Goal: Information Seeking & Learning: Compare options

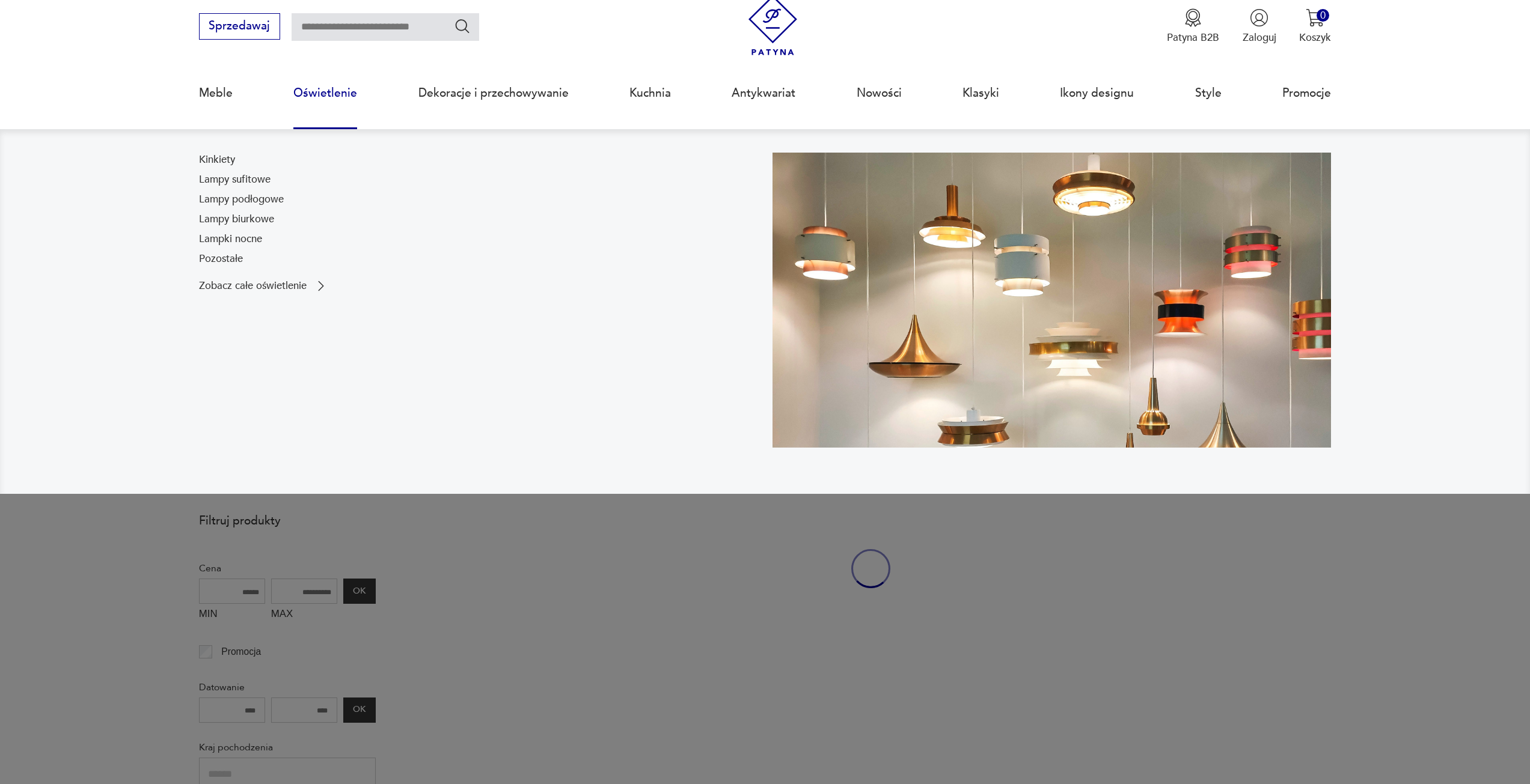
drag, startPoint x: 0, startPoint y: 0, endPoint x: 316, endPoint y: 90, distance: 328.6
click at [316, 90] on link "Oświetlenie" at bounding box center [325, 92] width 64 height 55
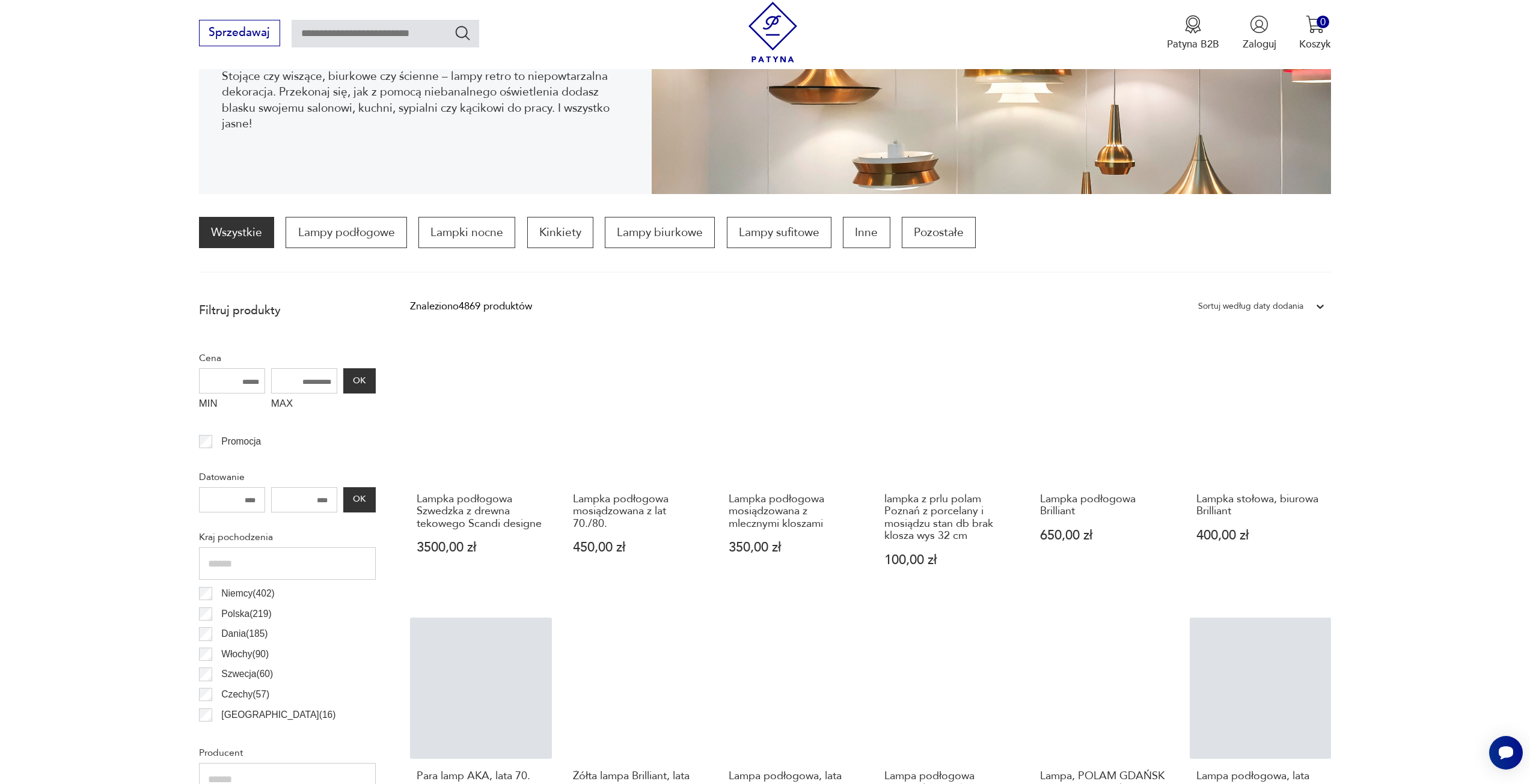
scroll to position [237, 0]
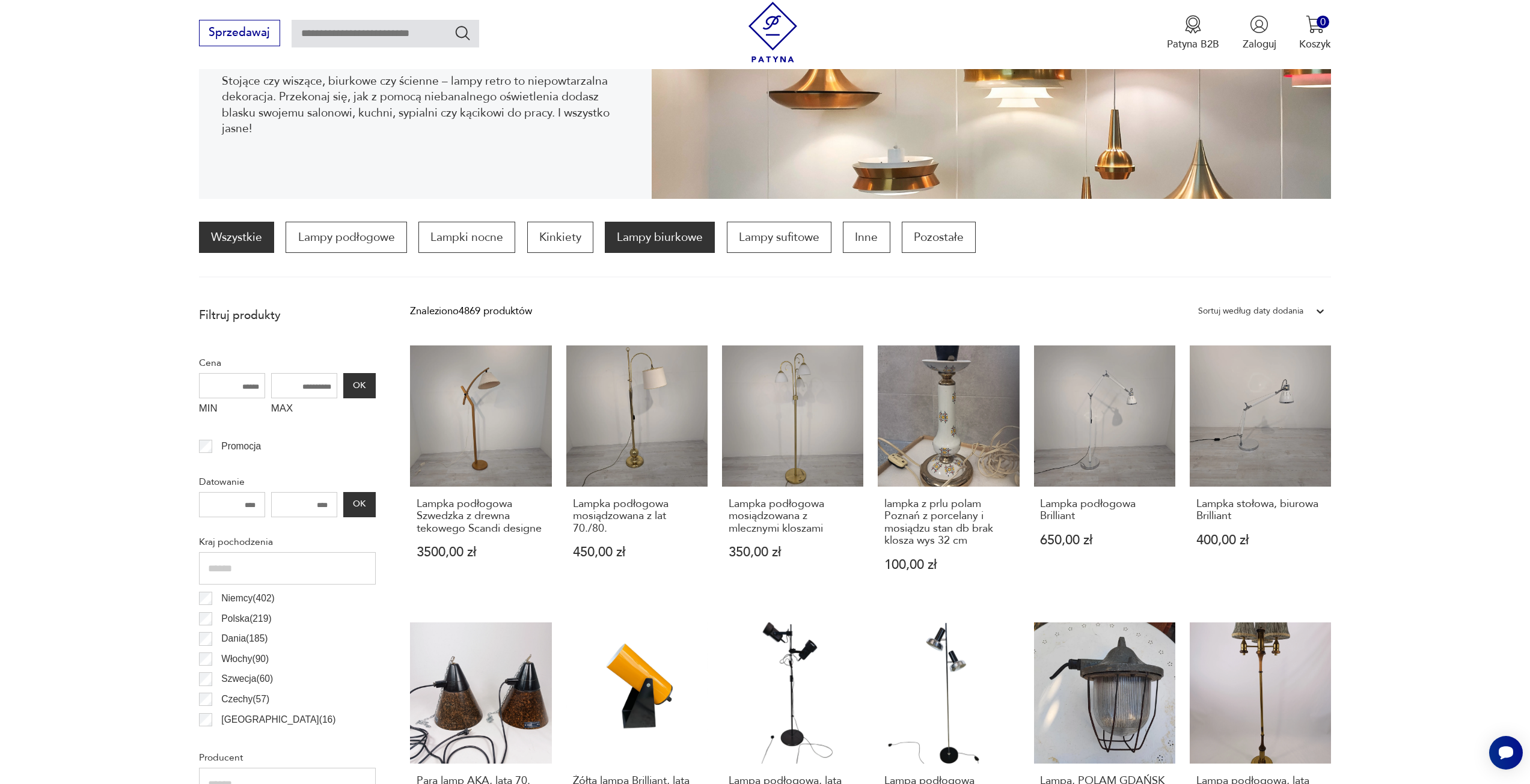
click at [667, 240] on p "Lampy biurkowe" at bounding box center [659, 237] width 110 height 31
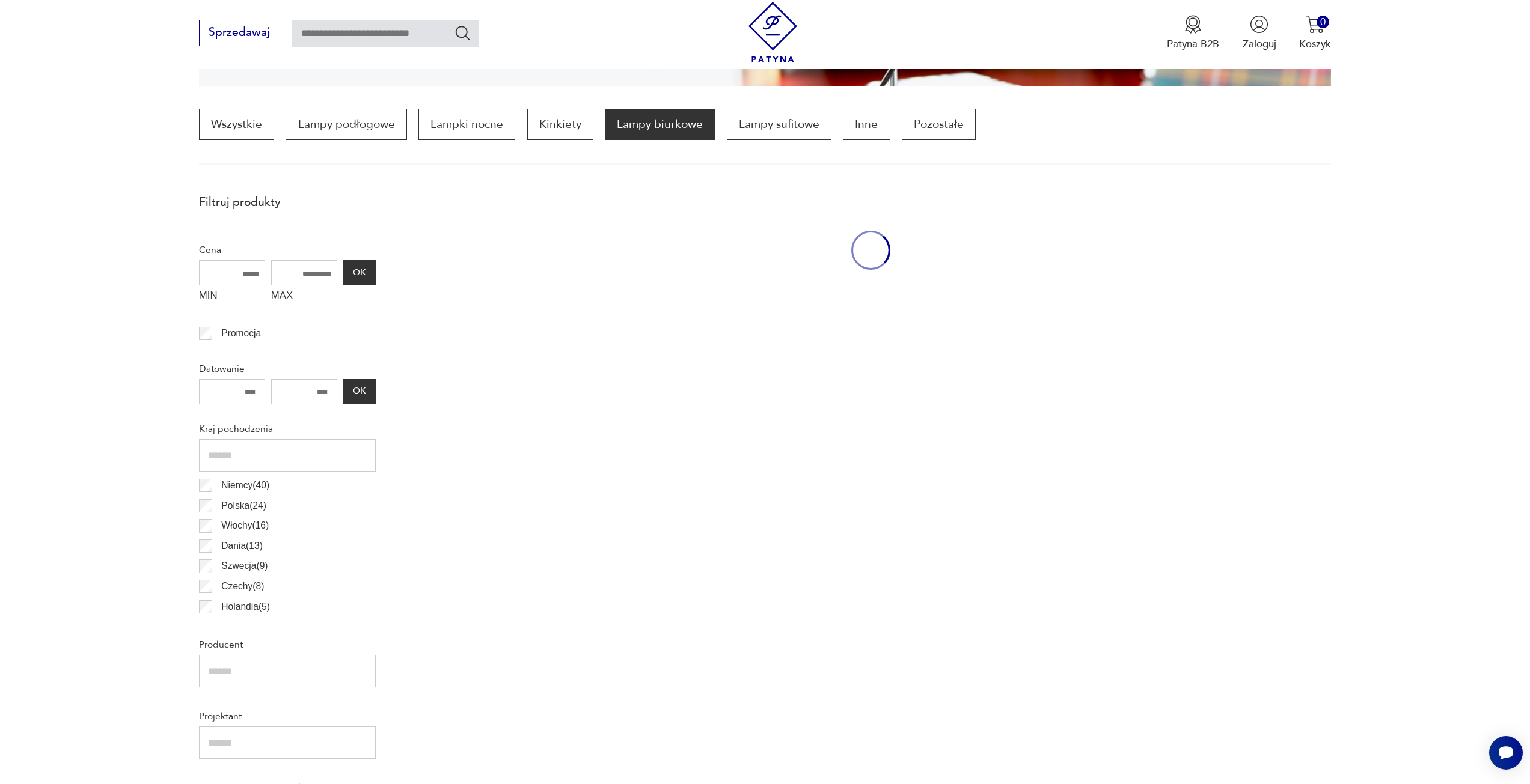
scroll to position [357, 0]
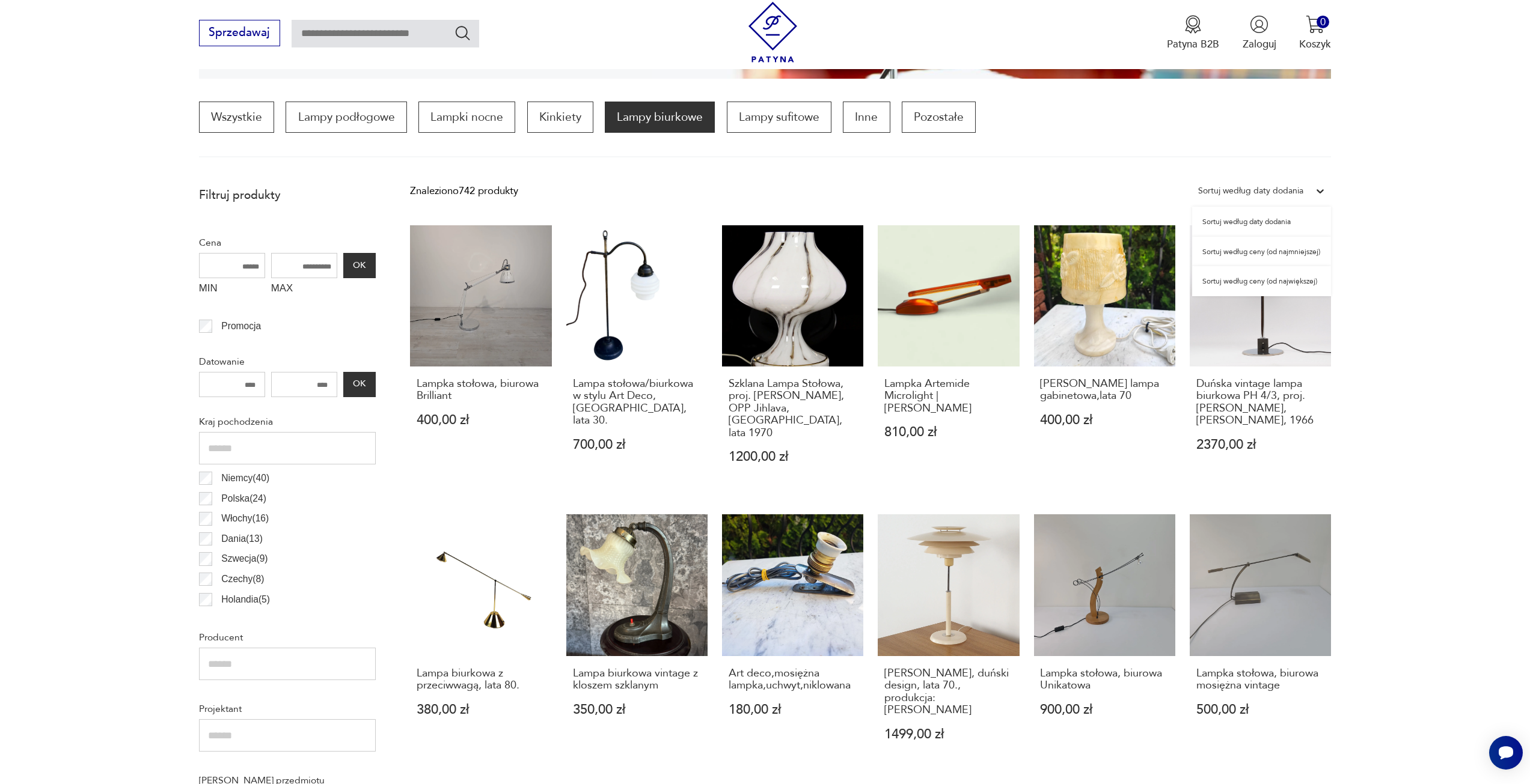
click at [1284, 183] on div "Sortuj według daty dodania" at bounding box center [1250, 191] width 105 height 16
click at [1474, 209] on section "Filtruj produkty Cena MIN MAX OK Promocja Datowanie OK Kraj pochodzenia [GEOGRA…" at bounding box center [765, 759] width 1530 height 1157
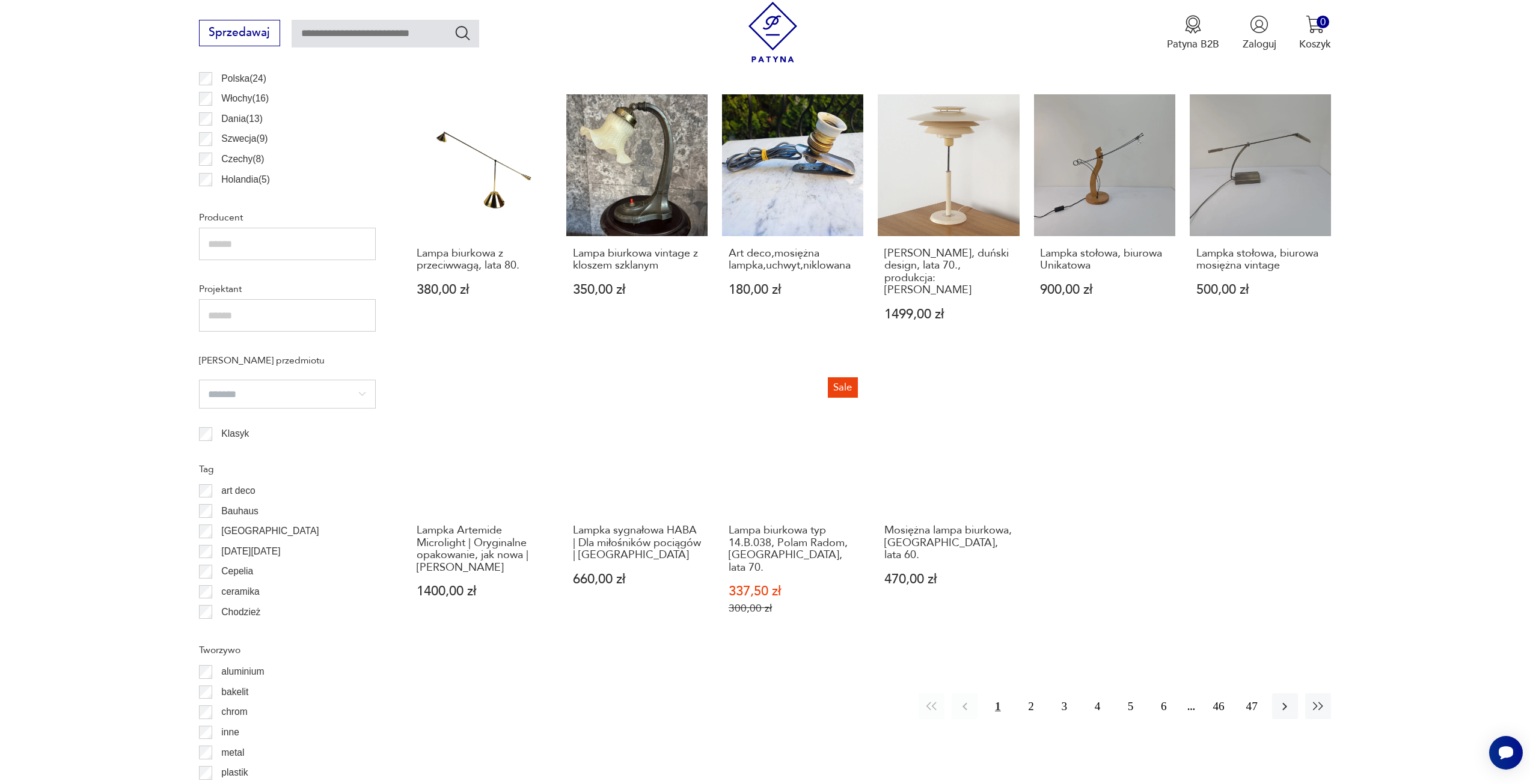
scroll to position [777, 0]
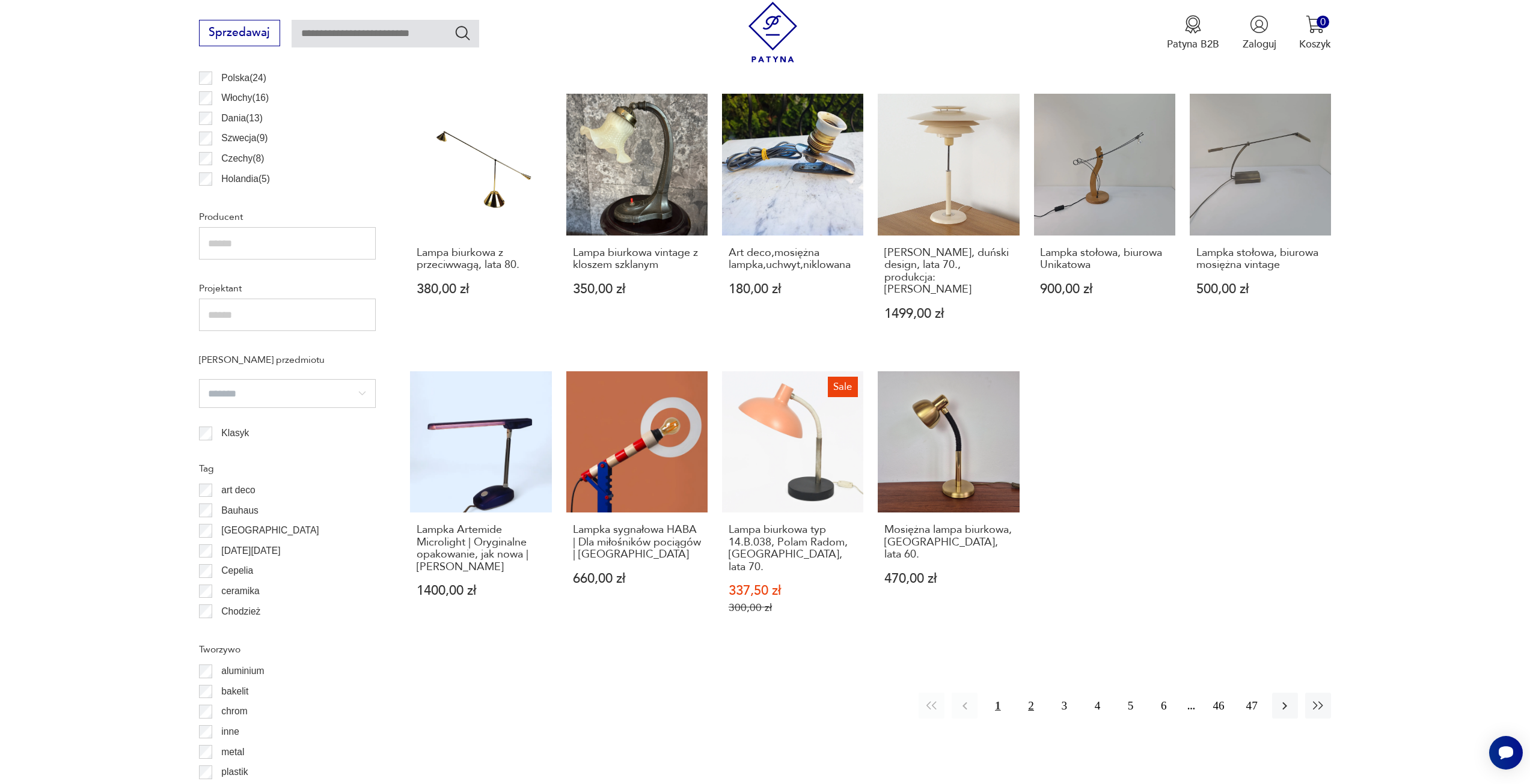
click at [1036, 693] on button "2" at bounding box center [1030, 705] width 26 height 26
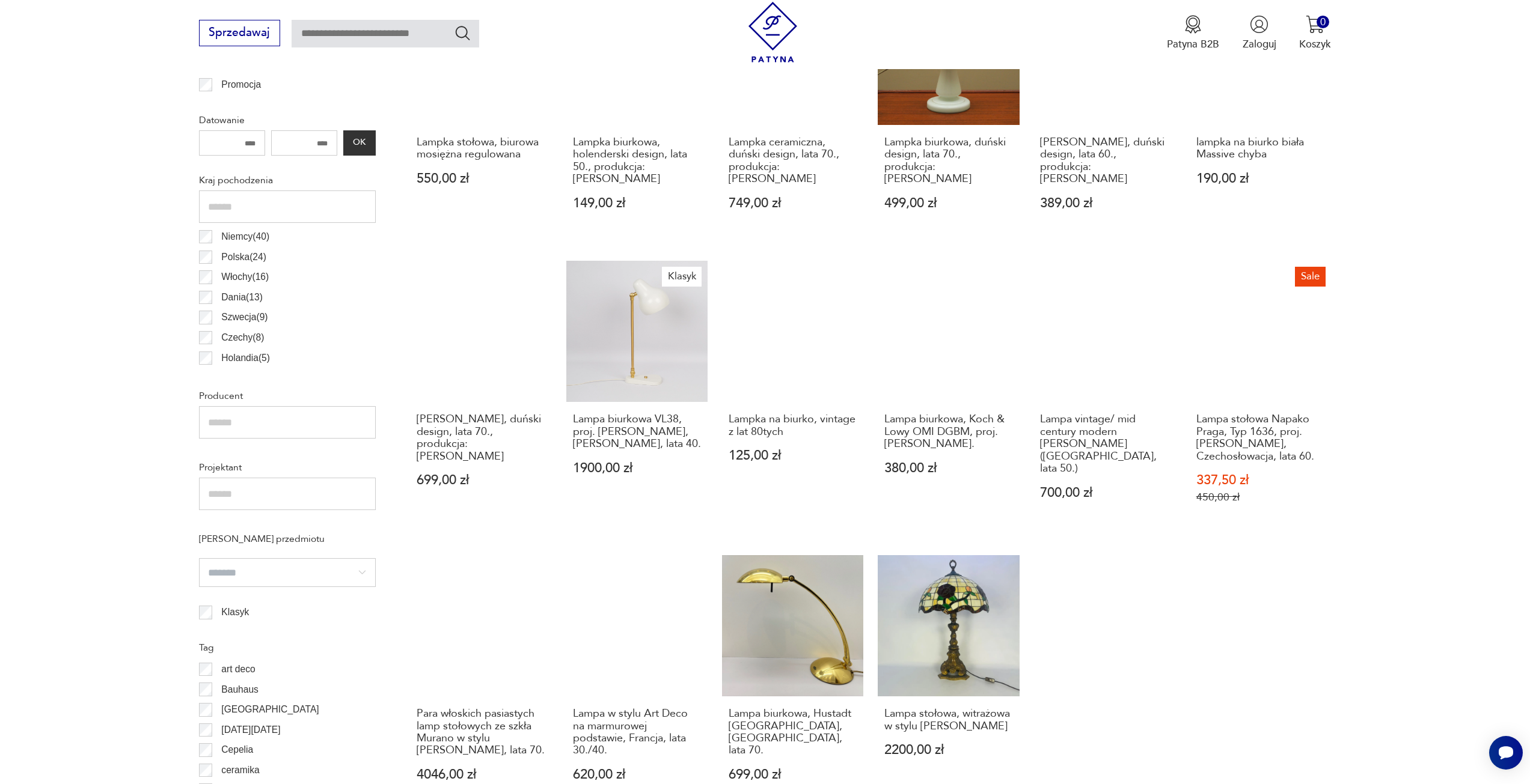
scroll to position [717, 0]
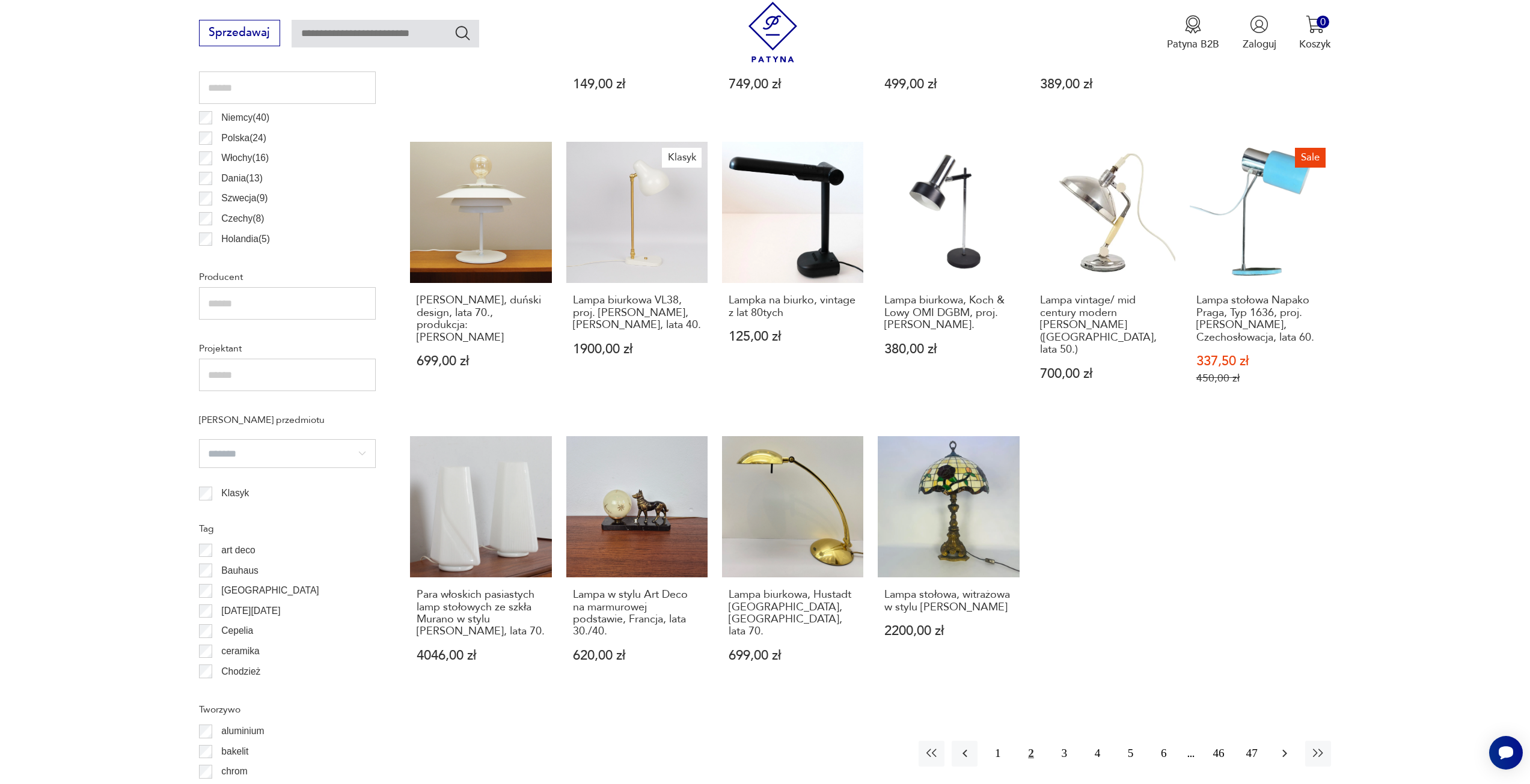
click at [1283, 750] on icon "button" at bounding box center [1284, 754] width 5 height 8
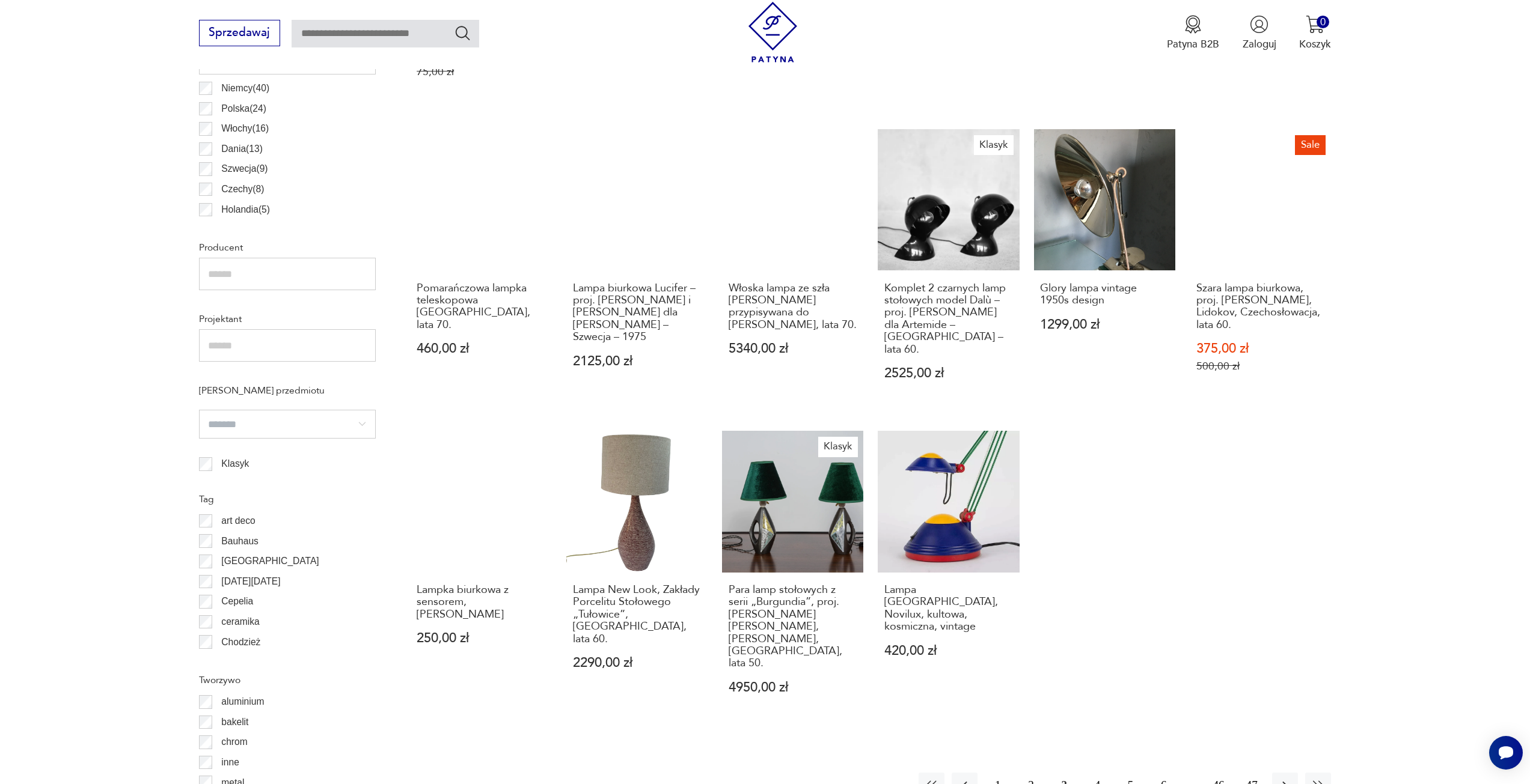
scroll to position [777, 0]
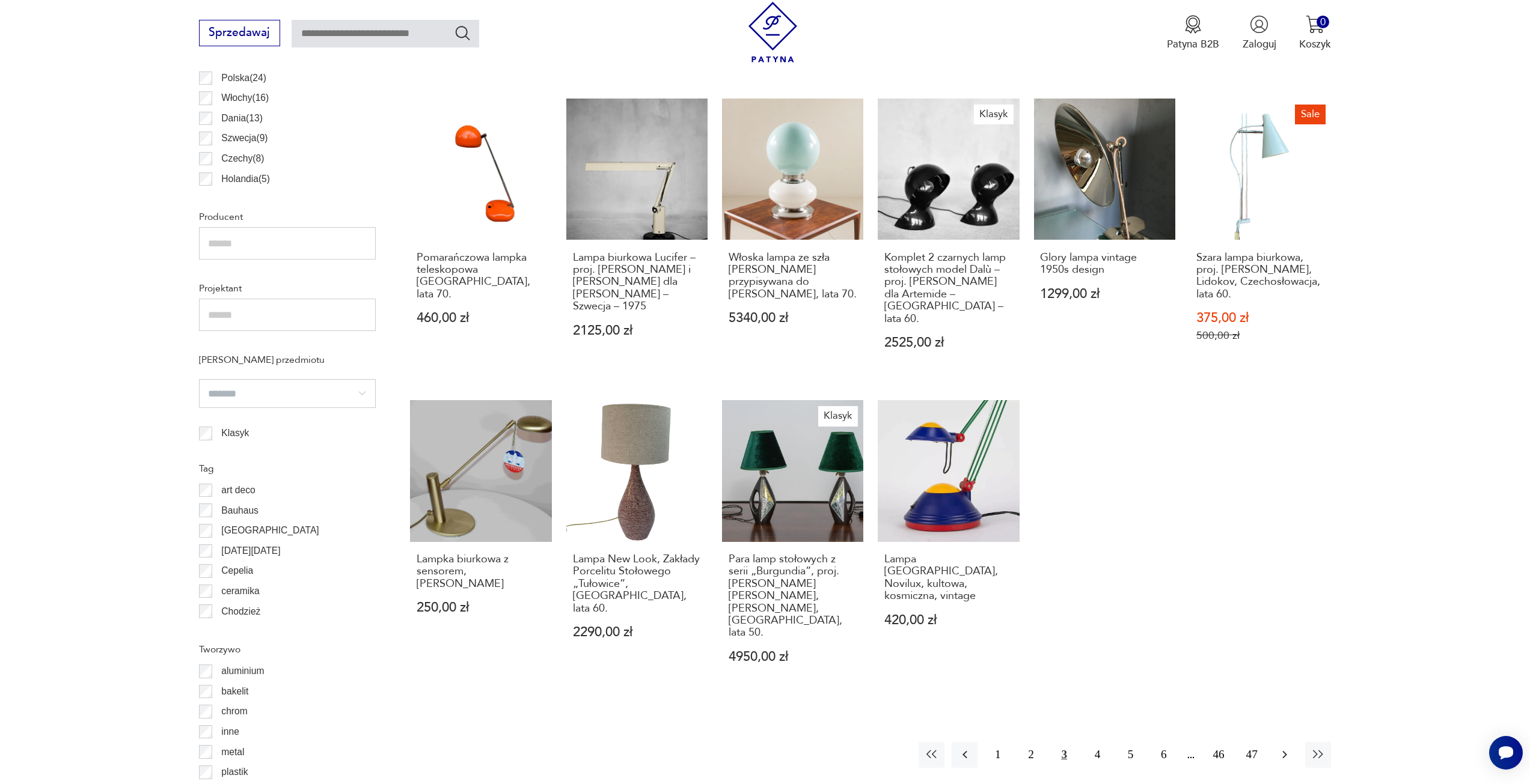
click at [1289, 747] on icon "button" at bounding box center [1284, 754] width 15 height 15
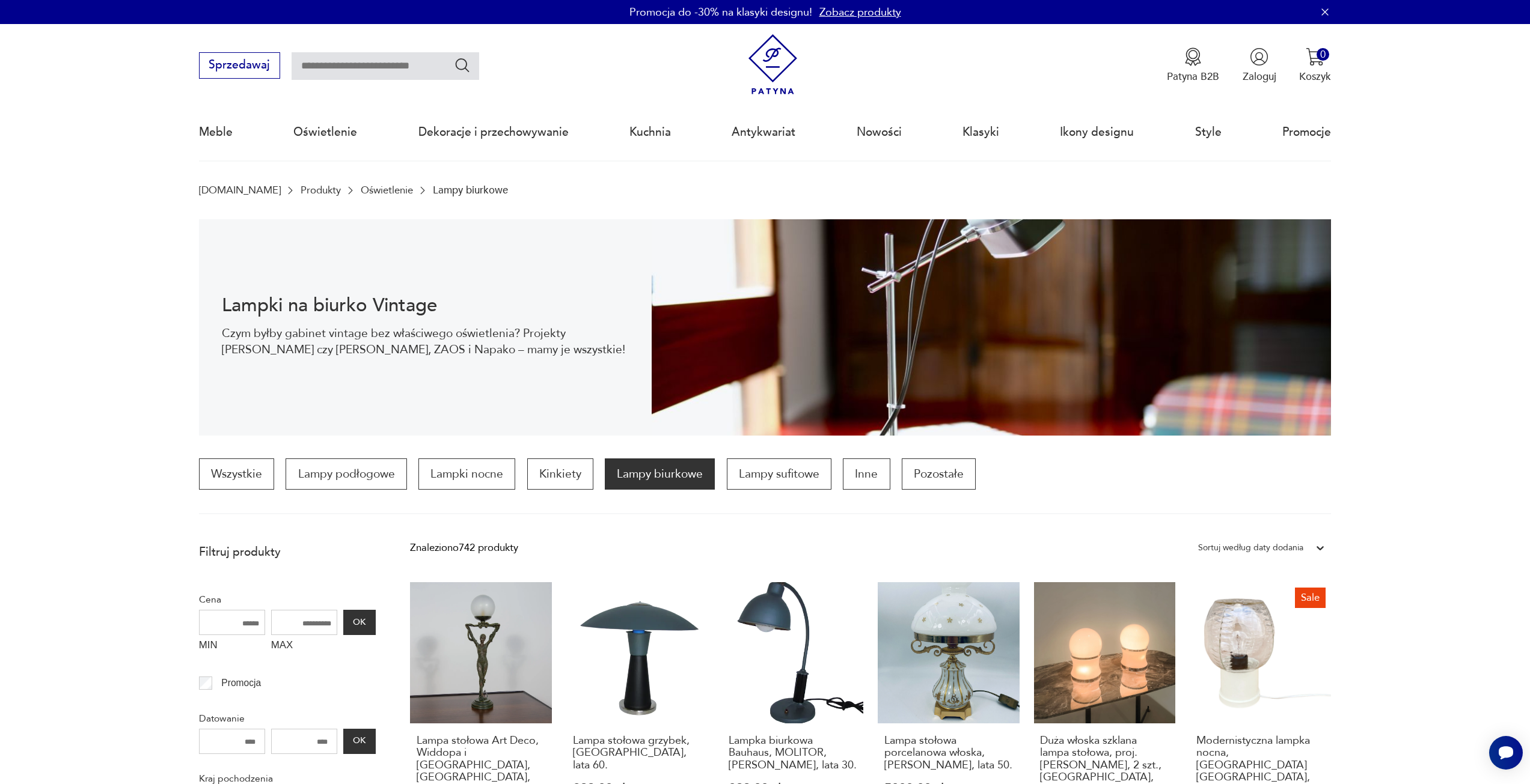
click at [345, 61] on input "text" at bounding box center [384, 66] width 187 height 27
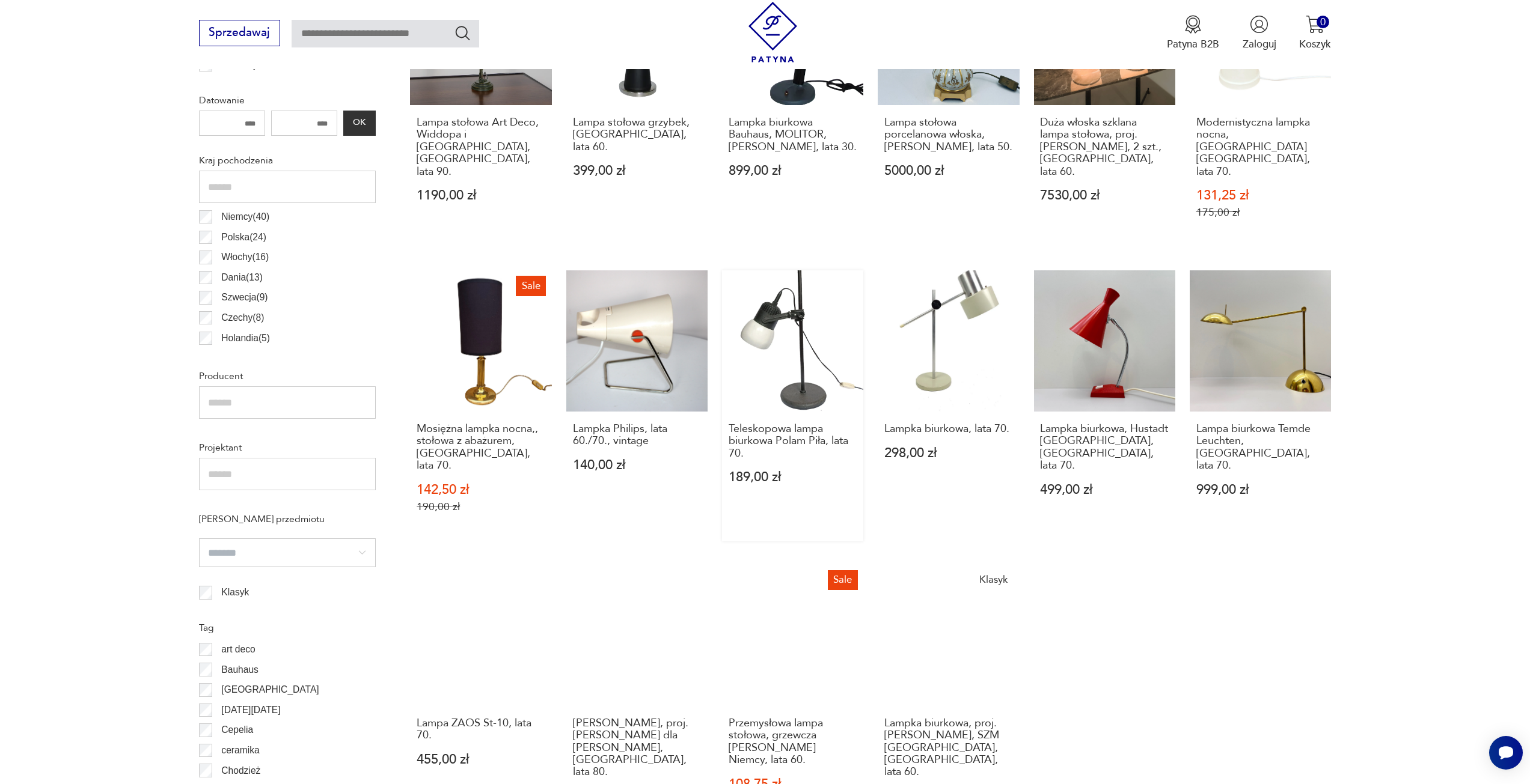
scroll to position [661, 0]
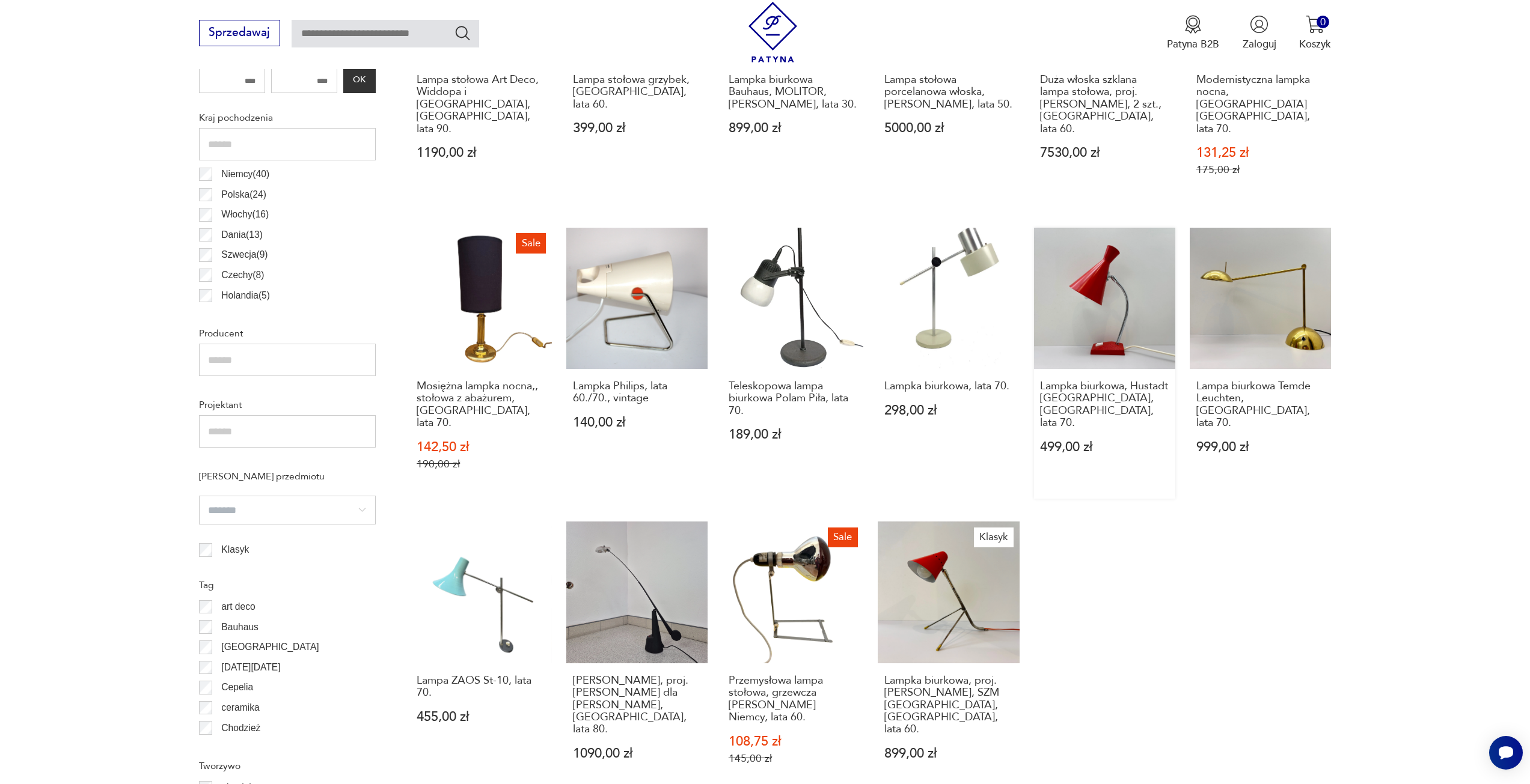
click at [1095, 284] on link "Lampka biurkowa, Hustadt Leuchten, Niemcy, lata 70. 499,00 zł" at bounding box center [1105, 363] width 142 height 271
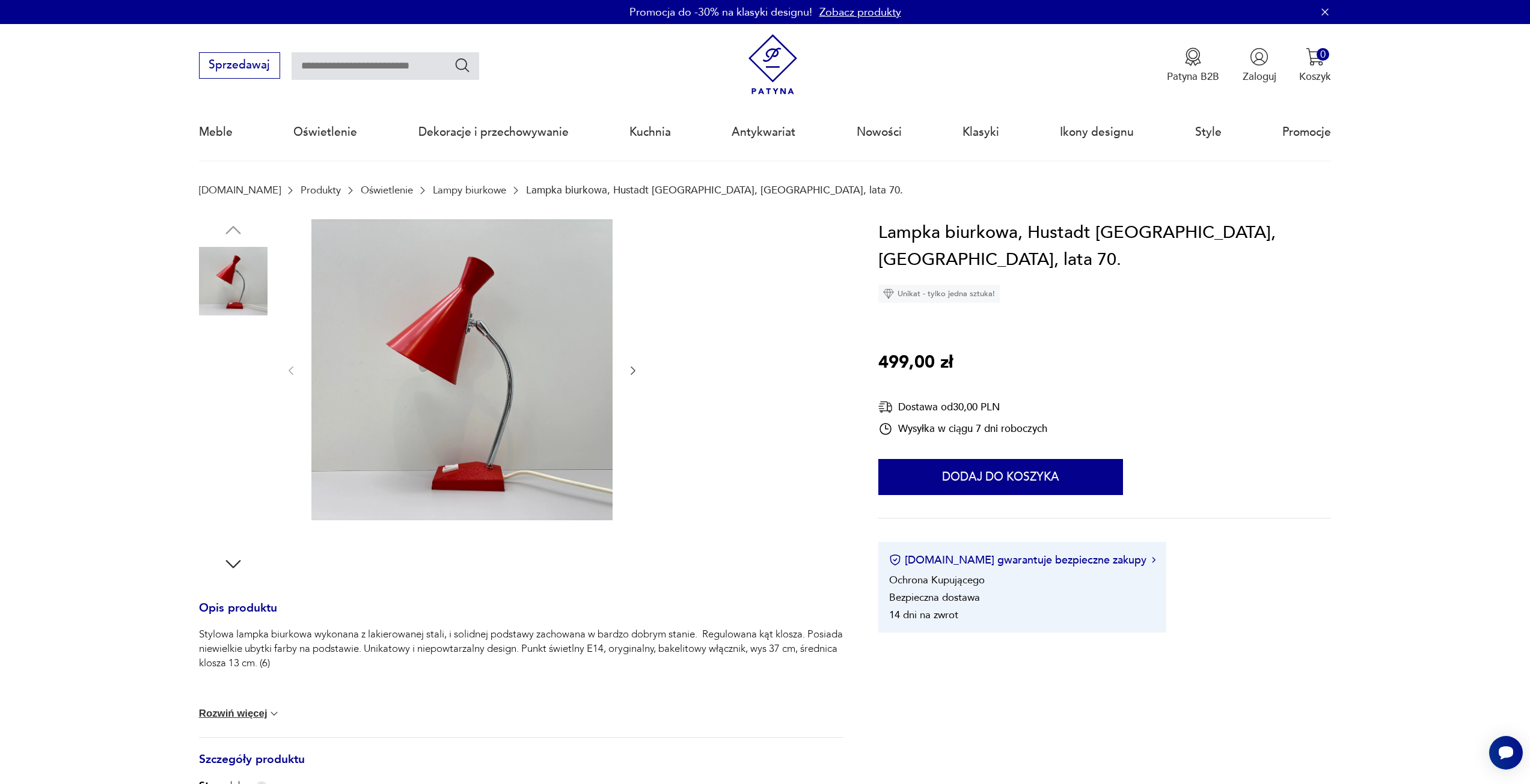
click at [226, 342] on img at bounding box center [233, 357] width 69 height 69
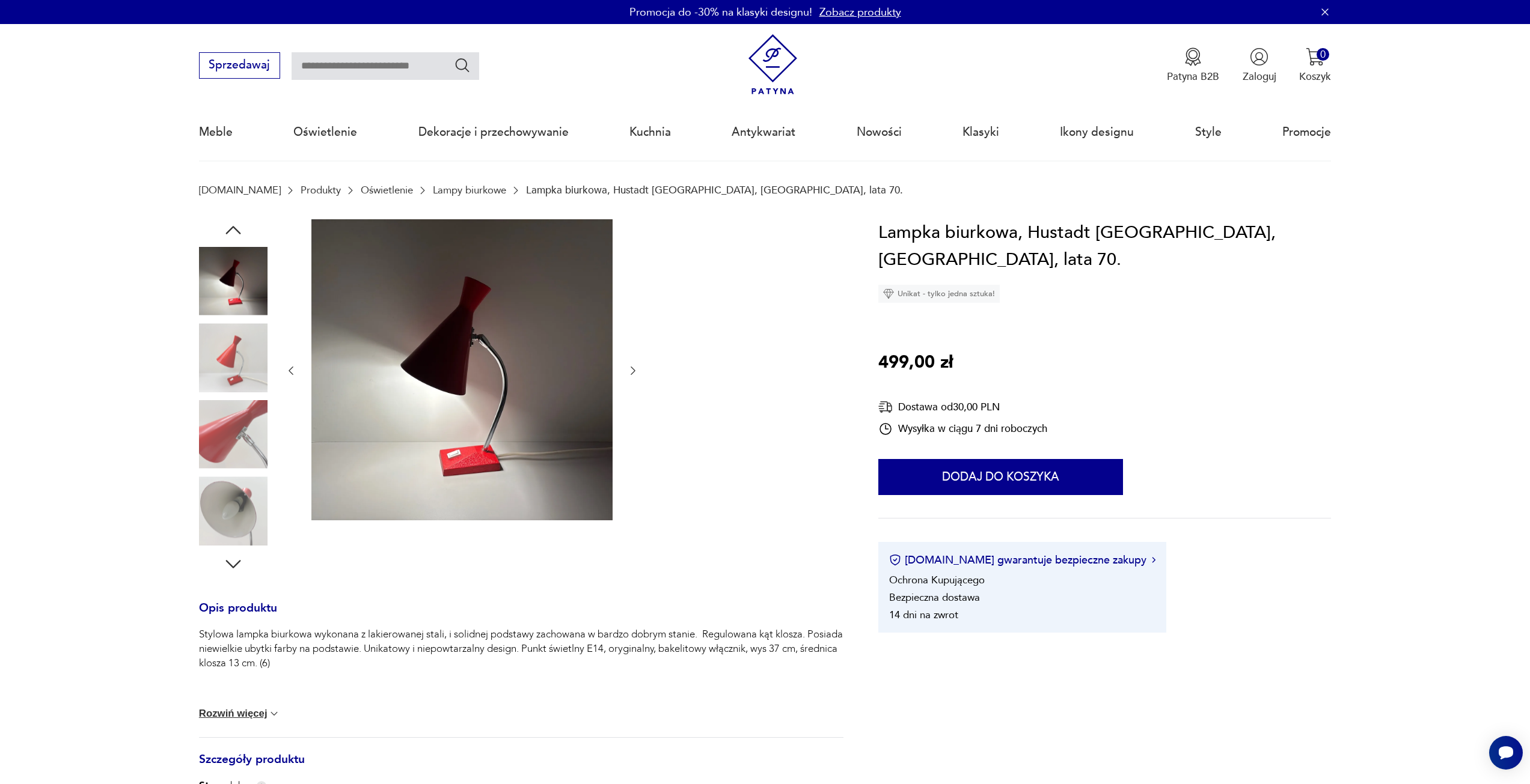
click at [223, 413] on img at bounding box center [233, 434] width 69 height 69
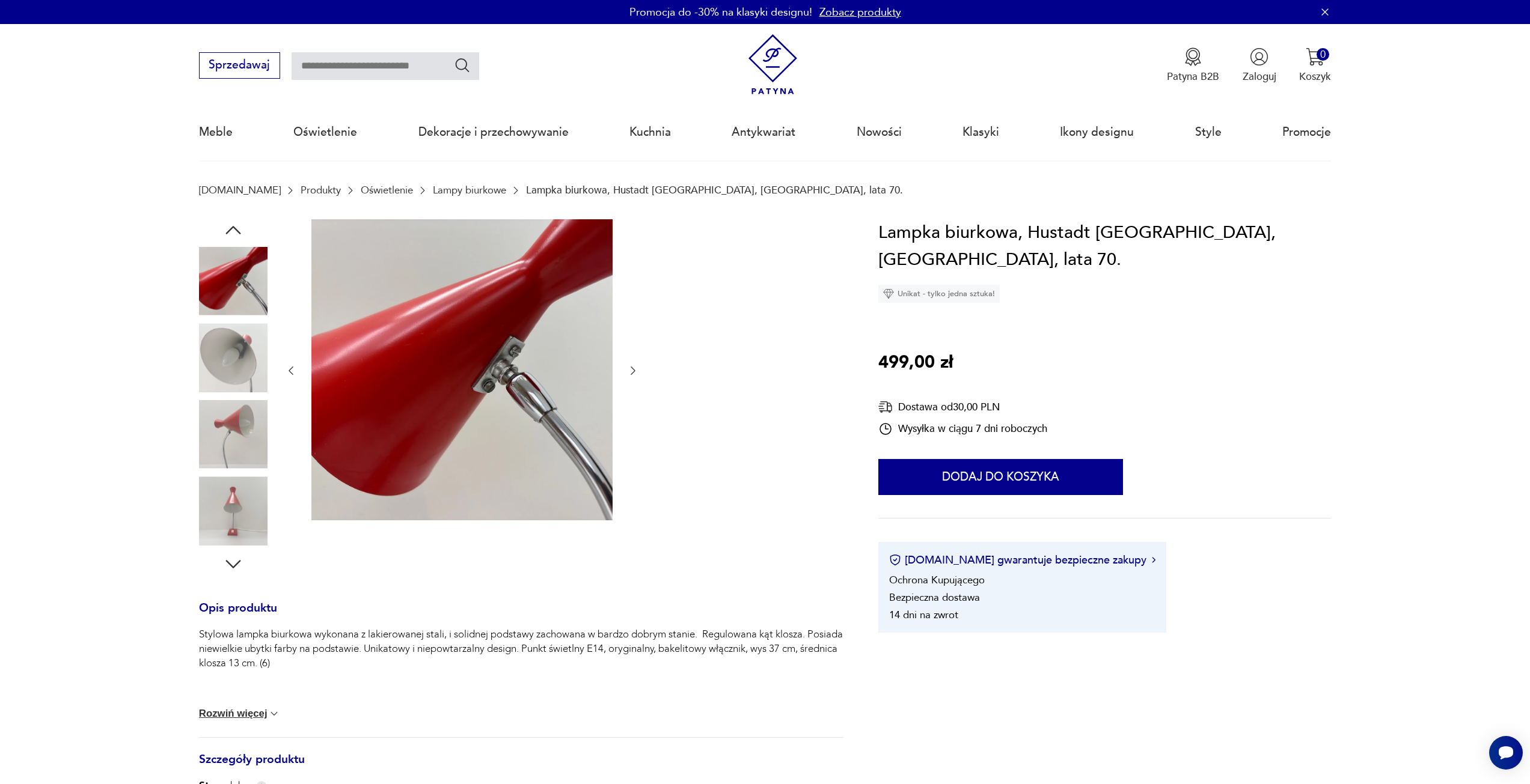
click at [231, 384] on img at bounding box center [233, 357] width 69 height 69
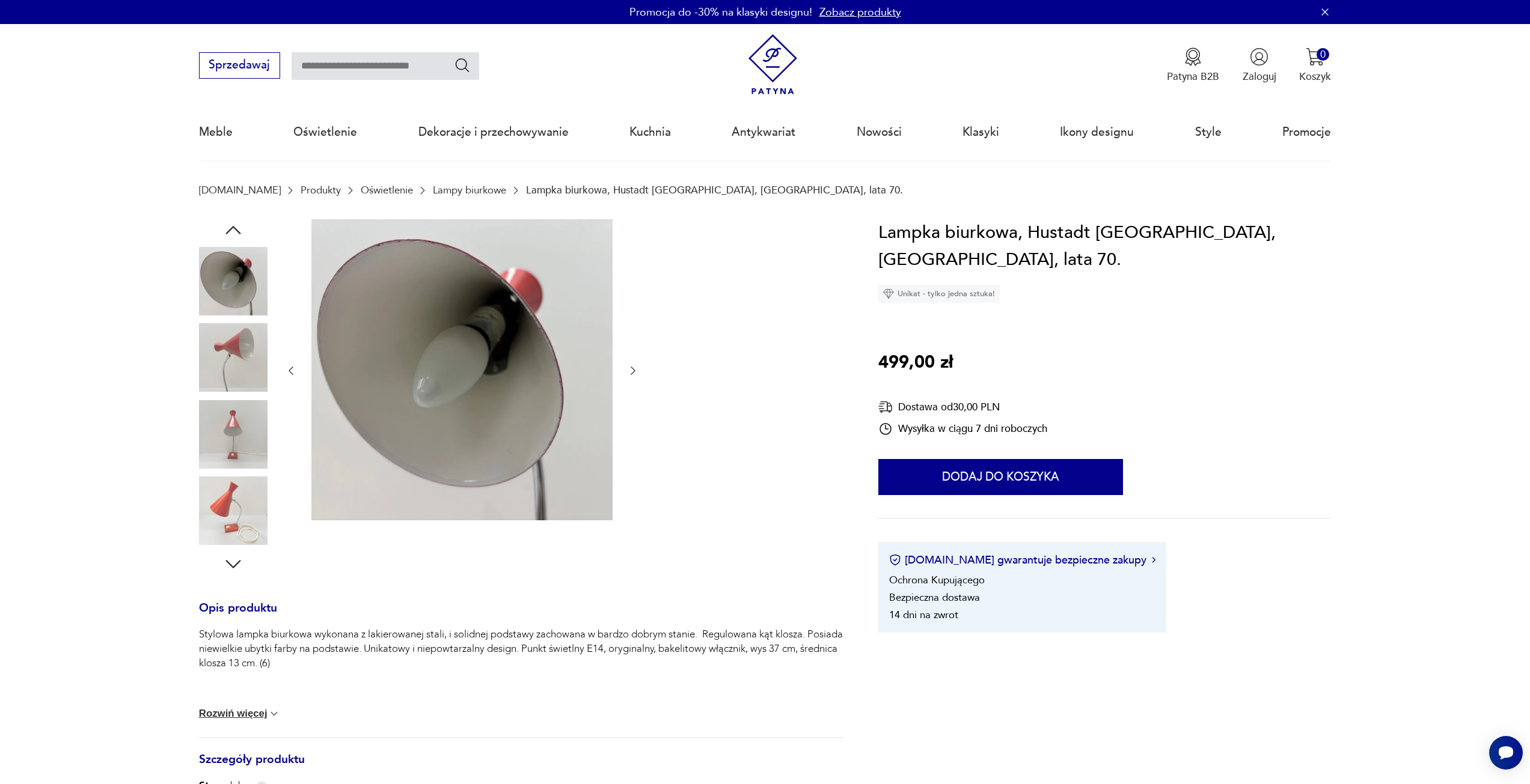
click at [242, 428] on img at bounding box center [233, 434] width 69 height 69
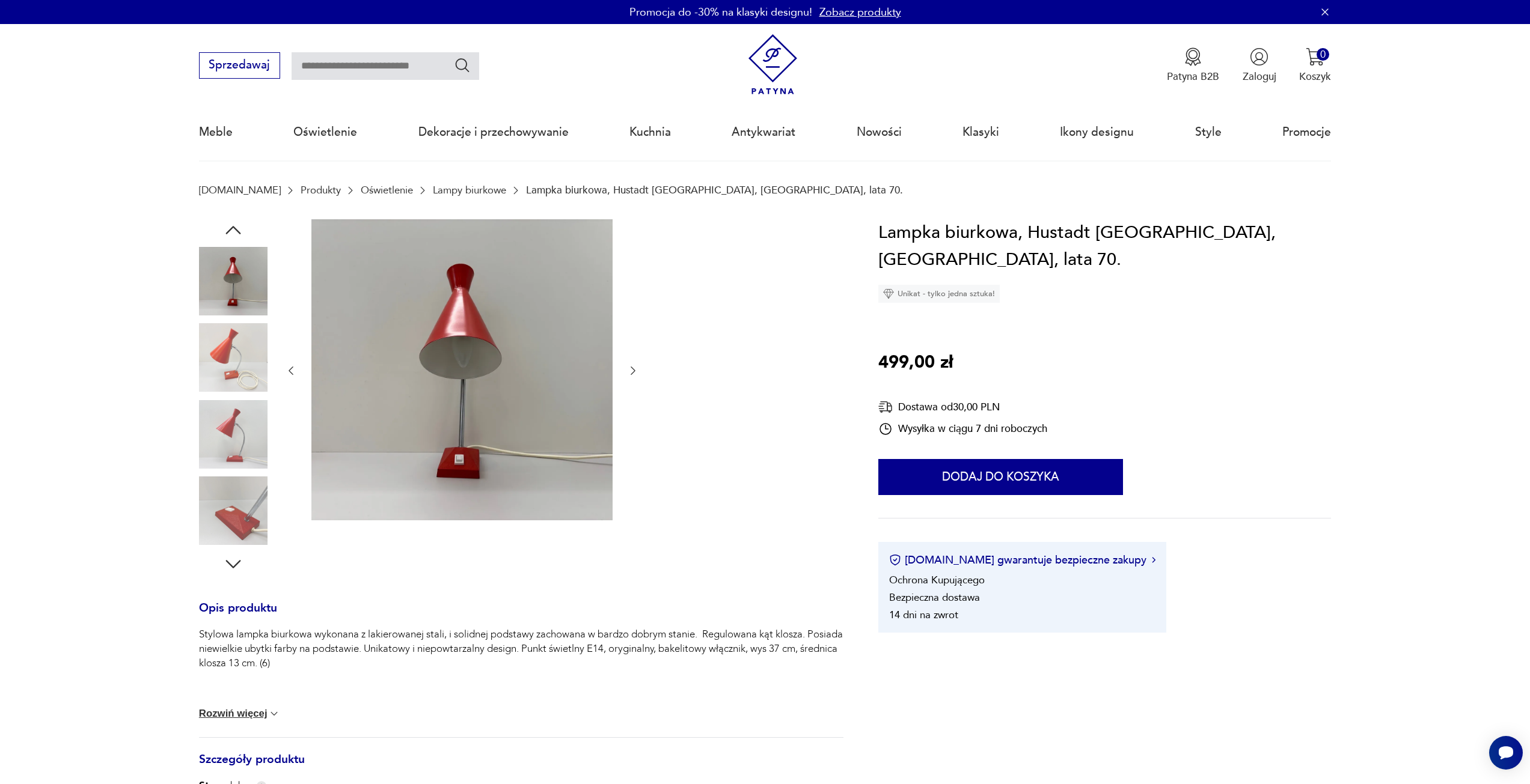
click at [251, 462] on img at bounding box center [233, 434] width 69 height 69
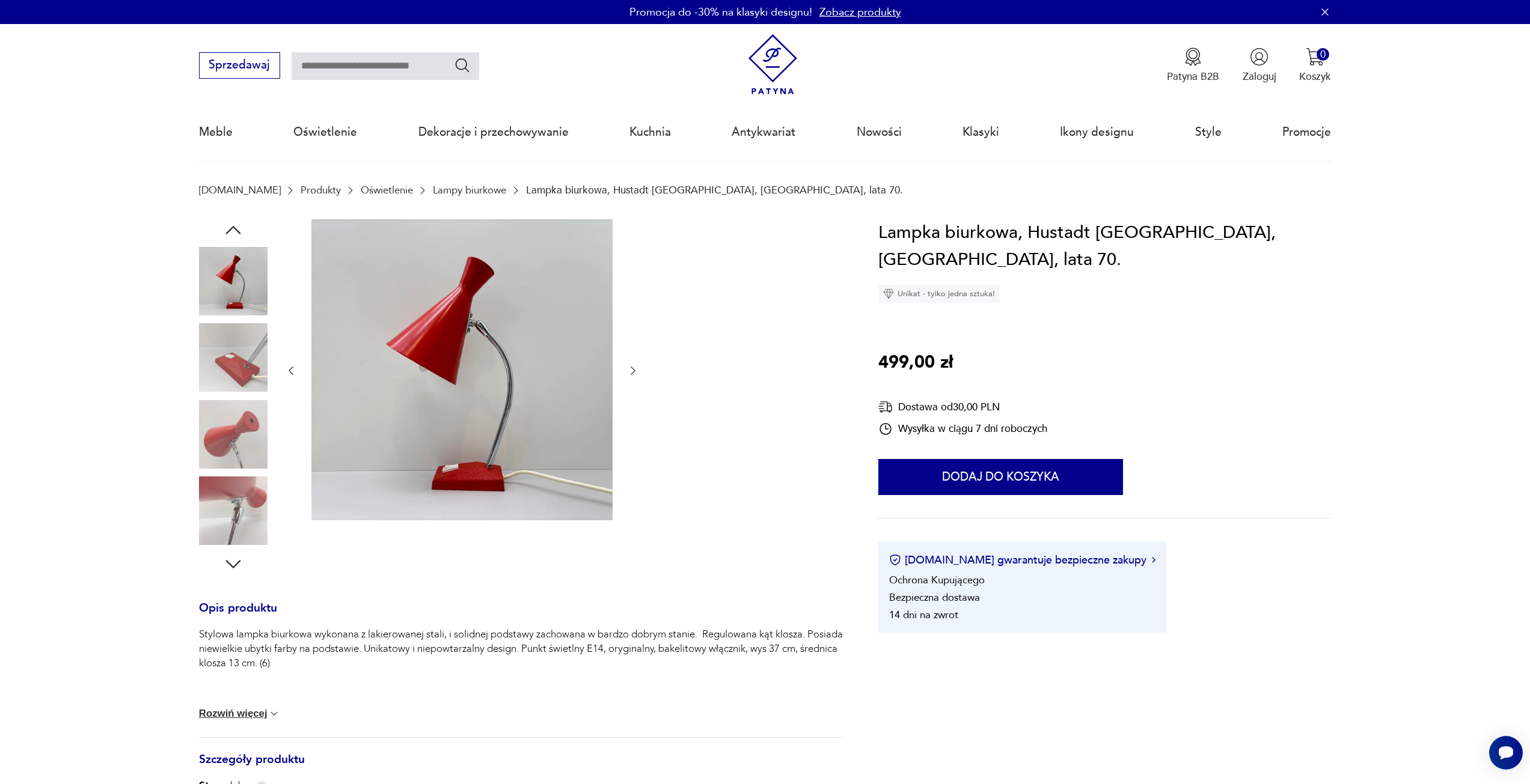
click at [246, 432] on img at bounding box center [233, 434] width 69 height 69
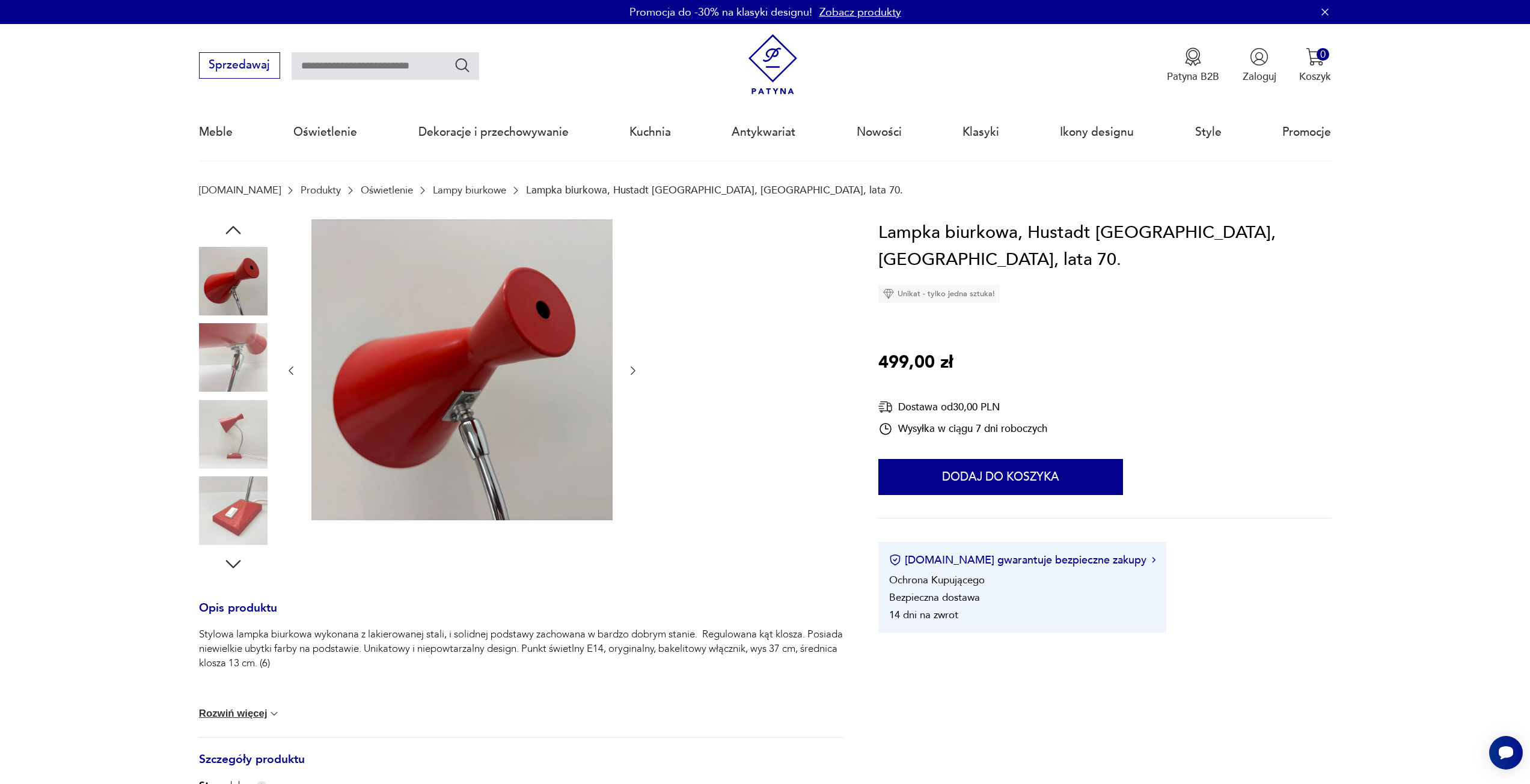
click at [248, 462] on img at bounding box center [233, 434] width 69 height 69
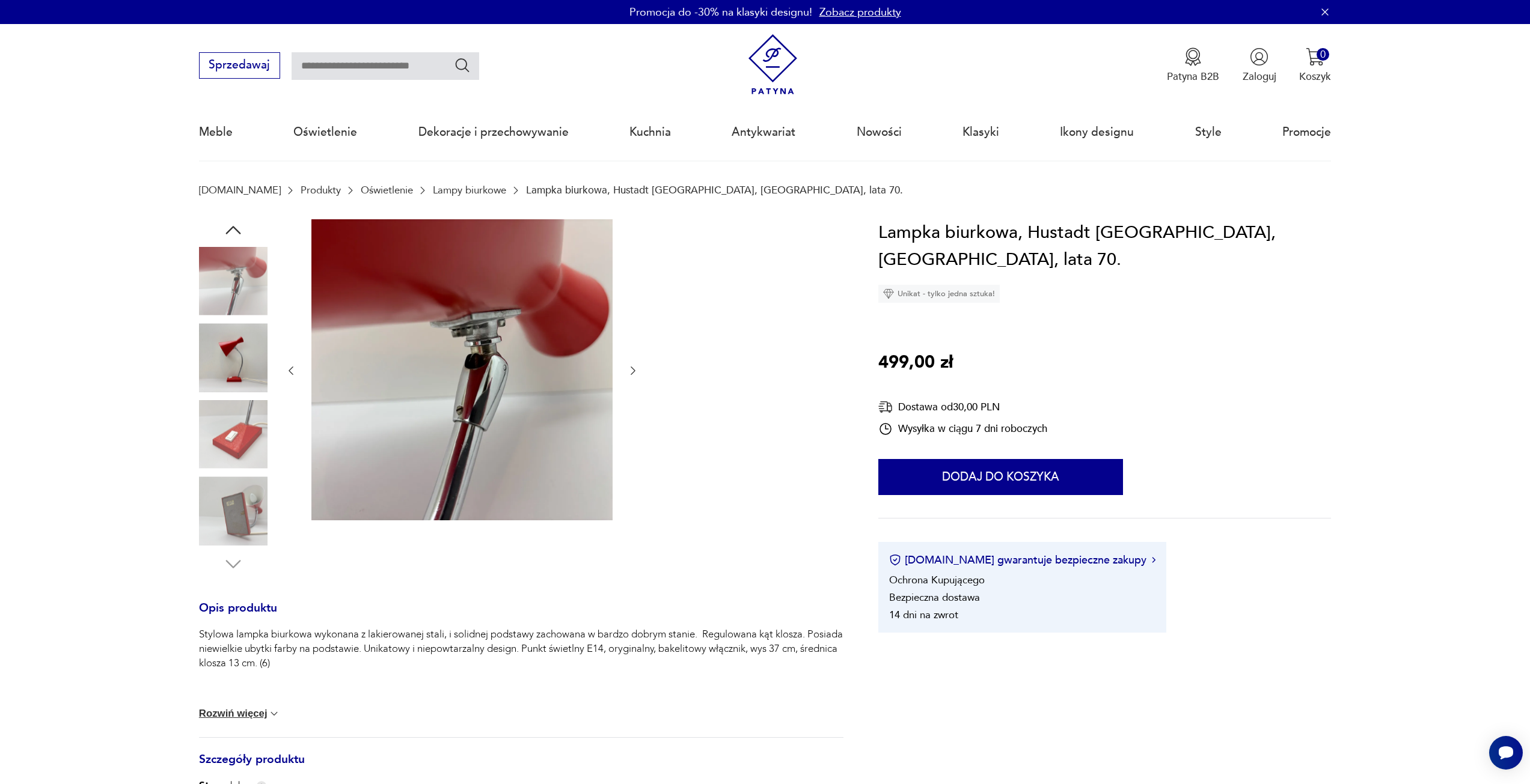
click at [245, 444] on img at bounding box center [233, 434] width 69 height 69
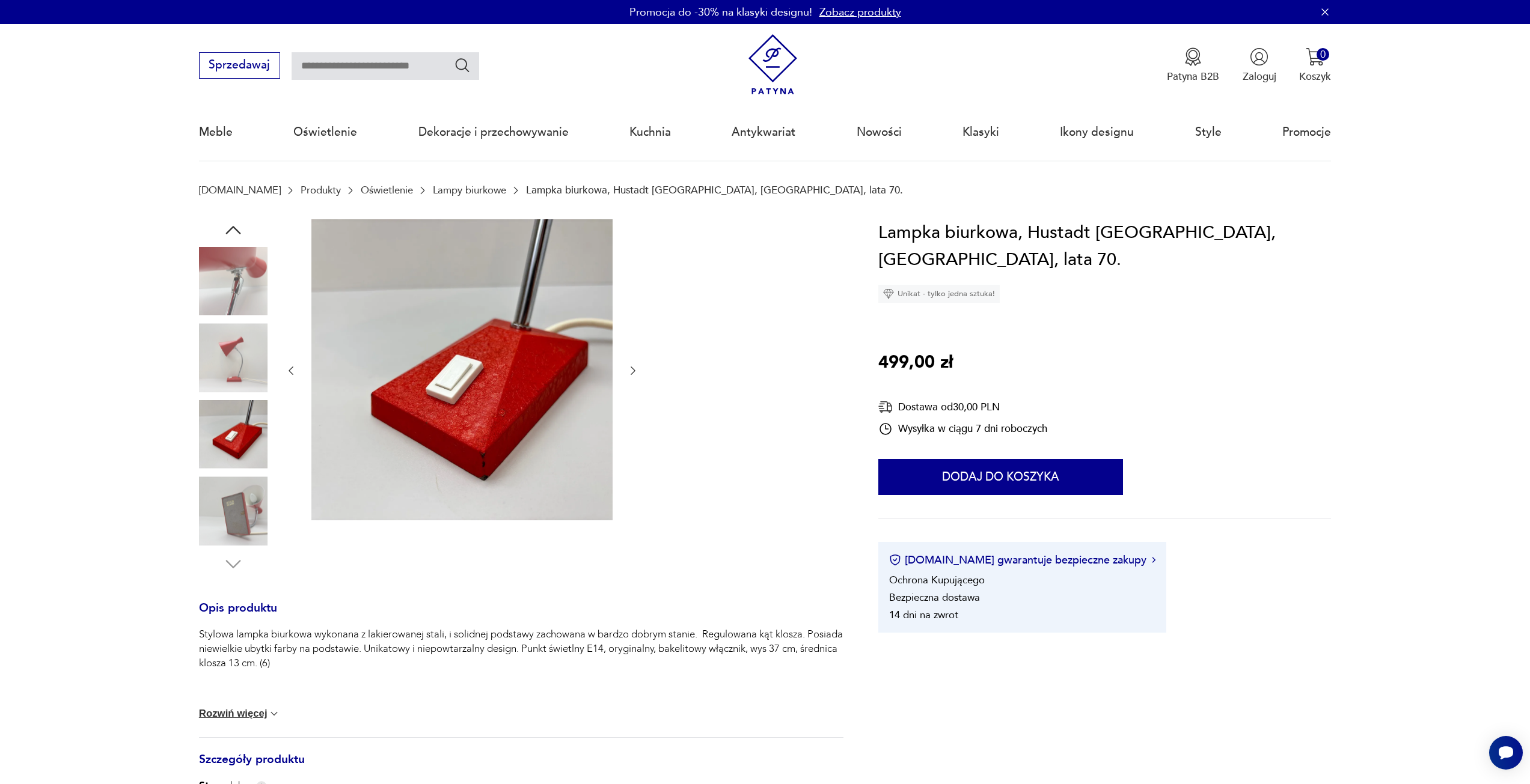
click at [475, 416] on img at bounding box center [462, 370] width 301 height 301
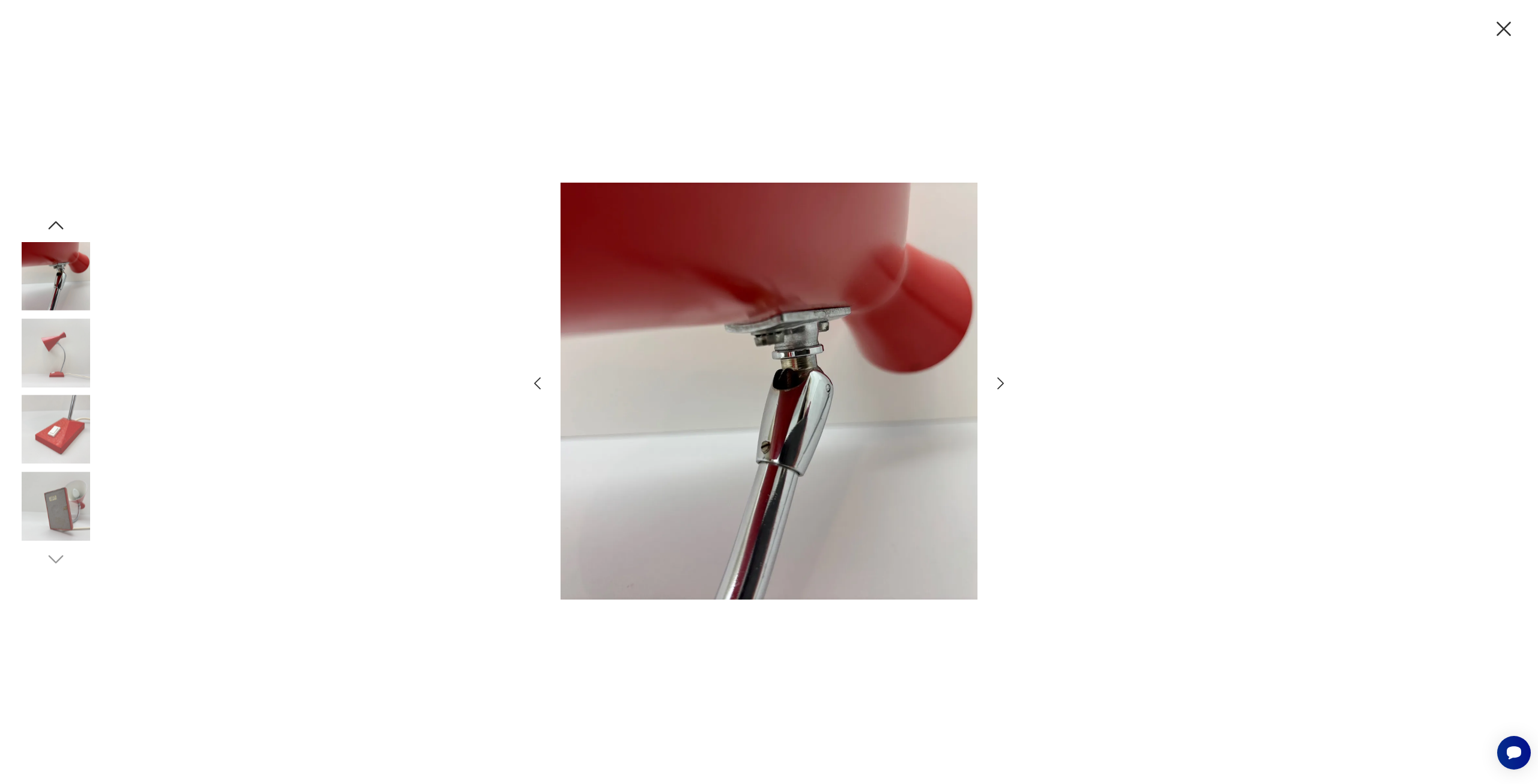
click at [1006, 384] on icon "button" at bounding box center [1000, 383] width 17 height 17
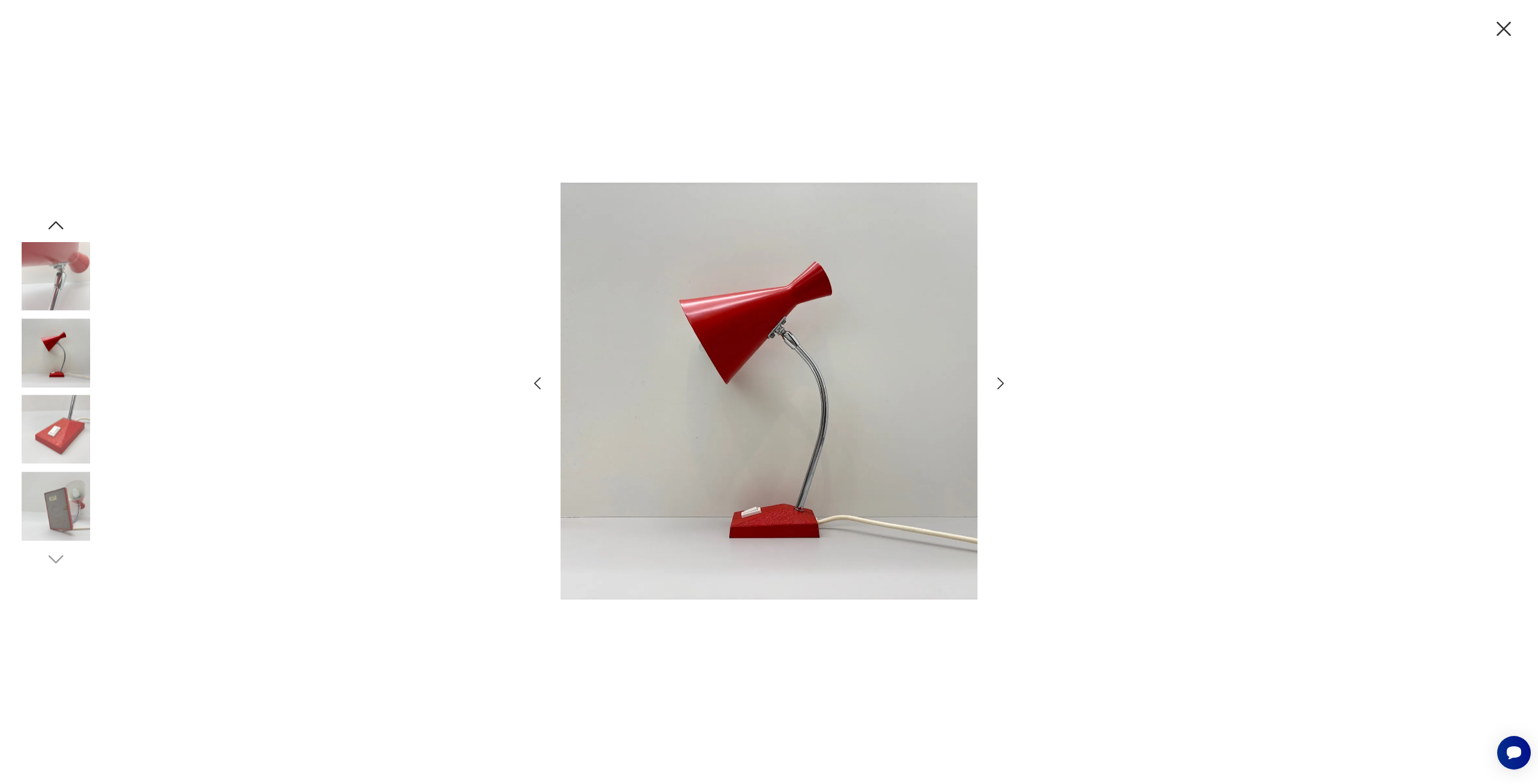
click at [1006, 384] on icon "button" at bounding box center [1000, 383] width 17 height 17
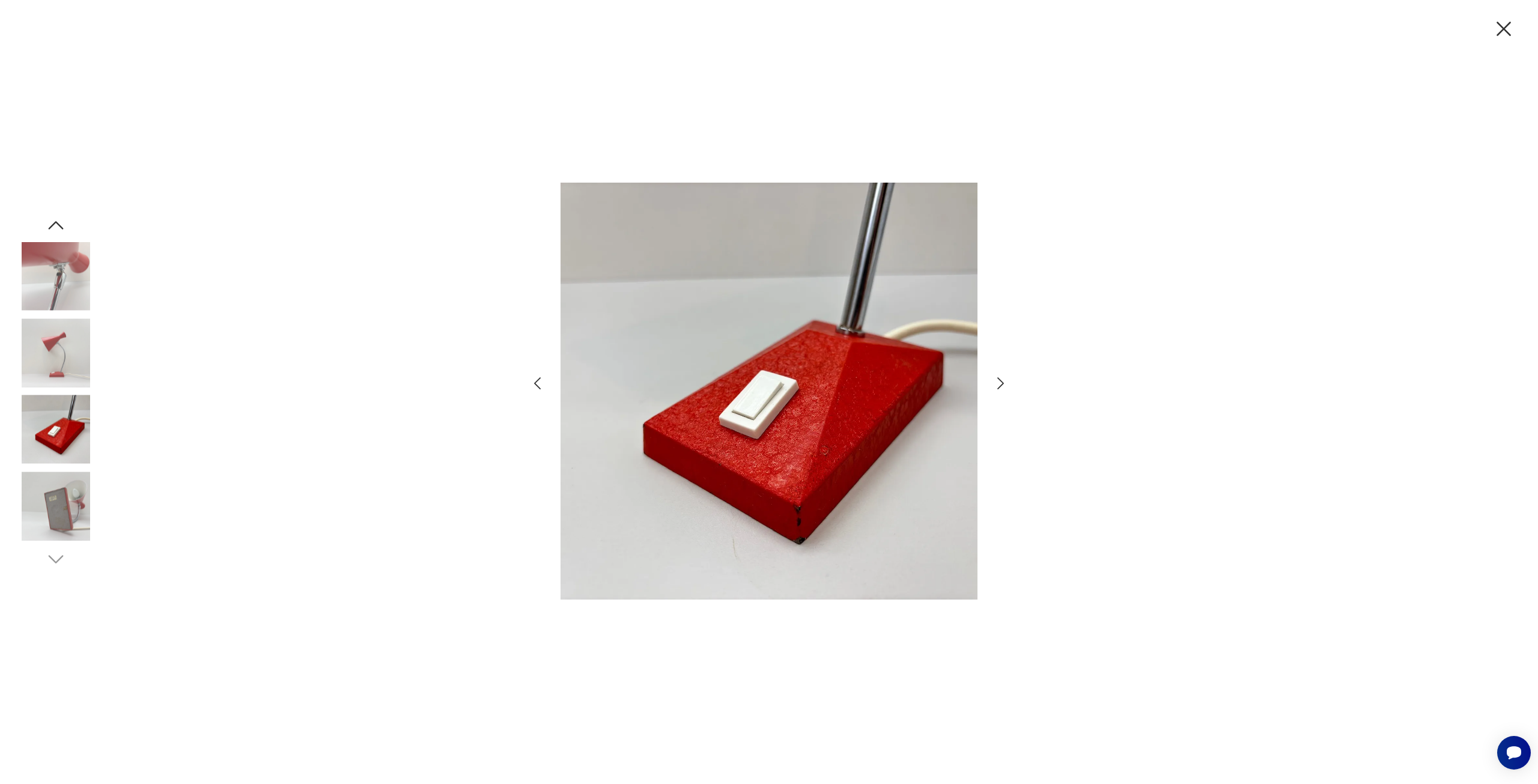
click at [1006, 384] on icon "button" at bounding box center [1000, 383] width 17 height 17
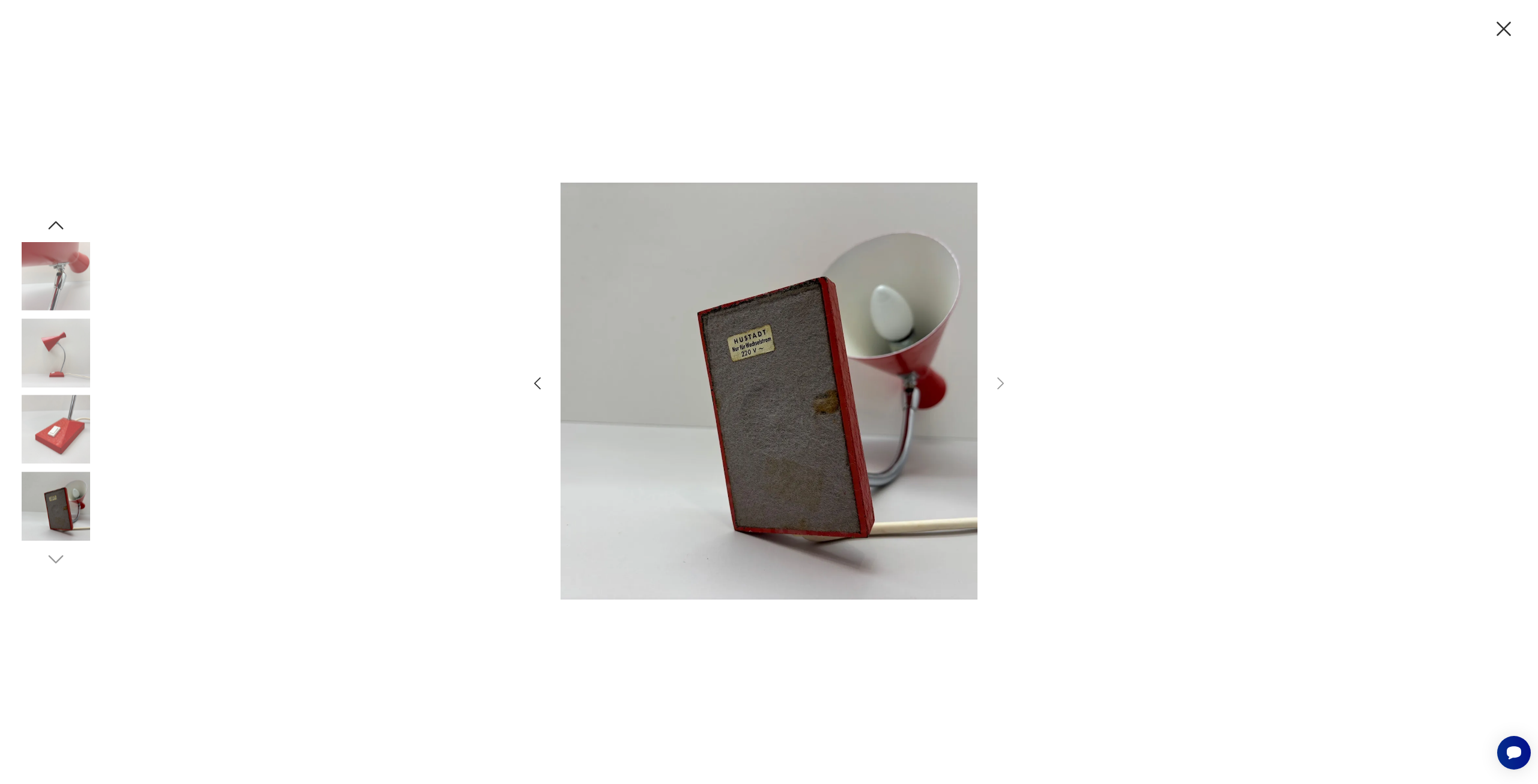
click at [1495, 19] on icon "button" at bounding box center [1504, 29] width 25 height 25
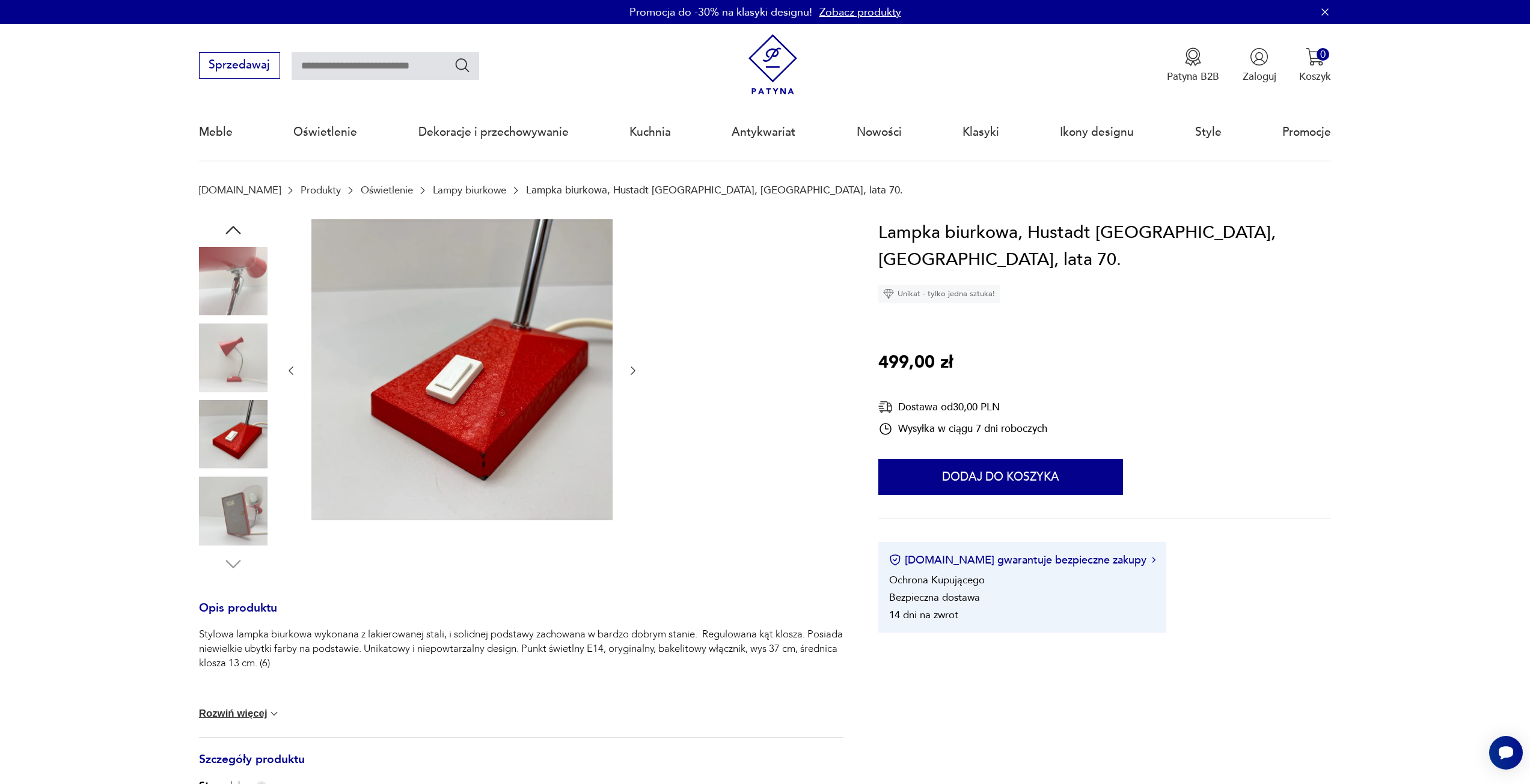
click at [637, 377] on button "button" at bounding box center [633, 371] width 12 height 15
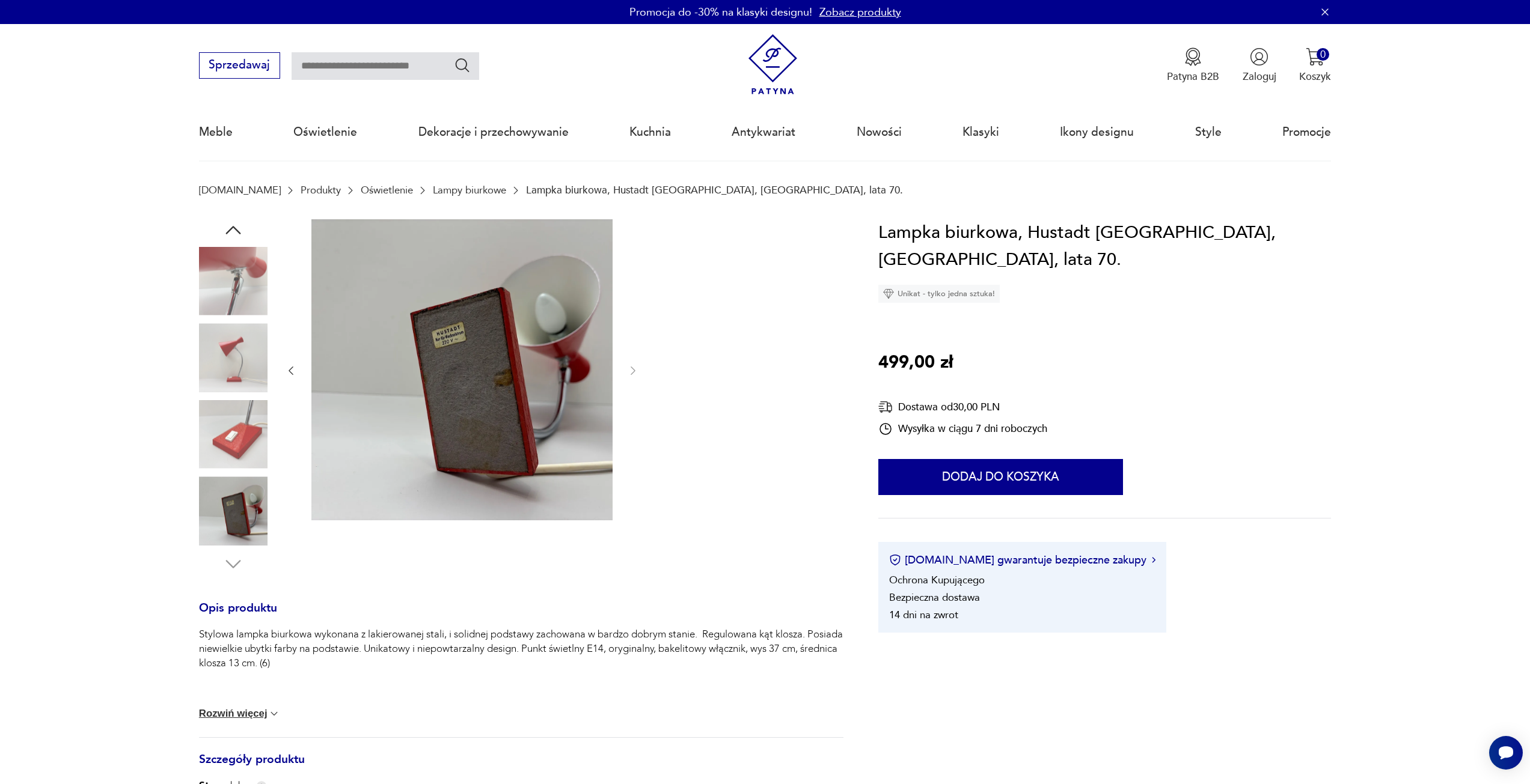
click at [242, 361] on img at bounding box center [233, 357] width 69 height 69
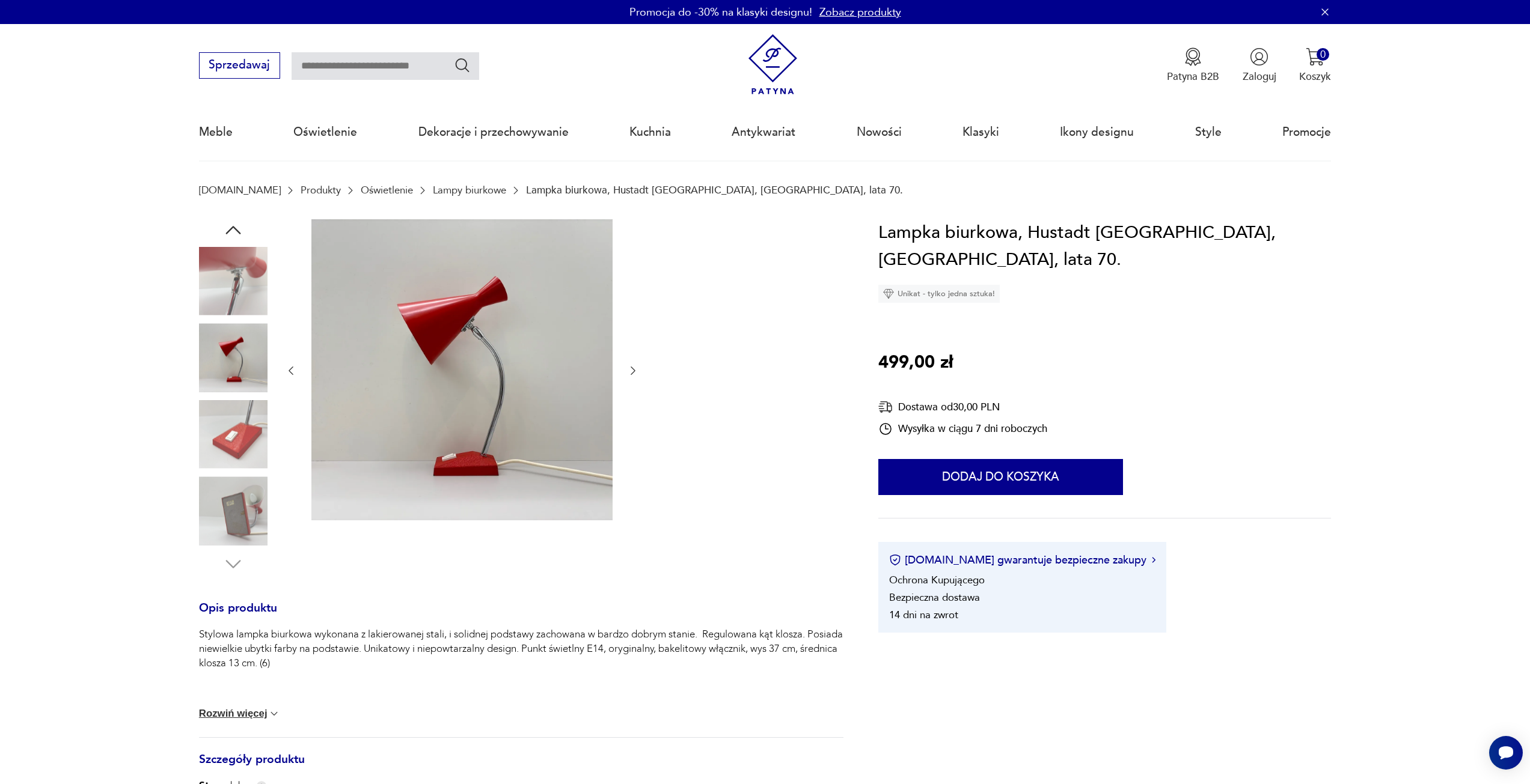
click at [443, 318] on img at bounding box center [462, 370] width 301 height 301
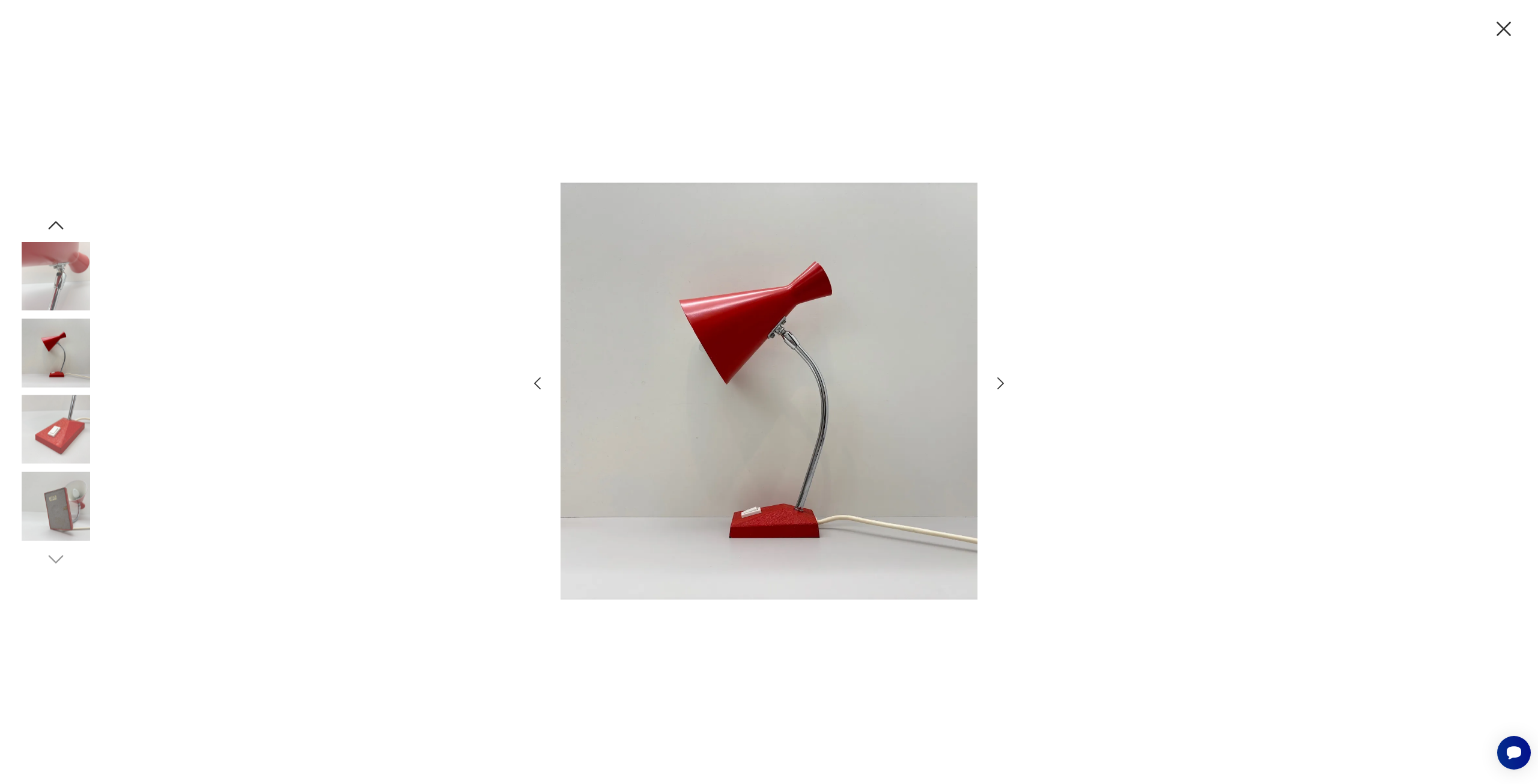
click at [1001, 385] on icon "button" at bounding box center [1000, 383] width 7 height 12
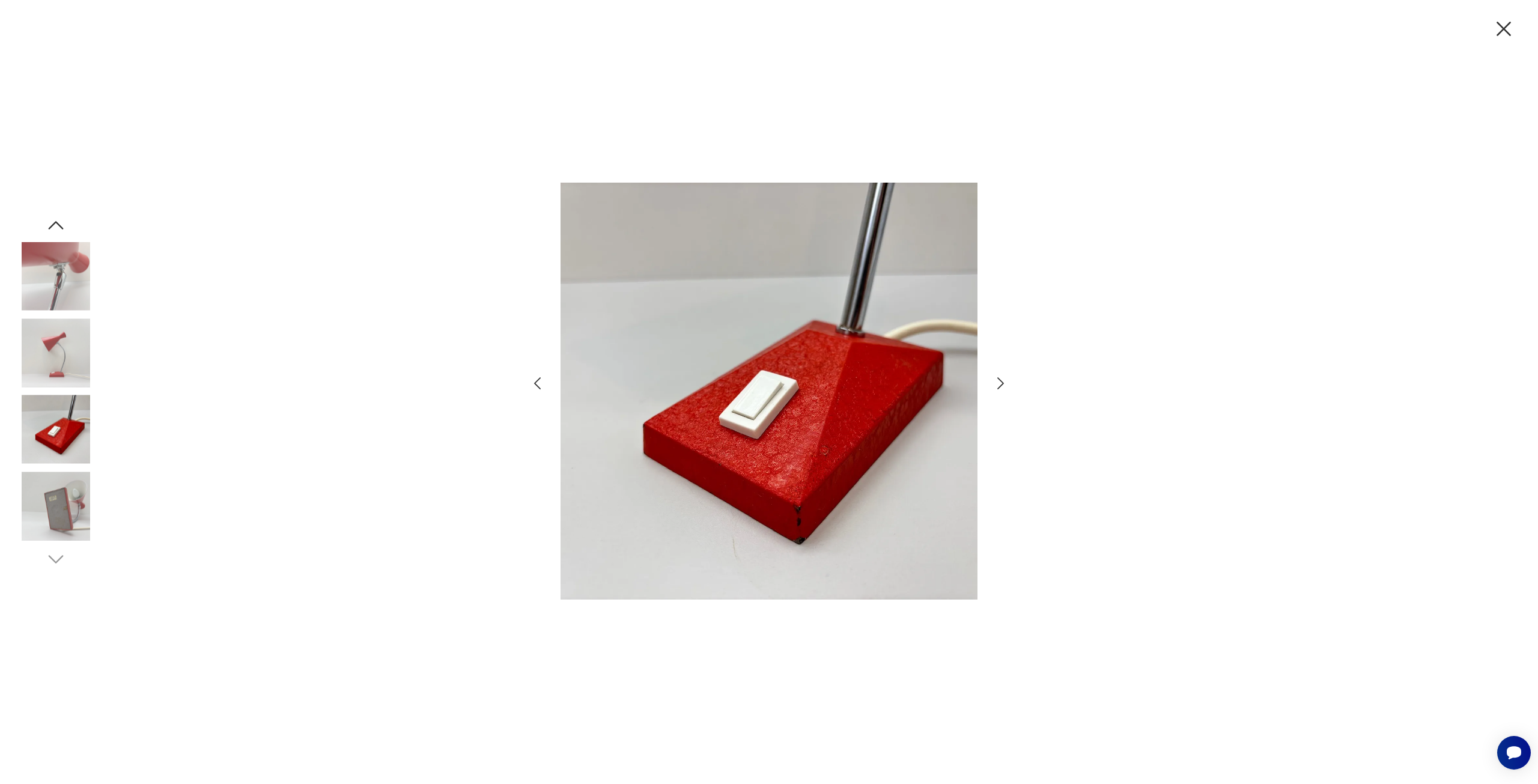
click at [1001, 385] on icon "button" at bounding box center [1000, 383] width 7 height 12
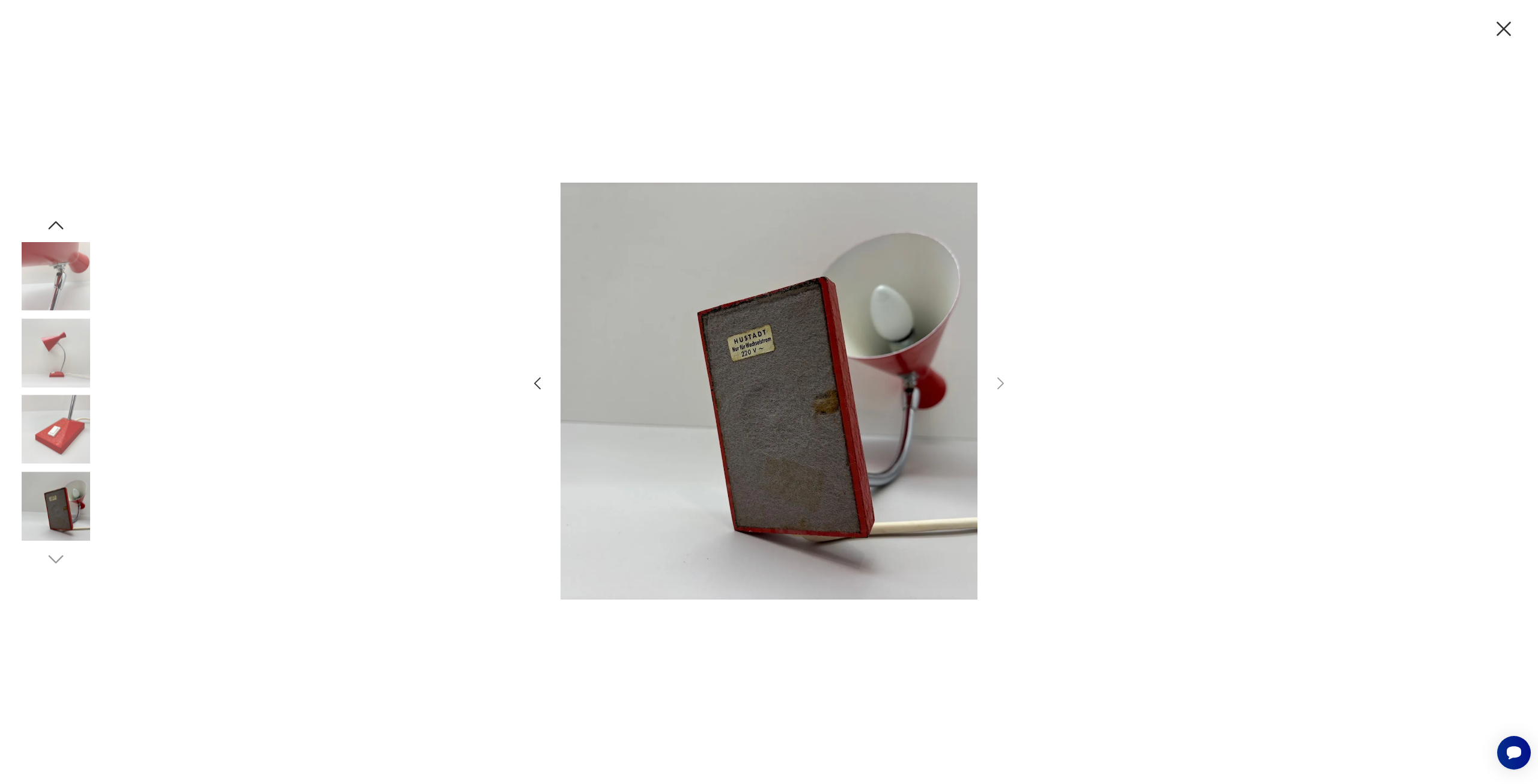
click at [1504, 24] on icon "button" at bounding box center [1504, 29] width 25 height 25
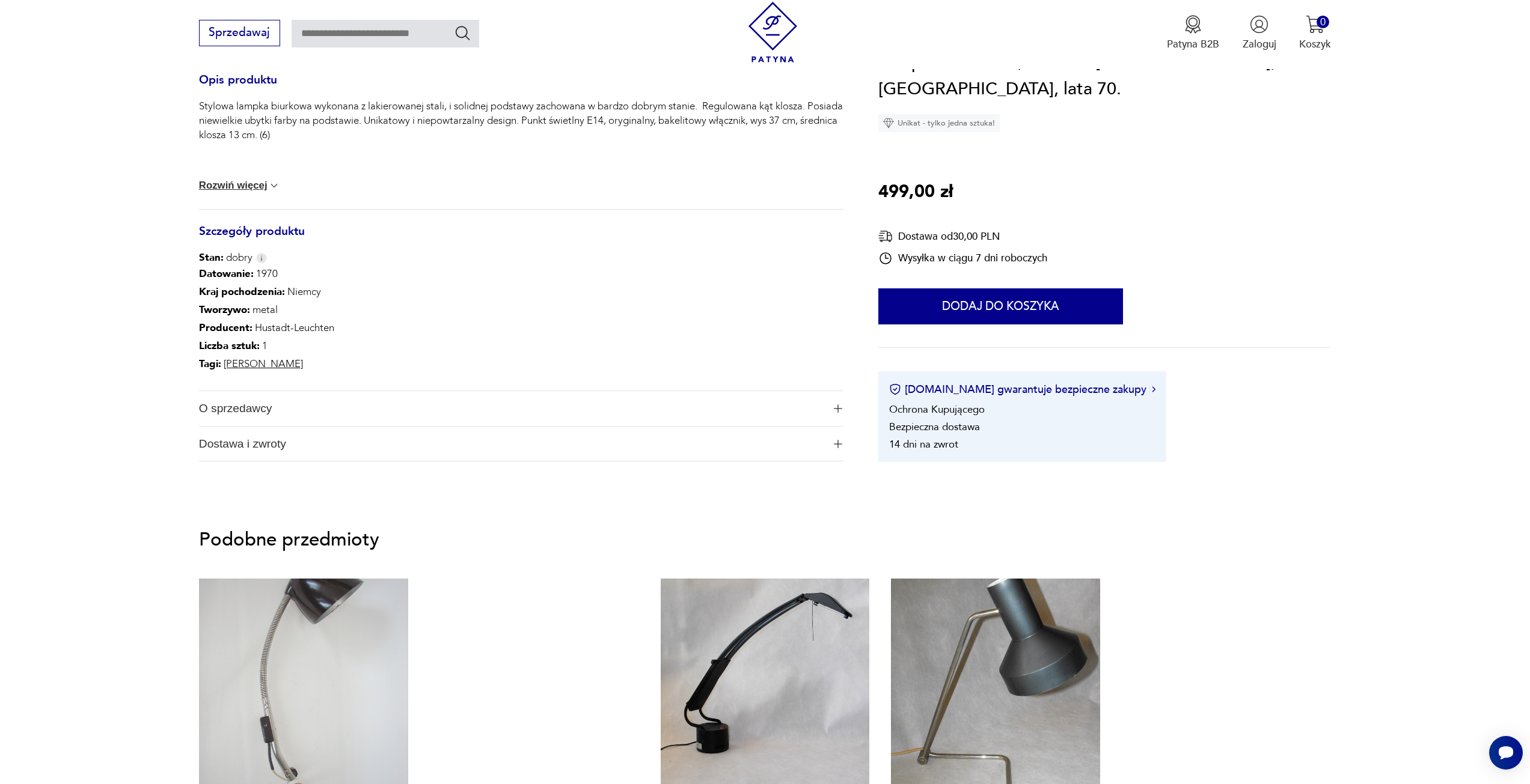
scroll to position [901, 0]
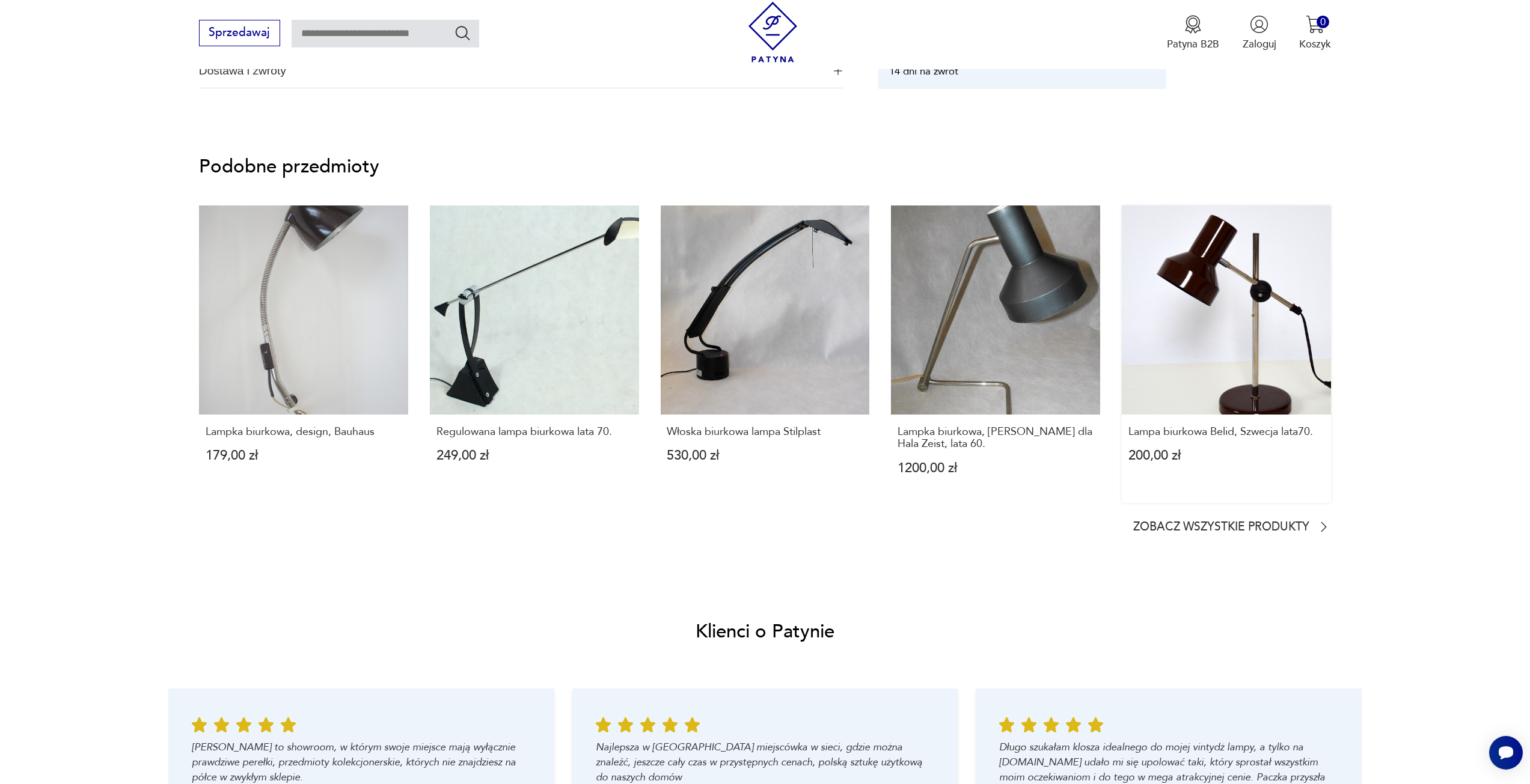
click at [1216, 337] on link "Lampa biurkowa Belid, Szwecja lata70. 200,00 zł" at bounding box center [1225, 354] width 209 height 297
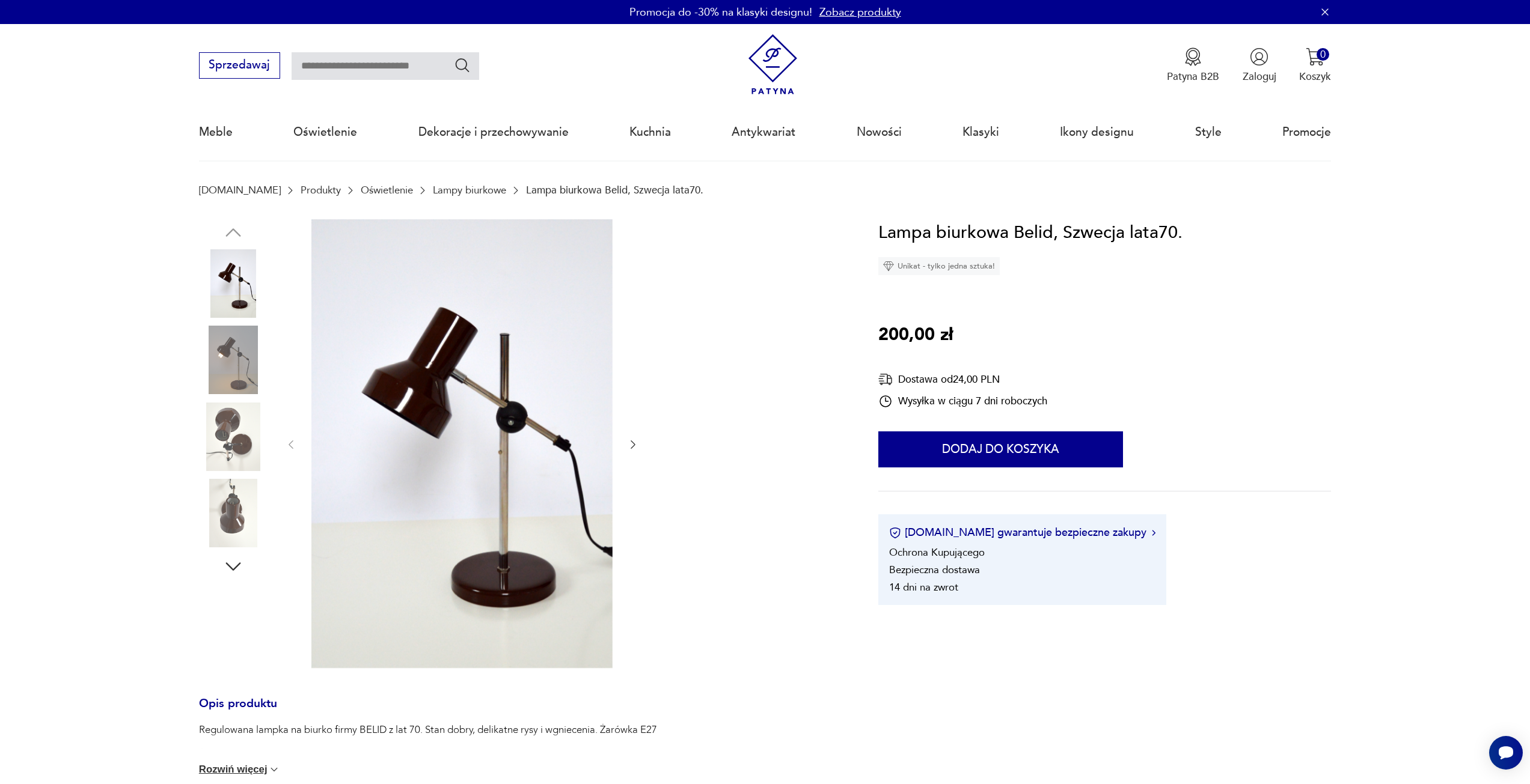
click at [636, 444] on icon "button" at bounding box center [633, 444] width 12 height 12
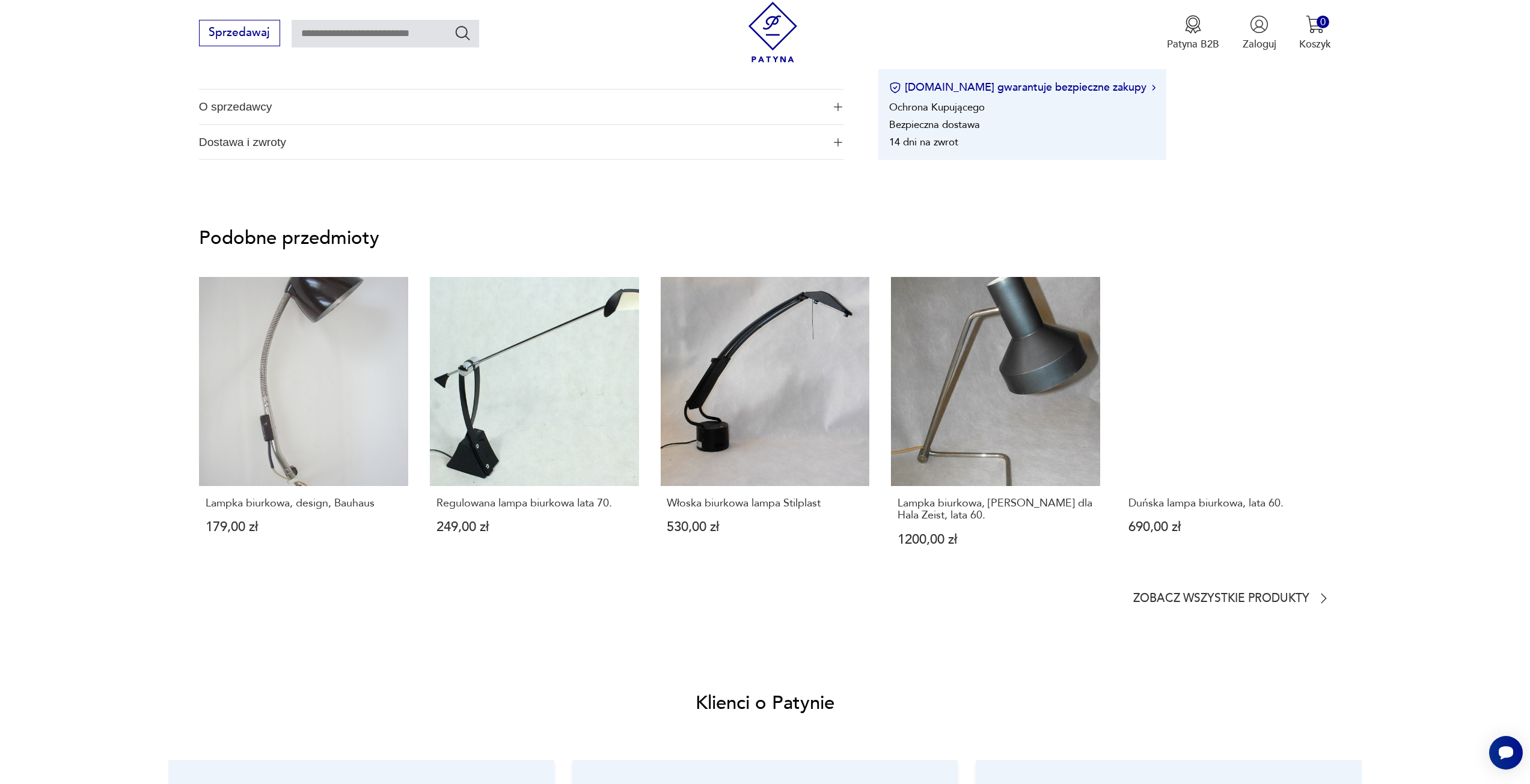
scroll to position [1082, 0]
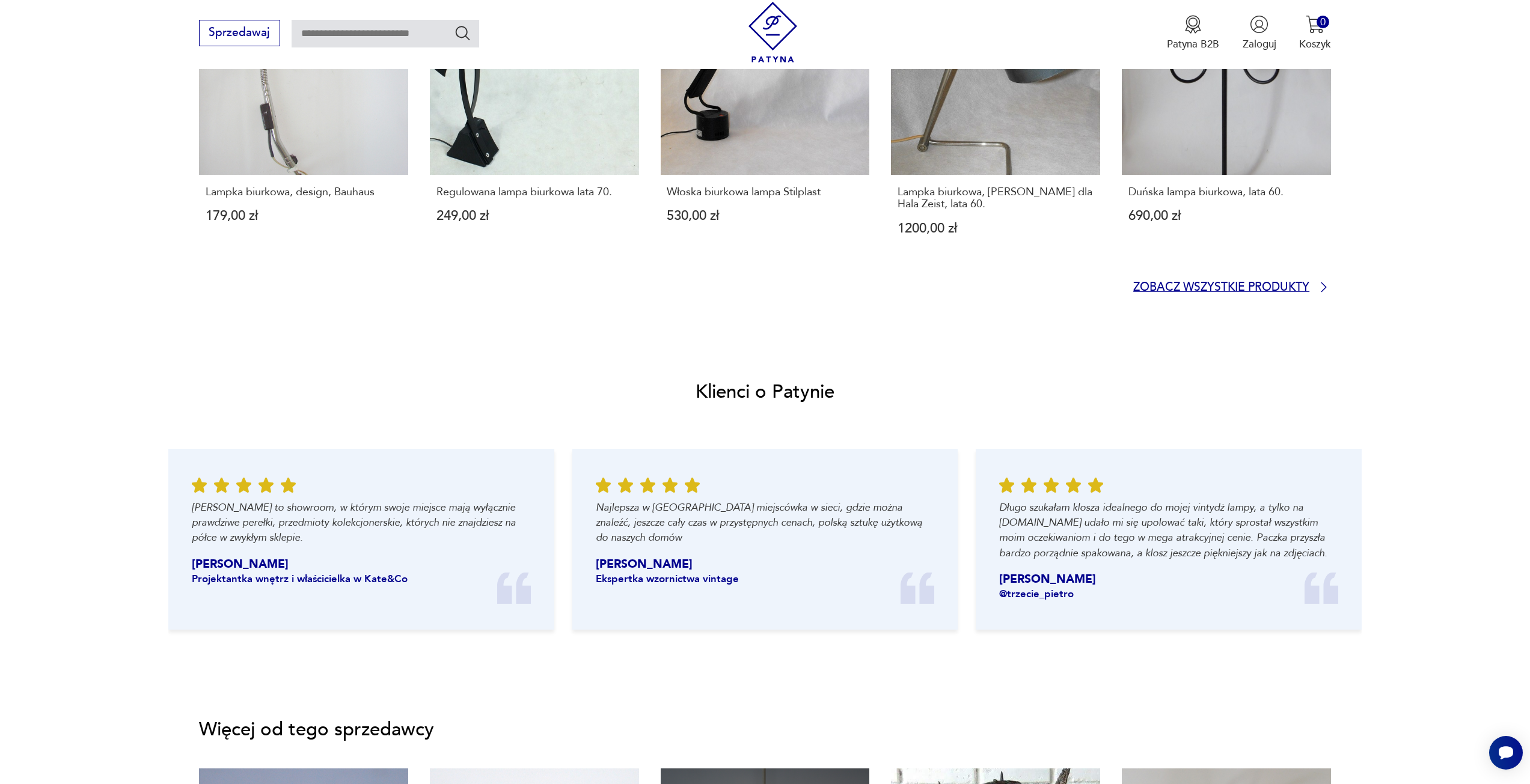
click at [1237, 284] on p "Zobacz wszystkie produkty" at bounding box center [1220, 288] width 176 height 10
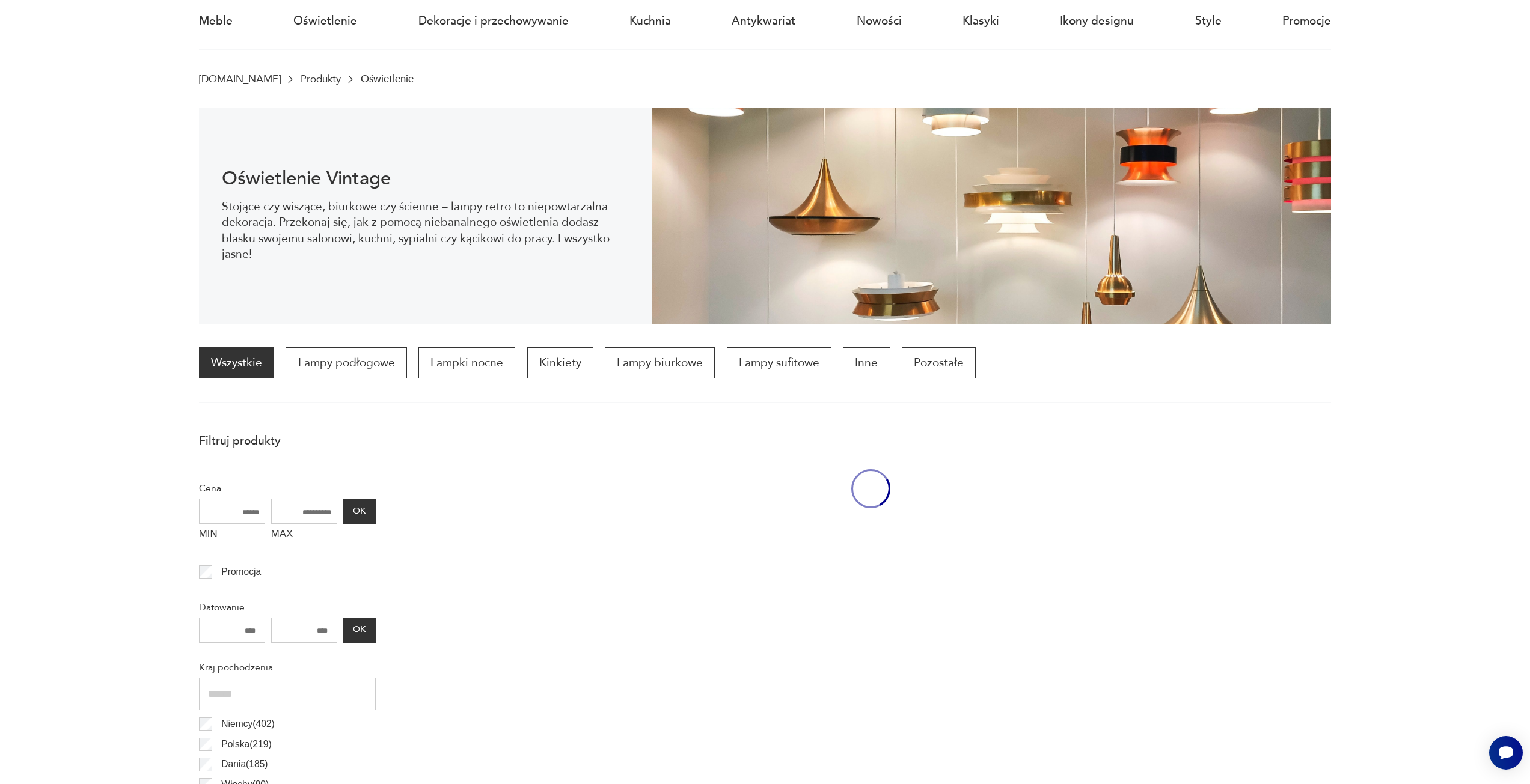
scroll to position [117, 0]
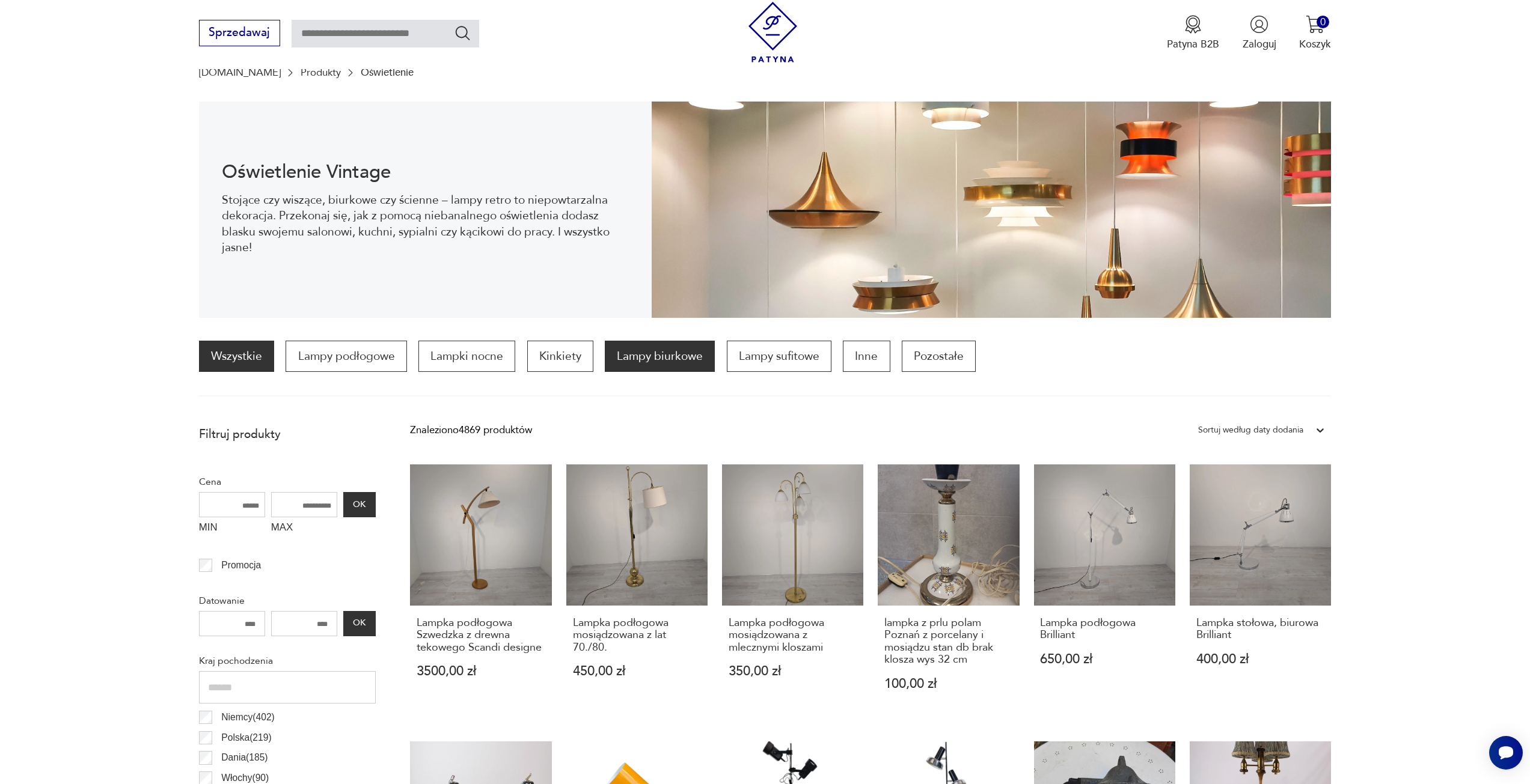
click at [621, 346] on p "Lampy biurkowe" at bounding box center [659, 356] width 110 height 31
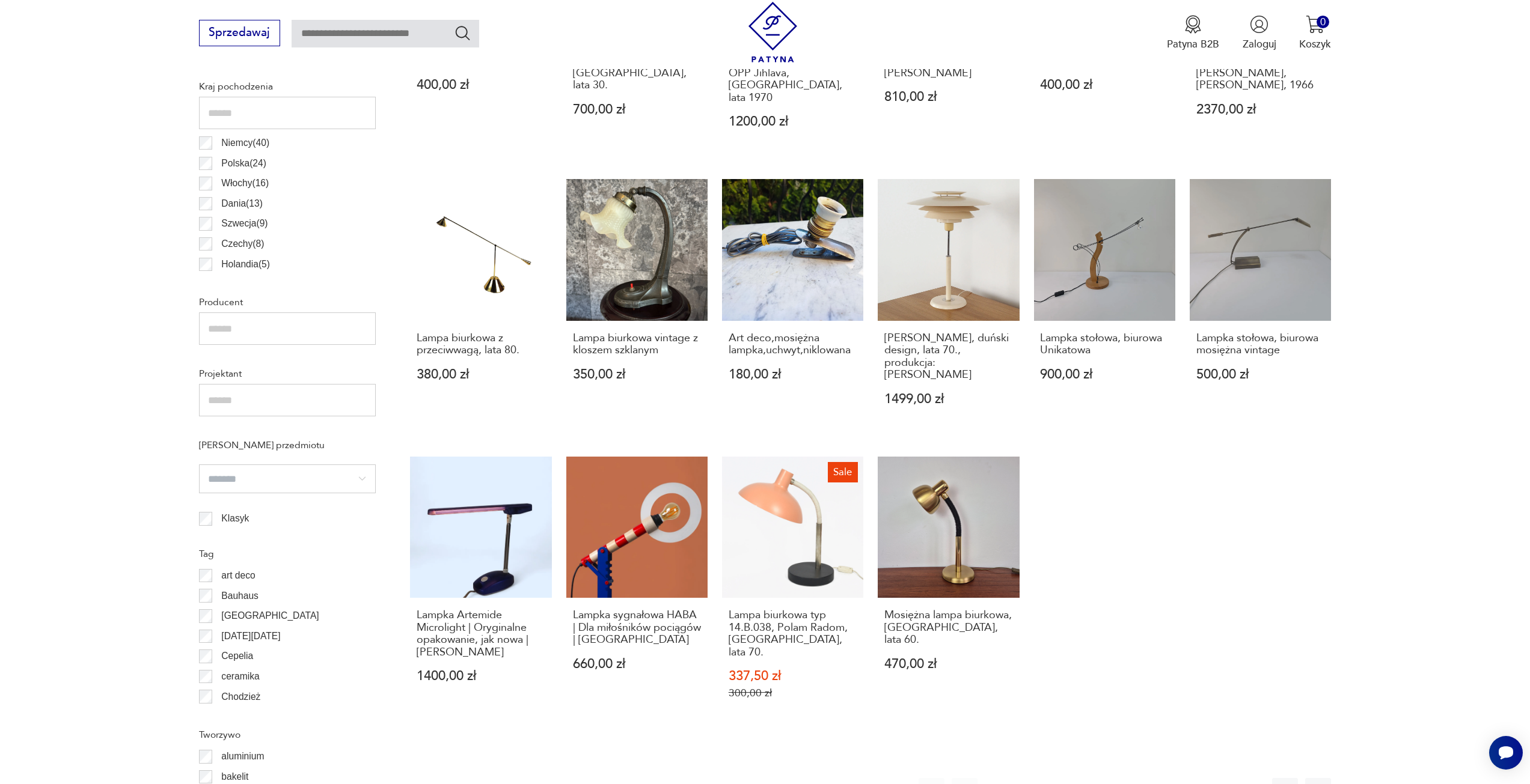
scroll to position [777, 0]
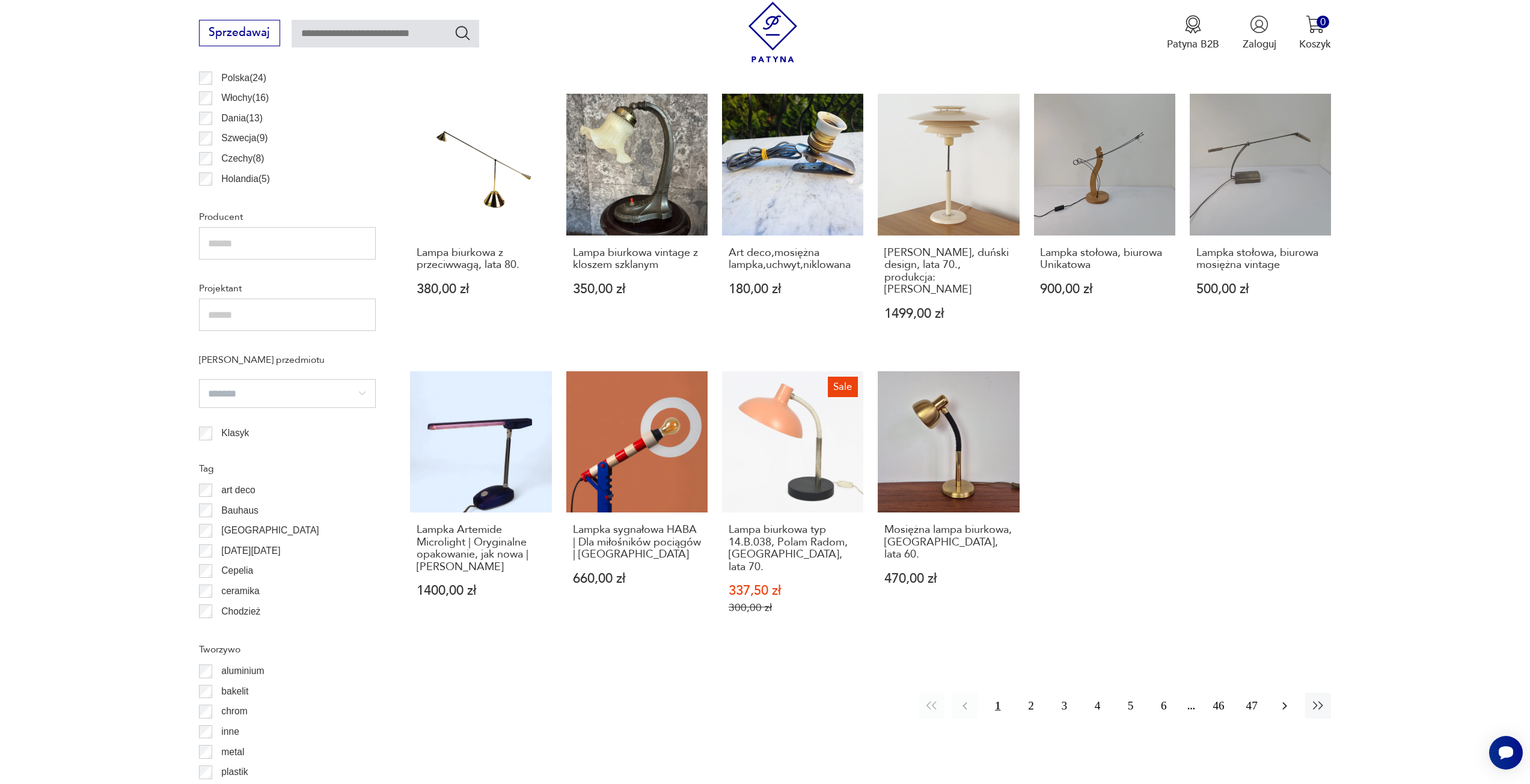
click at [1280, 699] on icon "button" at bounding box center [1284, 705] width 15 height 15
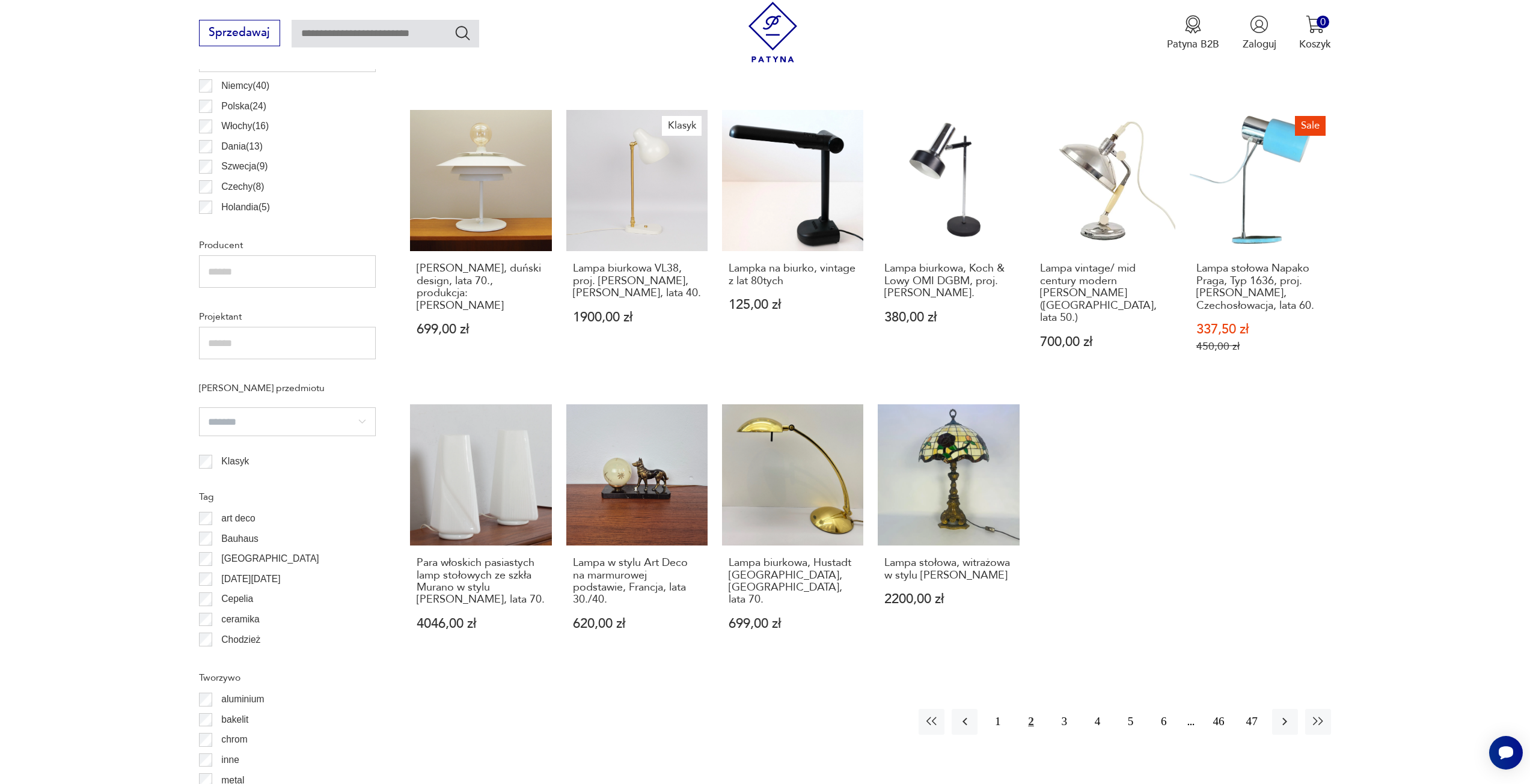
scroll to position [777, 0]
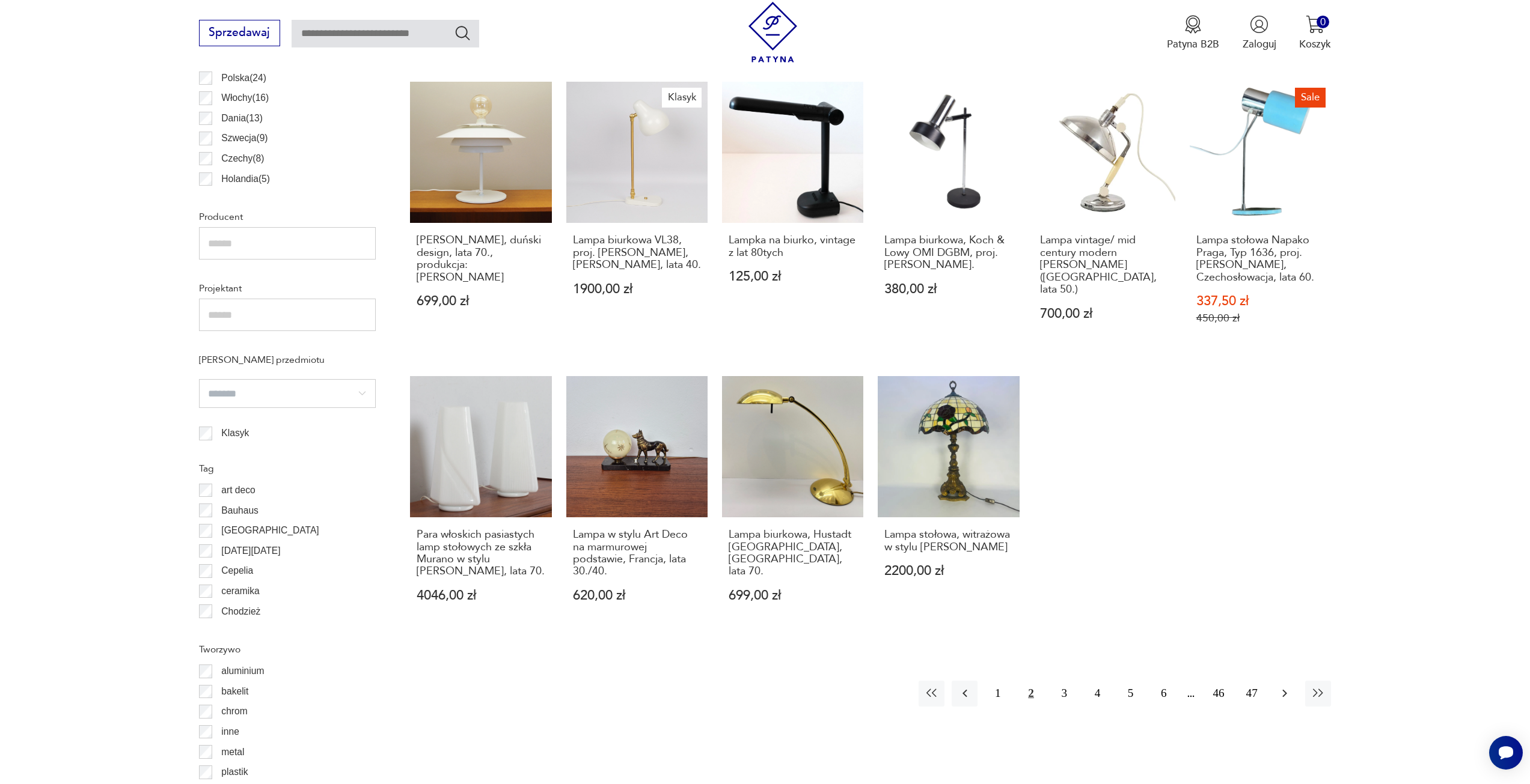
click at [1275, 681] on button "button" at bounding box center [1284, 694] width 26 height 26
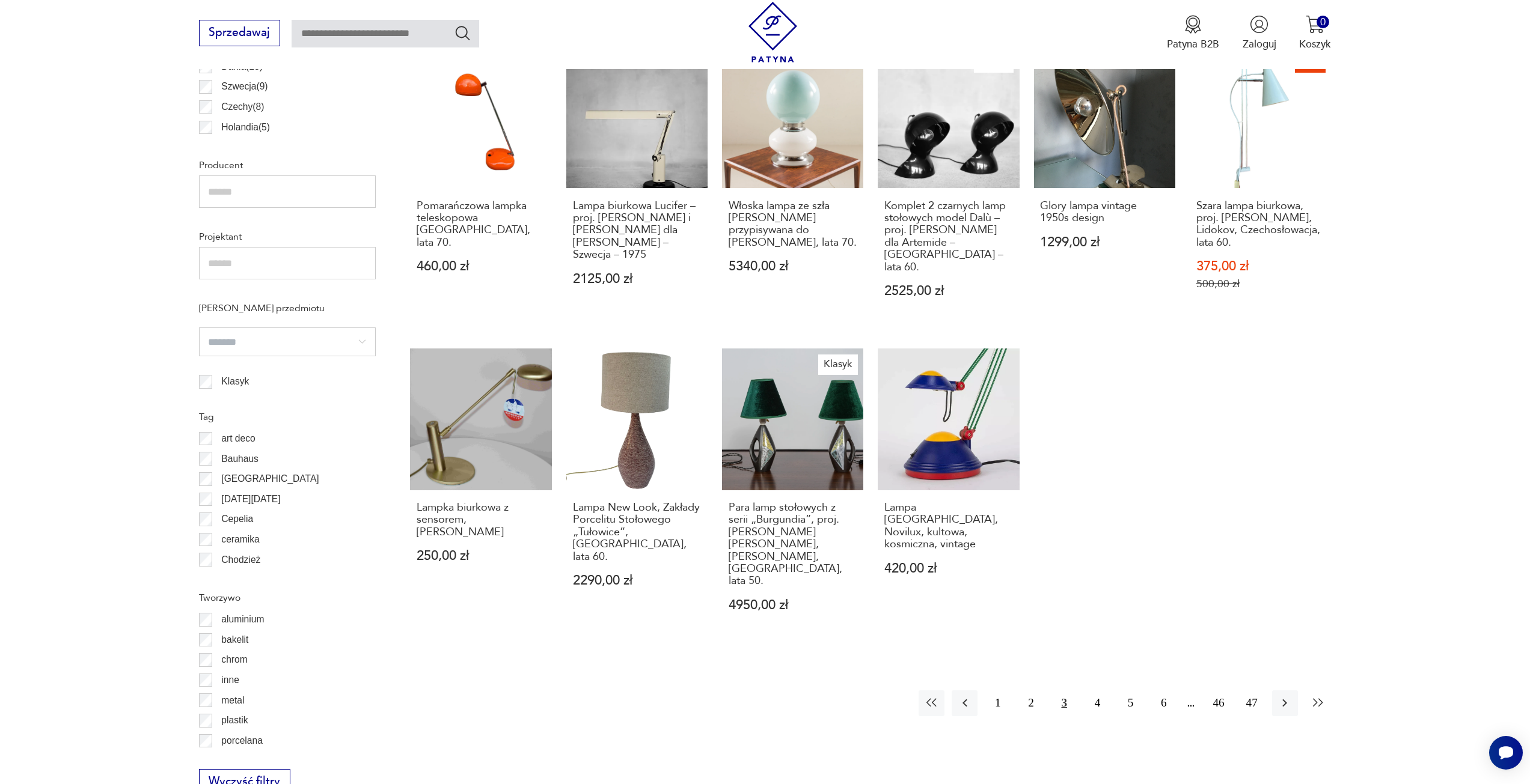
scroll to position [837, 0]
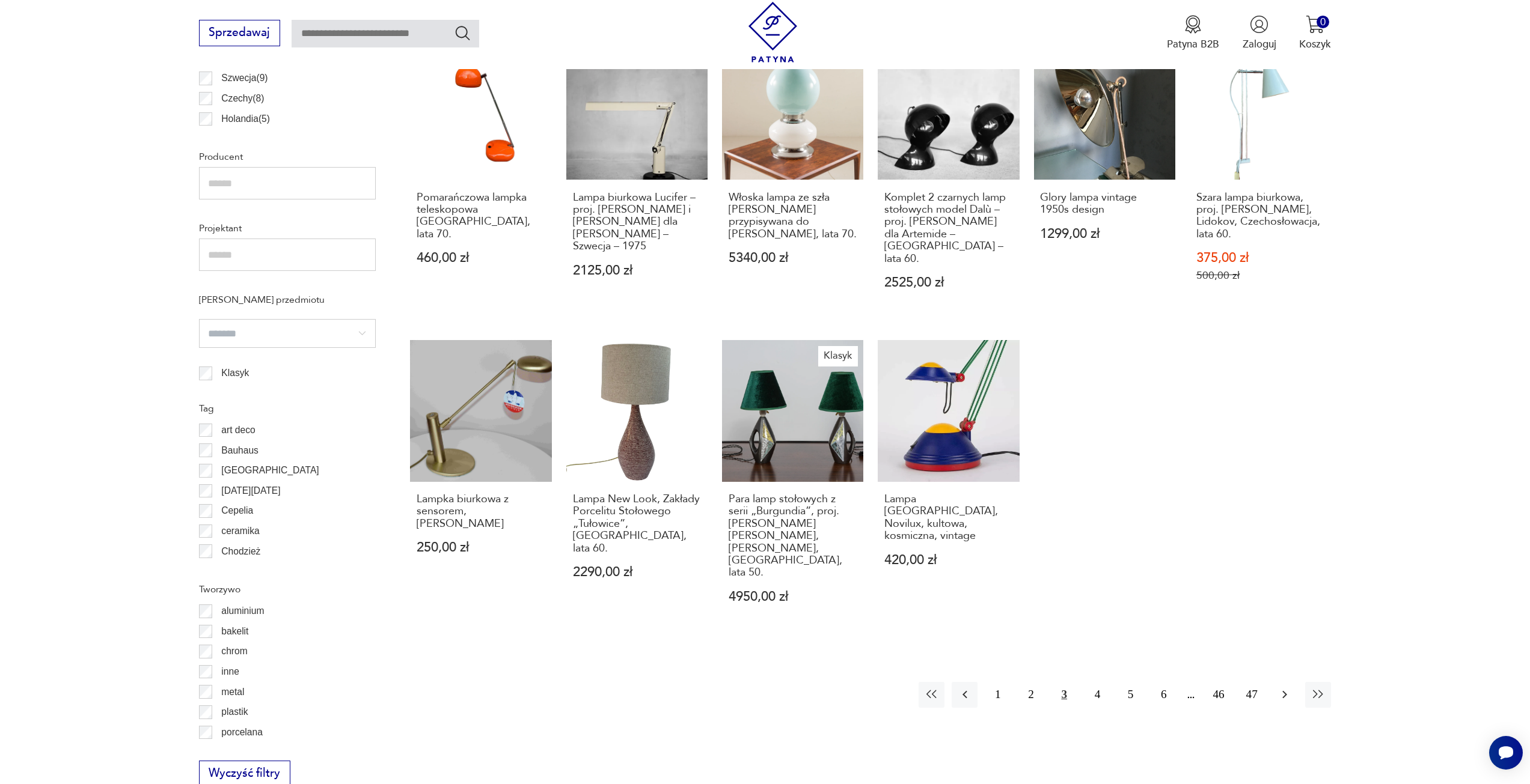
click at [1289, 687] on icon "button" at bounding box center [1284, 694] width 15 height 15
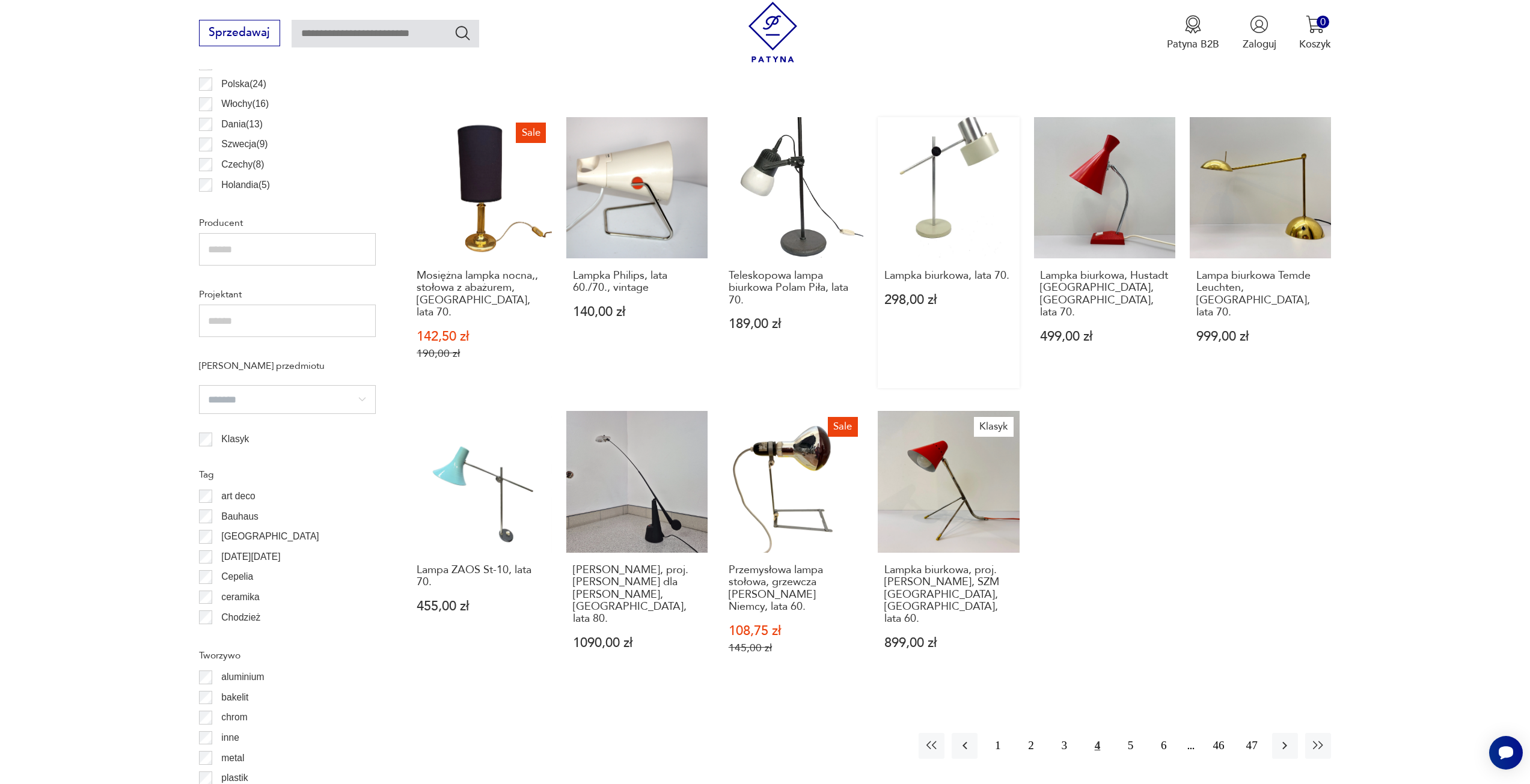
scroll to position [777, 0]
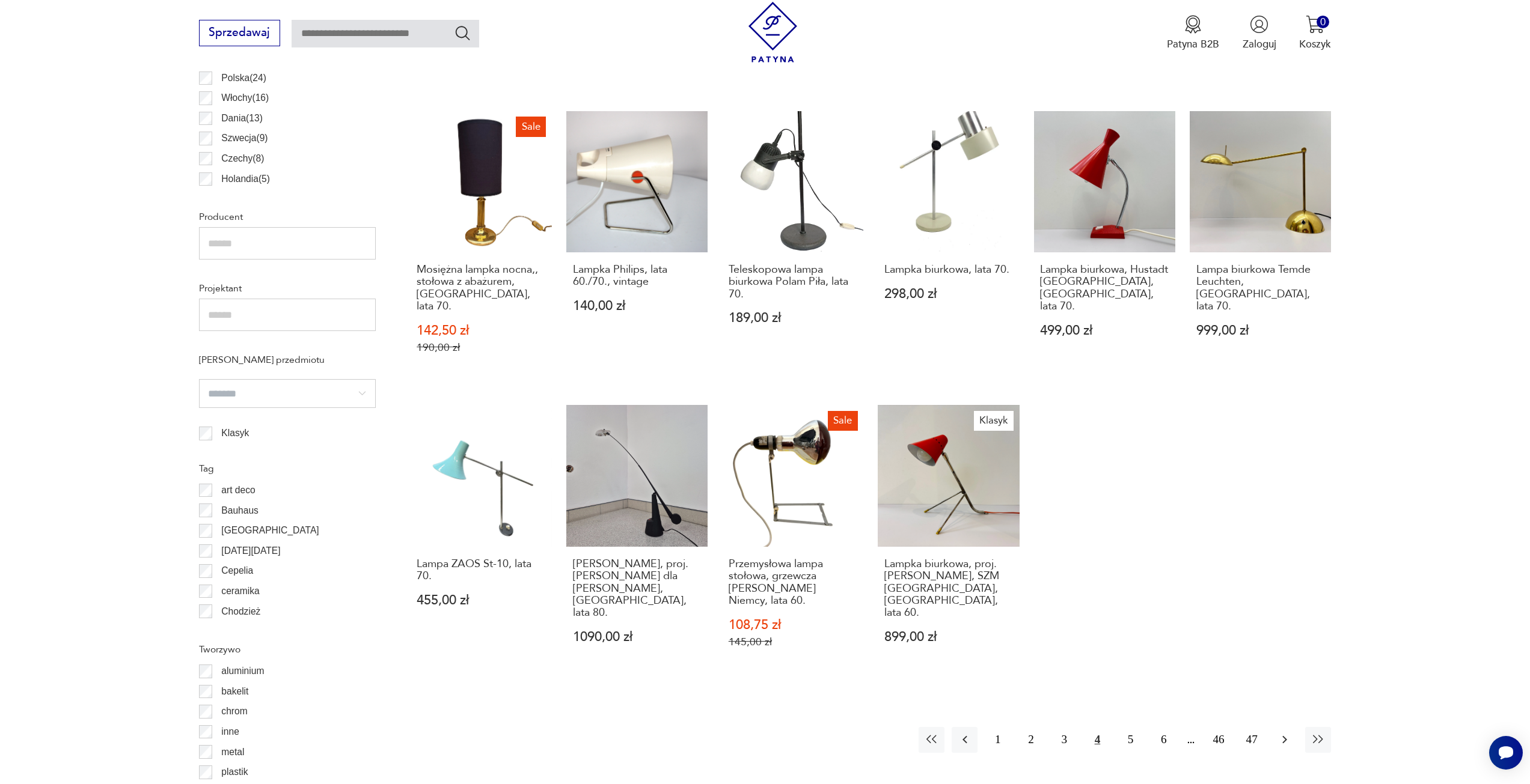
click at [1282, 733] on icon "button" at bounding box center [1284, 739] width 15 height 15
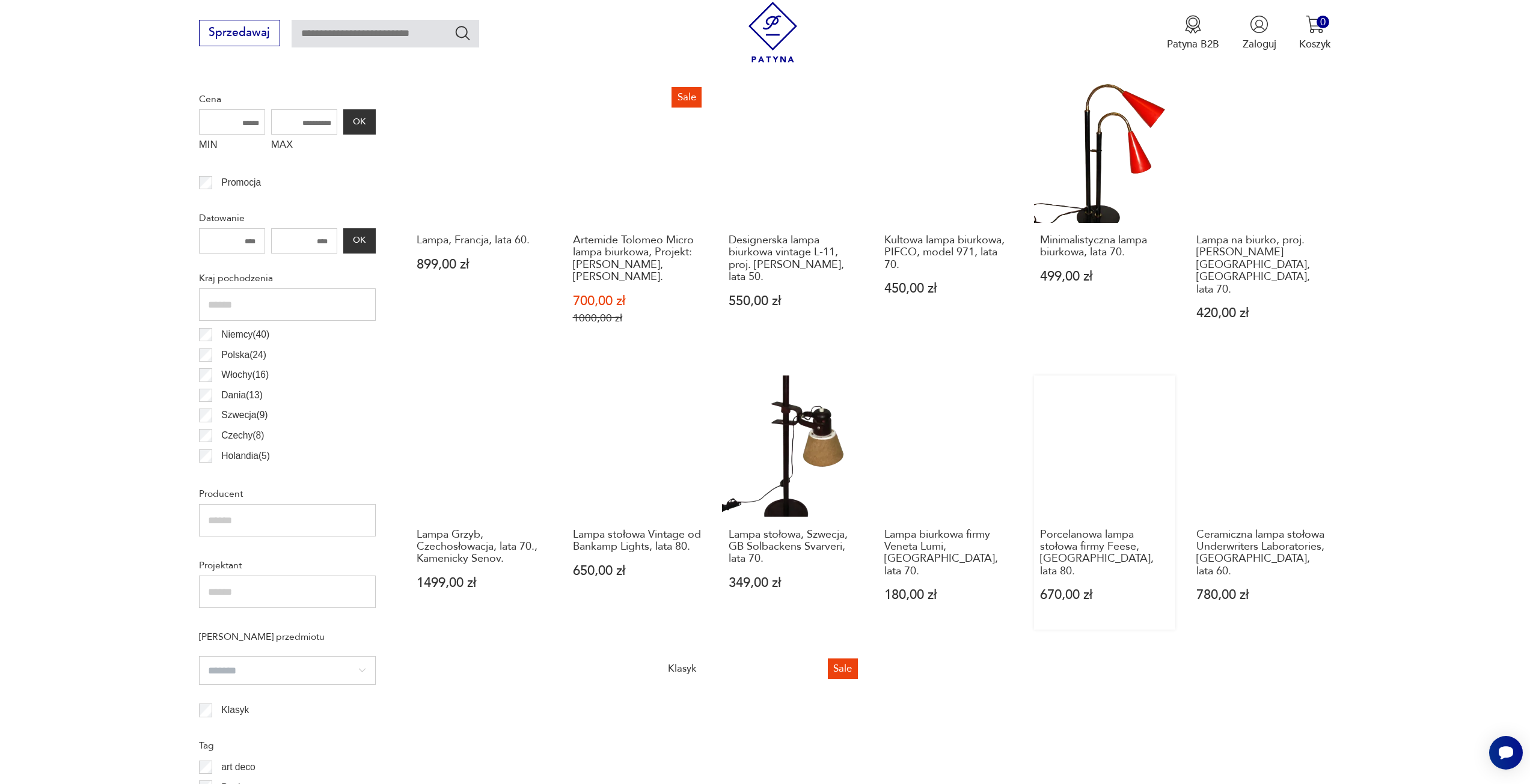
scroll to position [777, 0]
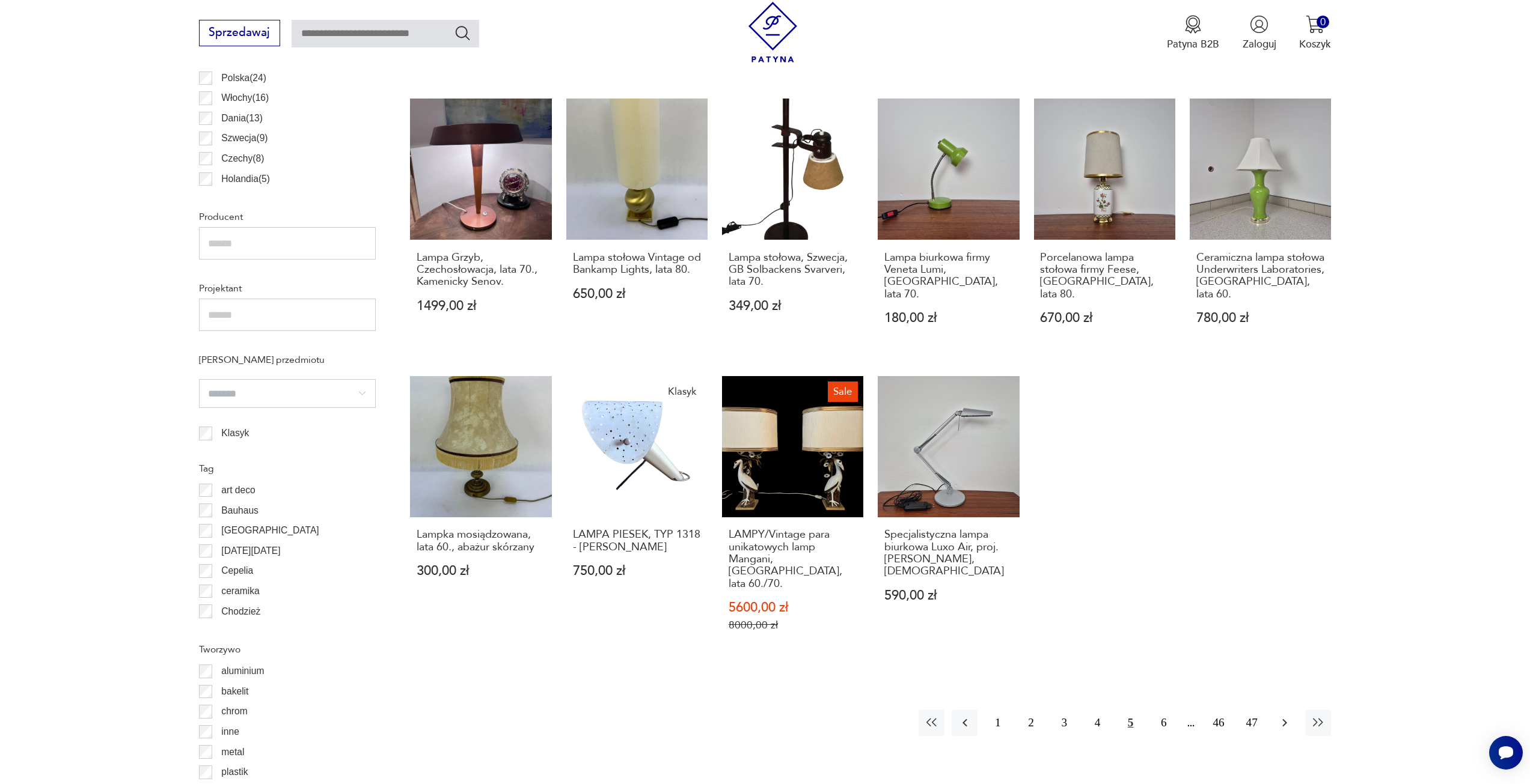
click at [1278, 715] on icon "button" at bounding box center [1284, 722] width 15 height 15
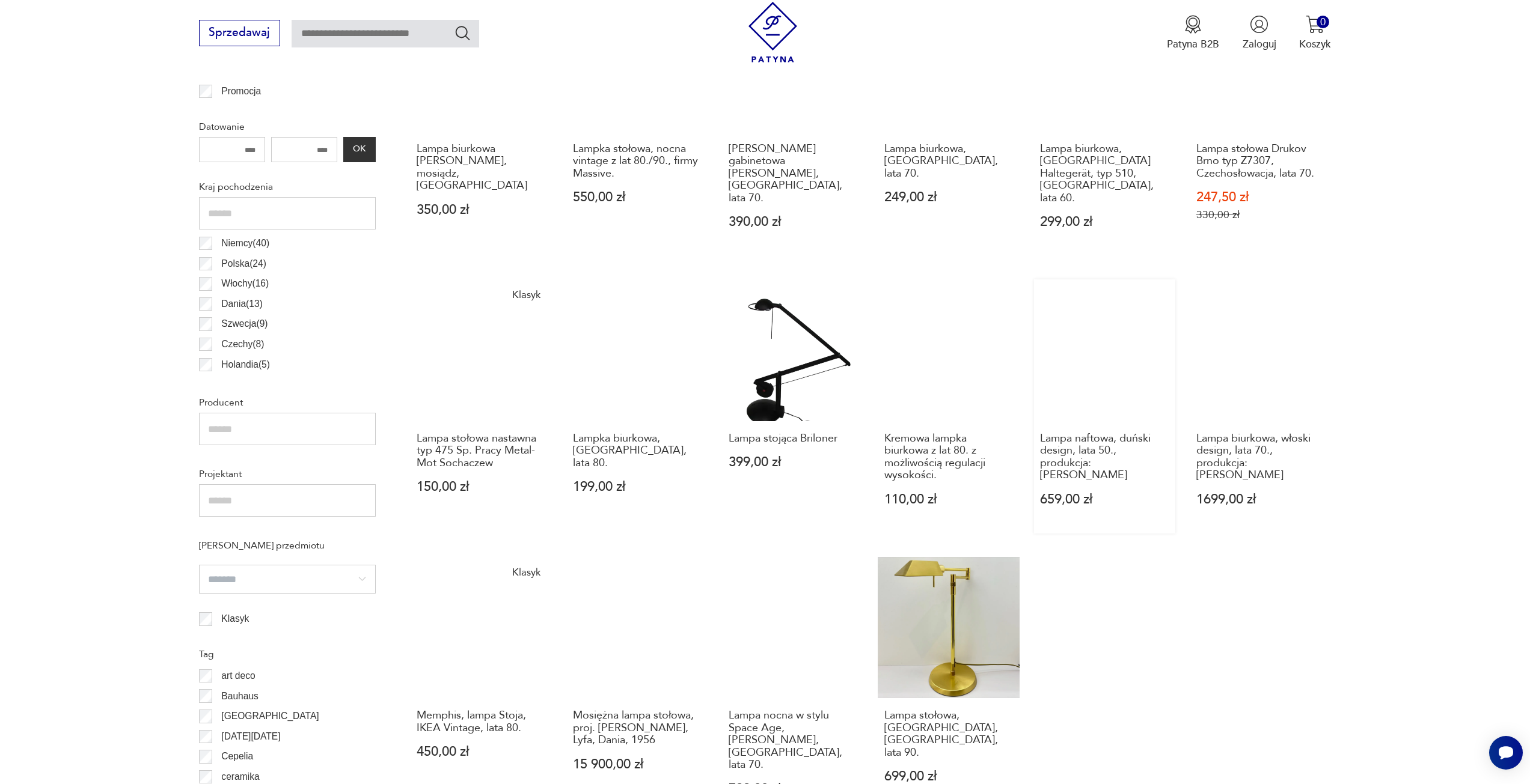
scroll to position [657, 0]
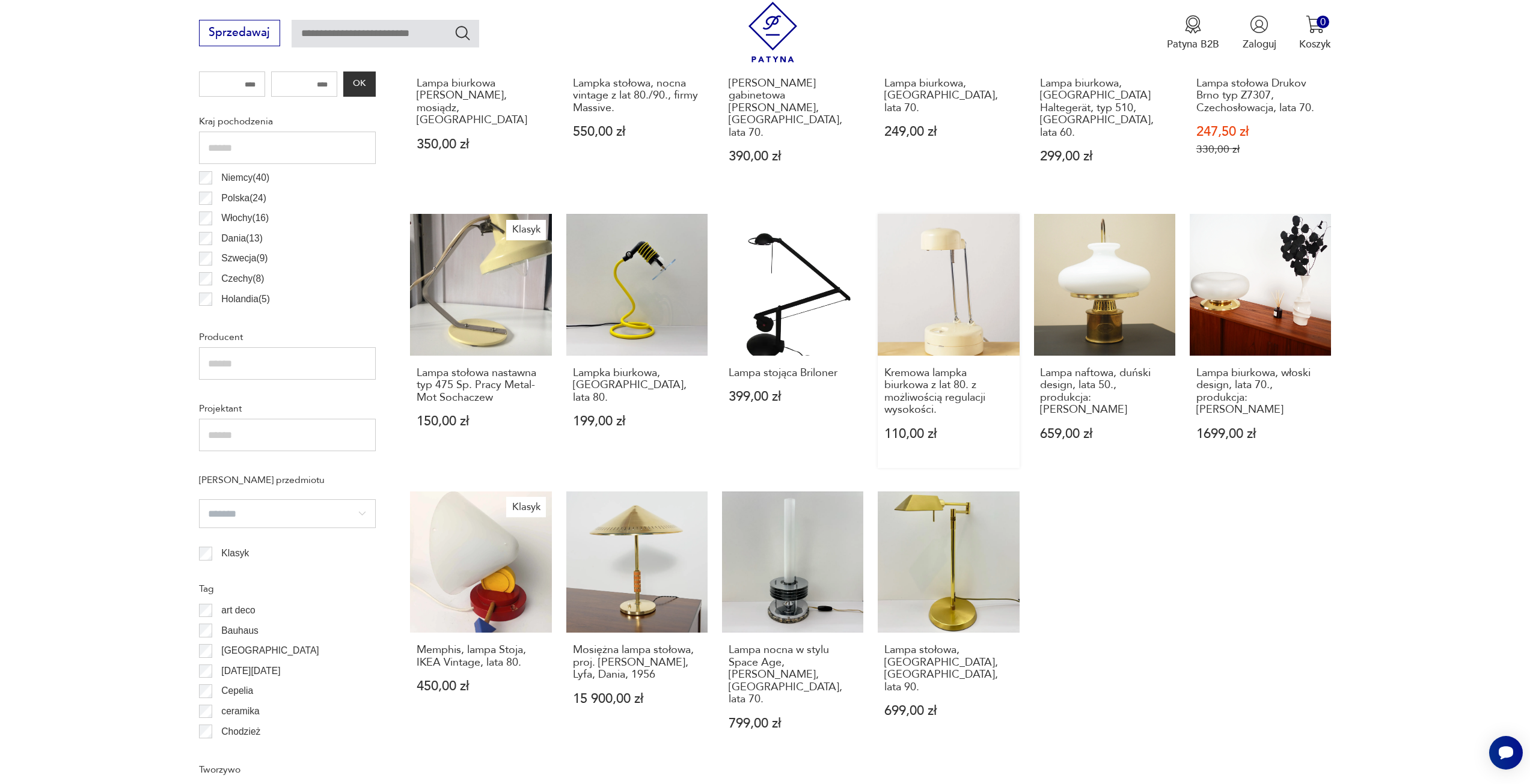
click at [930, 286] on link "Kremowa lampka biurkowa z lat 80. z możliwością regulacji wysokości. 110,00 zł" at bounding box center [948, 341] width 142 height 254
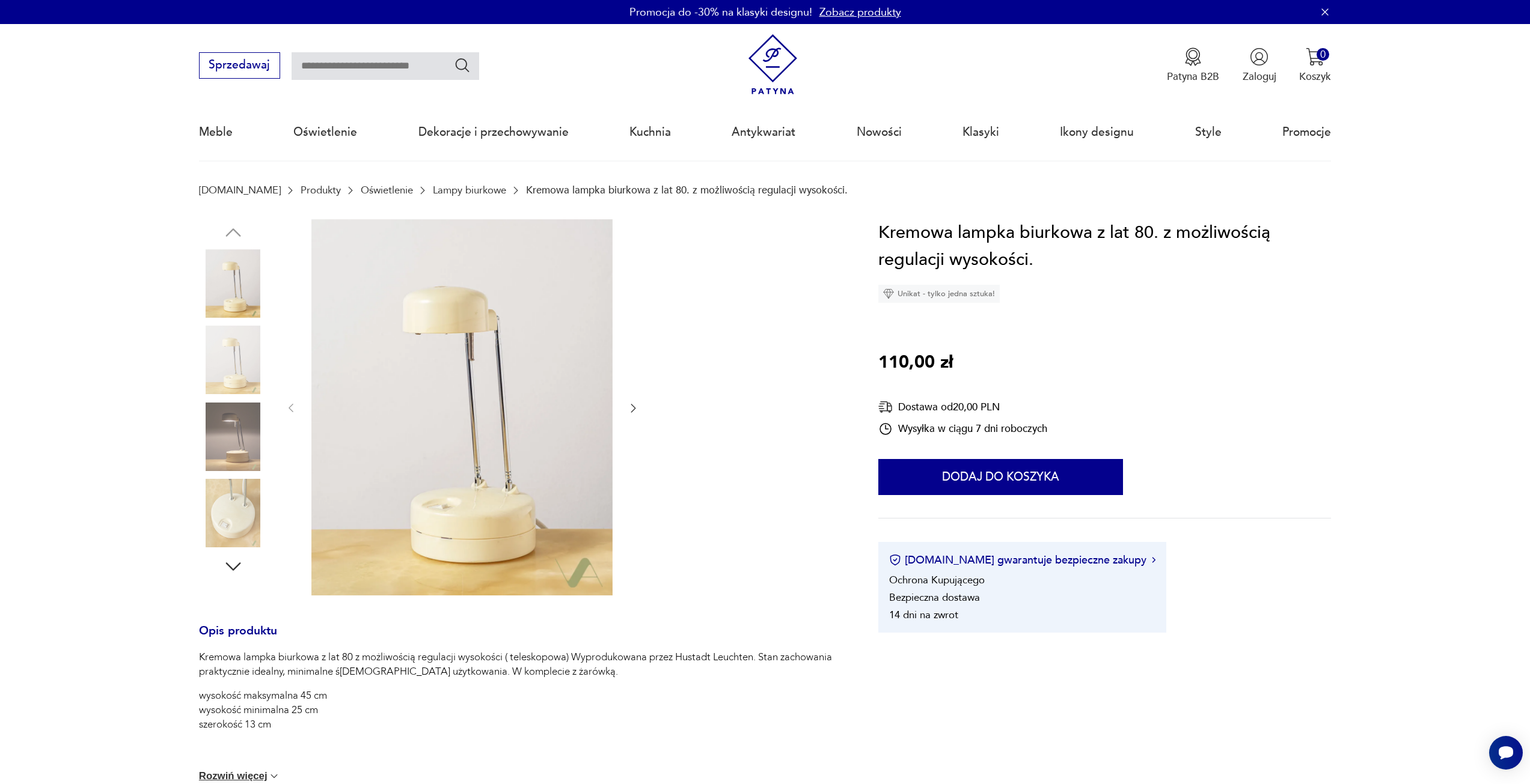
click at [633, 412] on icon "button" at bounding box center [633, 408] width 12 height 12
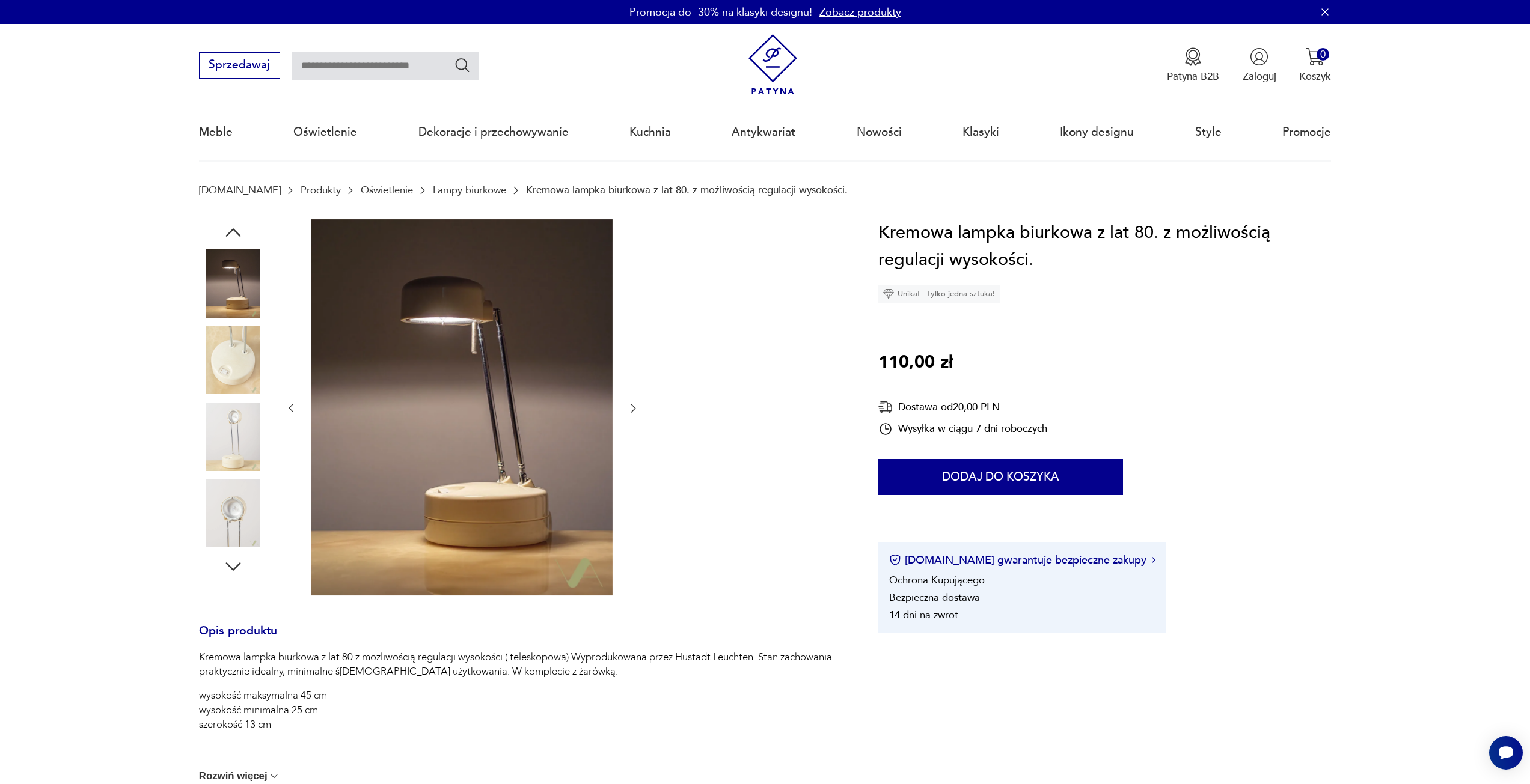
click at [633, 412] on icon "button" at bounding box center [633, 408] width 12 height 12
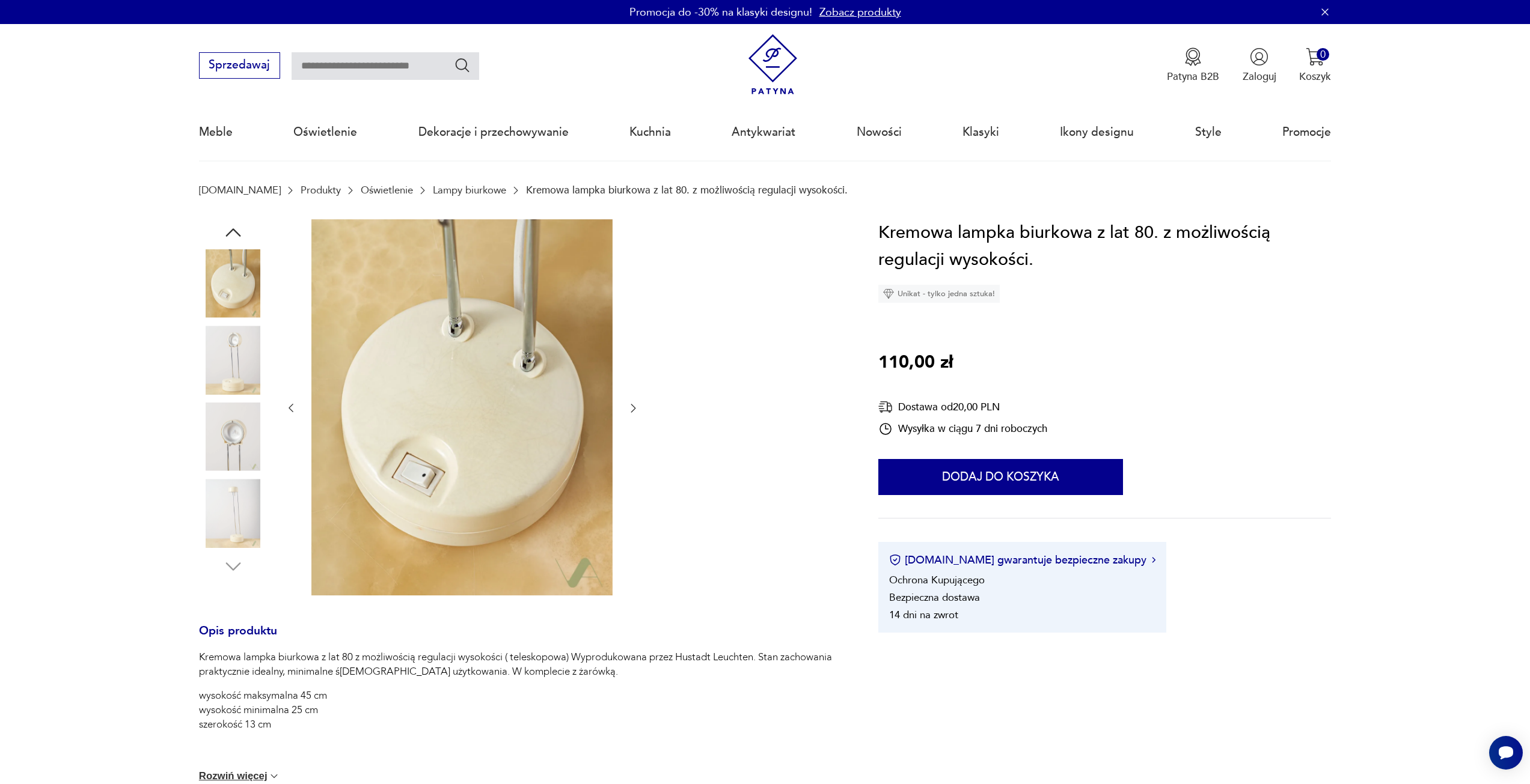
click at [632, 412] on icon "button" at bounding box center [633, 408] width 12 height 12
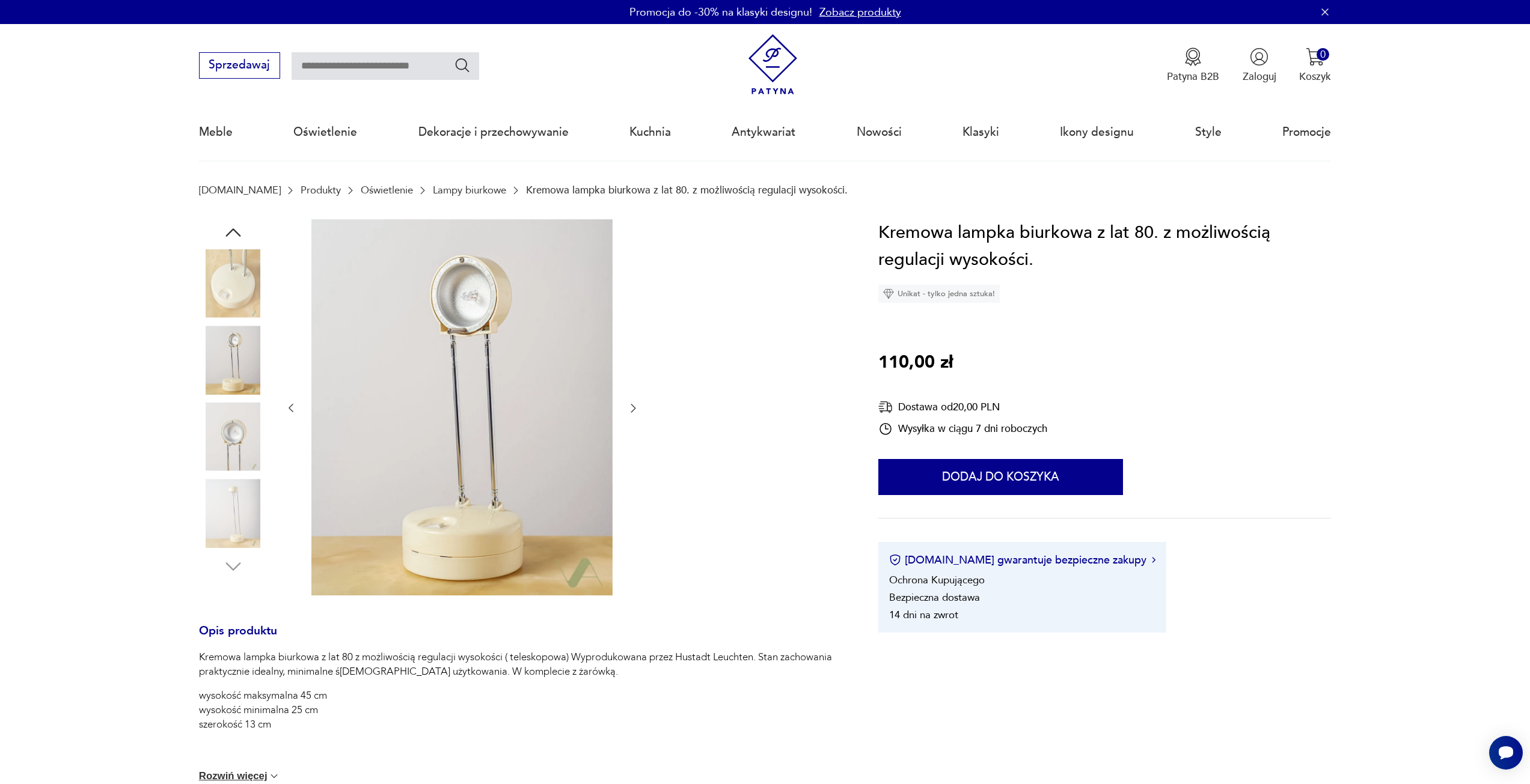
click at [632, 412] on icon "button" at bounding box center [633, 408] width 12 height 12
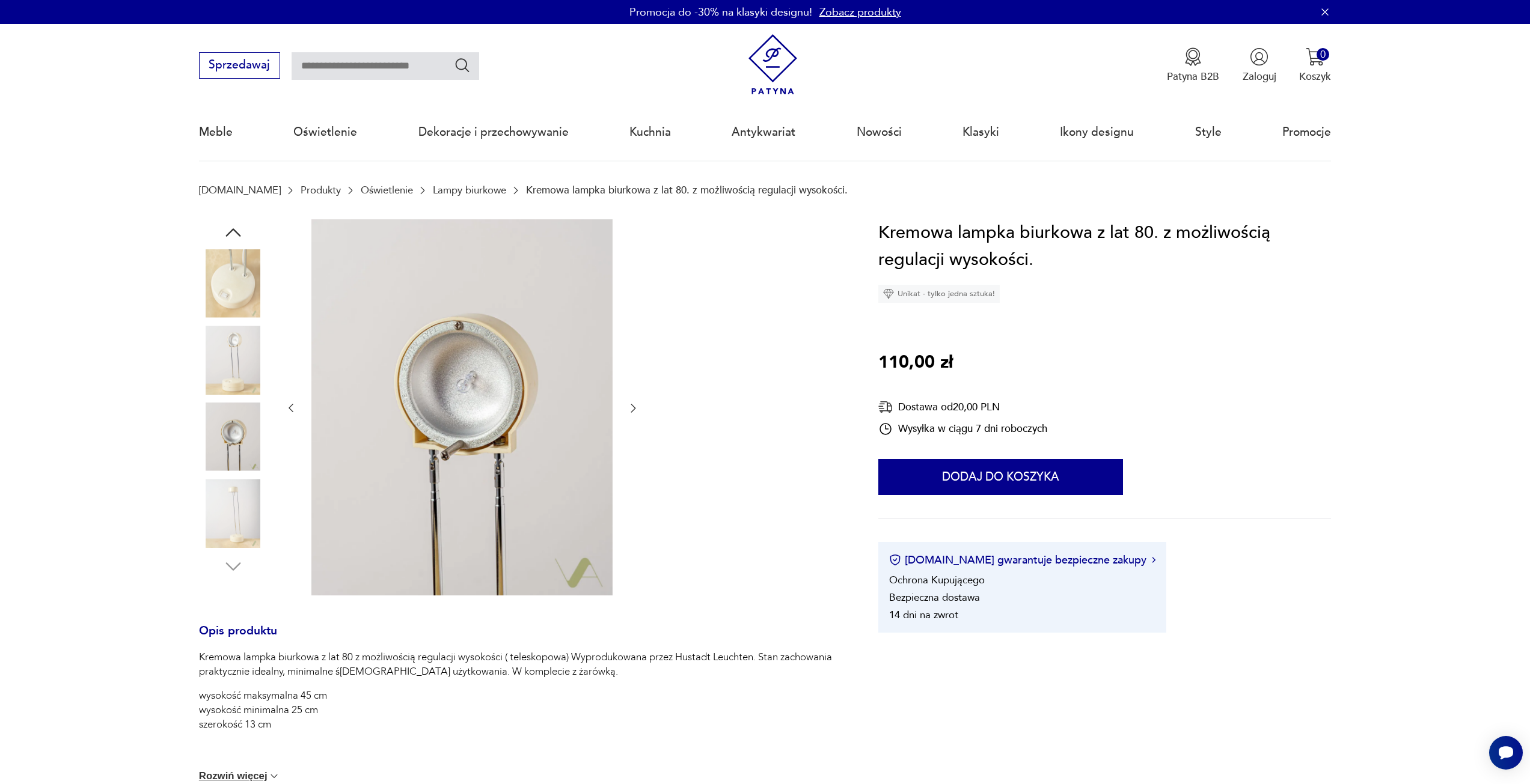
click at [632, 412] on icon "button" at bounding box center [633, 408] width 12 height 12
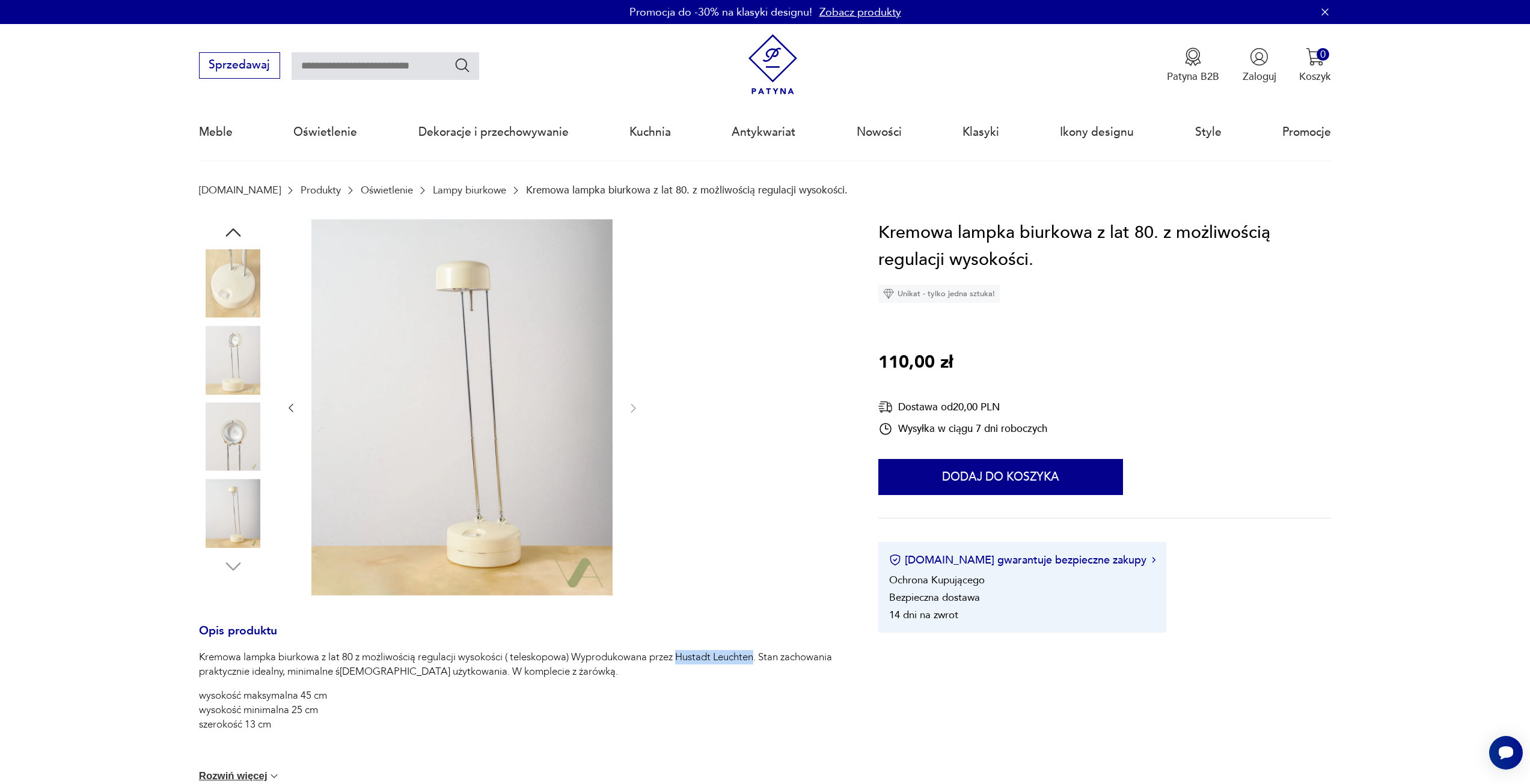
drag, startPoint x: 680, startPoint y: 657, endPoint x: 755, endPoint y: 659, distance: 75.0
click at [755, 659] on p "Kremowa lampka biurkowa z lat 80 z możliwością regulacji wysokości ( teleskopow…" at bounding box center [521, 665] width 645 height 29
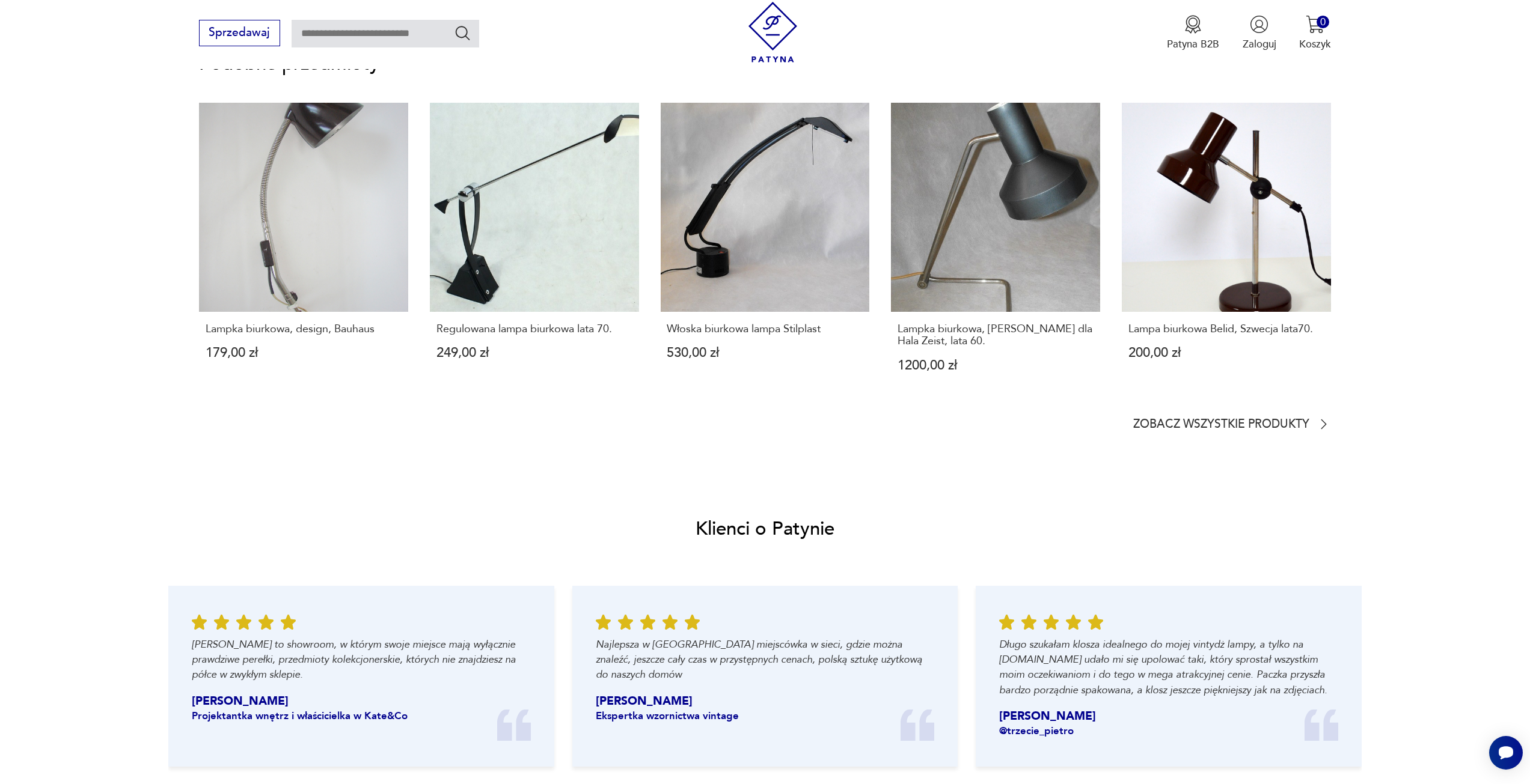
scroll to position [1082, 0]
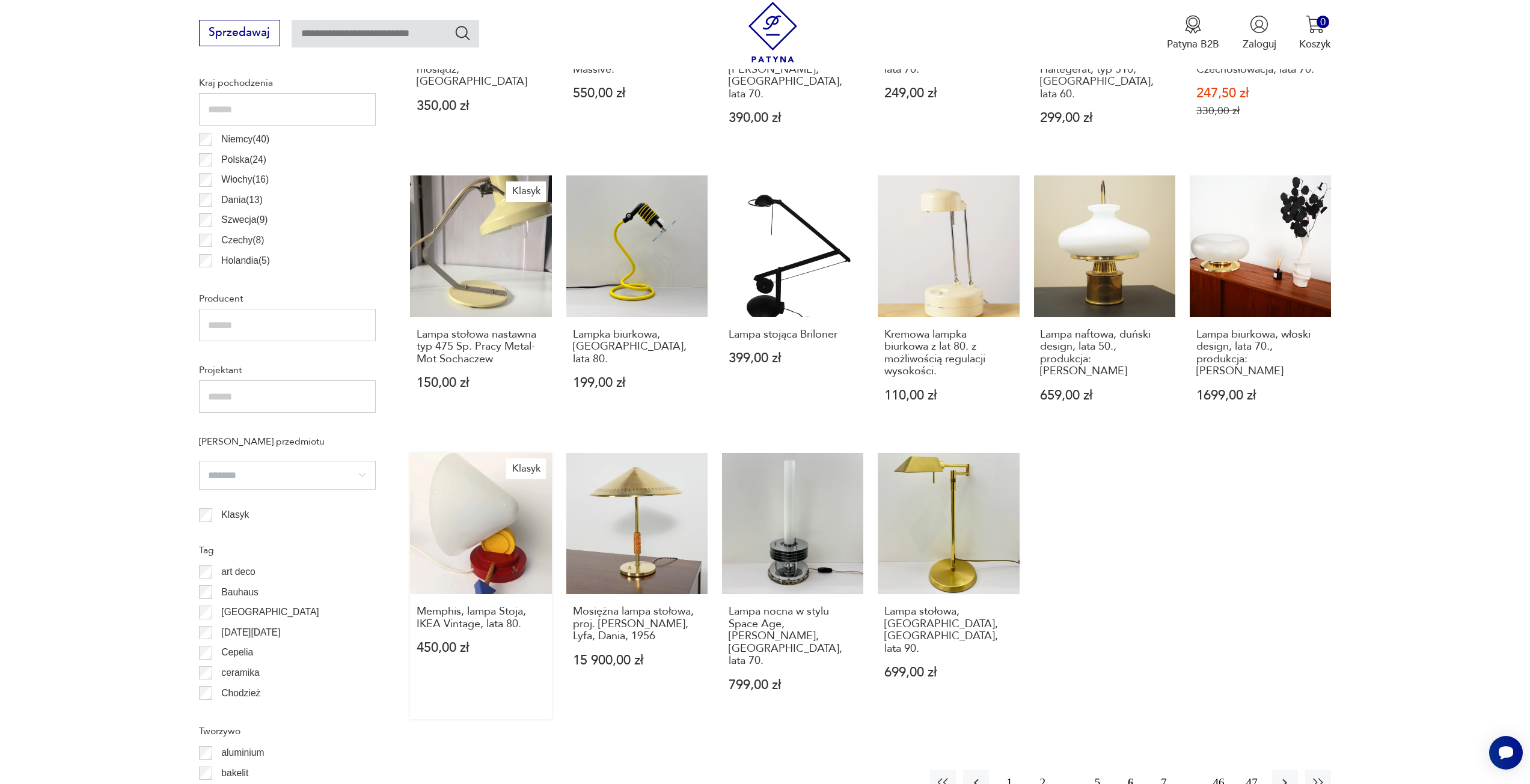
scroll to position [717, 0]
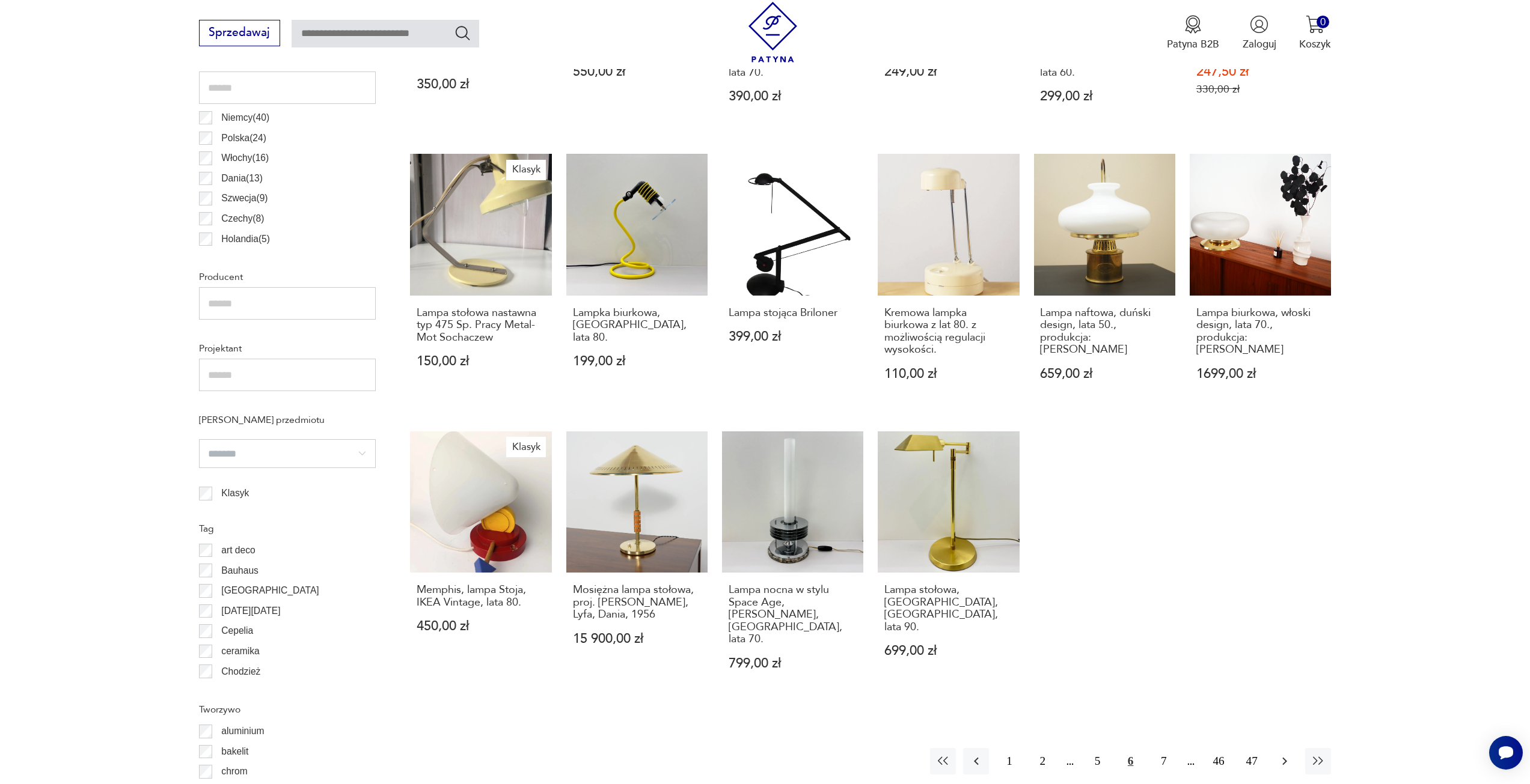
click at [1291, 754] on icon "button" at bounding box center [1284, 761] width 15 height 15
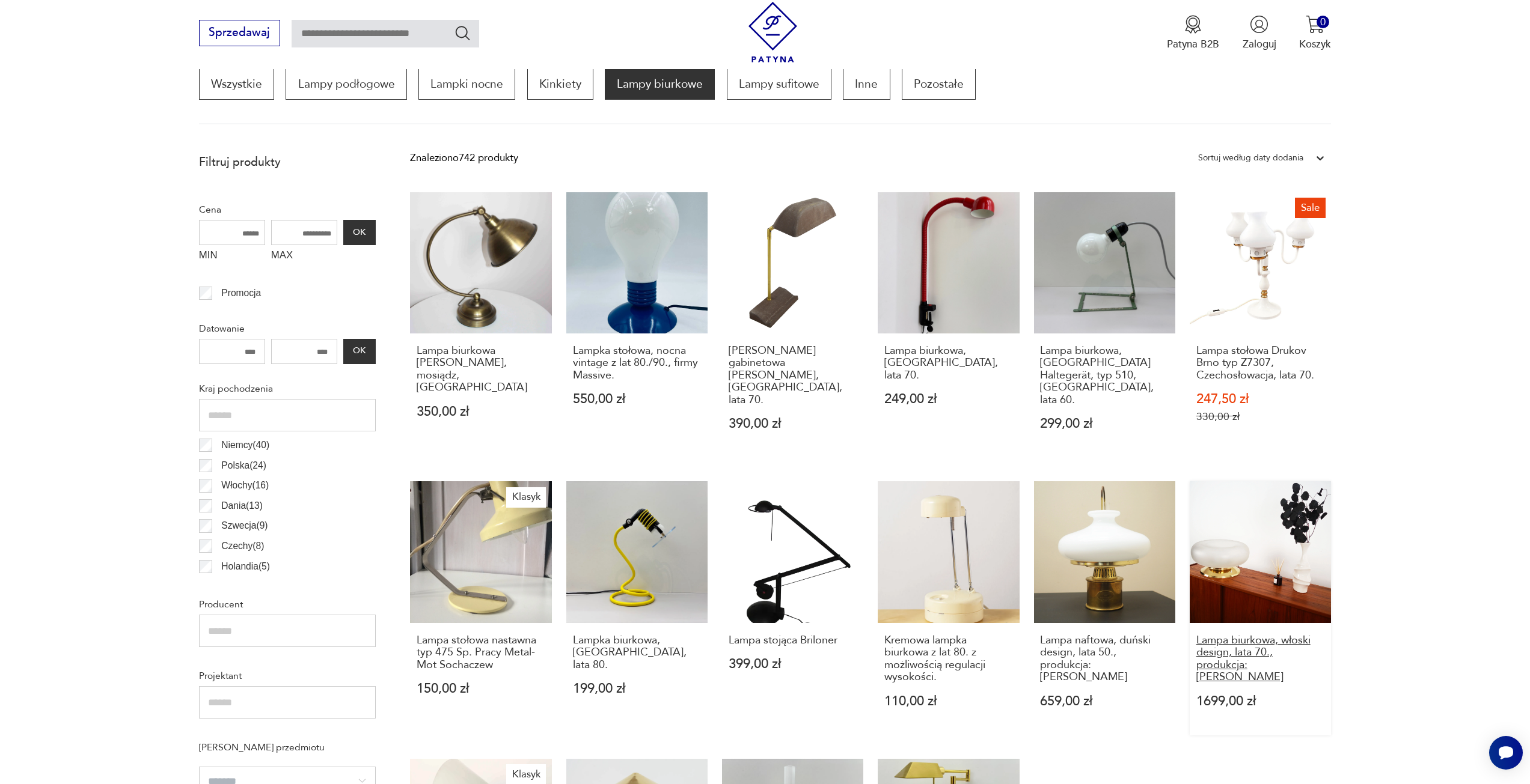
scroll to position [357, 0]
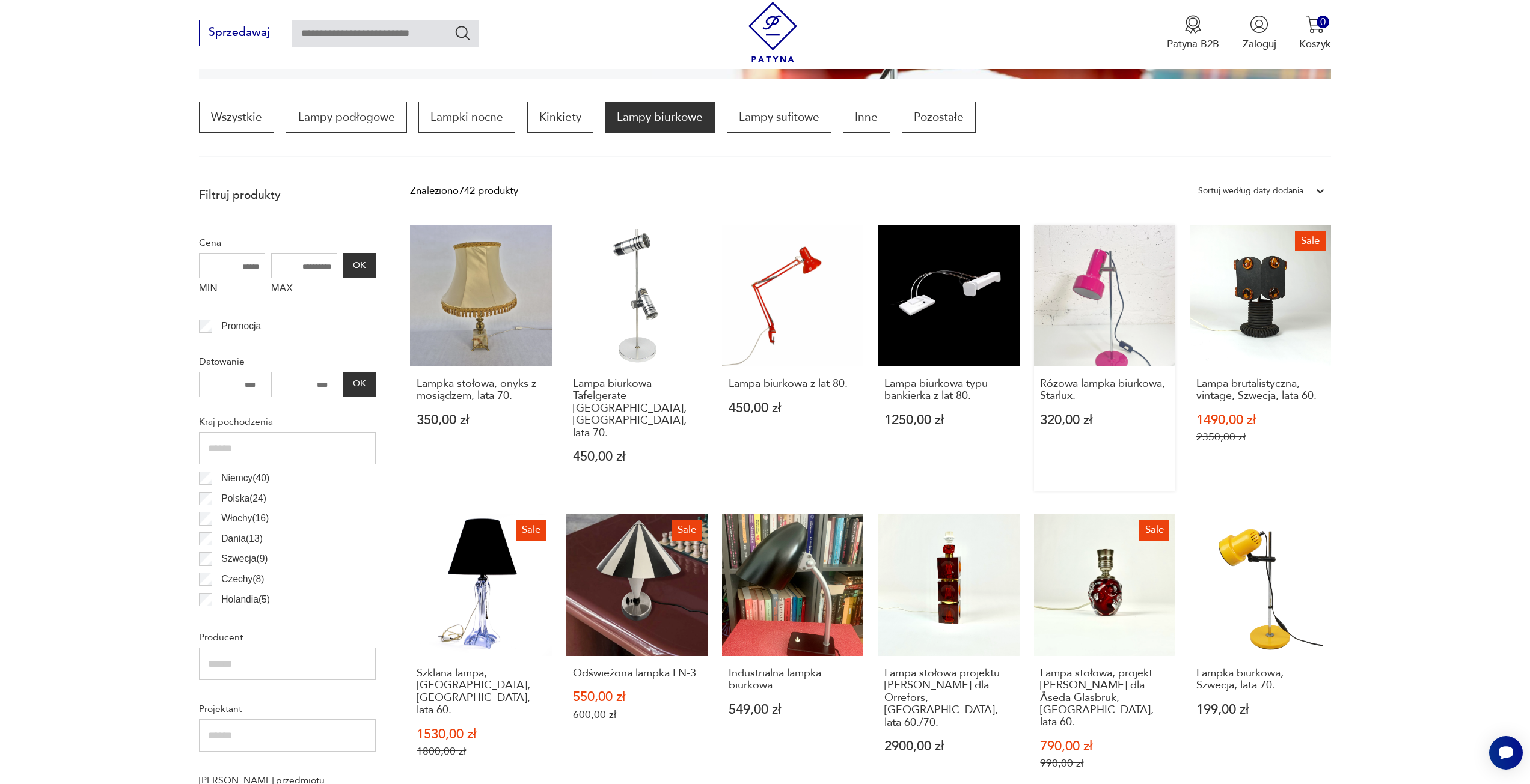
click at [1079, 321] on link "Różowa lampka biurkowa, Starlux. 320,00 zł" at bounding box center [1105, 358] width 142 height 266
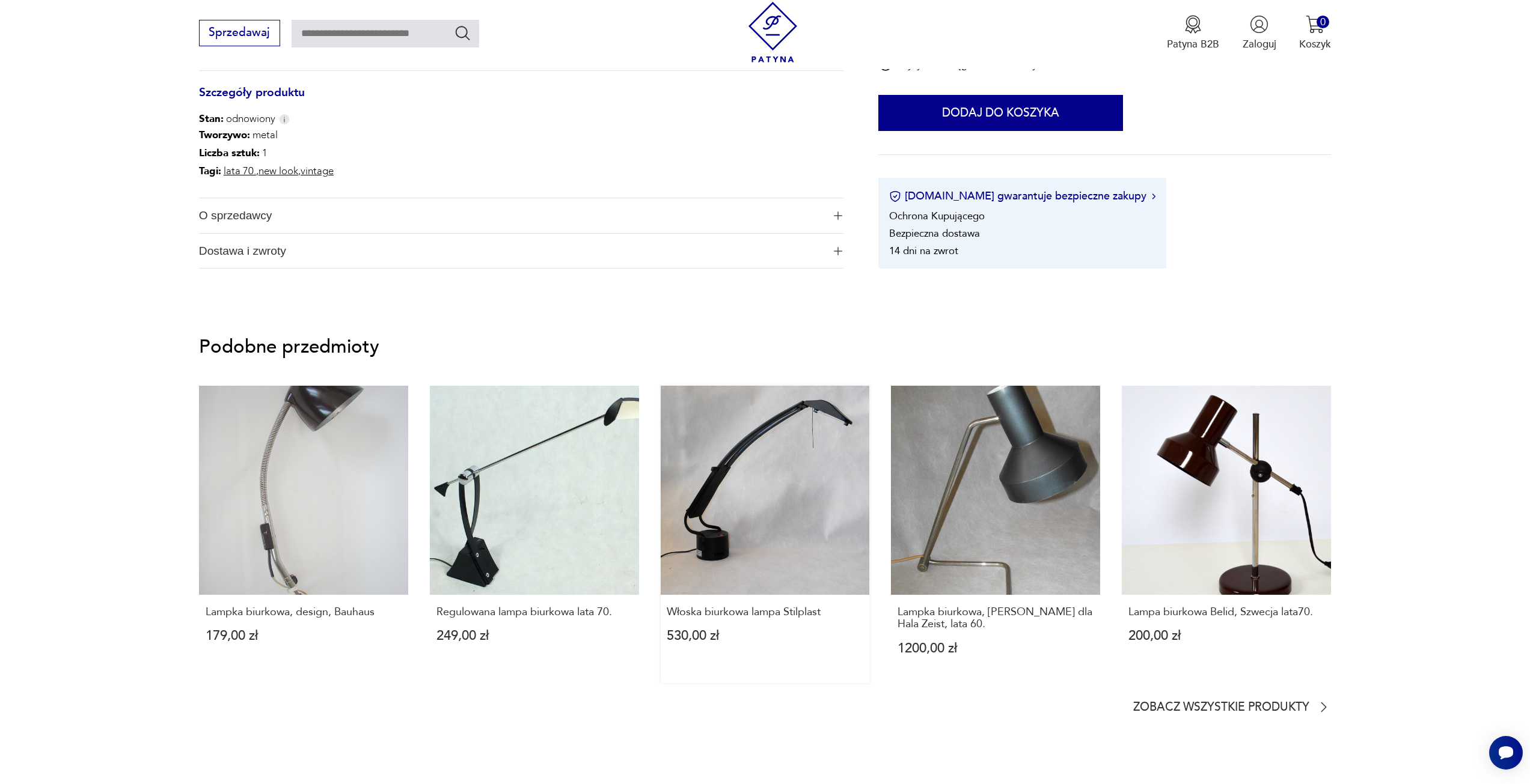
scroll to position [841, 0]
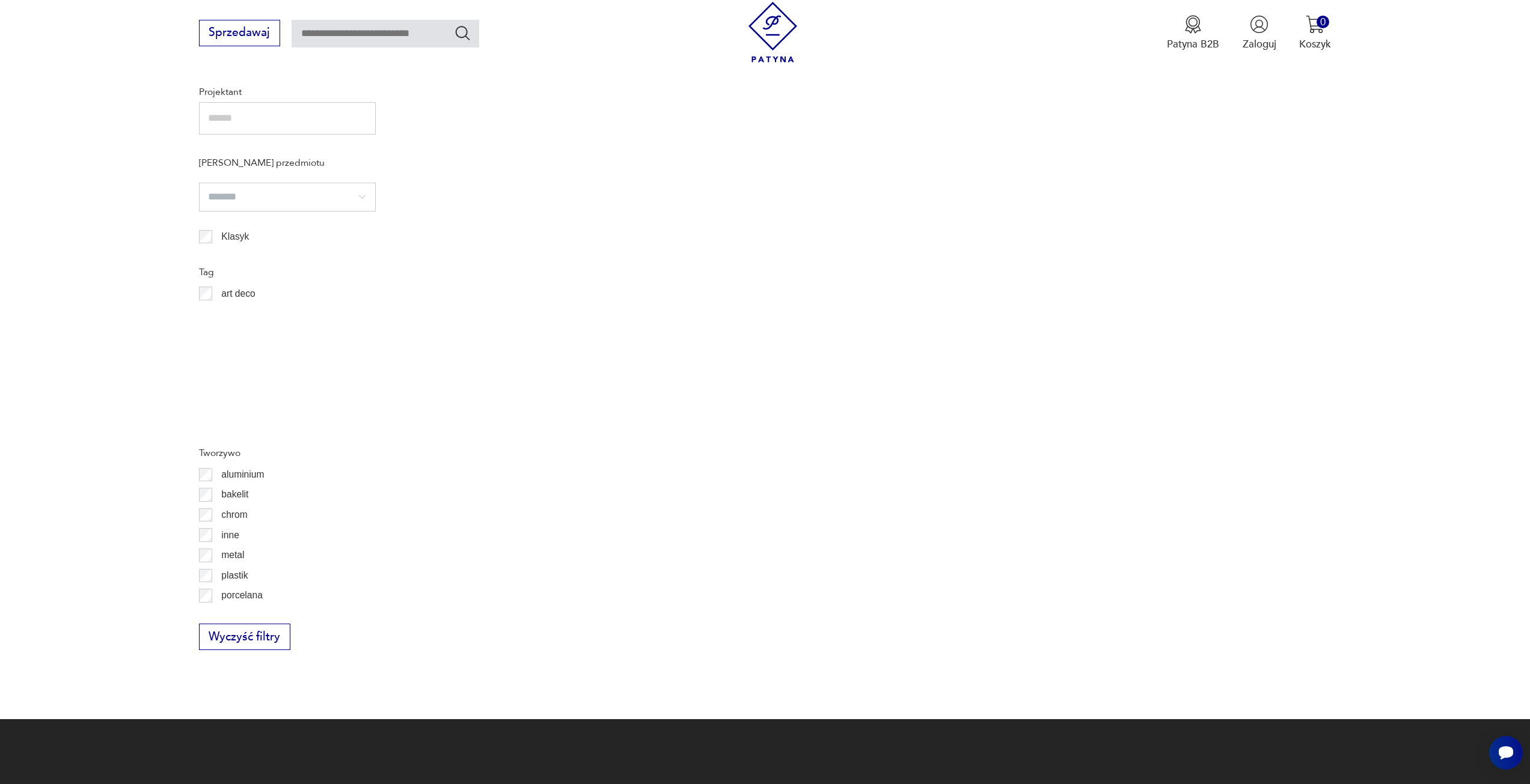
scroll to position [357, 0]
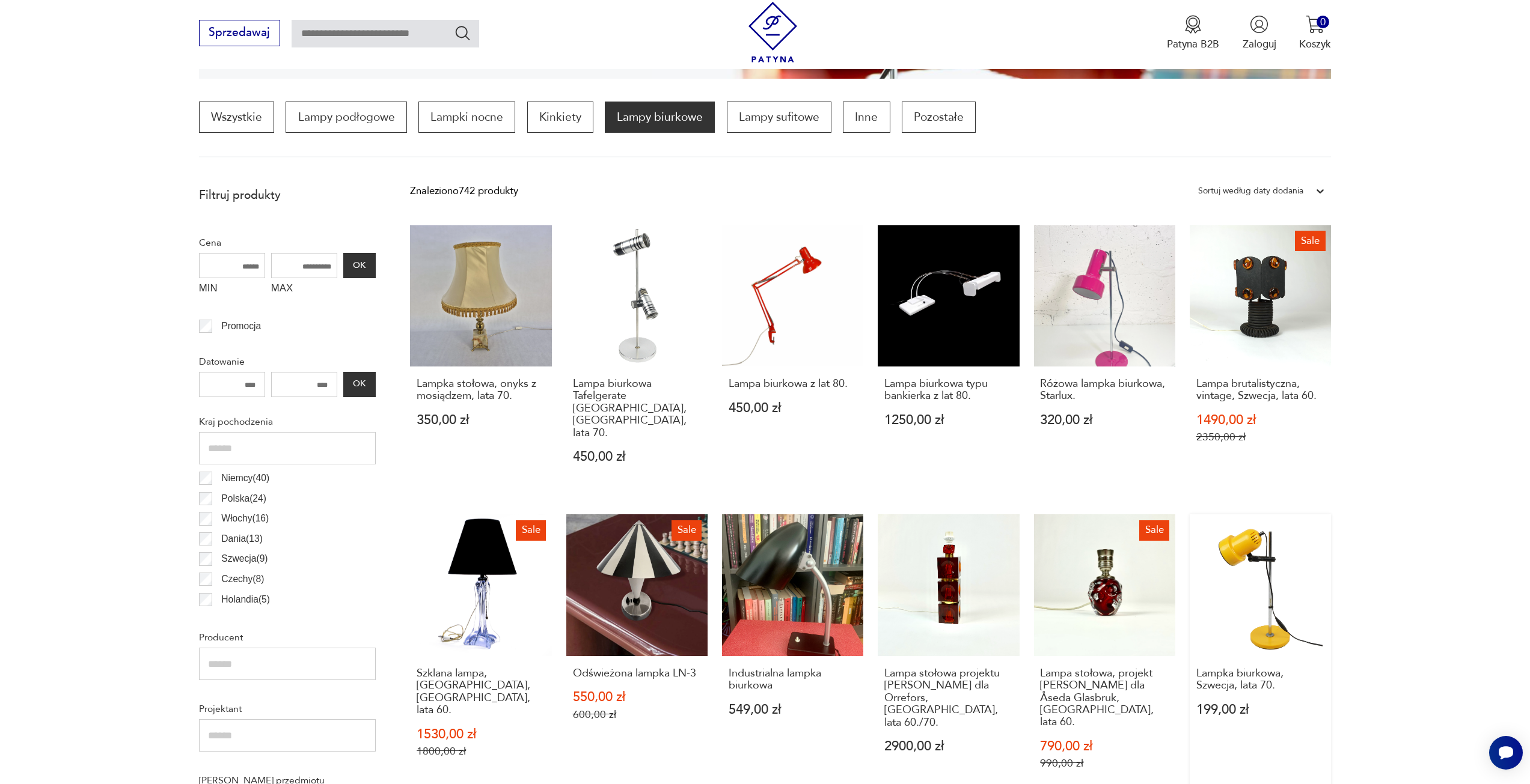
click at [1277, 563] on link "Lampka biurkowa, Szwecja, lata 70. 199,00 zł" at bounding box center [1260, 656] width 142 height 283
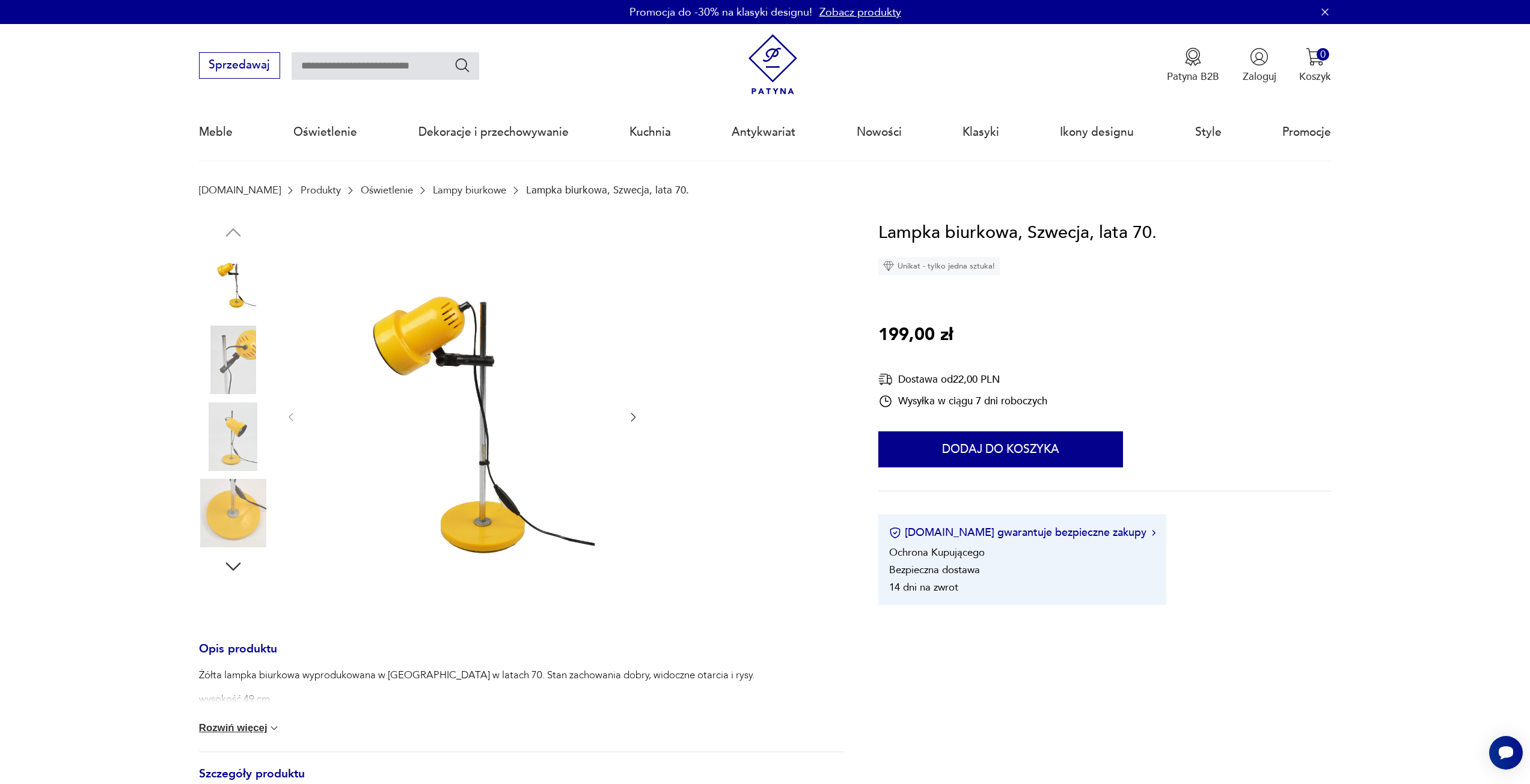
click at [632, 415] on icon "button" at bounding box center [633, 417] width 12 height 12
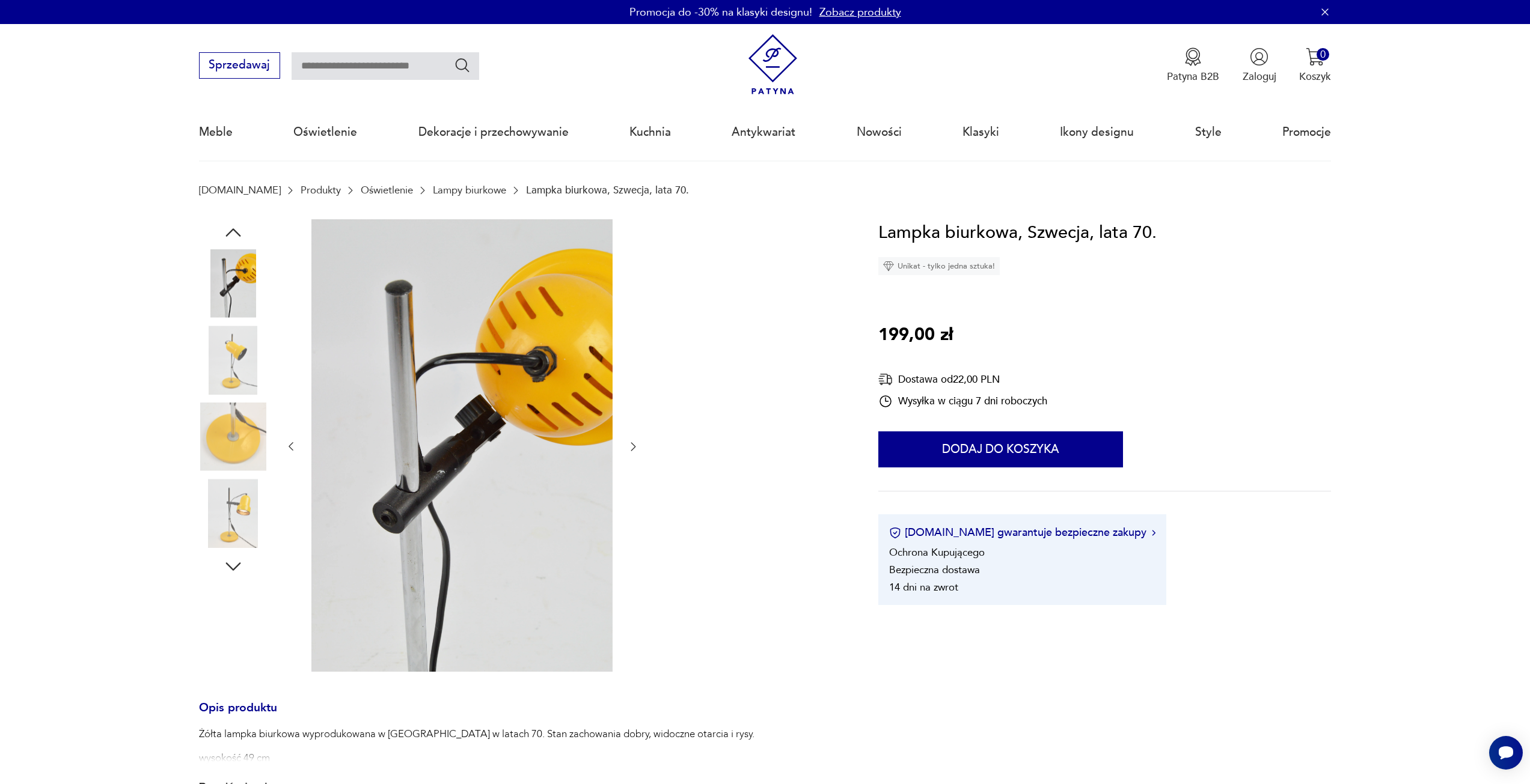
click at [632, 415] on div at bounding box center [461, 446] width 354 height 455
click at [632, 443] on icon "button" at bounding box center [633, 446] width 5 height 9
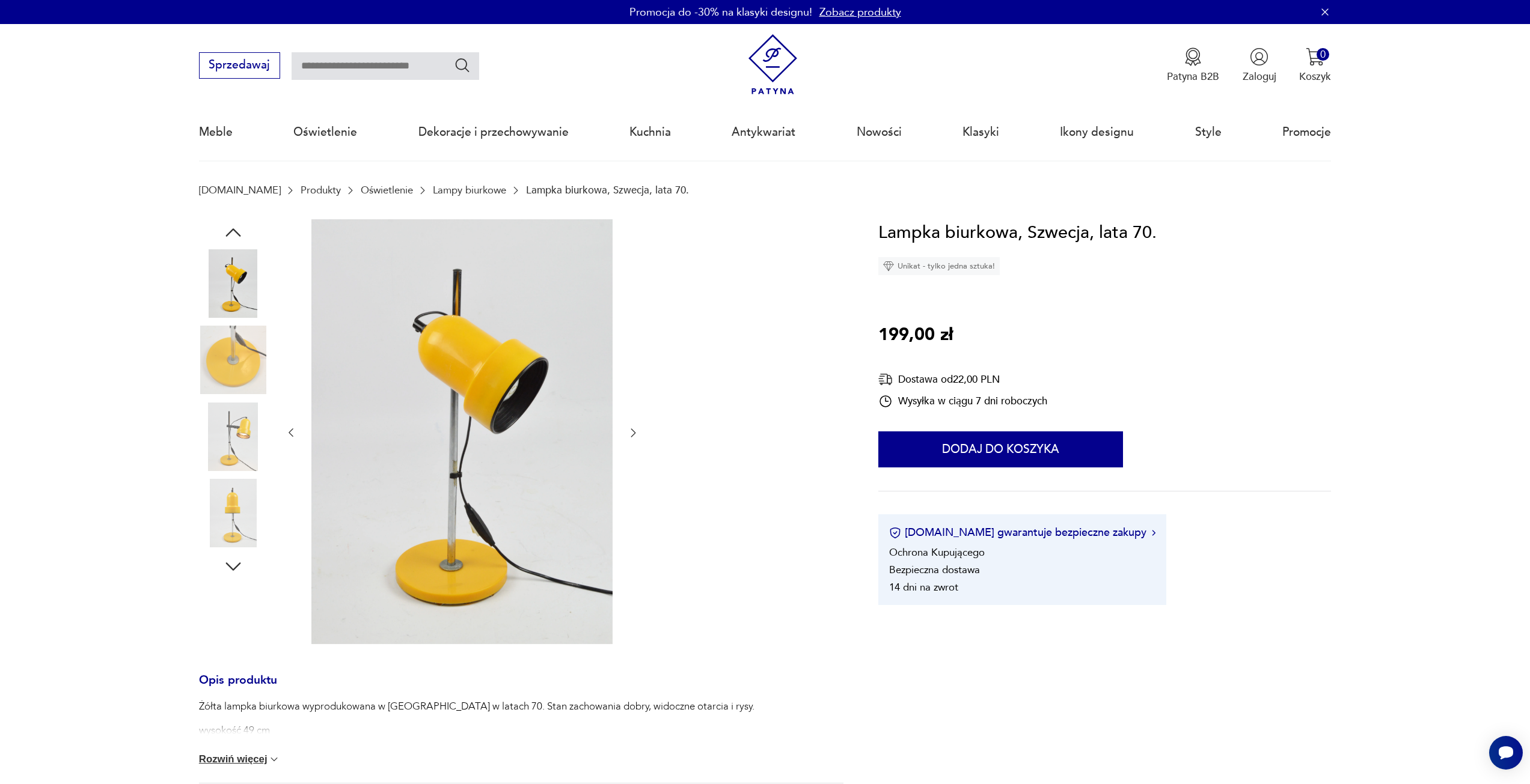
click at [632, 434] on icon "button" at bounding box center [633, 433] width 12 height 12
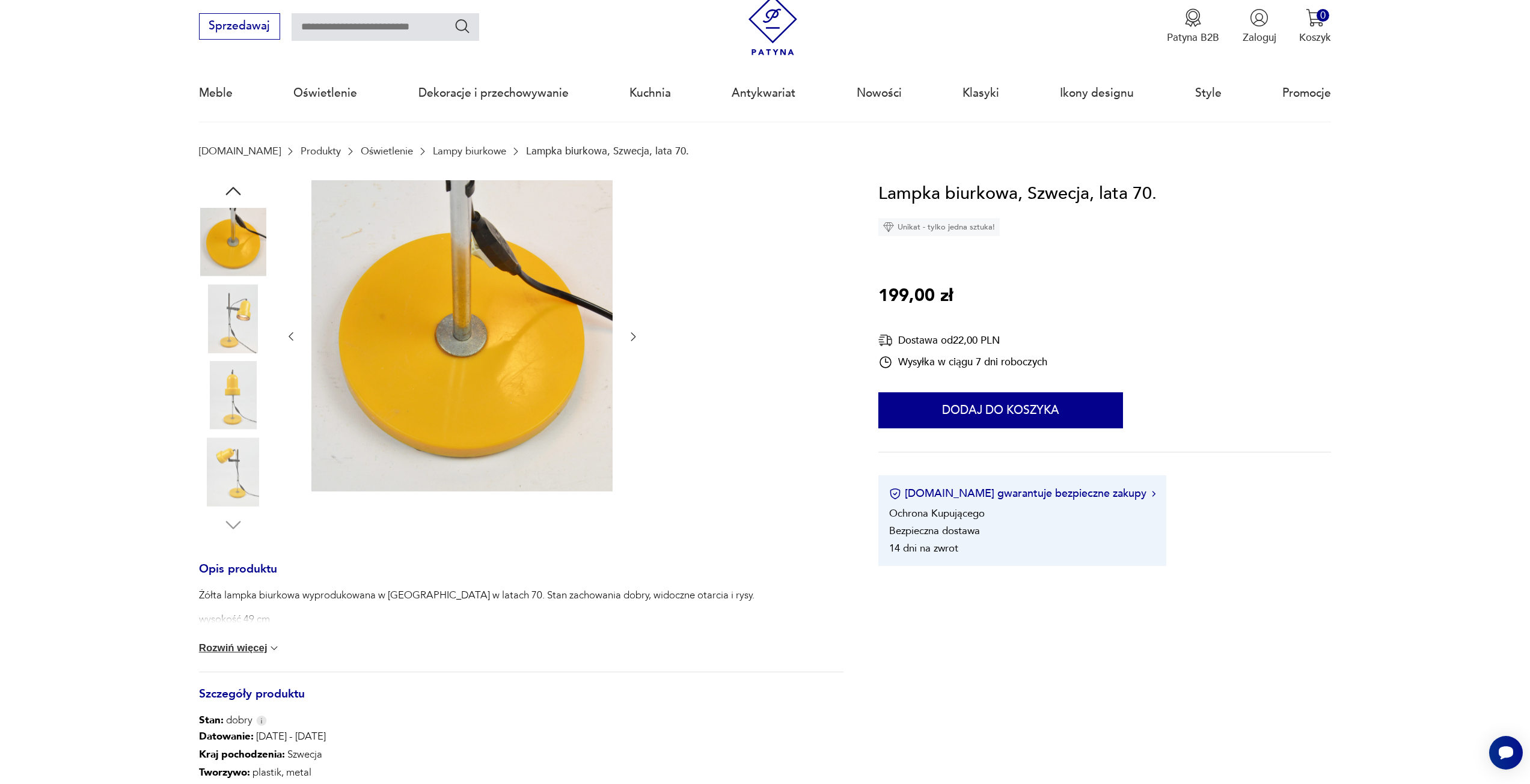
scroll to position [60, 0]
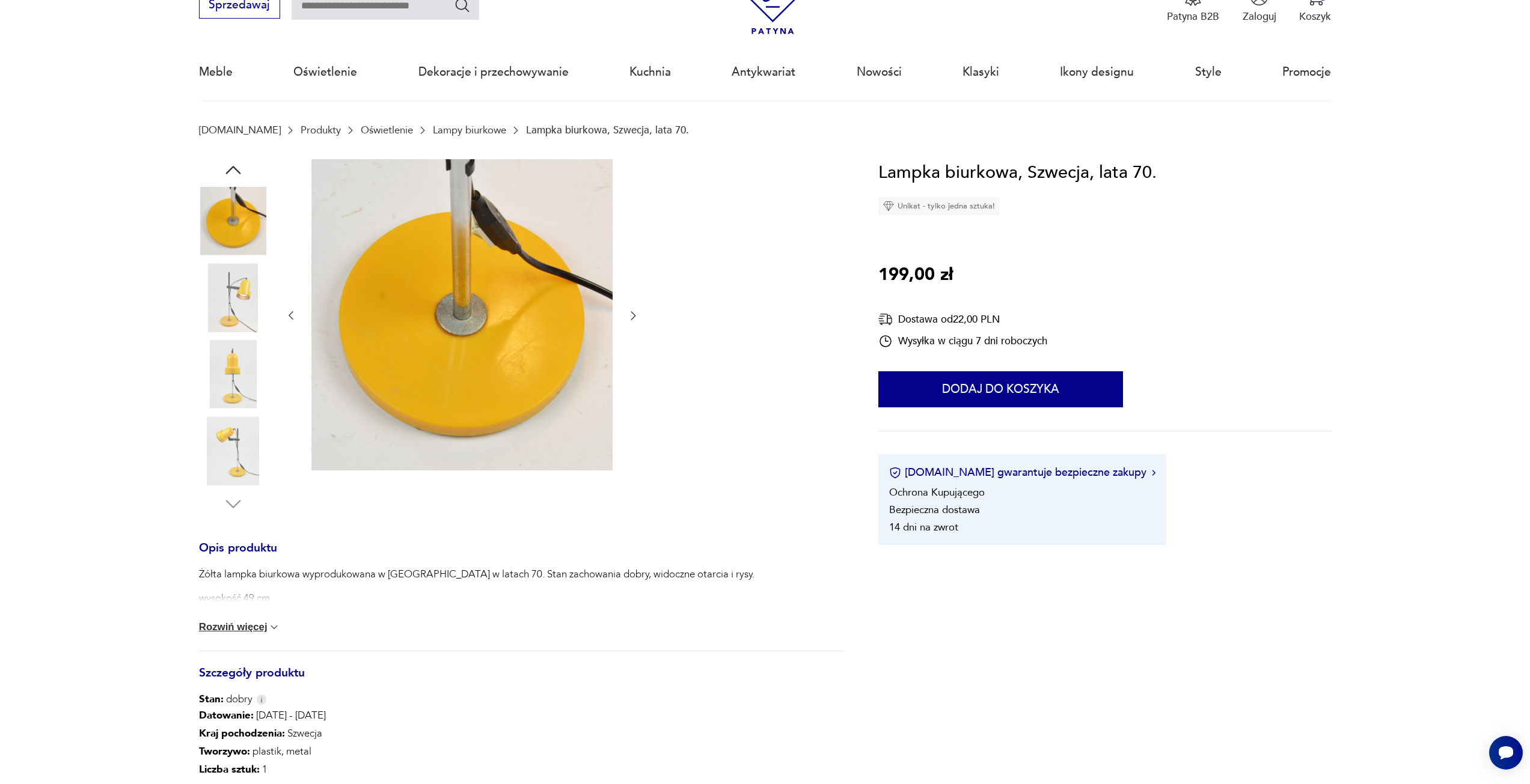
click at [249, 621] on button "Rozwiń więcej" at bounding box center [240, 627] width 82 height 12
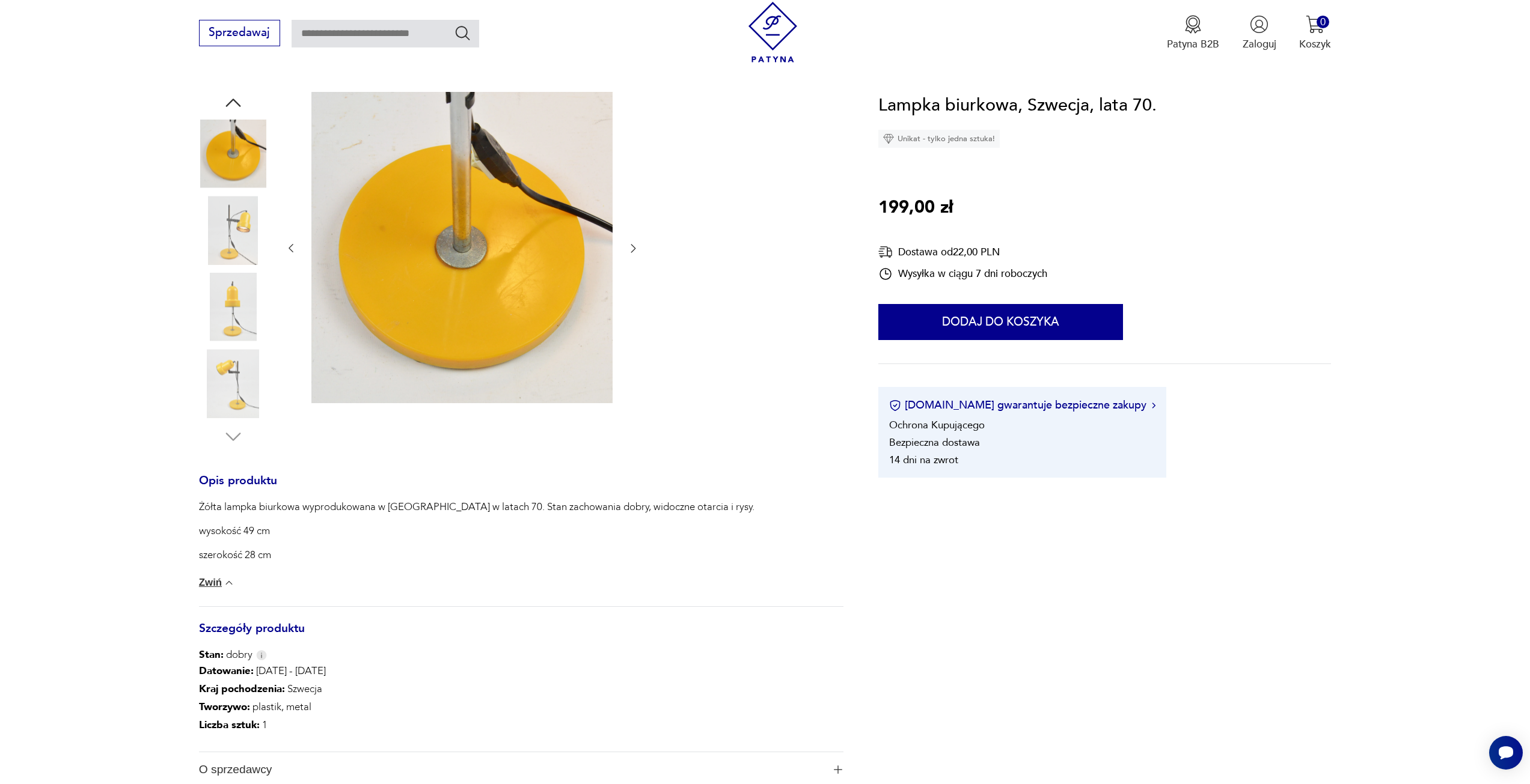
scroll to position [480, 0]
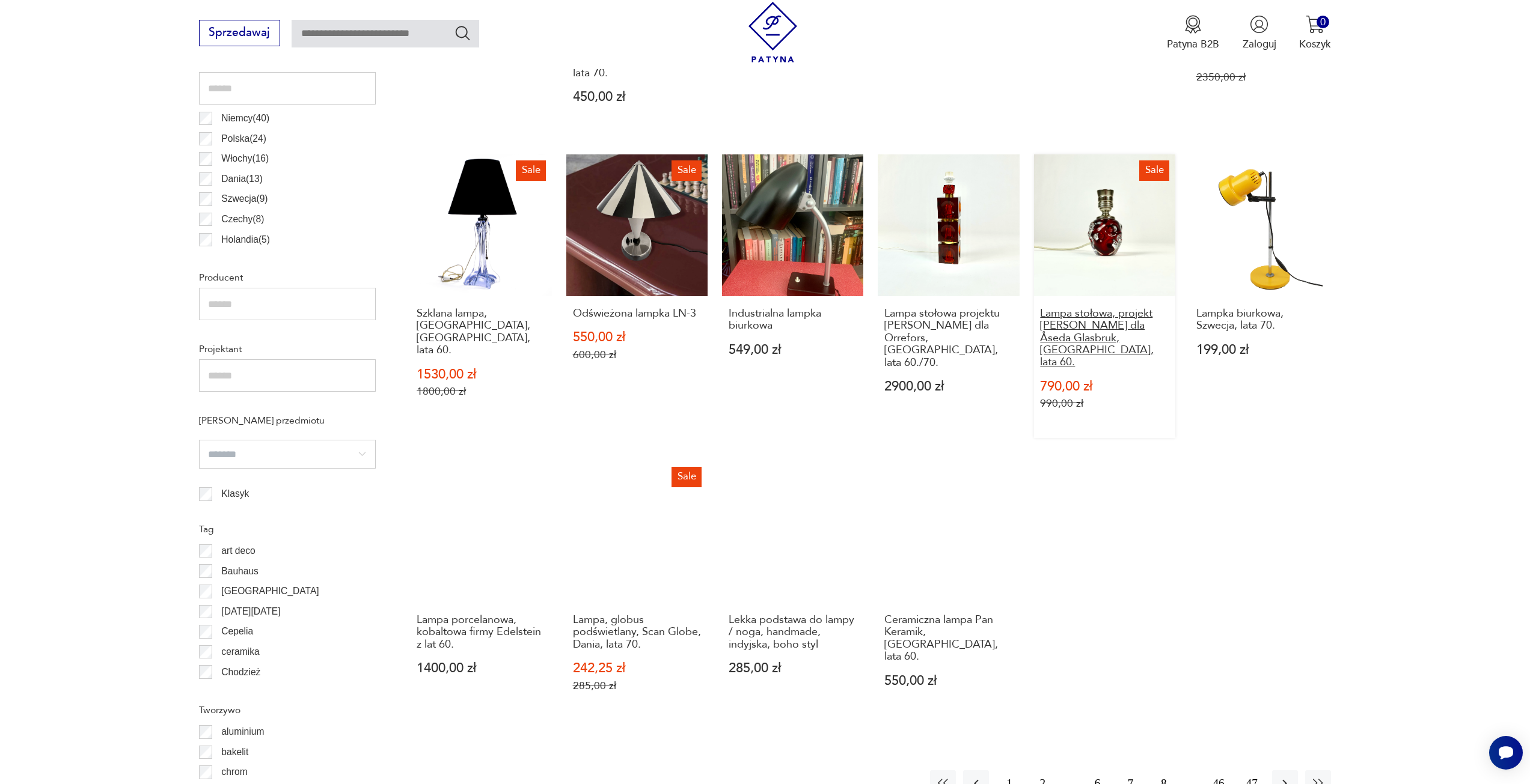
scroll to position [717, 0]
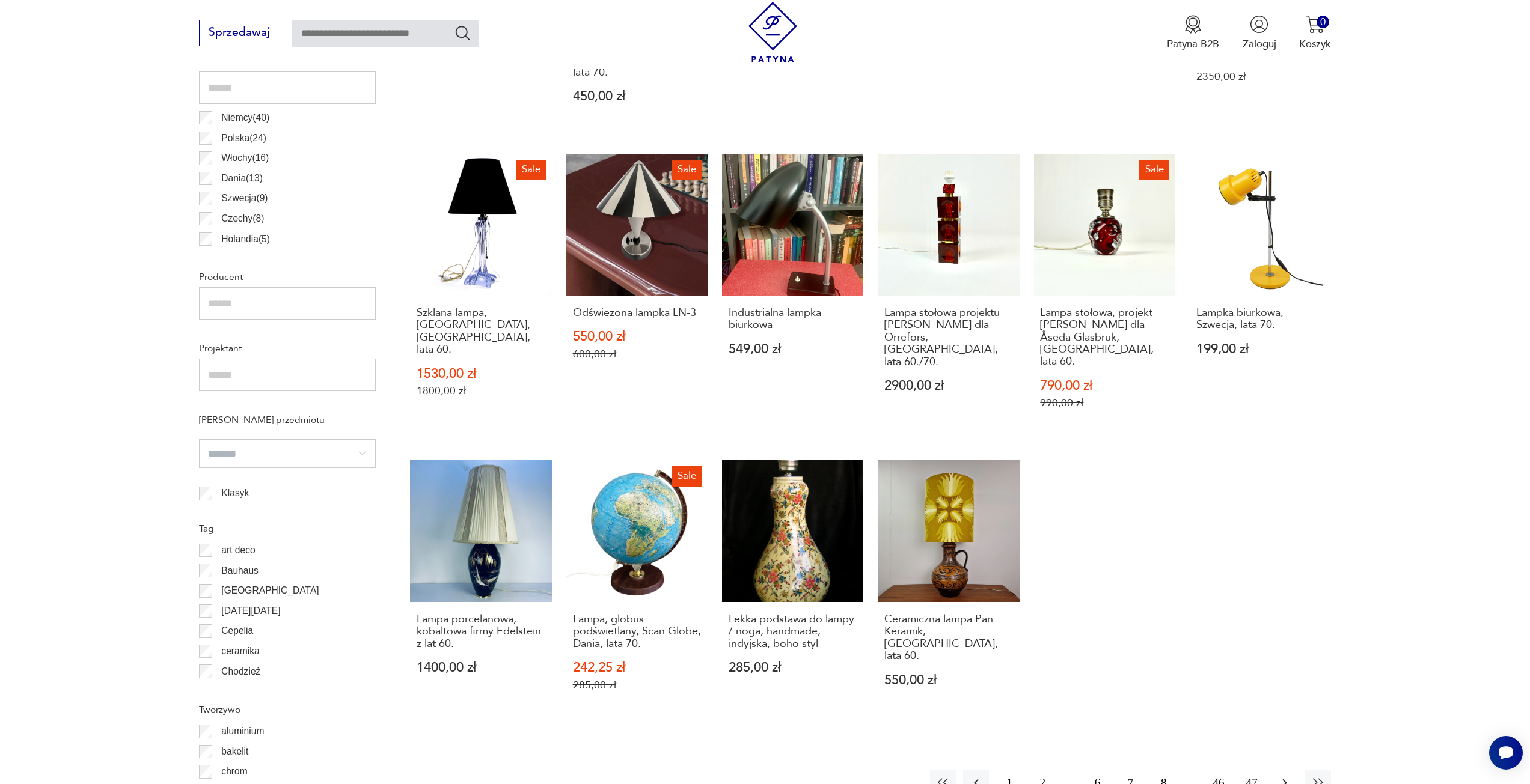
click at [1283, 775] on icon "button" at bounding box center [1284, 782] width 15 height 15
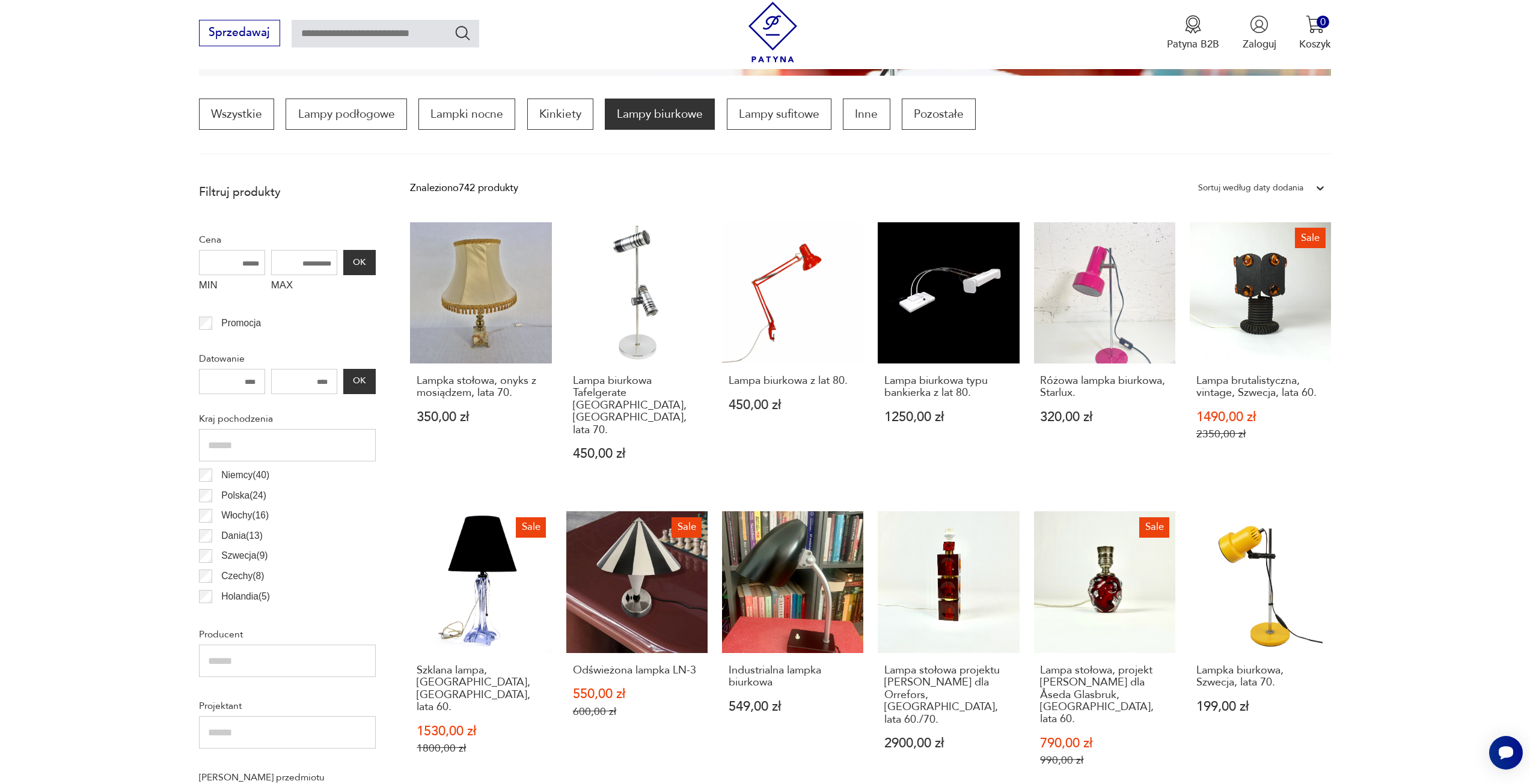
scroll to position [357, 0]
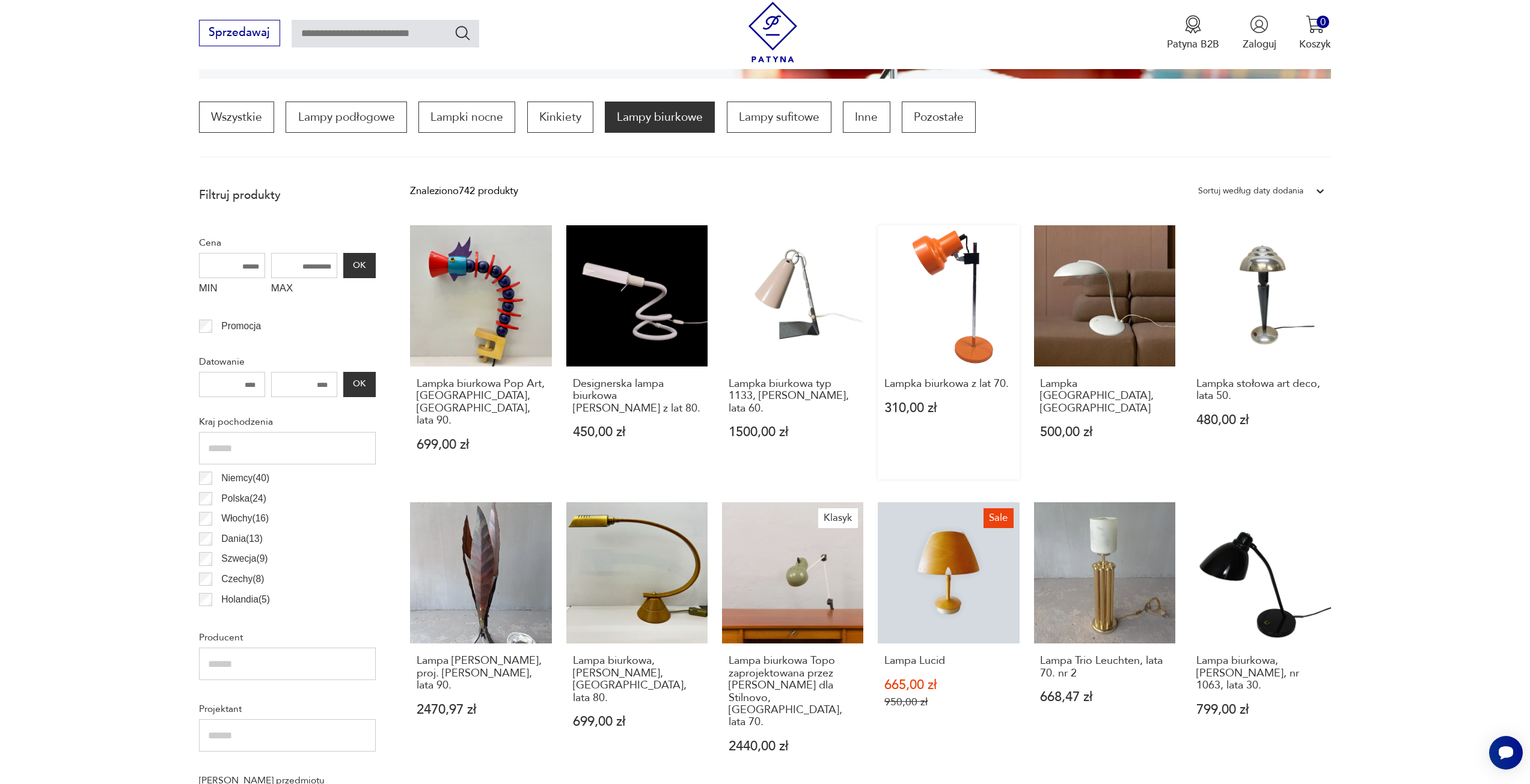
click at [971, 305] on link "Lampka biurkowa z lat 70. 310,00 zł" at bounding box center [948, 352] width 142 height 254
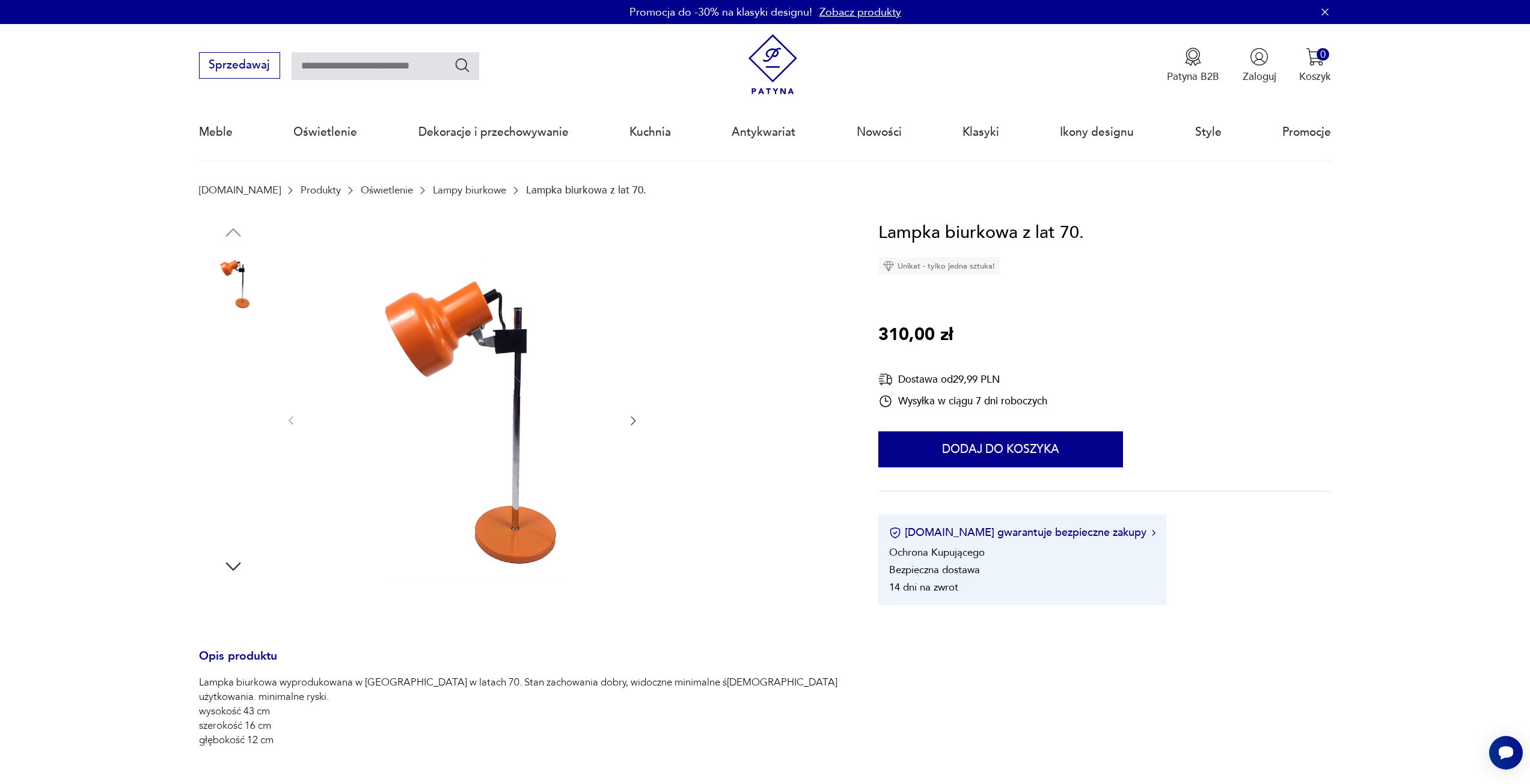
click at [222, 505] on img at bounding box center [233, 512] width 69 height 69
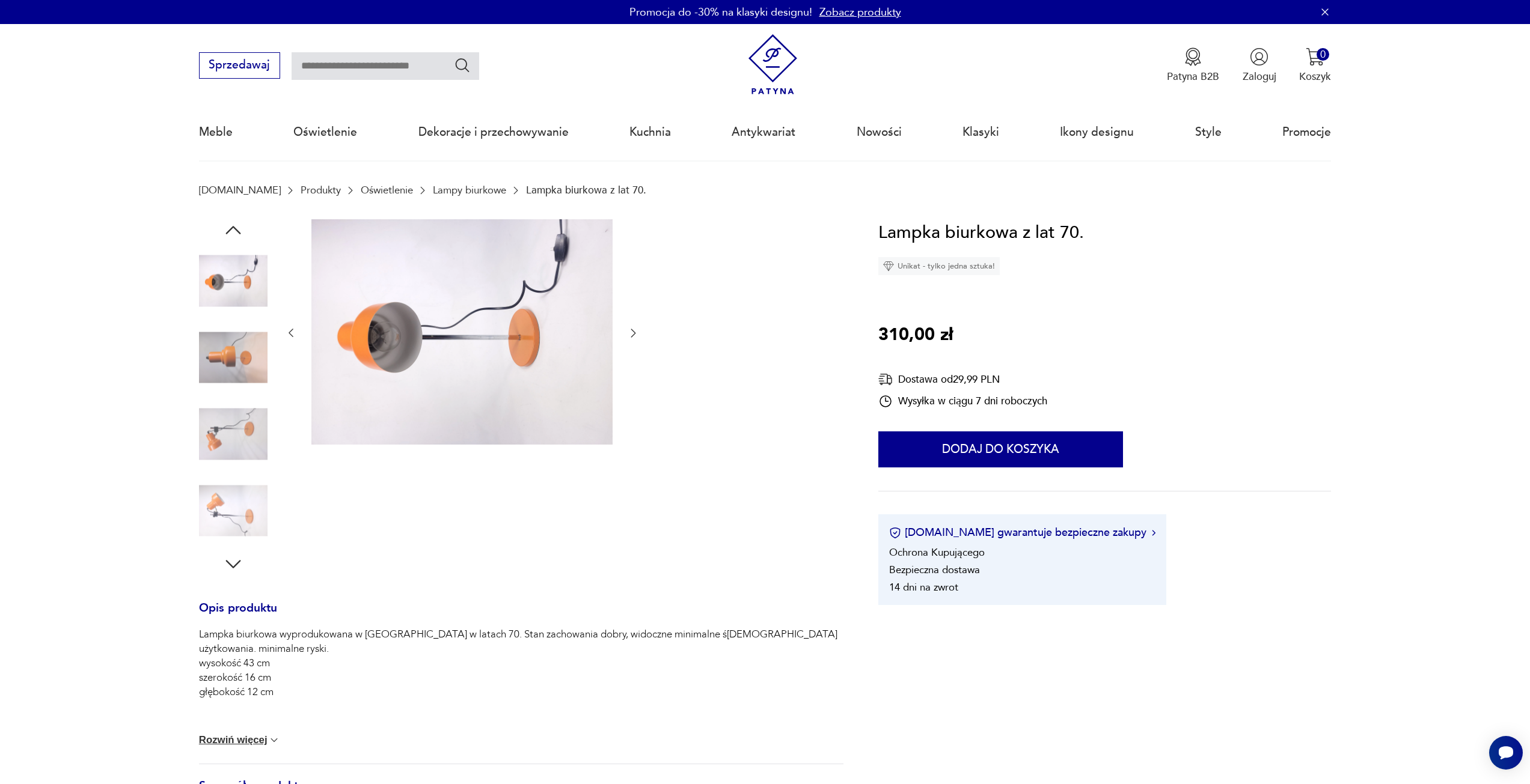
click at [249, 518] on img at bounding box center [233, 510] width 69 height 69
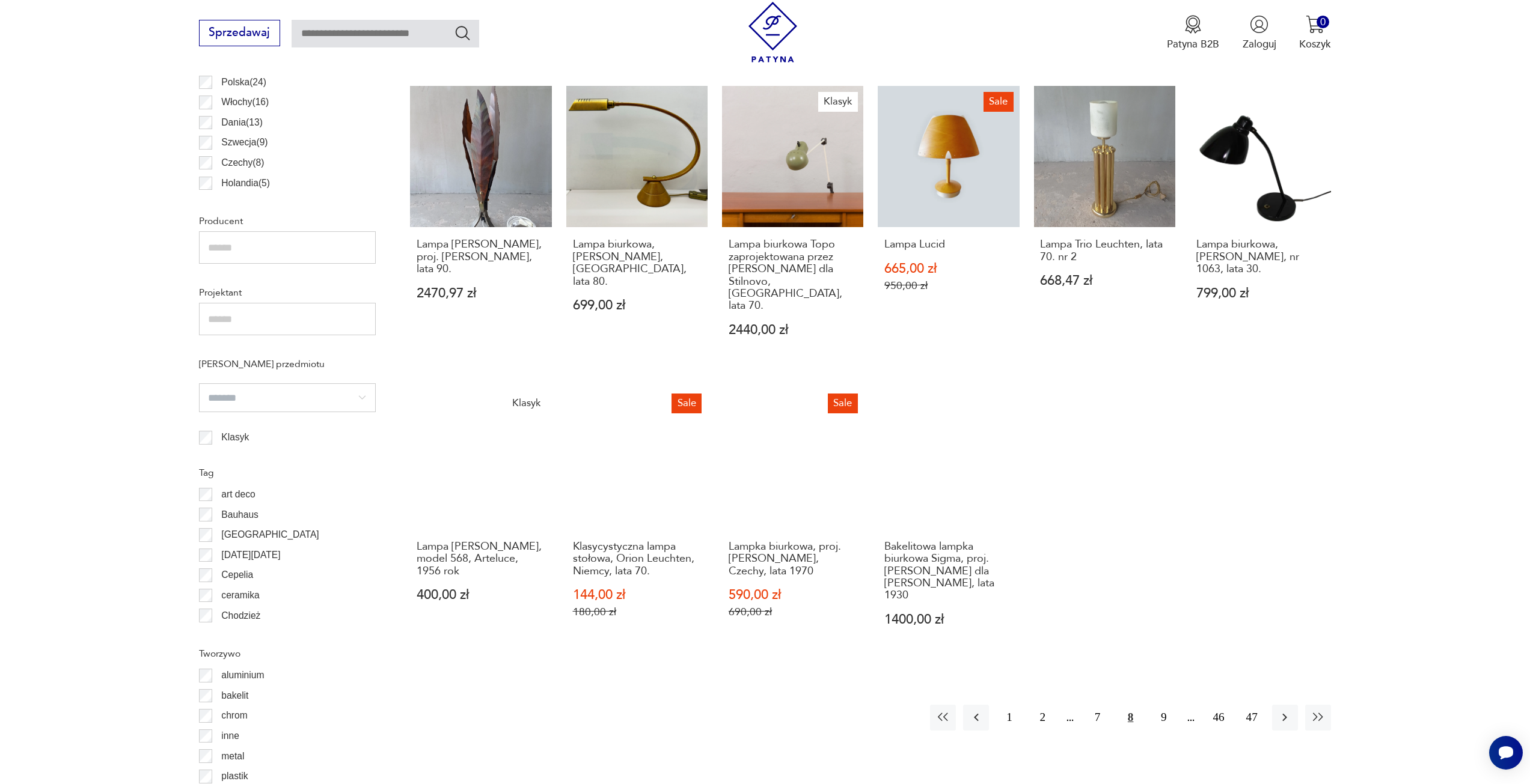
scroll to position [777, 0]
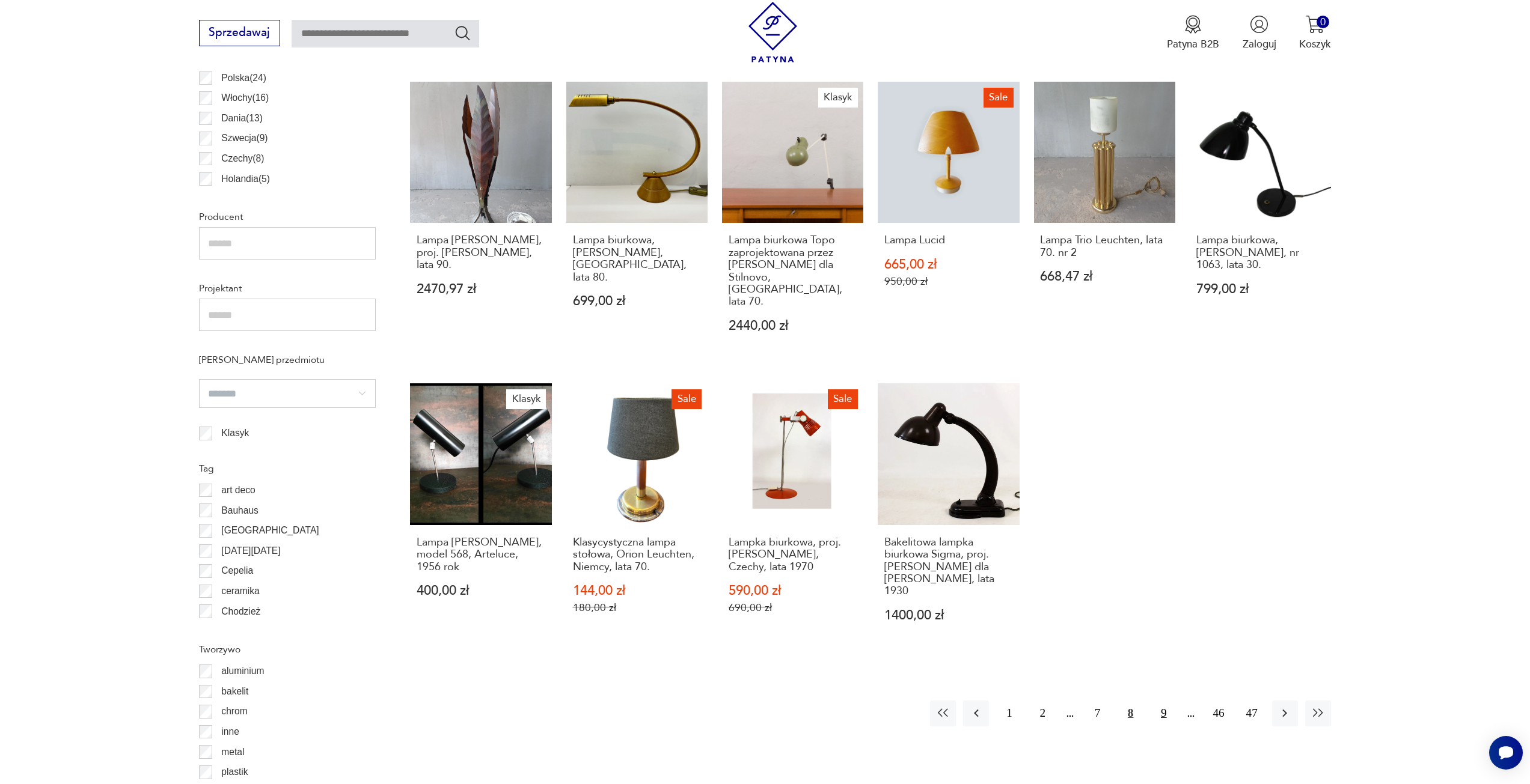
click at [1163, 701] on button "9" at bounding box center [1163, 713] width 26 height 26
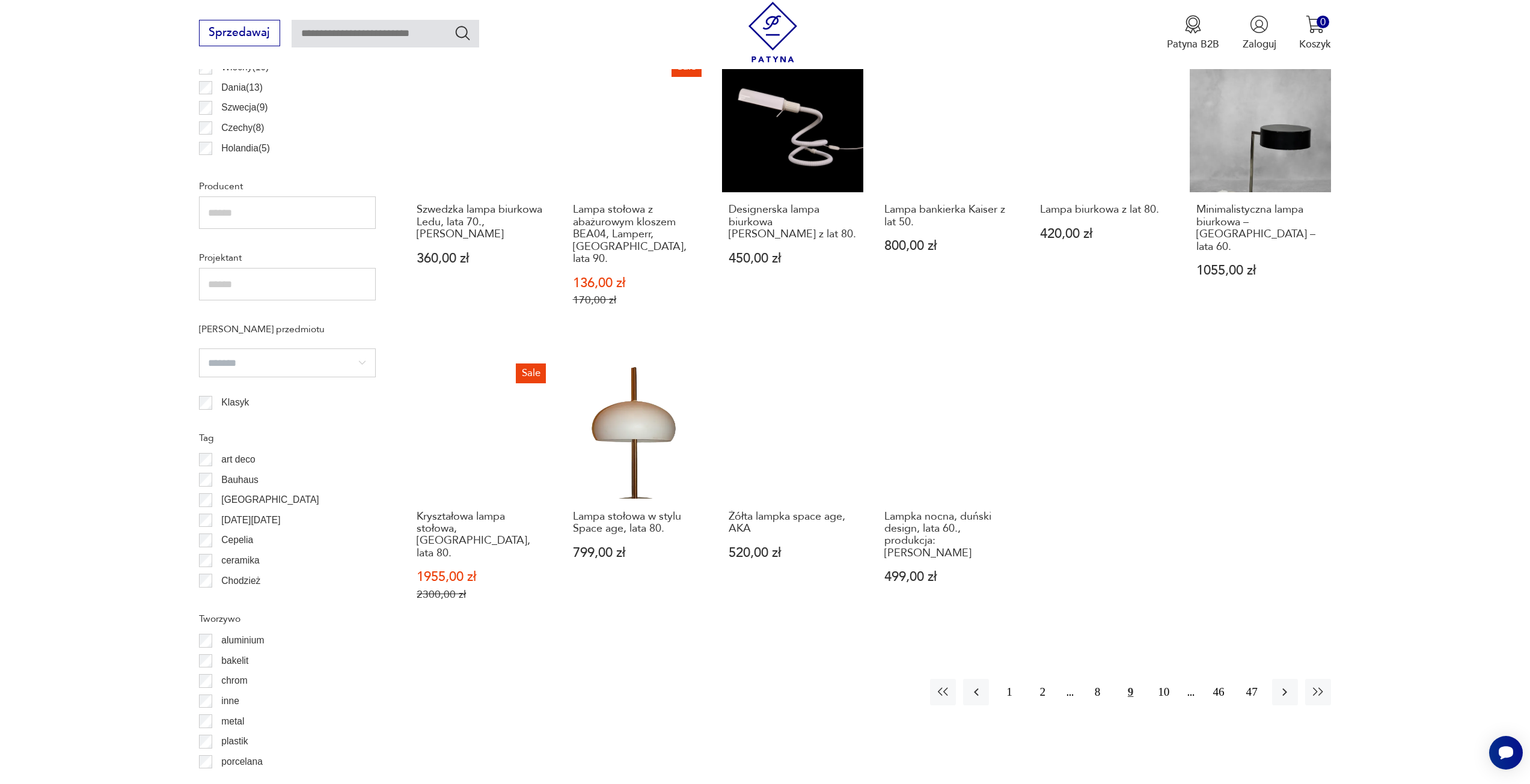
scroll to position [837, 0]
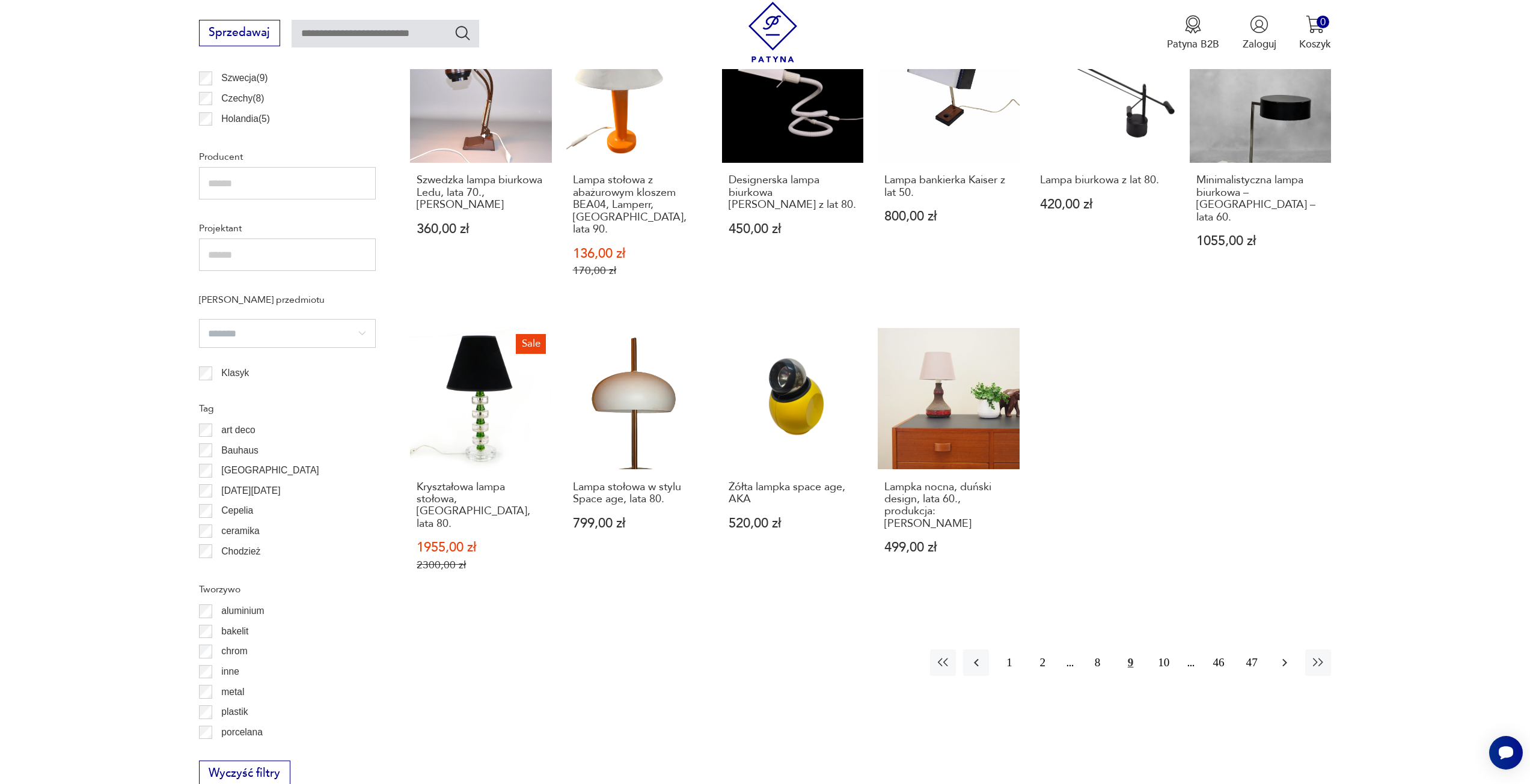
click at [1282, 656] on icon "button" at bounding box center [1284, 663] width 15 height 15
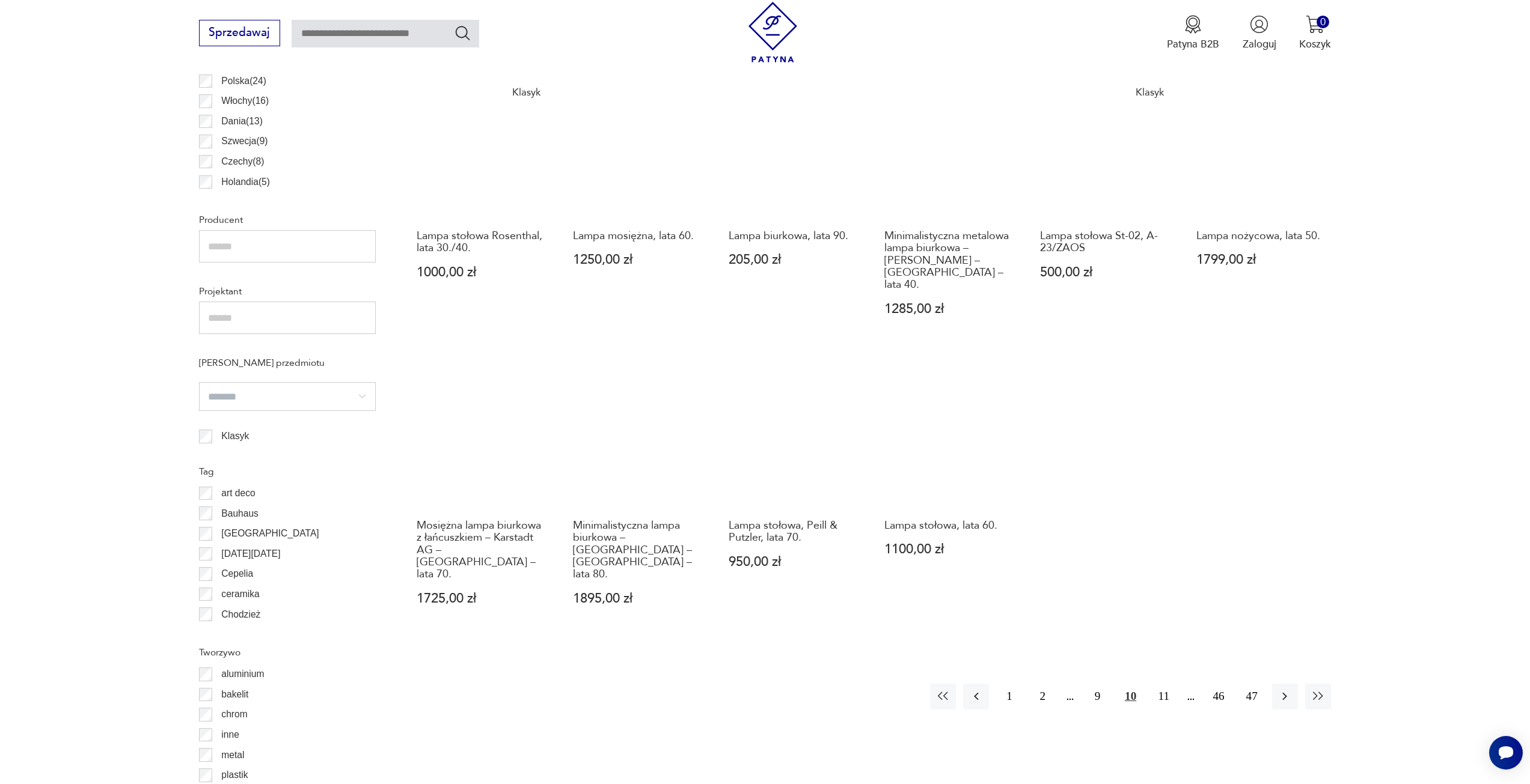
scroll to position [777, 0]
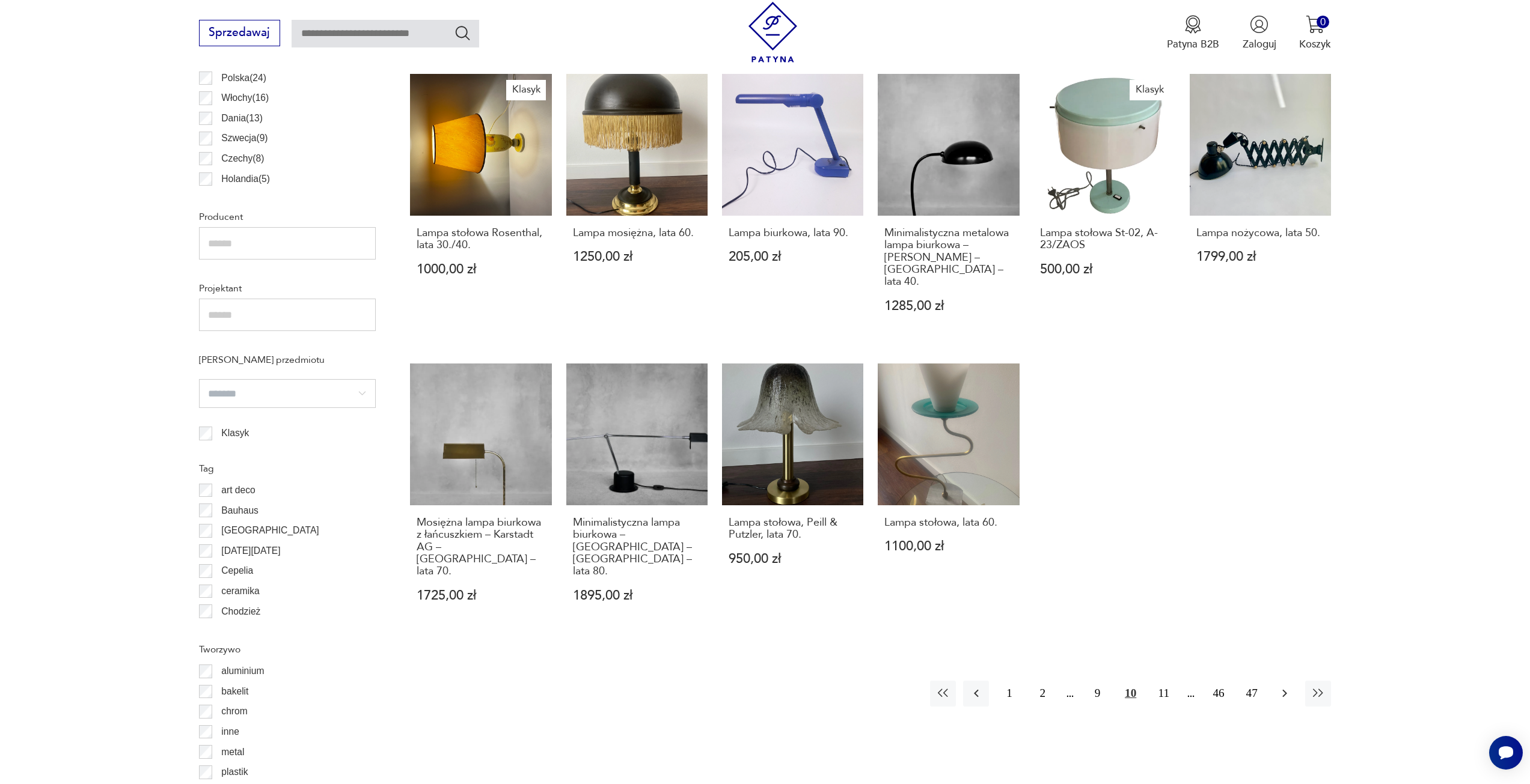
click at [1283, 686] on icon "button" at bounding box center [1284, 693] width 15 height 15
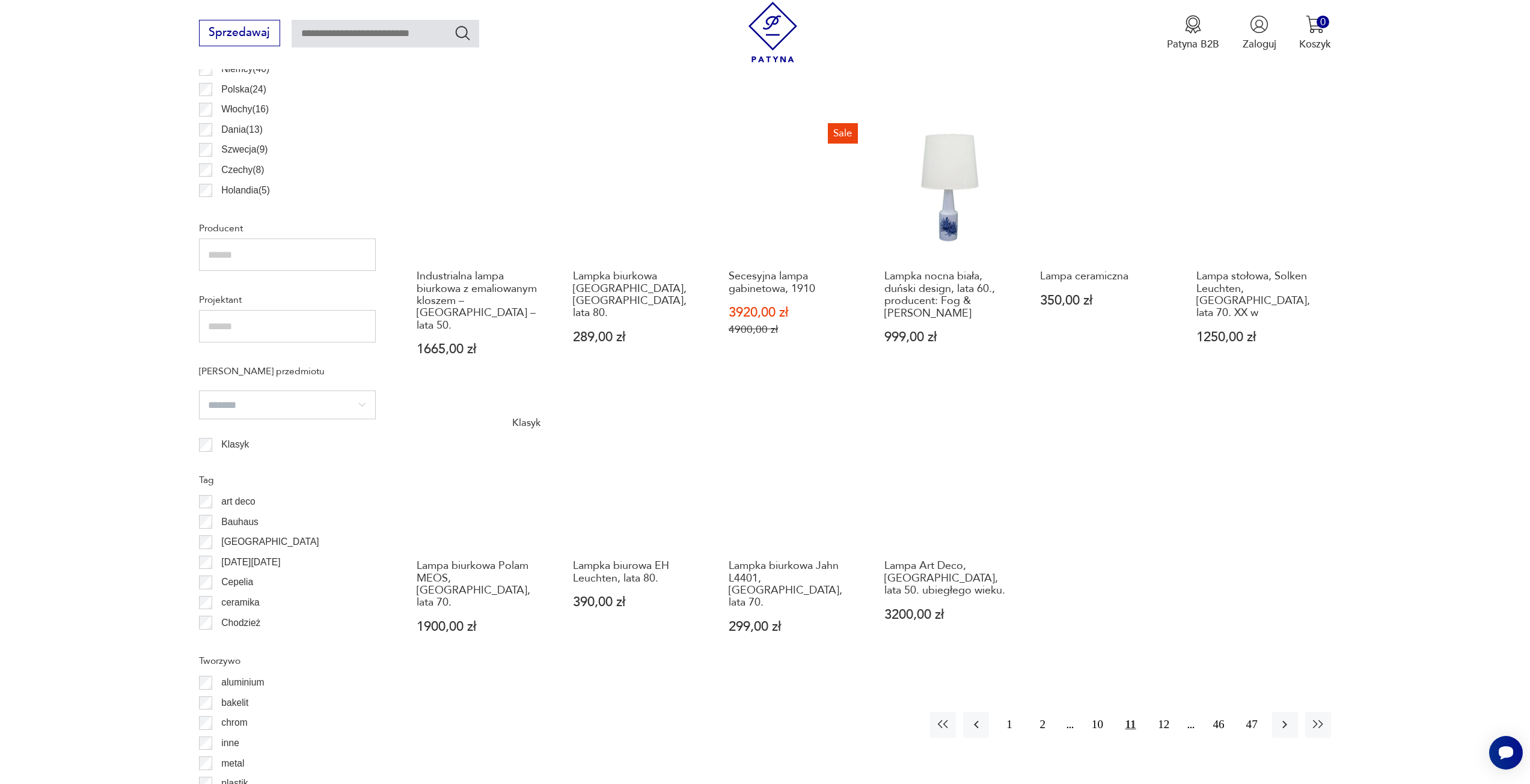
scroll to position [777, 0]
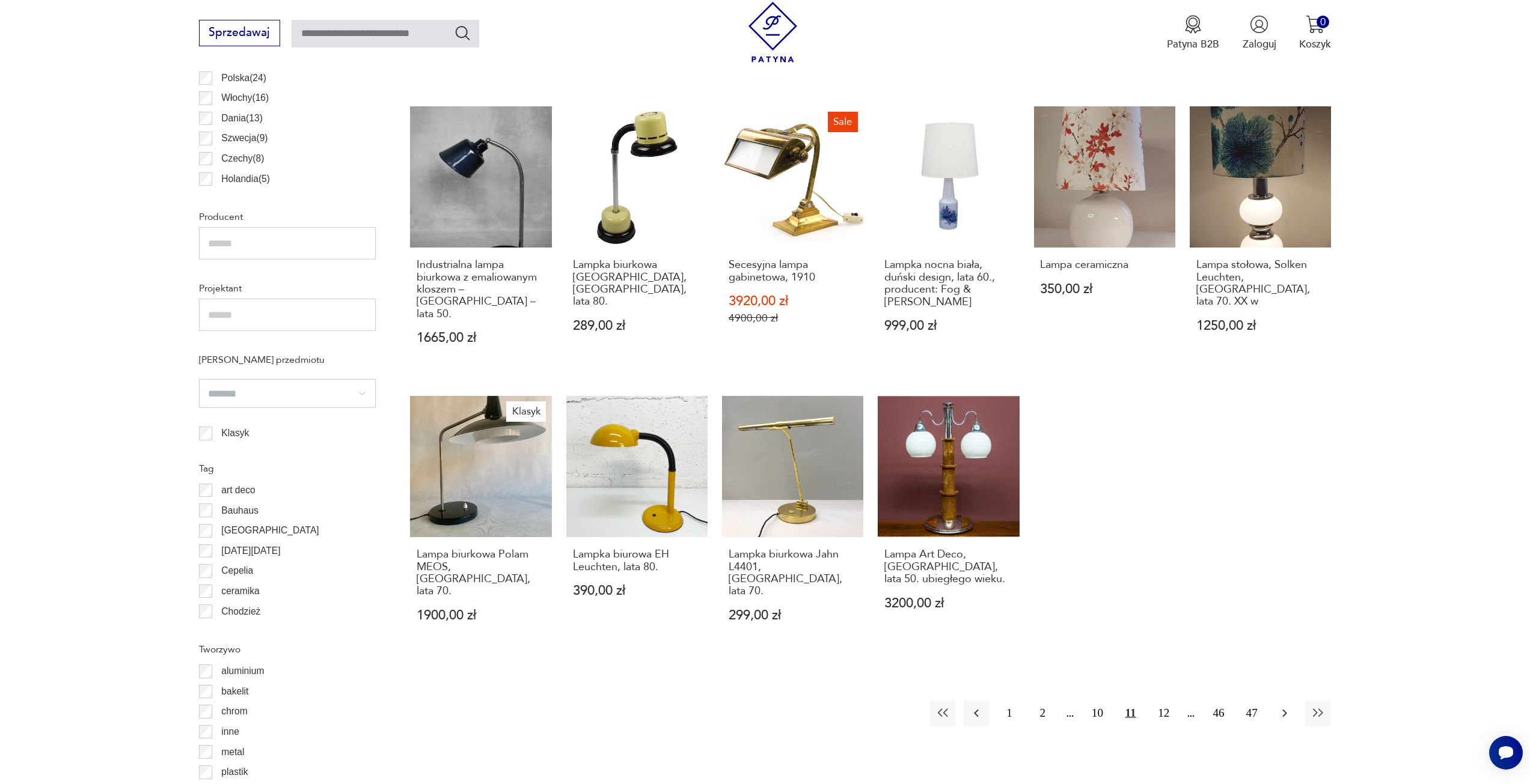
click at [1286, 709] on icon "button" at bounding box center [1284, 713] width 5 height 8
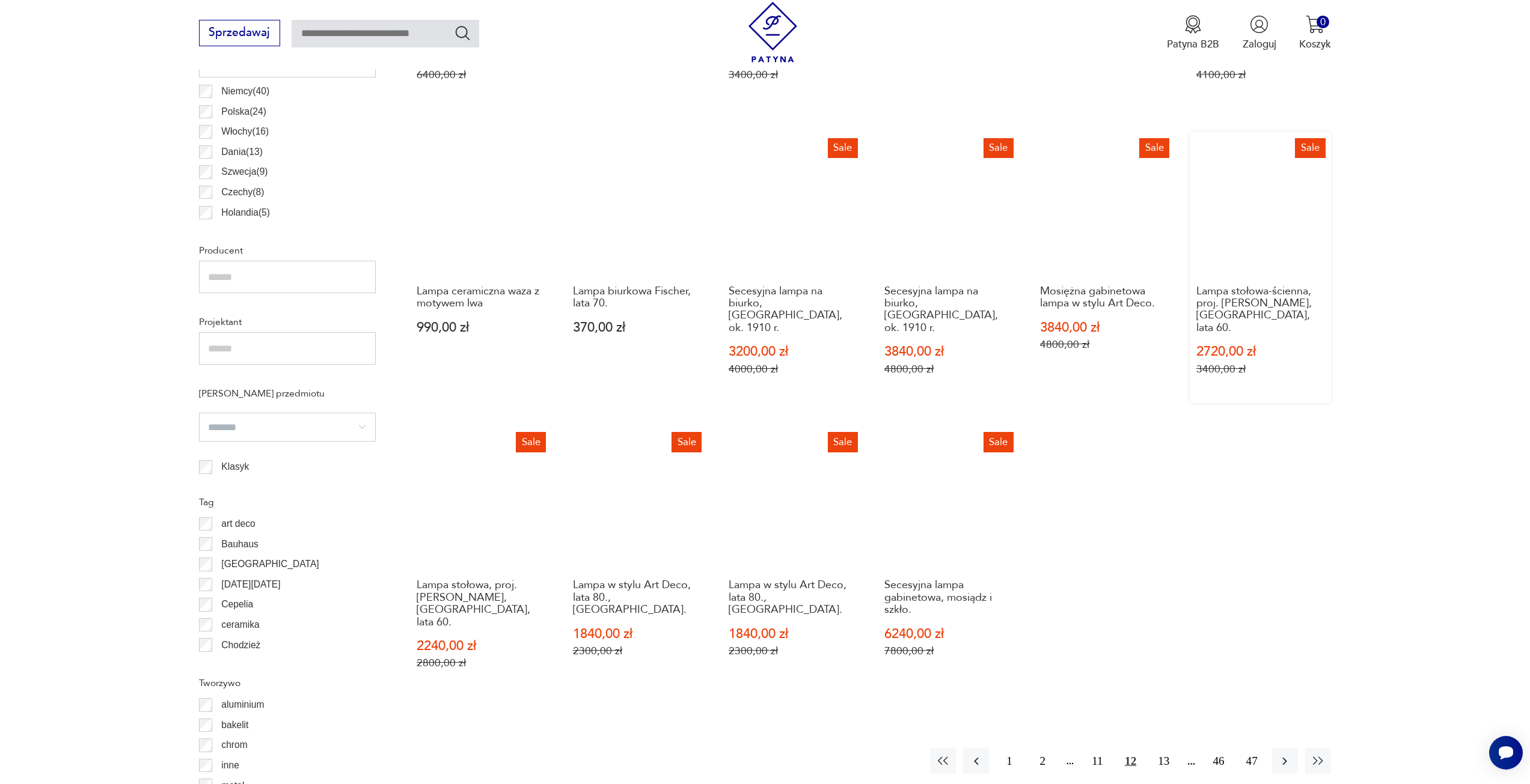
scroll to position [777, 0]
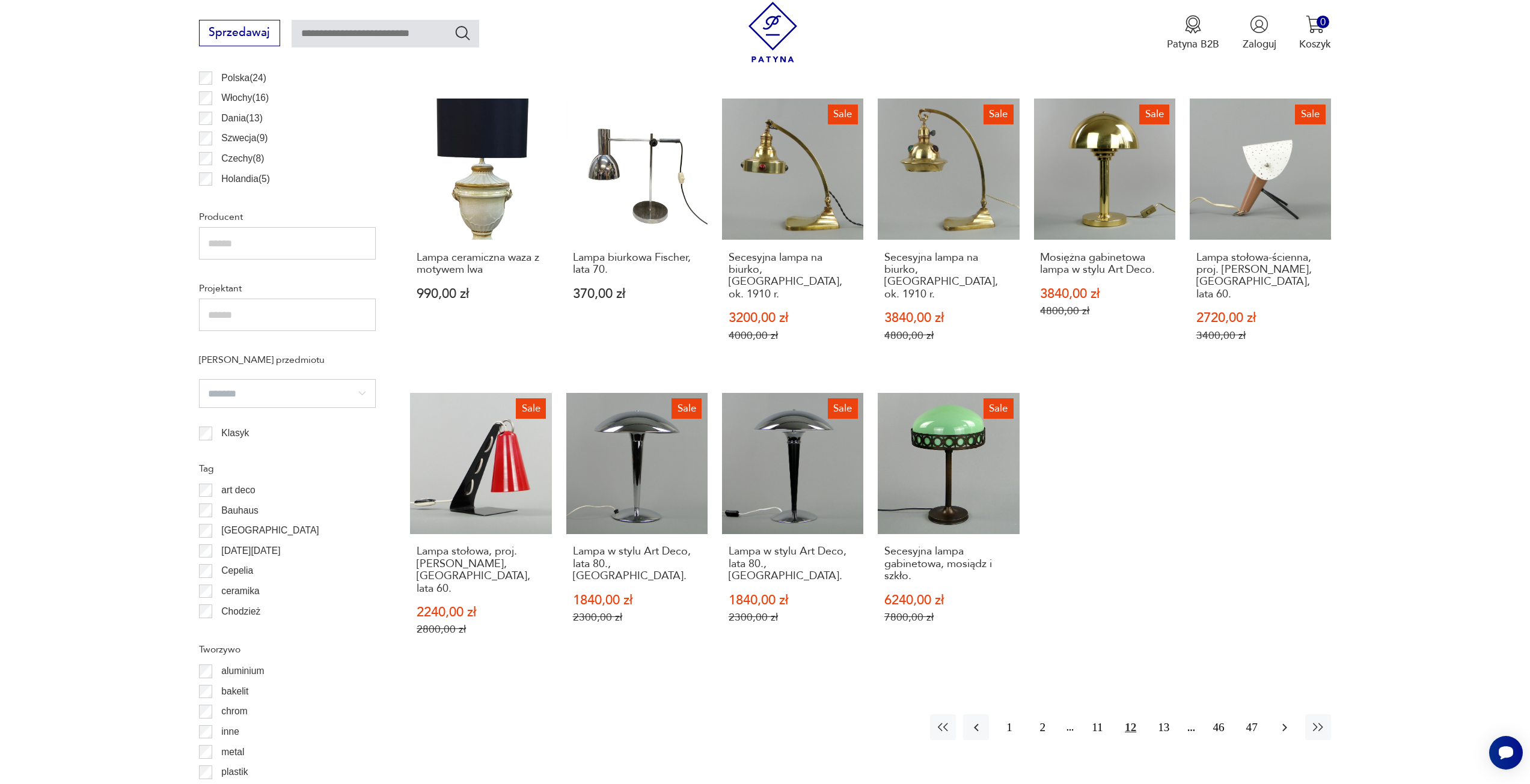
click at [1282, 720] on icon "button" at bounding box center [1284, 727] width 15 height 15
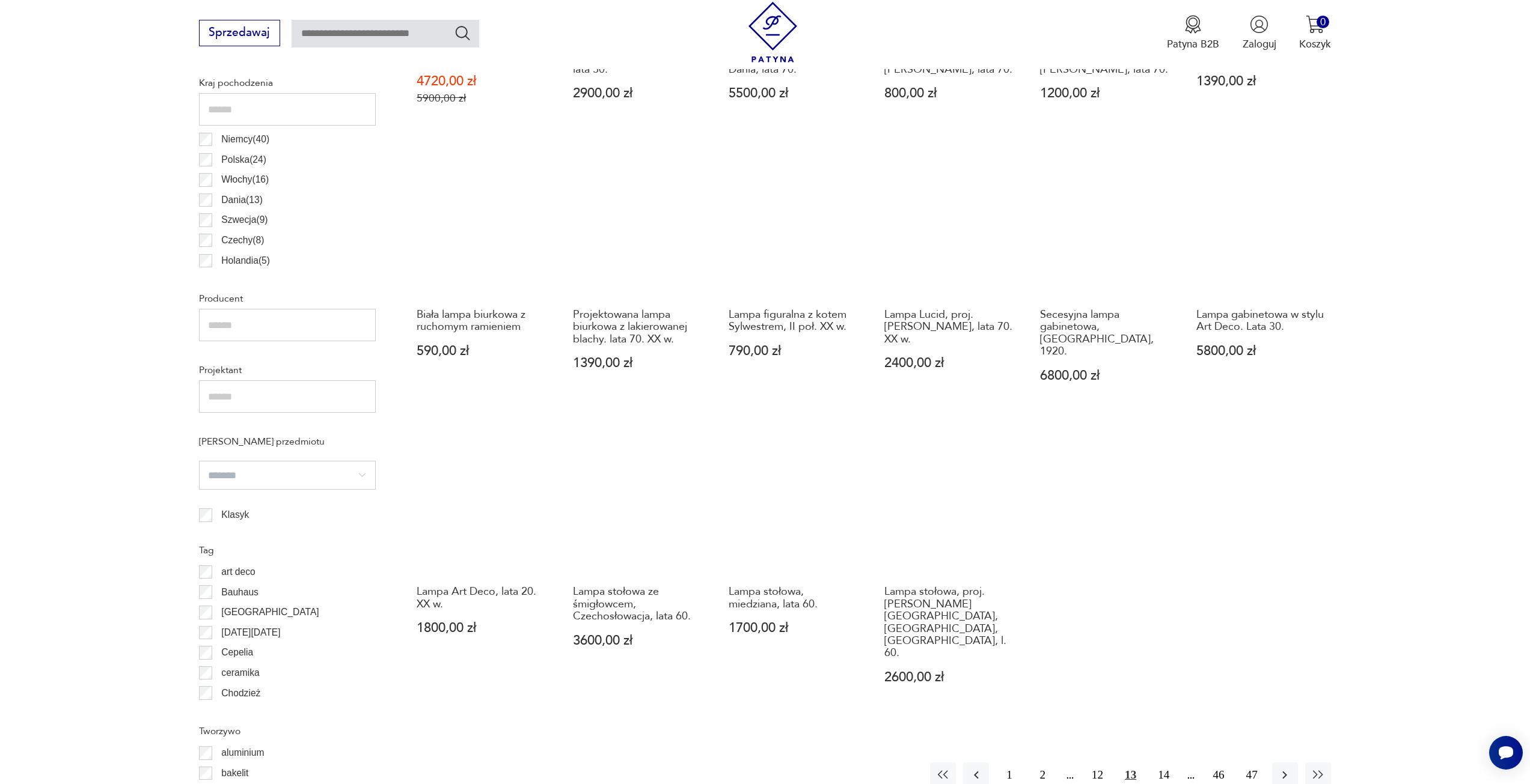
scroll to position [717, 0]
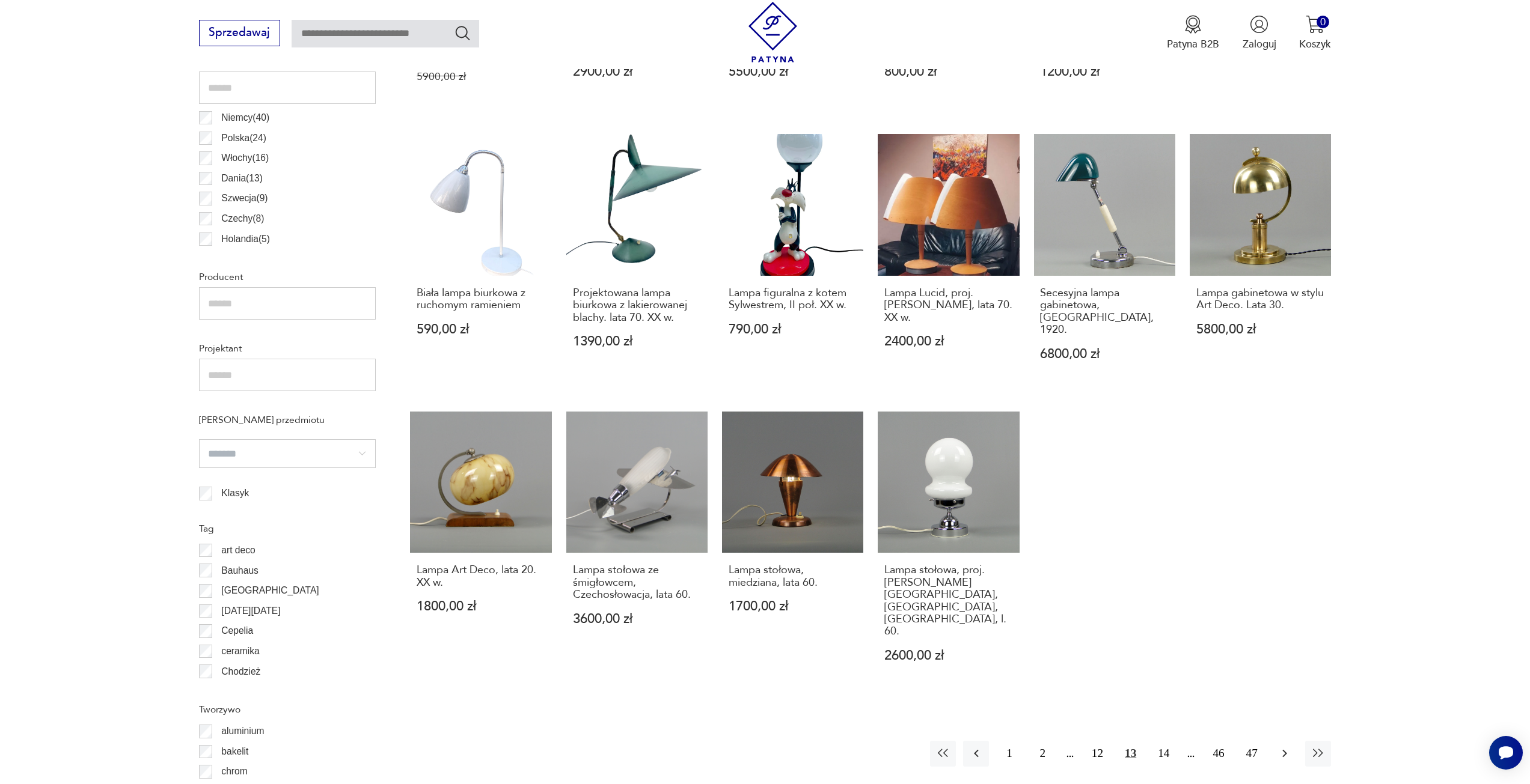
click at [1278, 746] on icon "button" at bounding box center [1284, 753] width 15 height 15
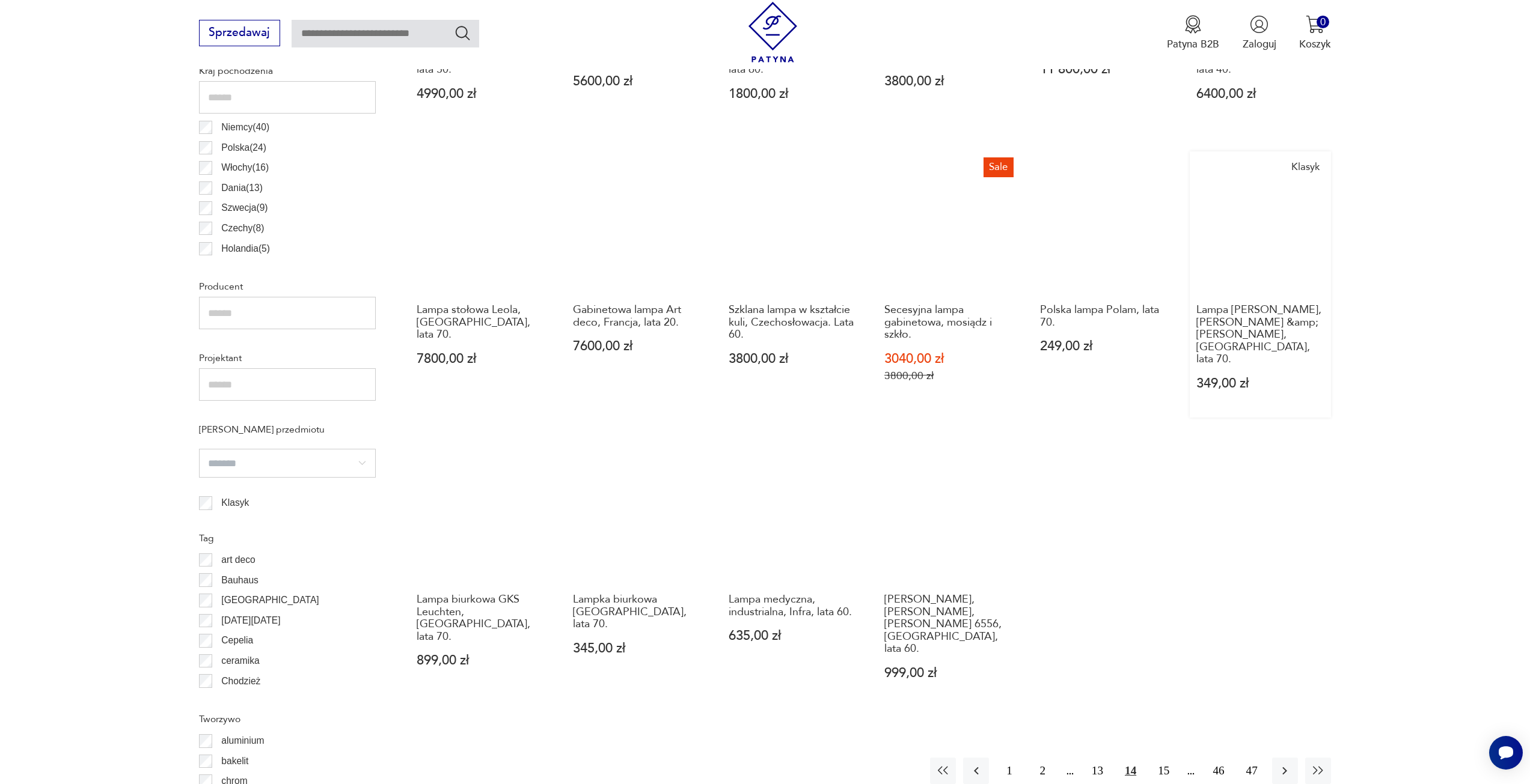
scroll to position [717, 0]
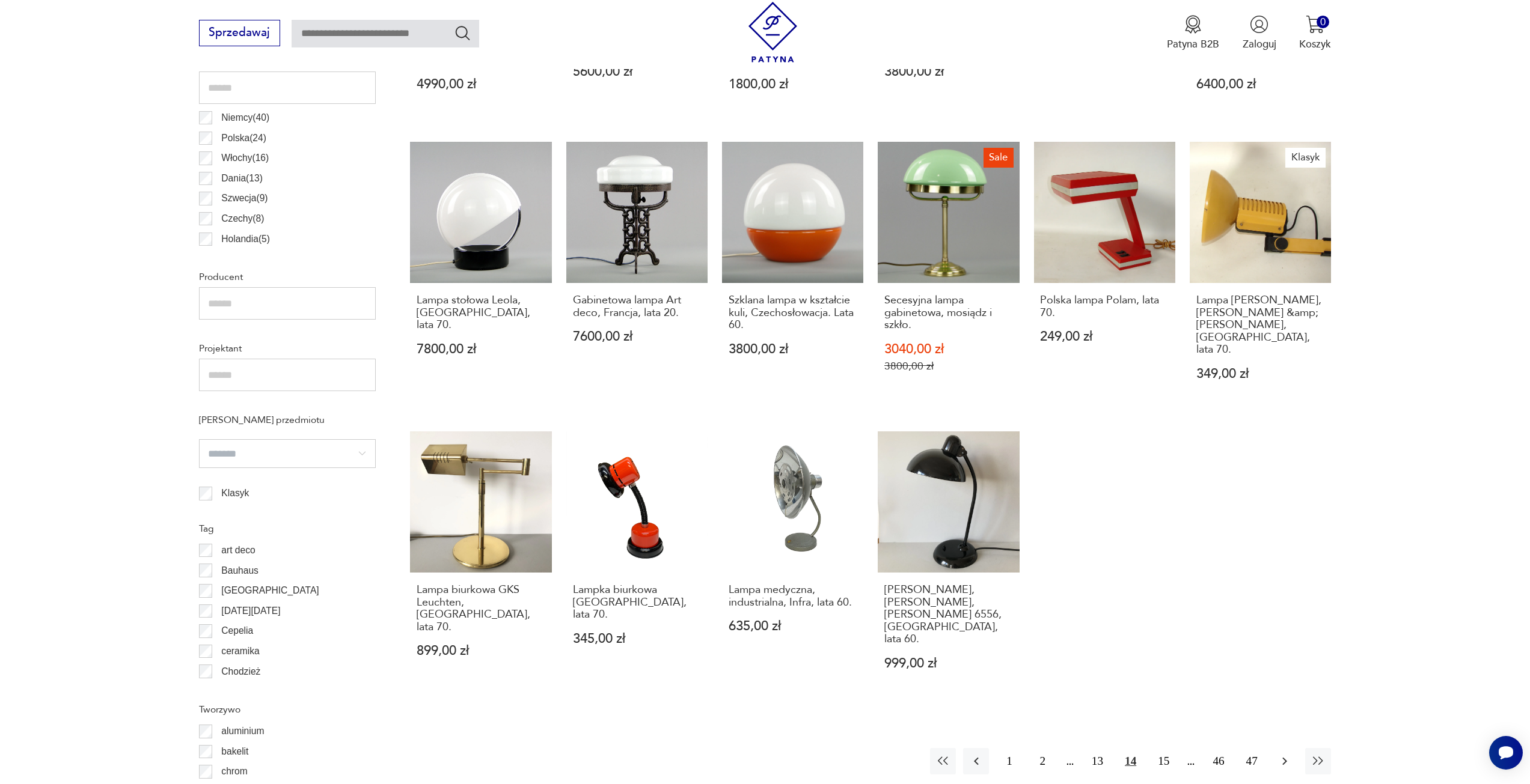
click at [1282, 754] on icon "button" at bounding box center [1284, 761] width 15 height 15
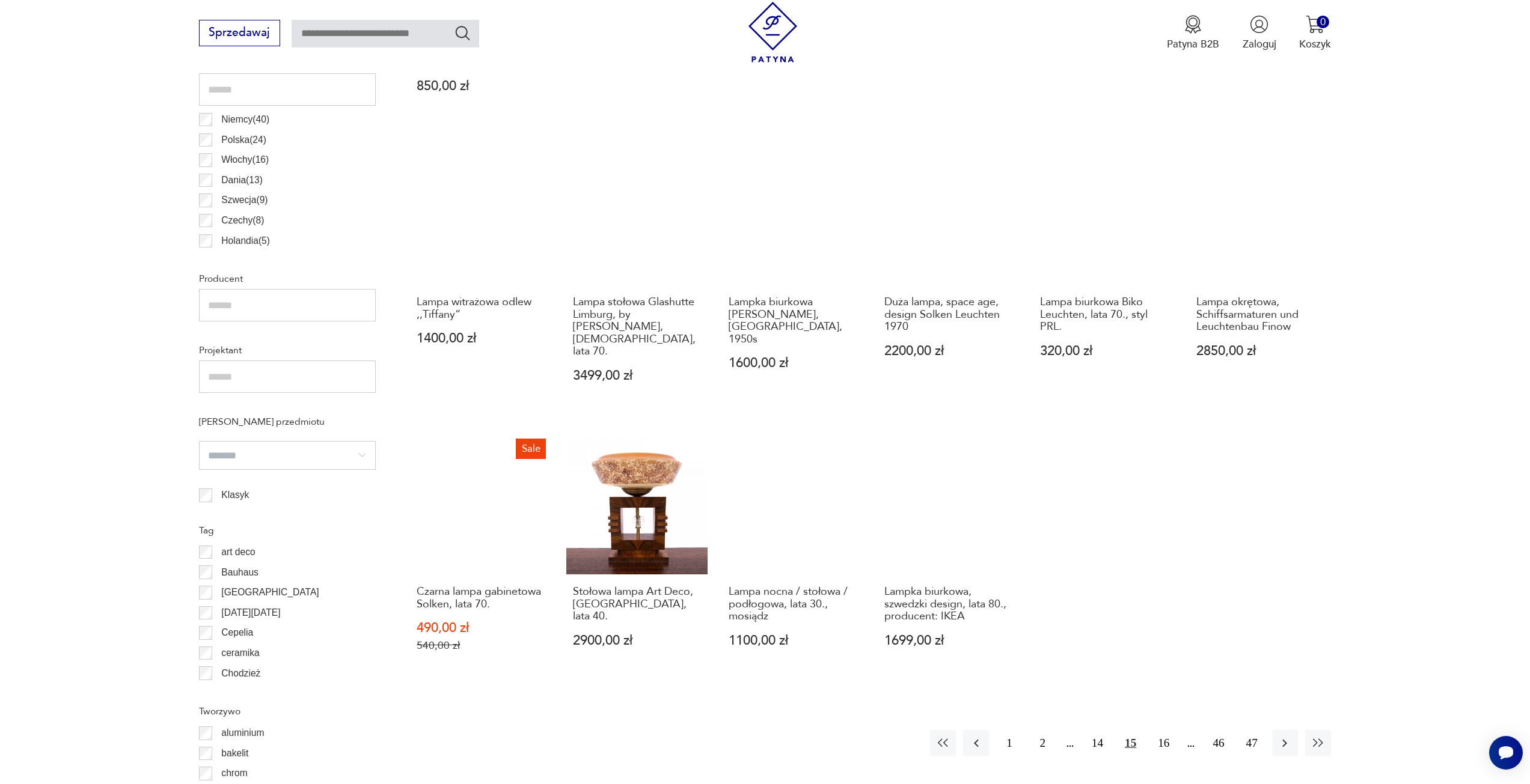
scroll to position [717, 0]
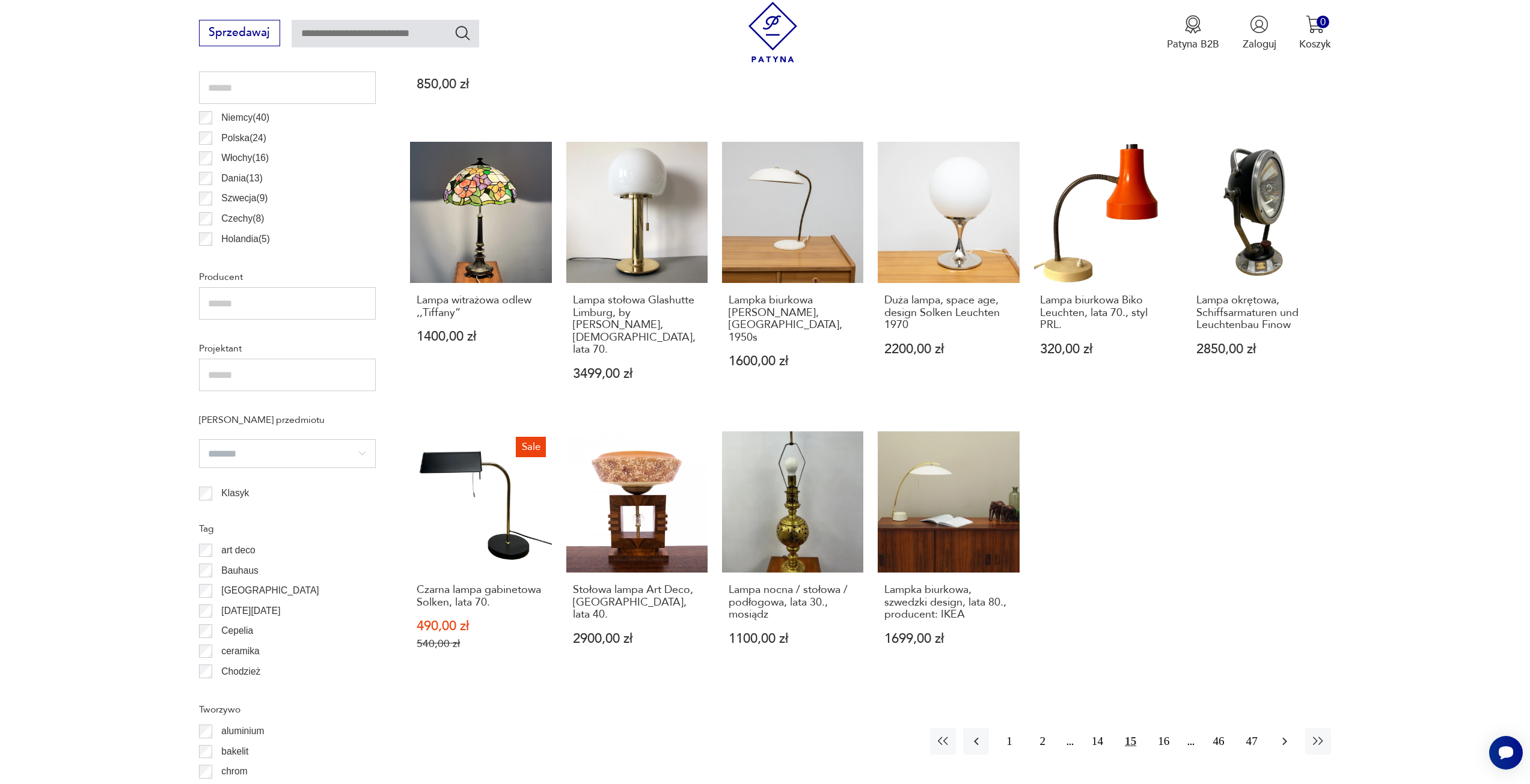
click at [1290, 735] on icon "button" at bounding box center [1284, 741] width 15 height 15
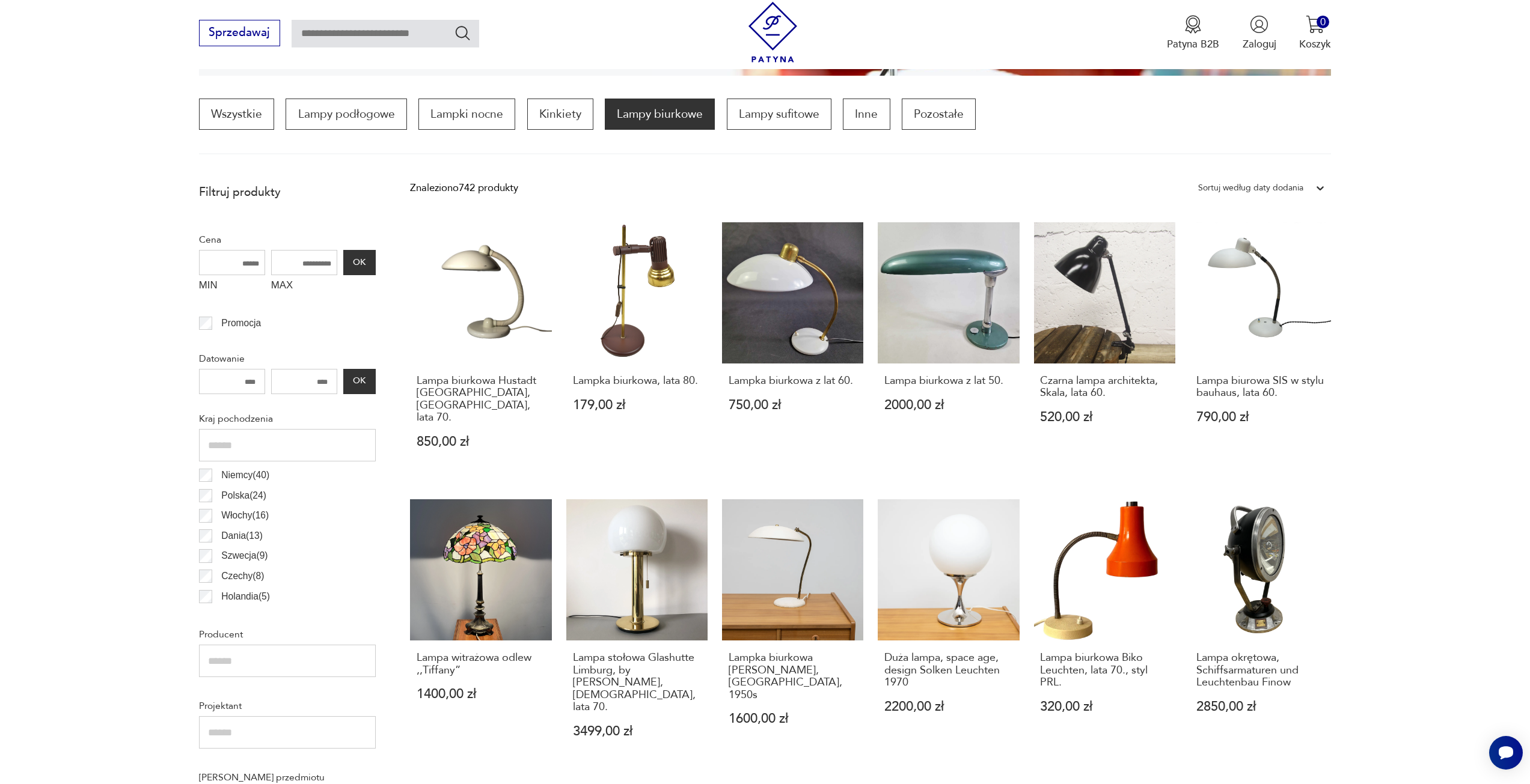
scroll to position [357, 0]
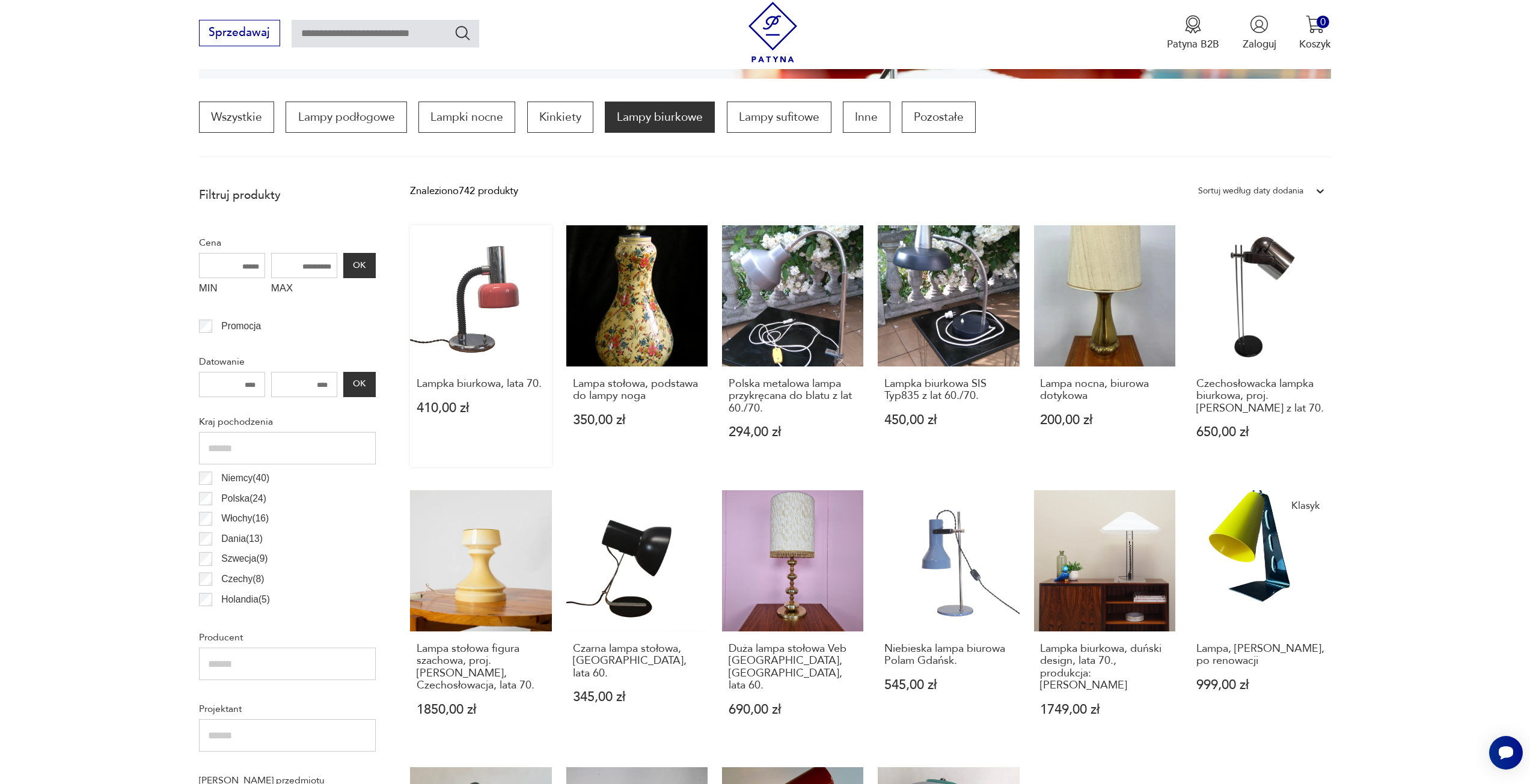
click at [482, 309] on link "Lampka biurkowa, lata 70. 410,00 zł" at bounding box center [481, 346] width 142 height 243
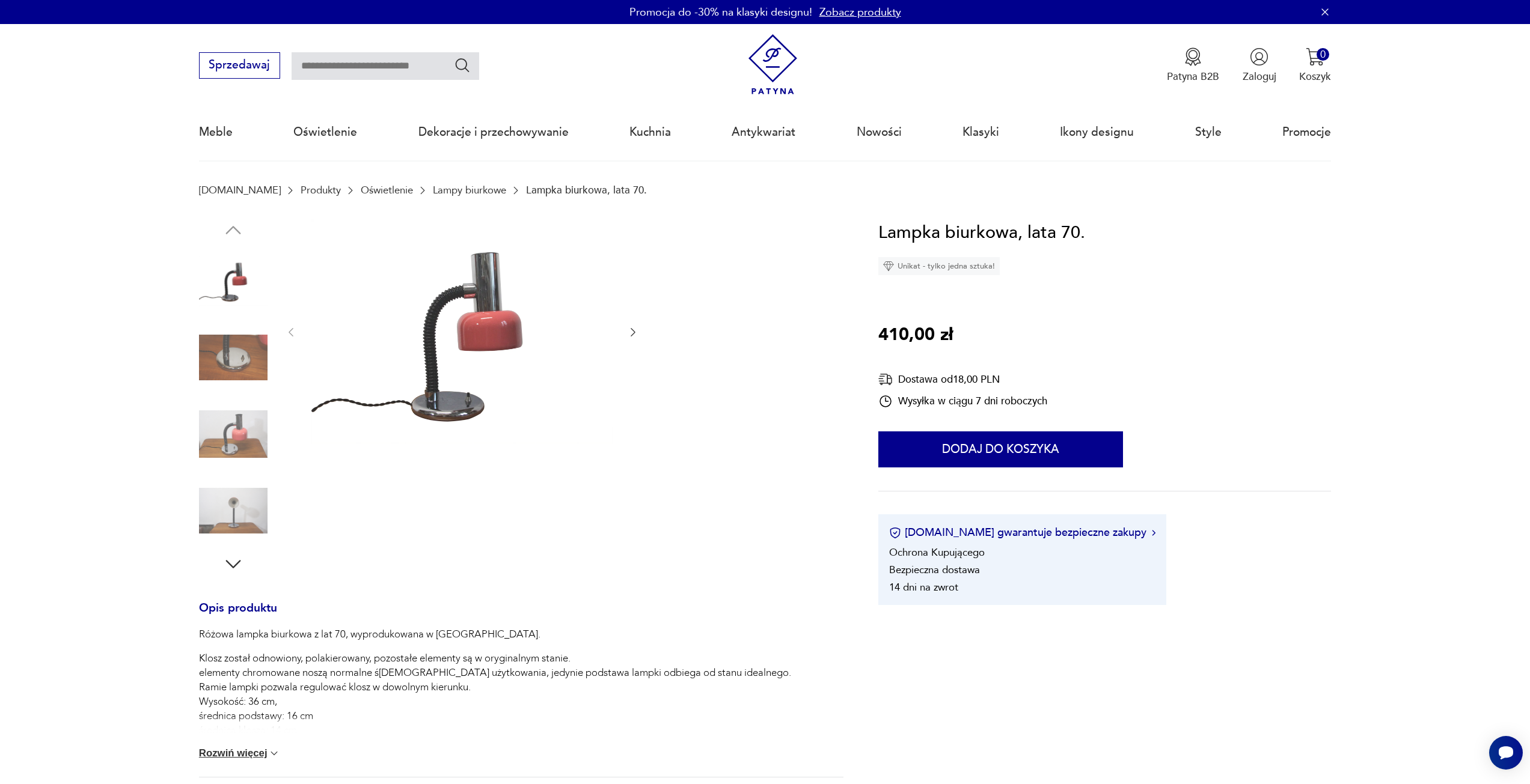
click at [223, 503] on img at bounding box center [233, 510] width 69 height 69
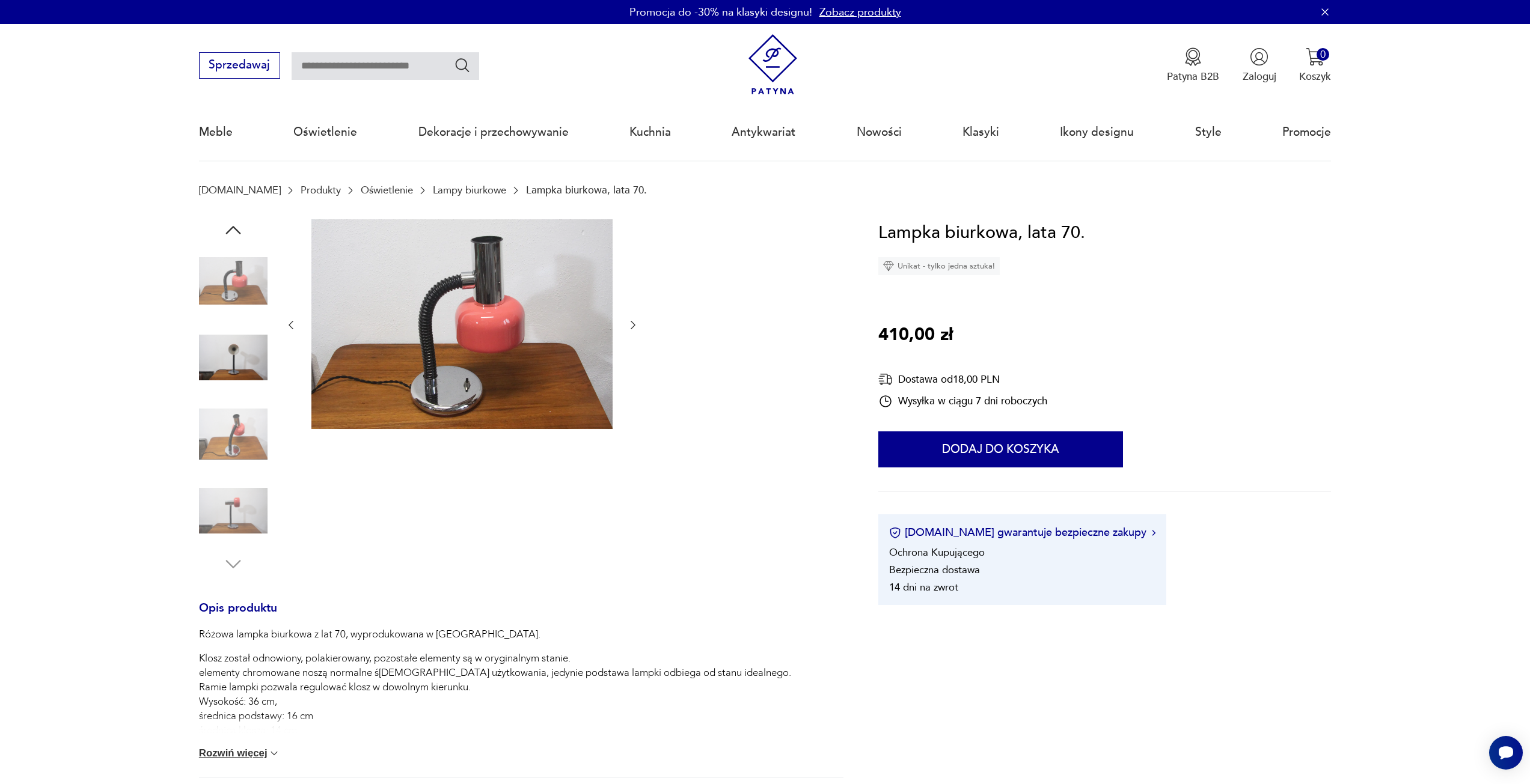
click at [223, 503] on img at bounding box center [233, 510] width 69 height 69
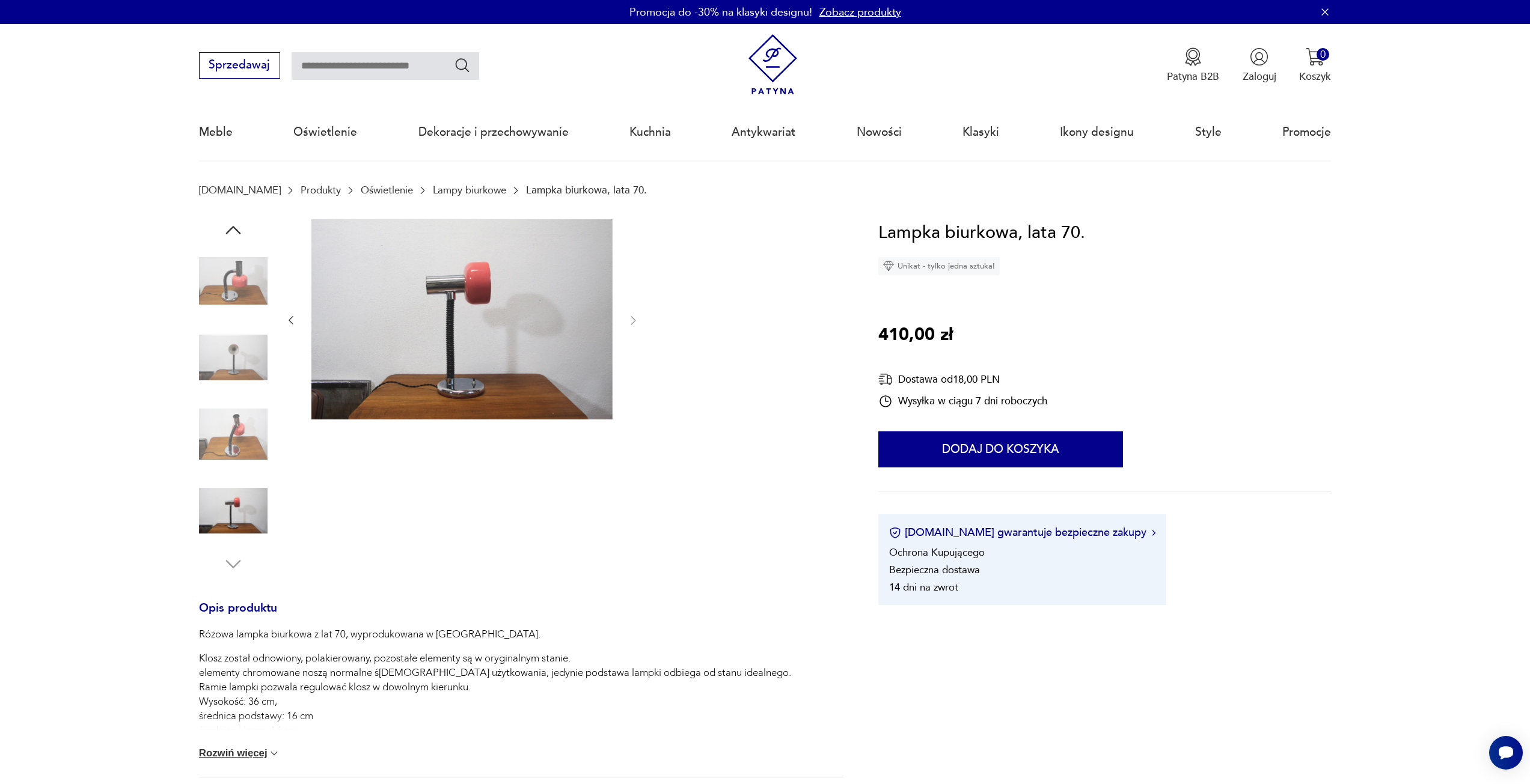
click at [241, 433] on img at bounding box center [233, 434] width 69 height 69
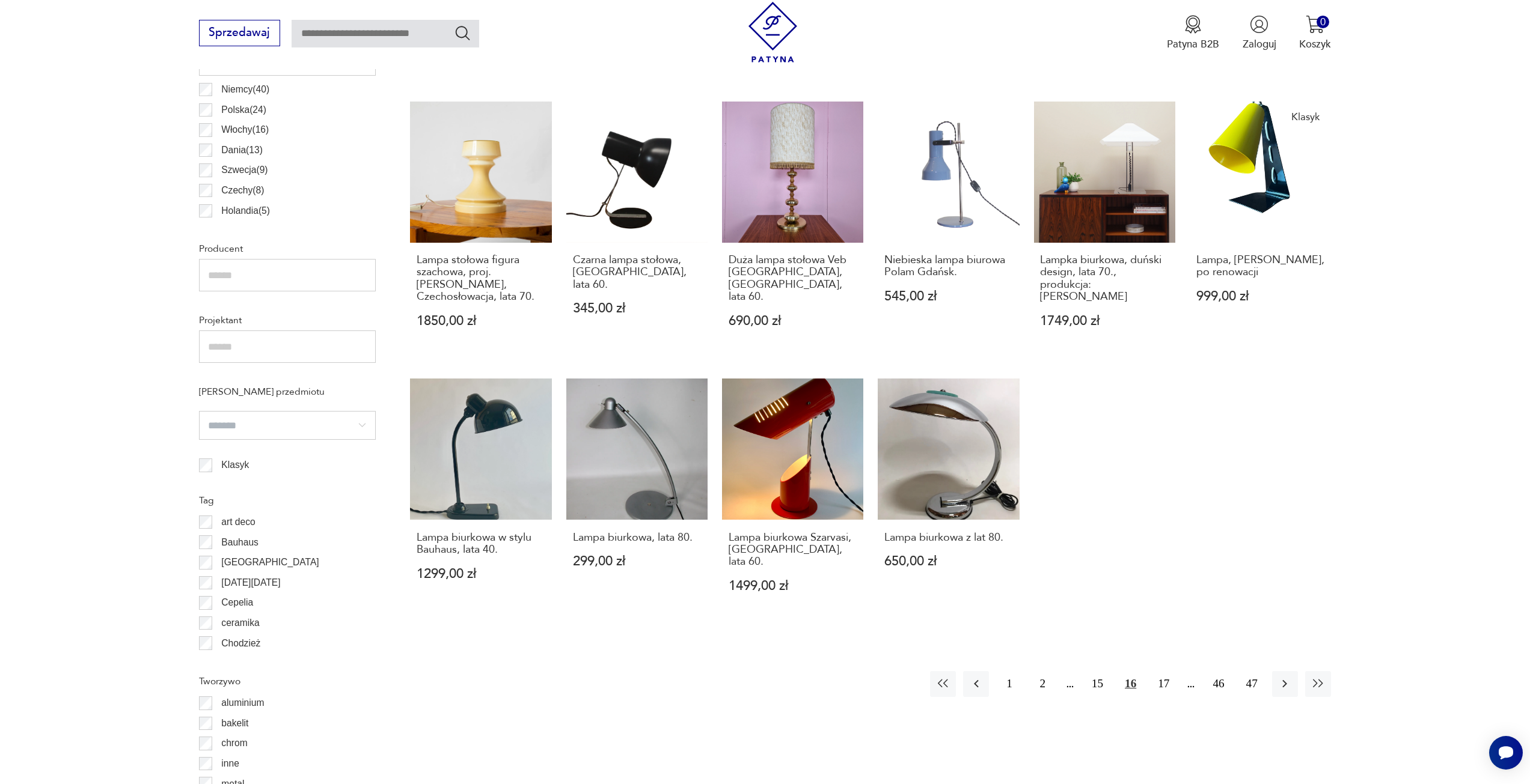
scroll to position [777, 0]
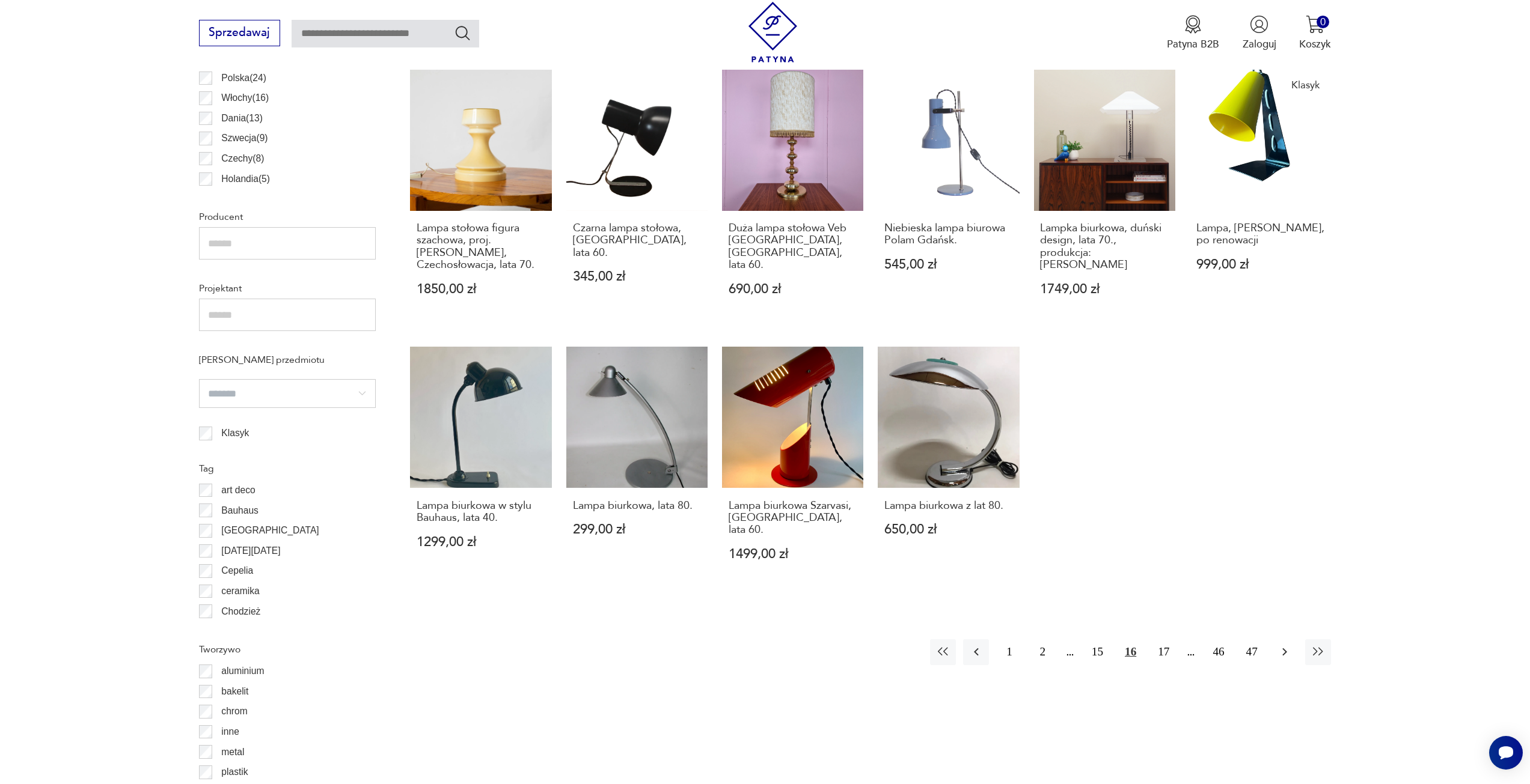
click at [1287, 644] on icon "button" at bounding box center [1284, 651] width 15 height 15
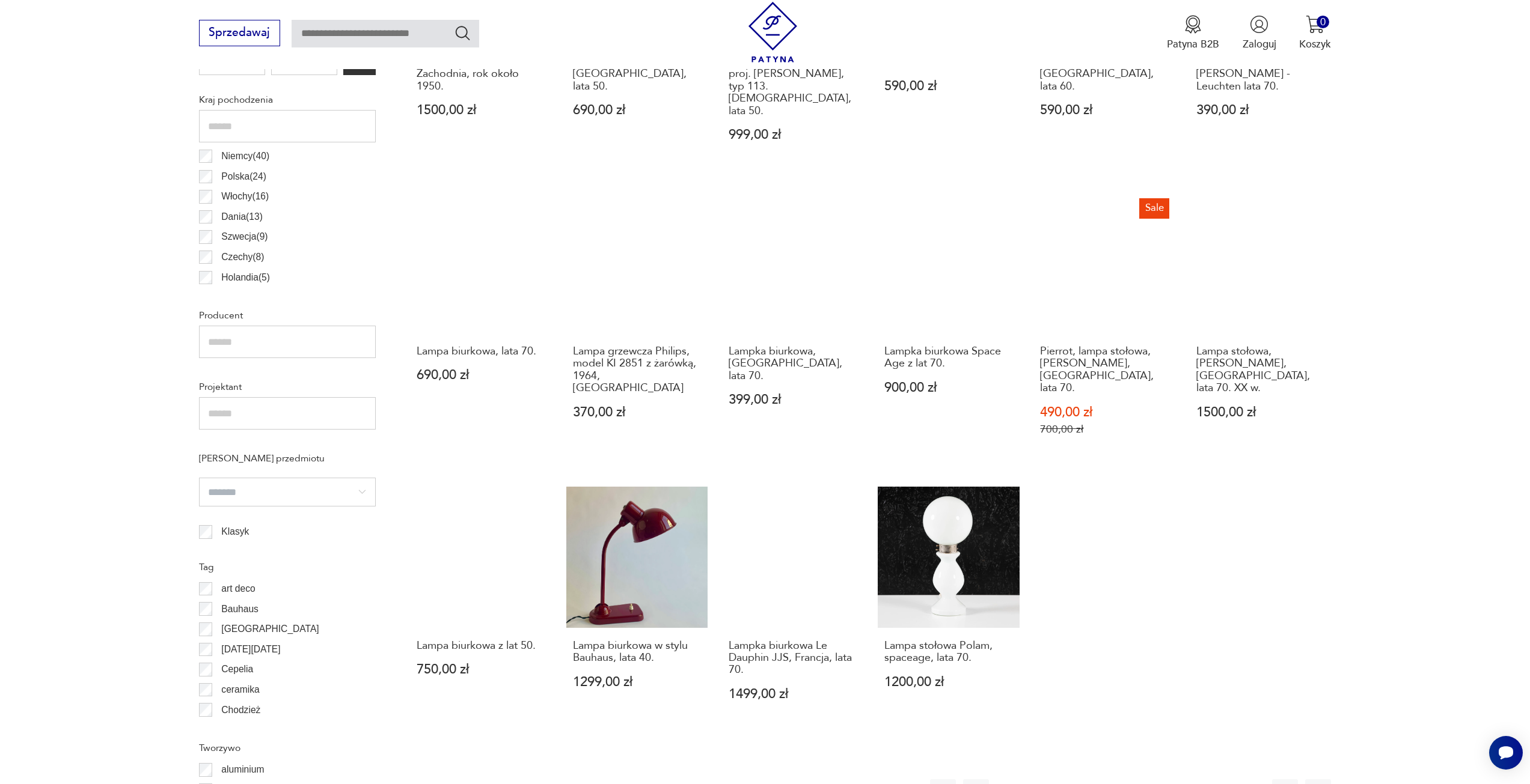
scroll to position [717, 0]
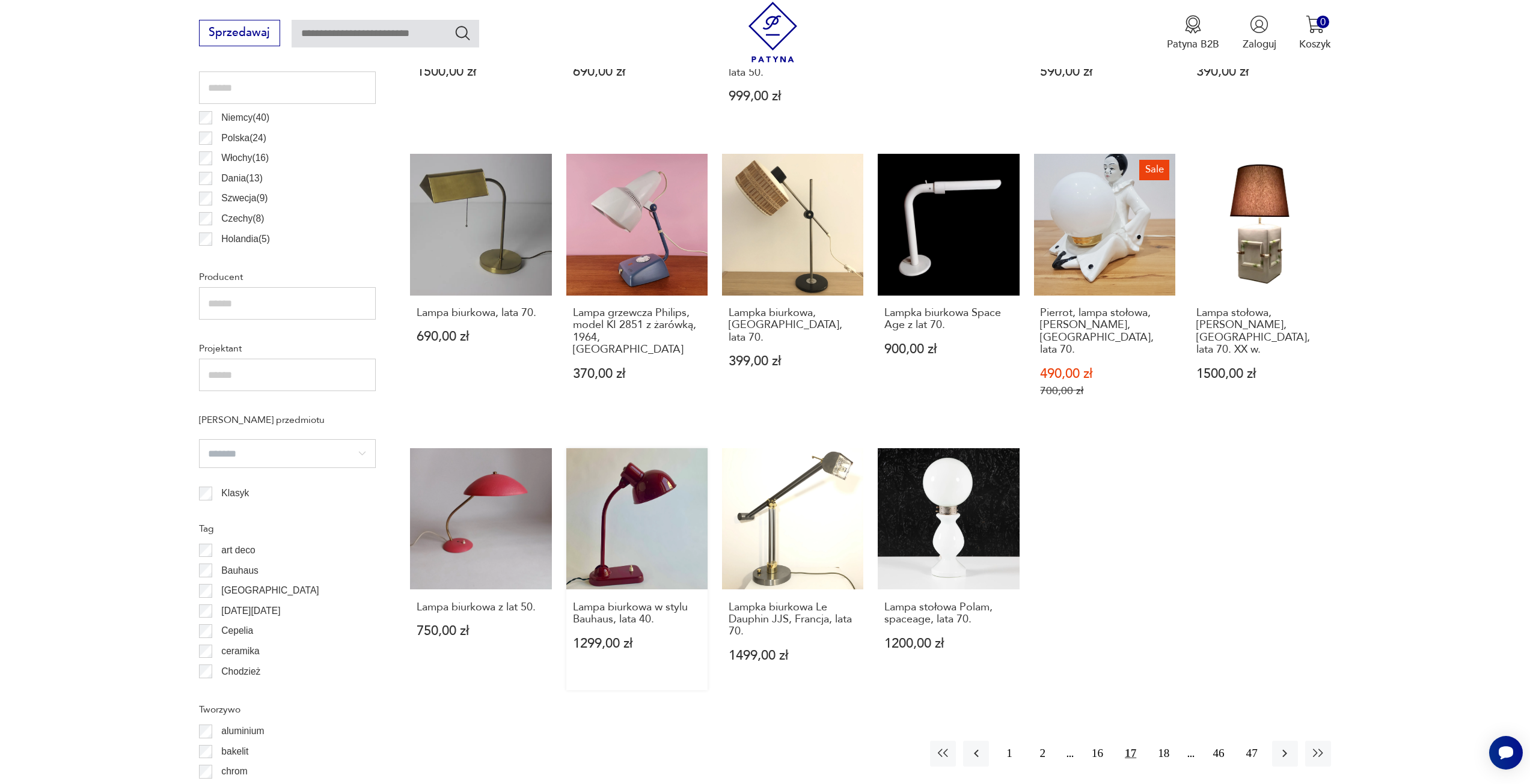
click at [619, 489] on link "Lampa biurkowa w stylu Bauhaus, lata 40. 1299,00 zł" at bounding box center [637, 570] width 142 height 243
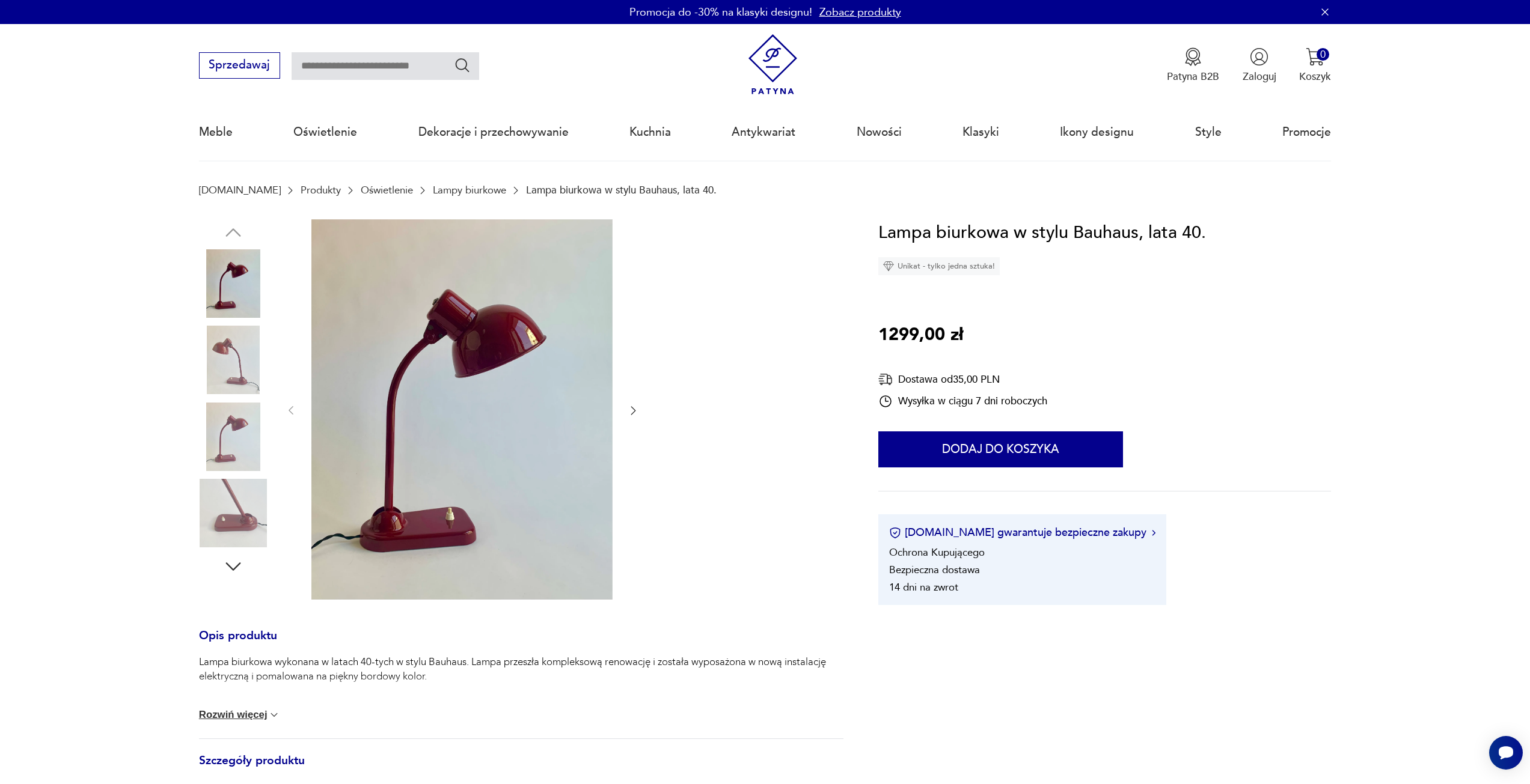
click at [627, 405] on icon "button" at bounding box center [633, 410] width 12 height 12
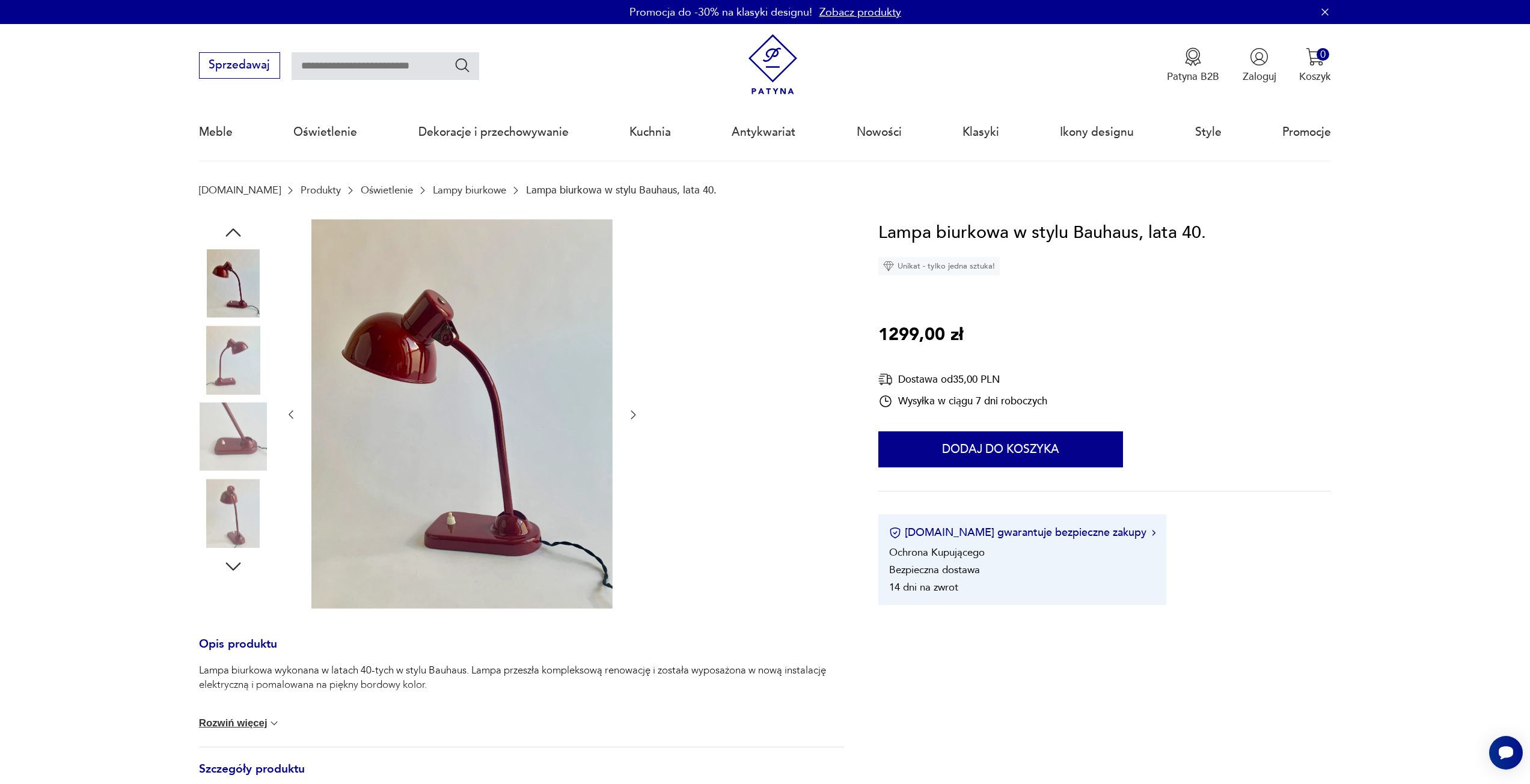
click at [636, 416] on icon "button" at bounding box center [633, 414] width 12 height 12
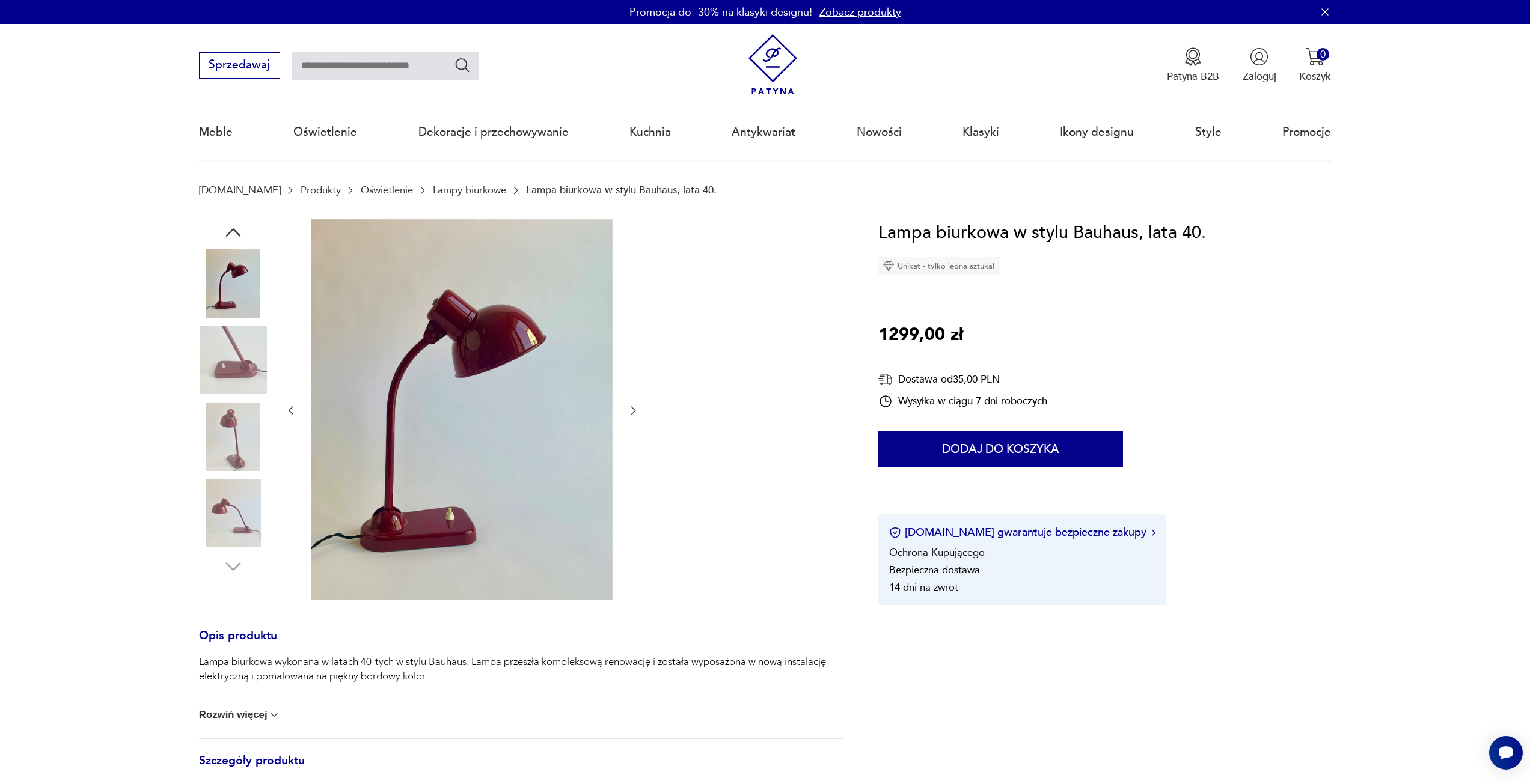
click at [636, 416] on icon "button" at bounding box center [633, 410] width 12 height 12
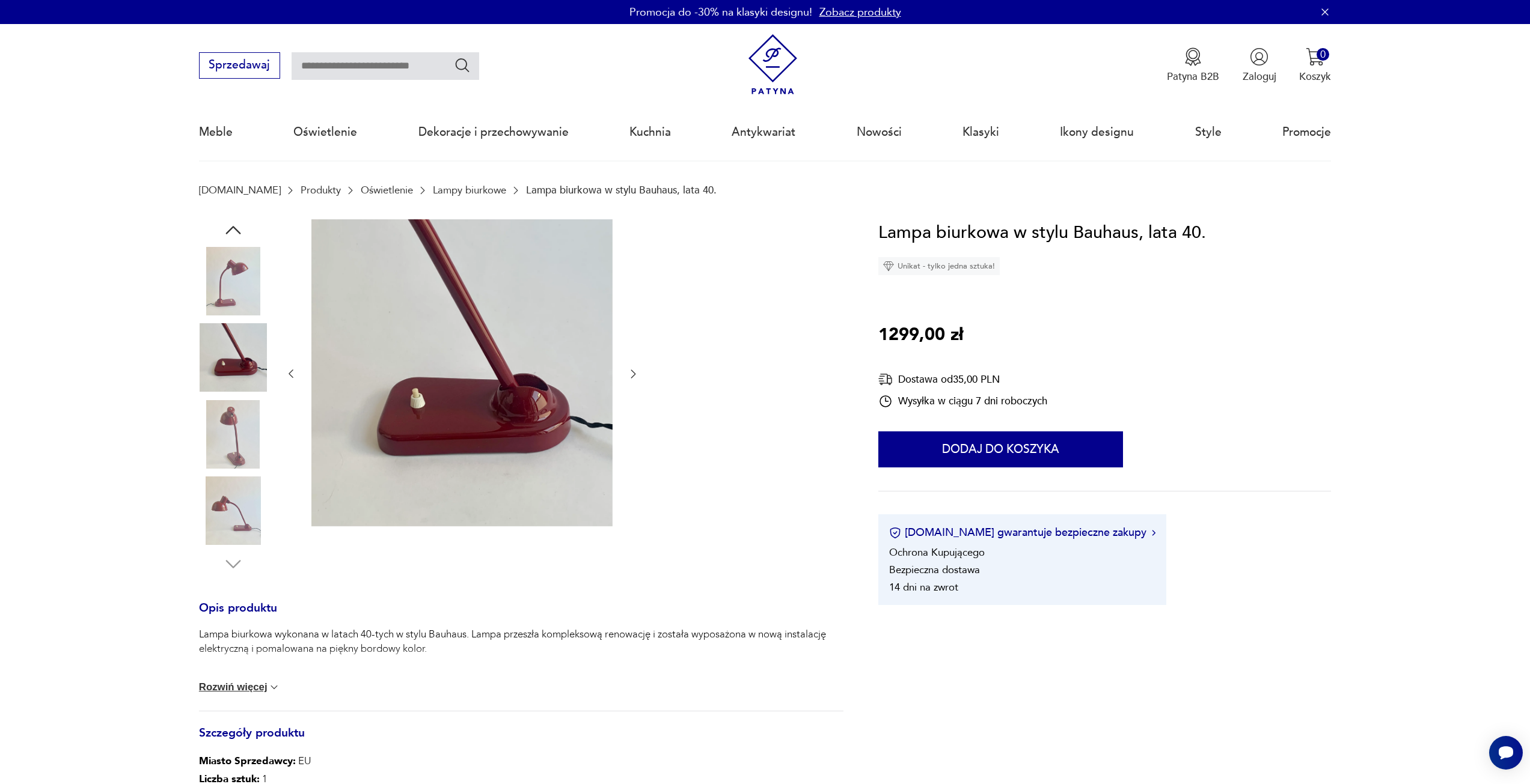
click at [635, 384] on div at bounding box center [461, 375] width 354 height 310
click at [635, 368] on button "button" at bounding box center [633, 374] width 12 height 15
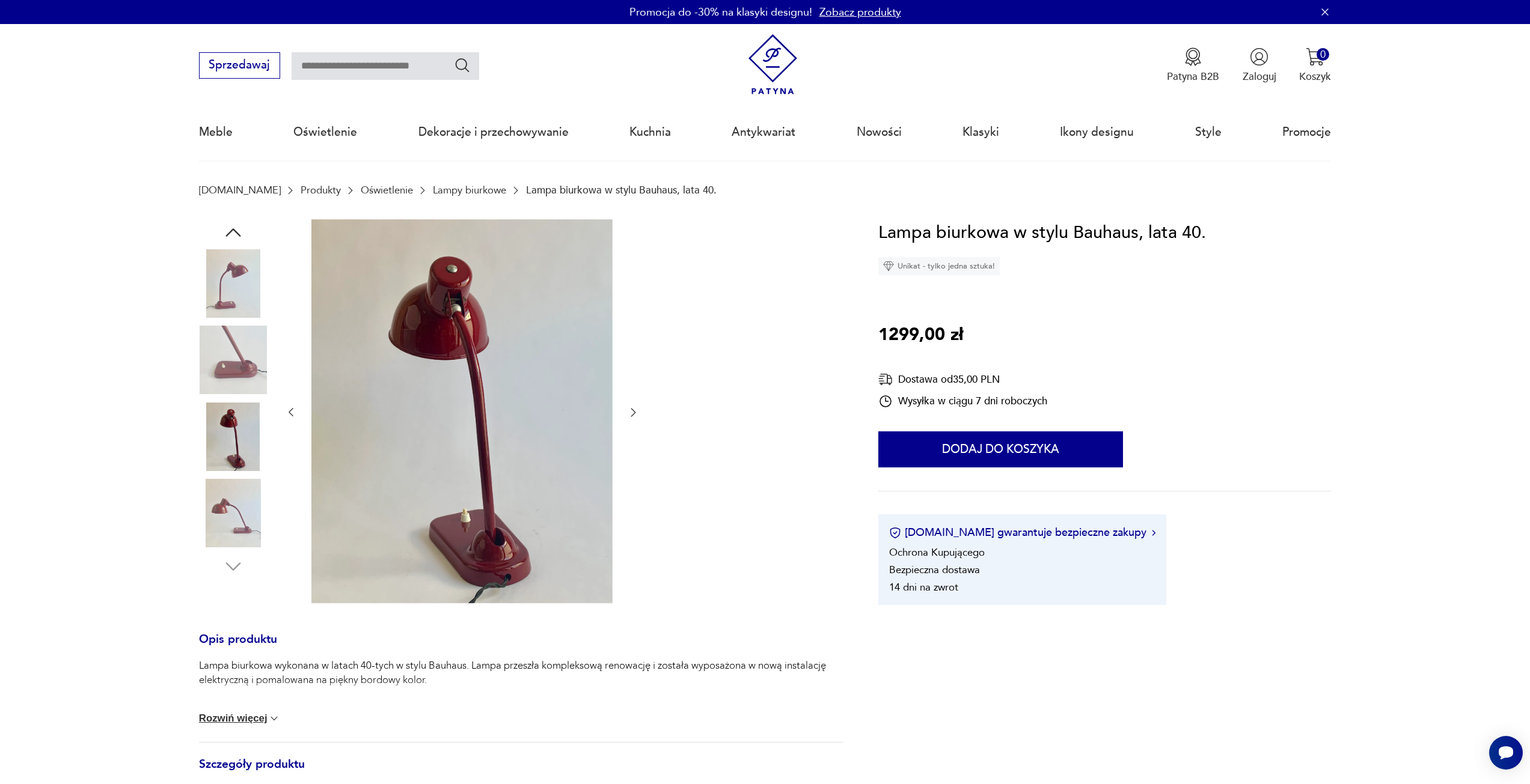
click at [629, 409] on icon "button" at bounding box center [633, 412] width 12 height 12
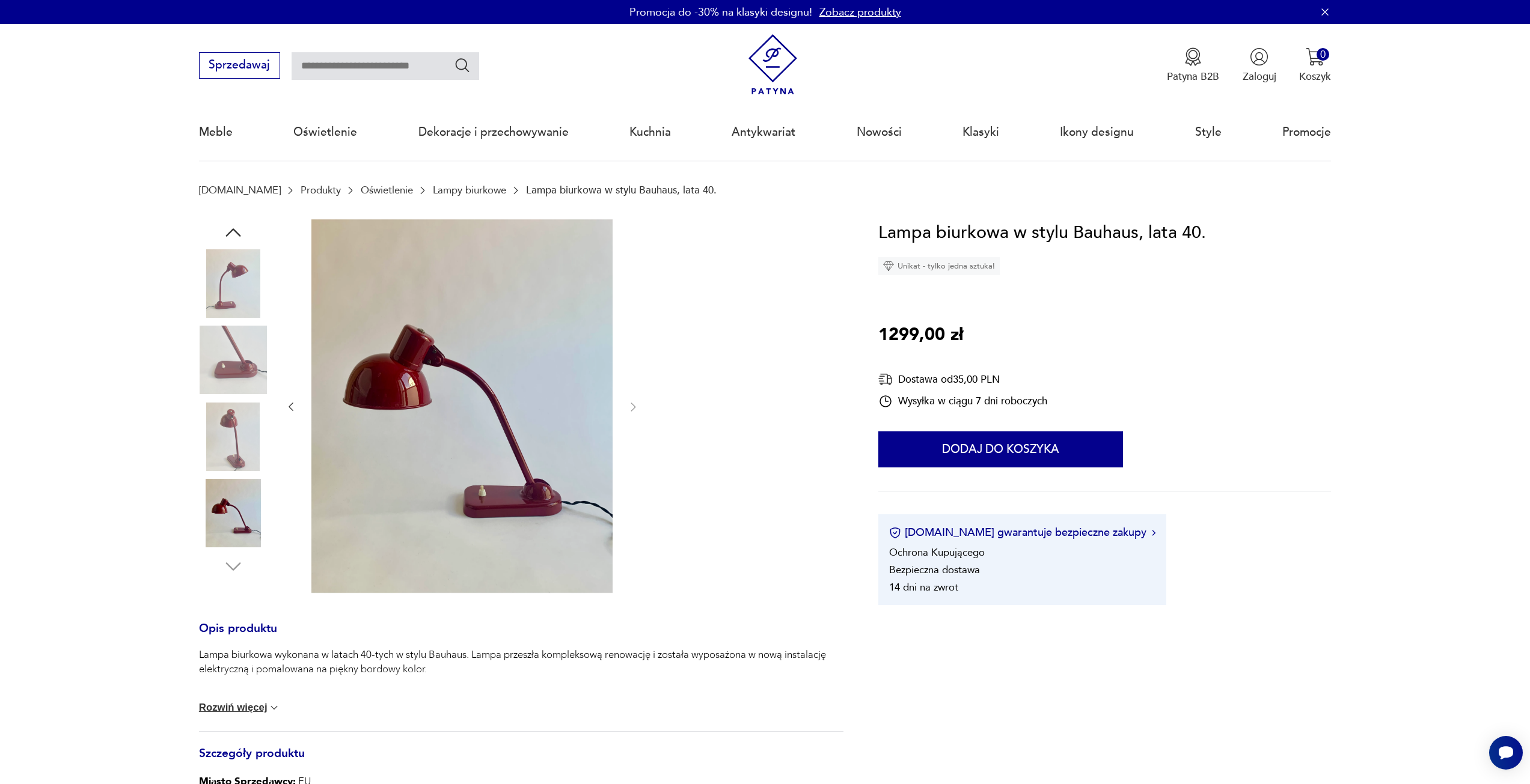
click at [238, 705] on button "Rozwiń więcej" at bounding box center [240, 707] width 82 height 12
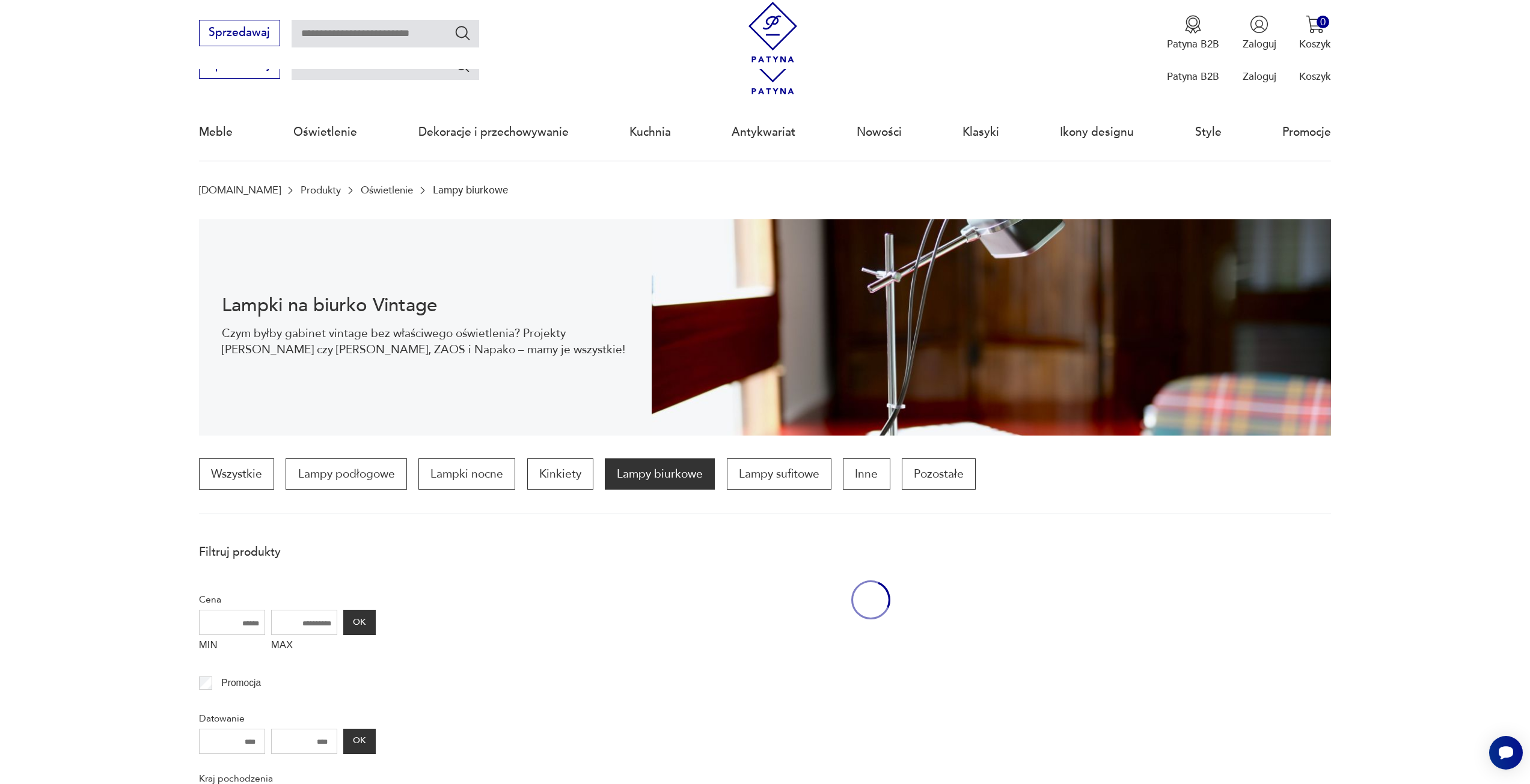
scroll to position [717, 0]
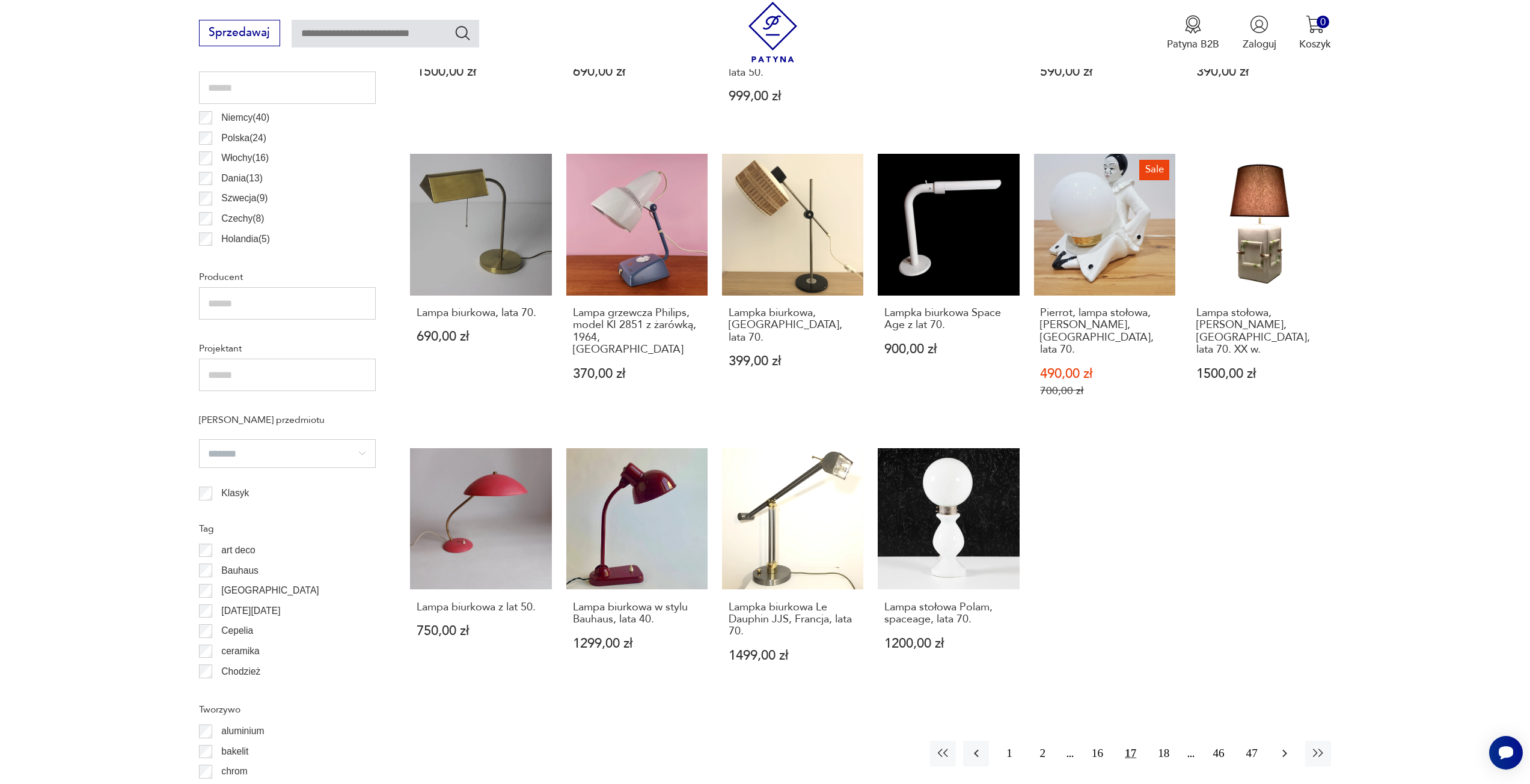
click at [1287, 746] on icon "button" at bounding box center [1284, 753] width 15 height 15
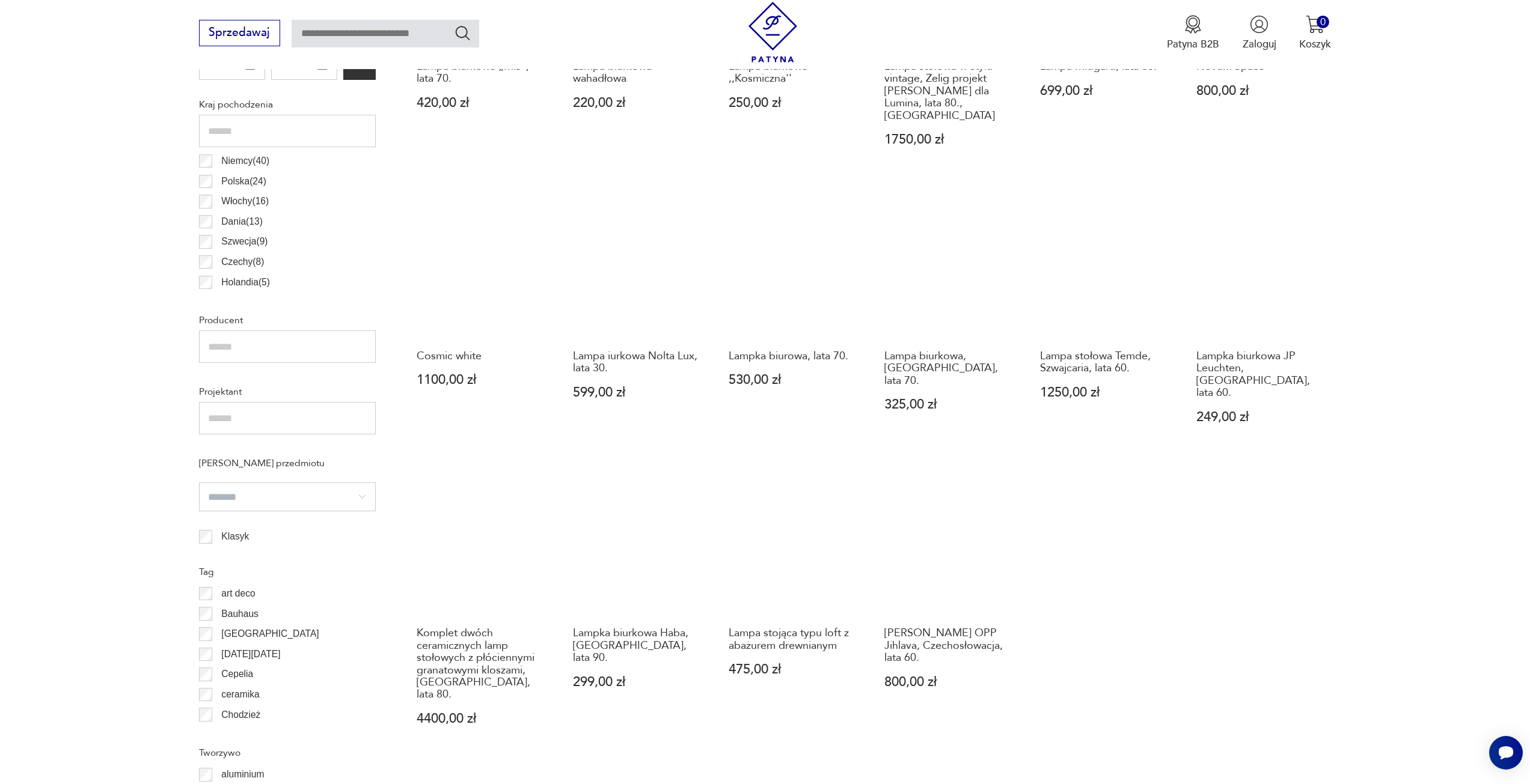
scroll to position [717, 0]
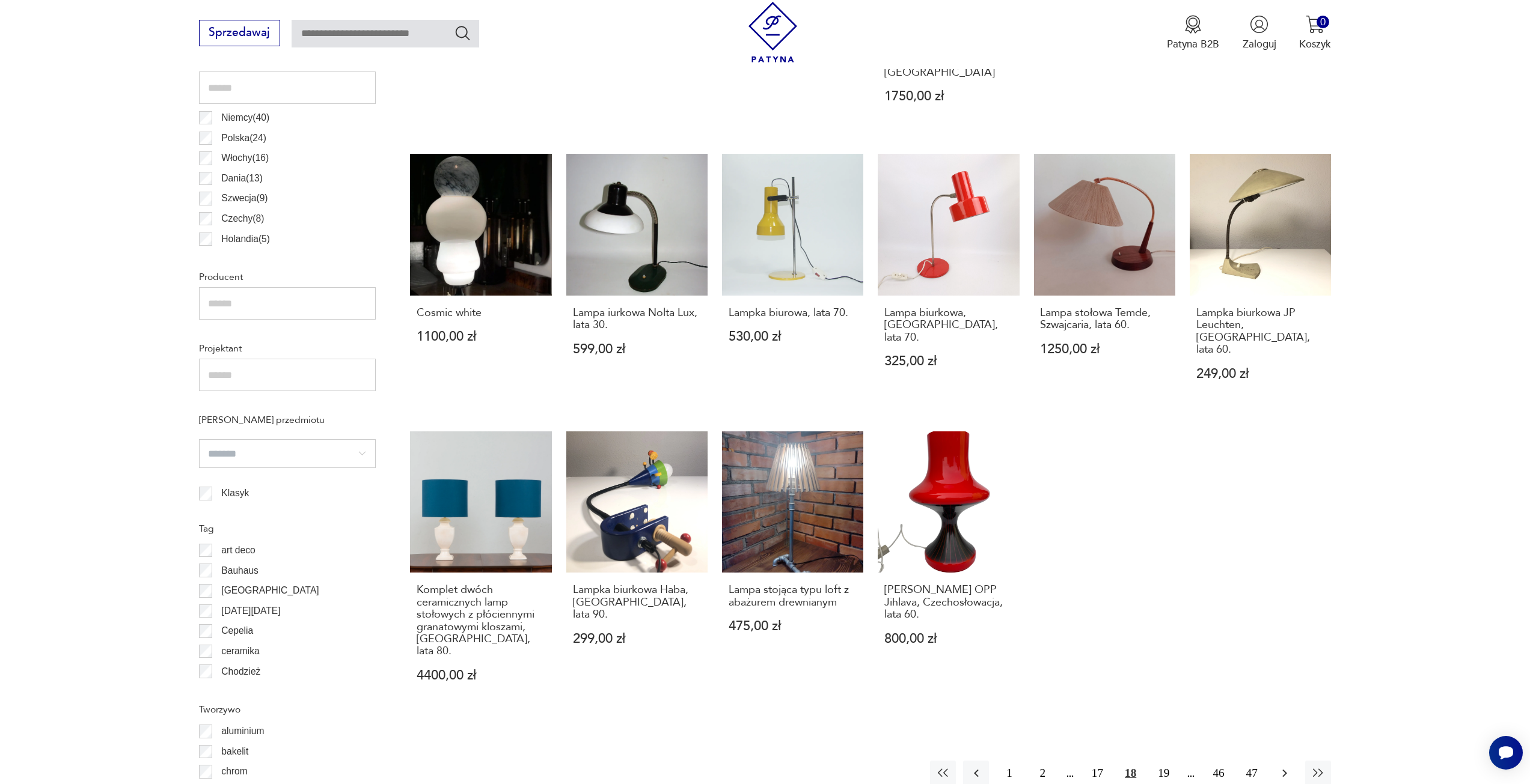
click at [1280, 766] on icon "button" at bounding box center [1284, 772] width 15 height 15
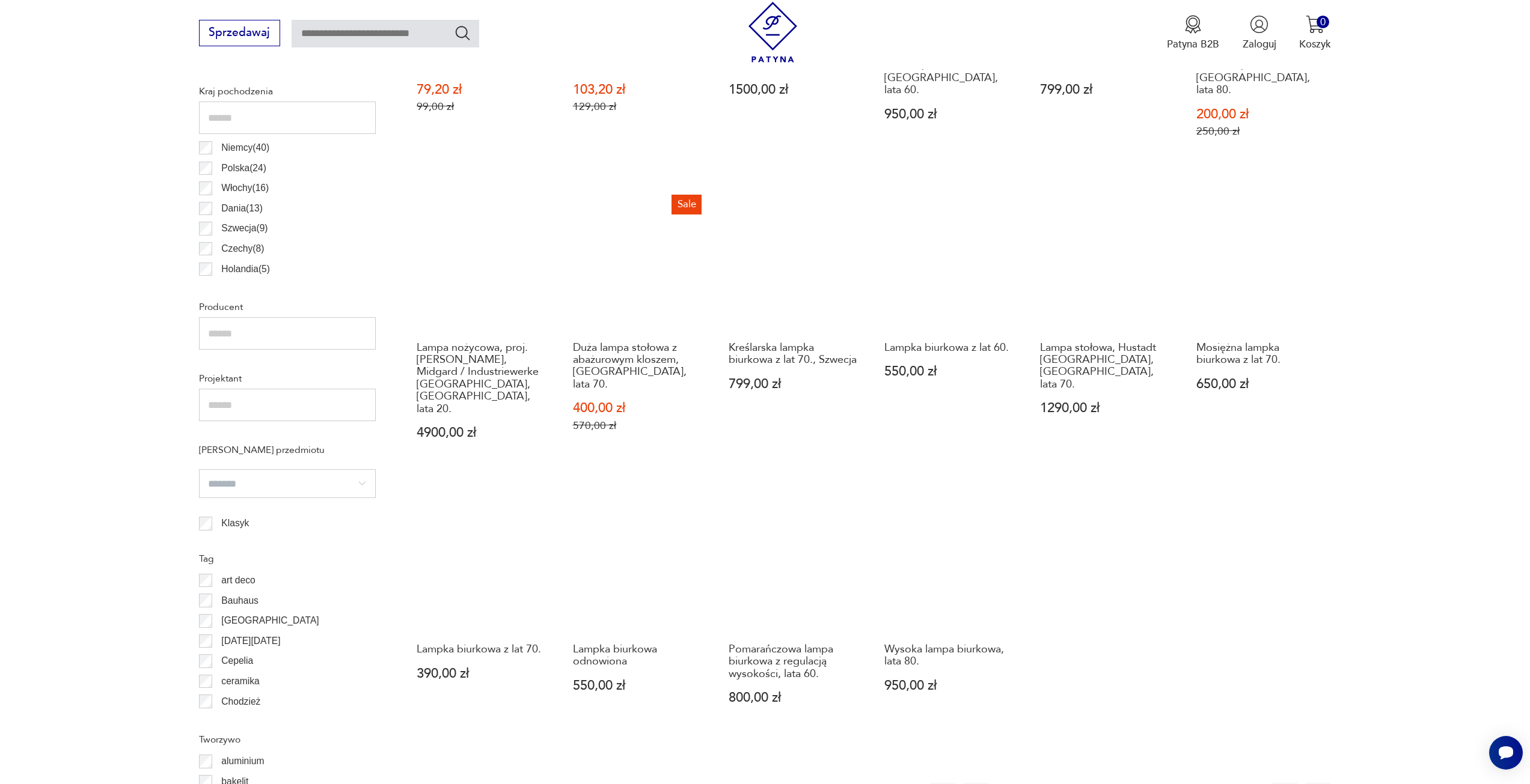
scroll to position [717, 0]
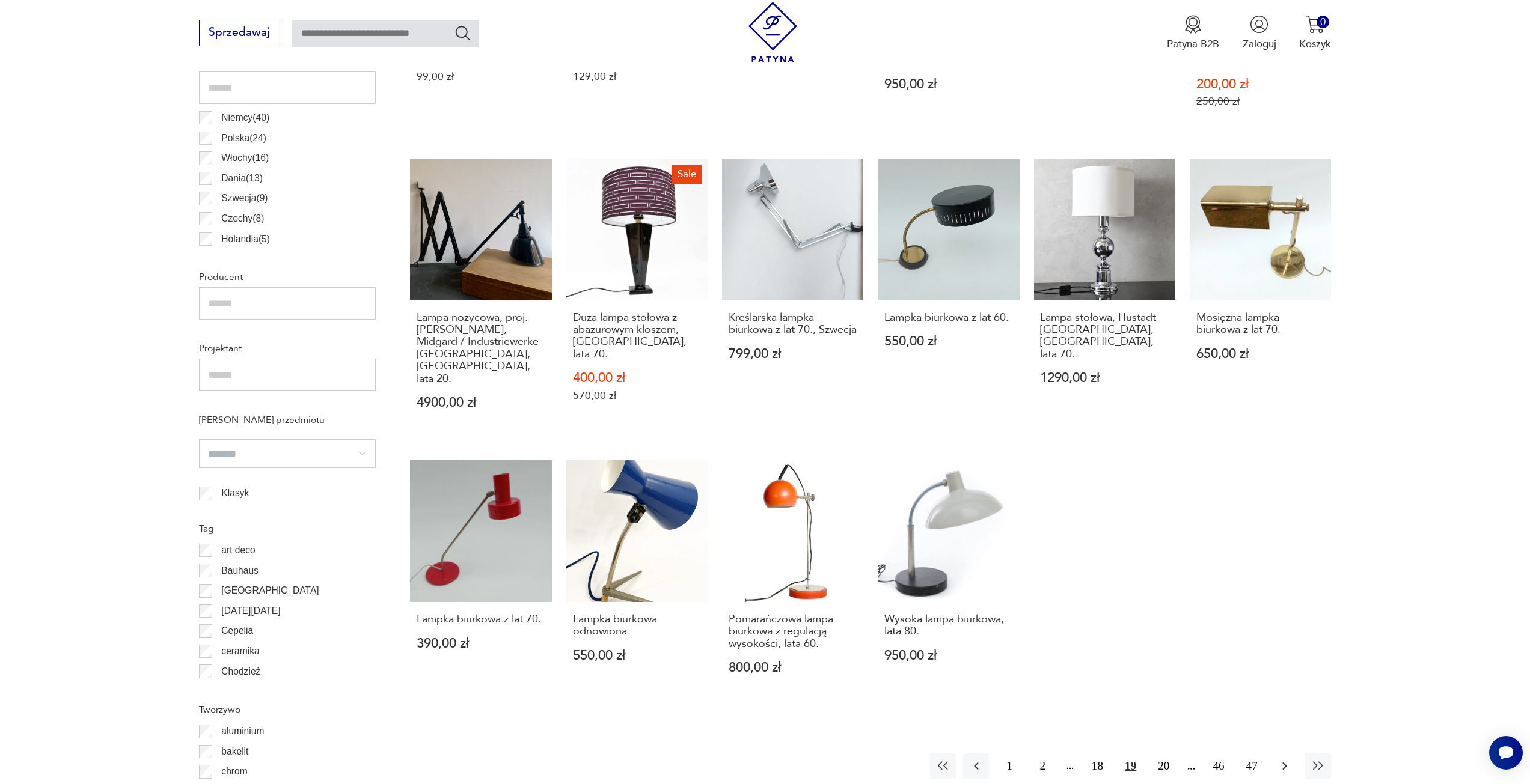
click at [1282, 759] on icon "button" at bounding box center [1284, 766] width 15 height 15
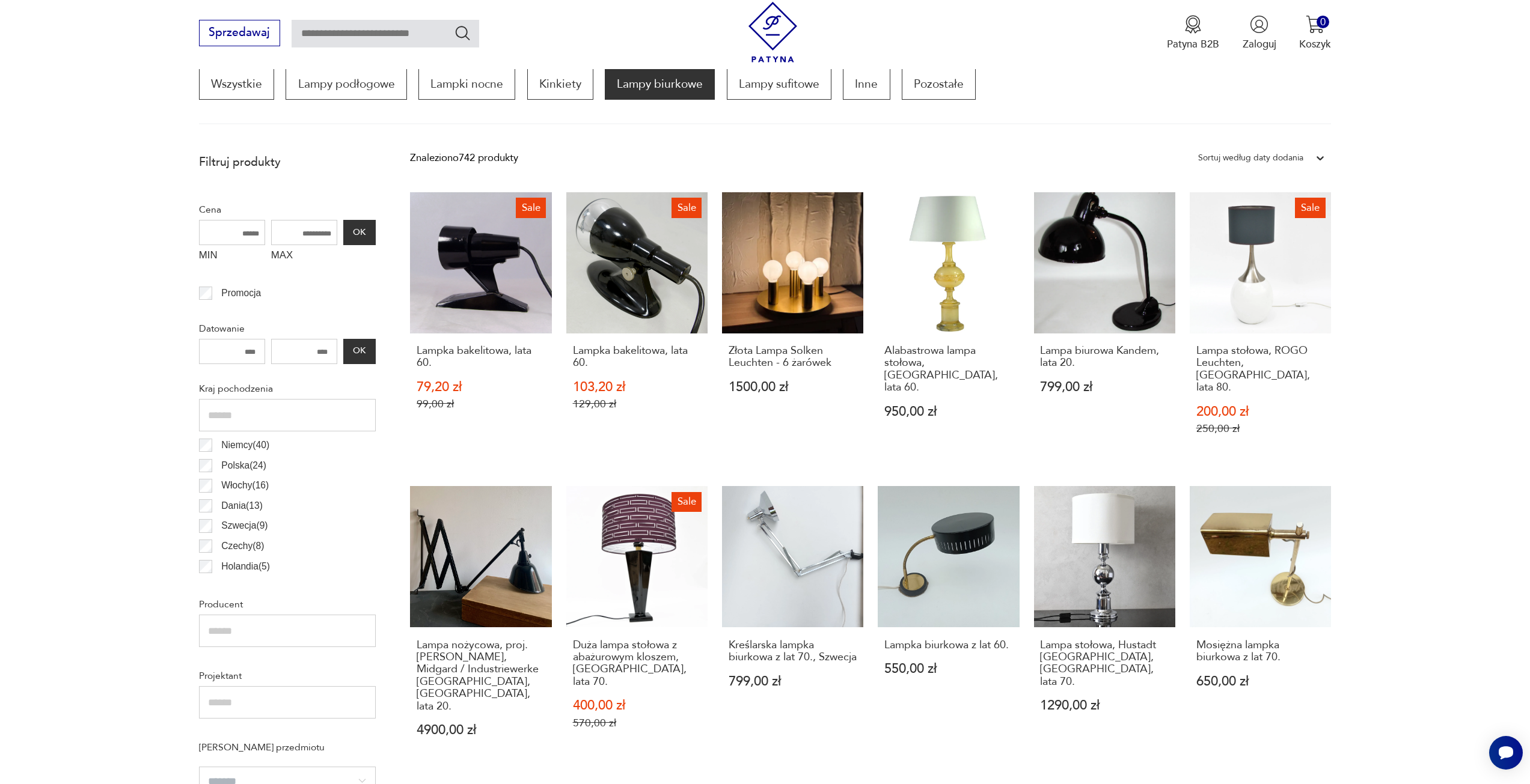
scroll to position [357, 0]
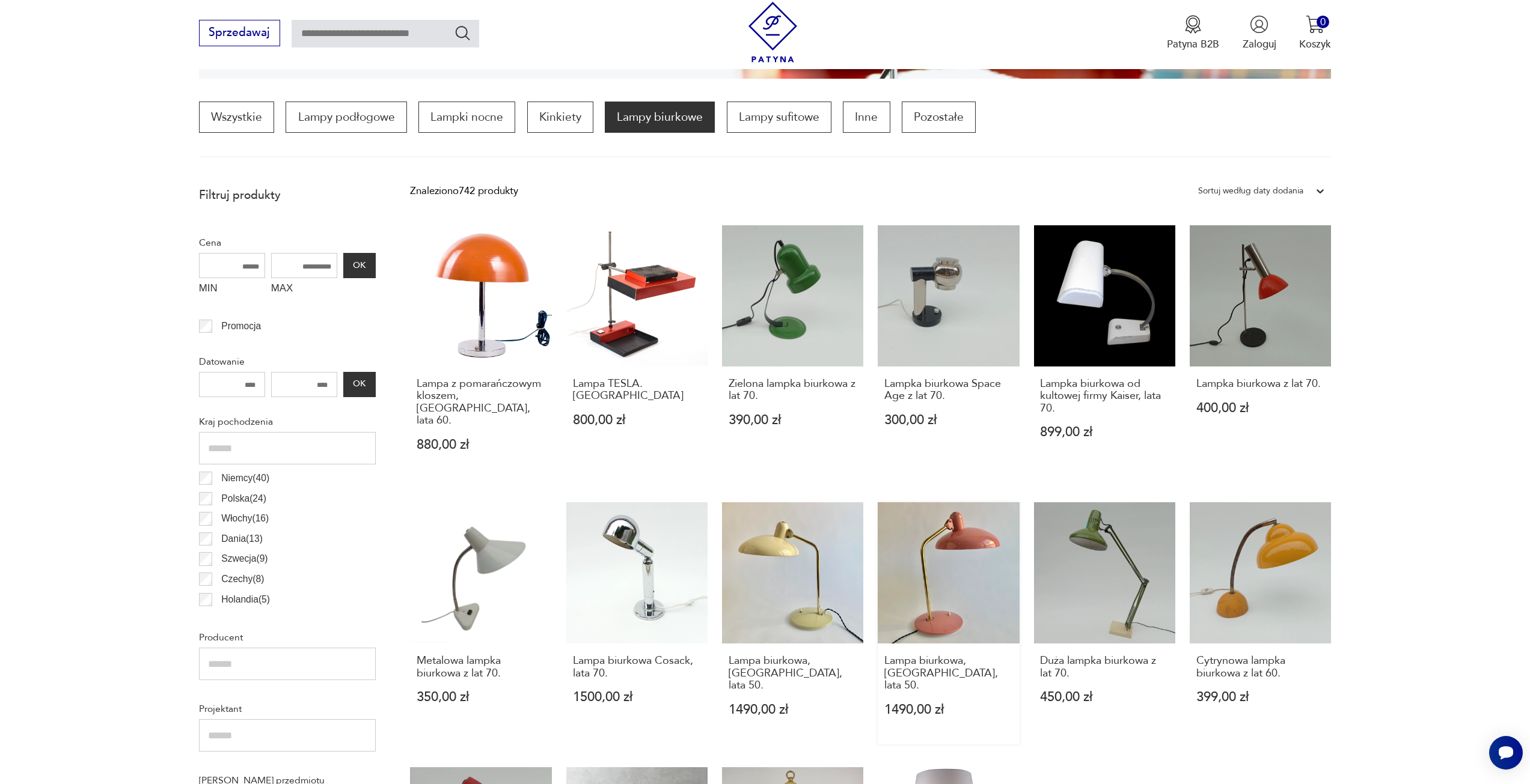
click at [954, 534] on link "Lampa biurkowa, Austria, lata 50. 1490,00 zł" at bounding box center [948, 624] width 142 height 243
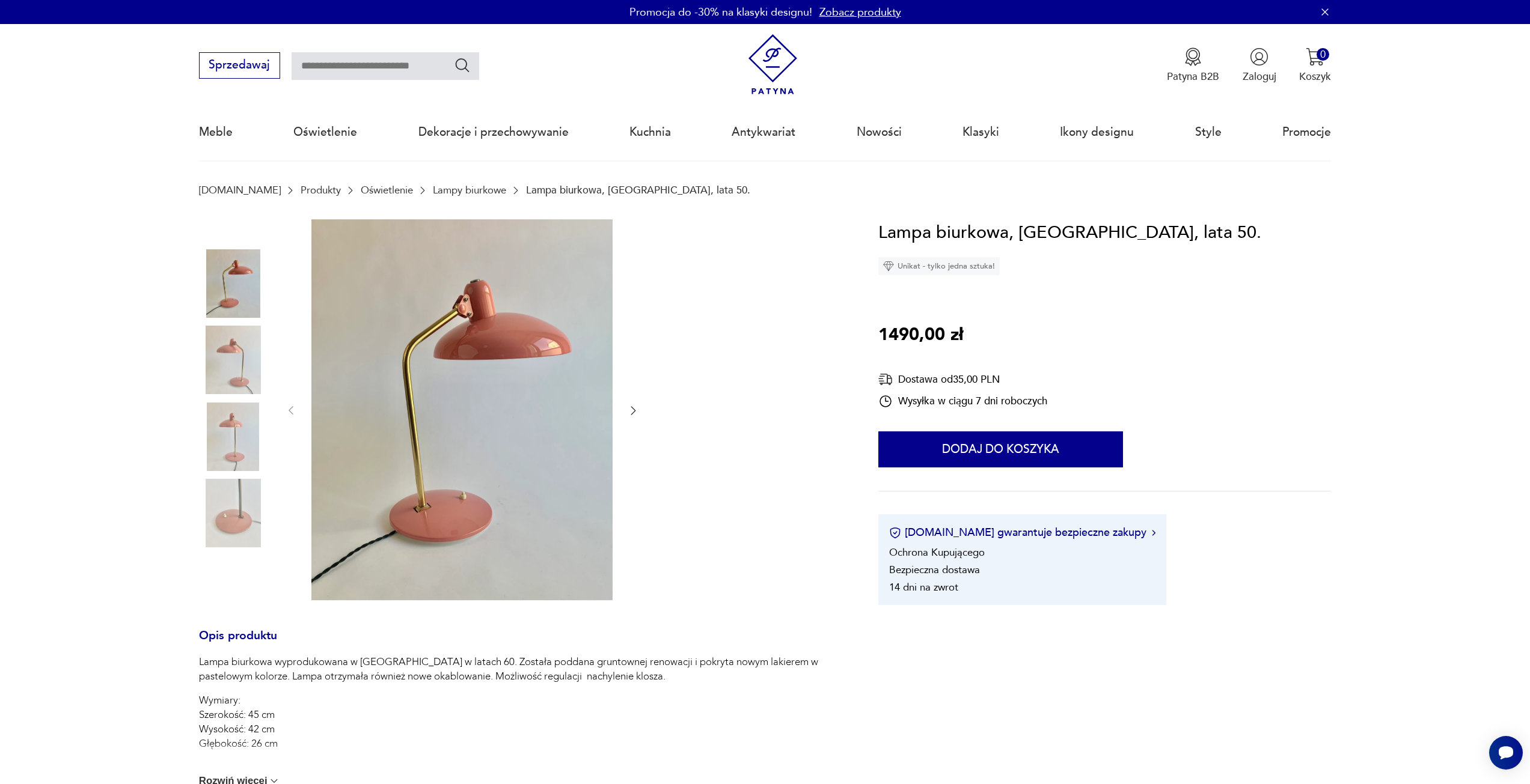
click at [634, 408] on icon "button" at bounding box center [633, 410] width 12 height 12
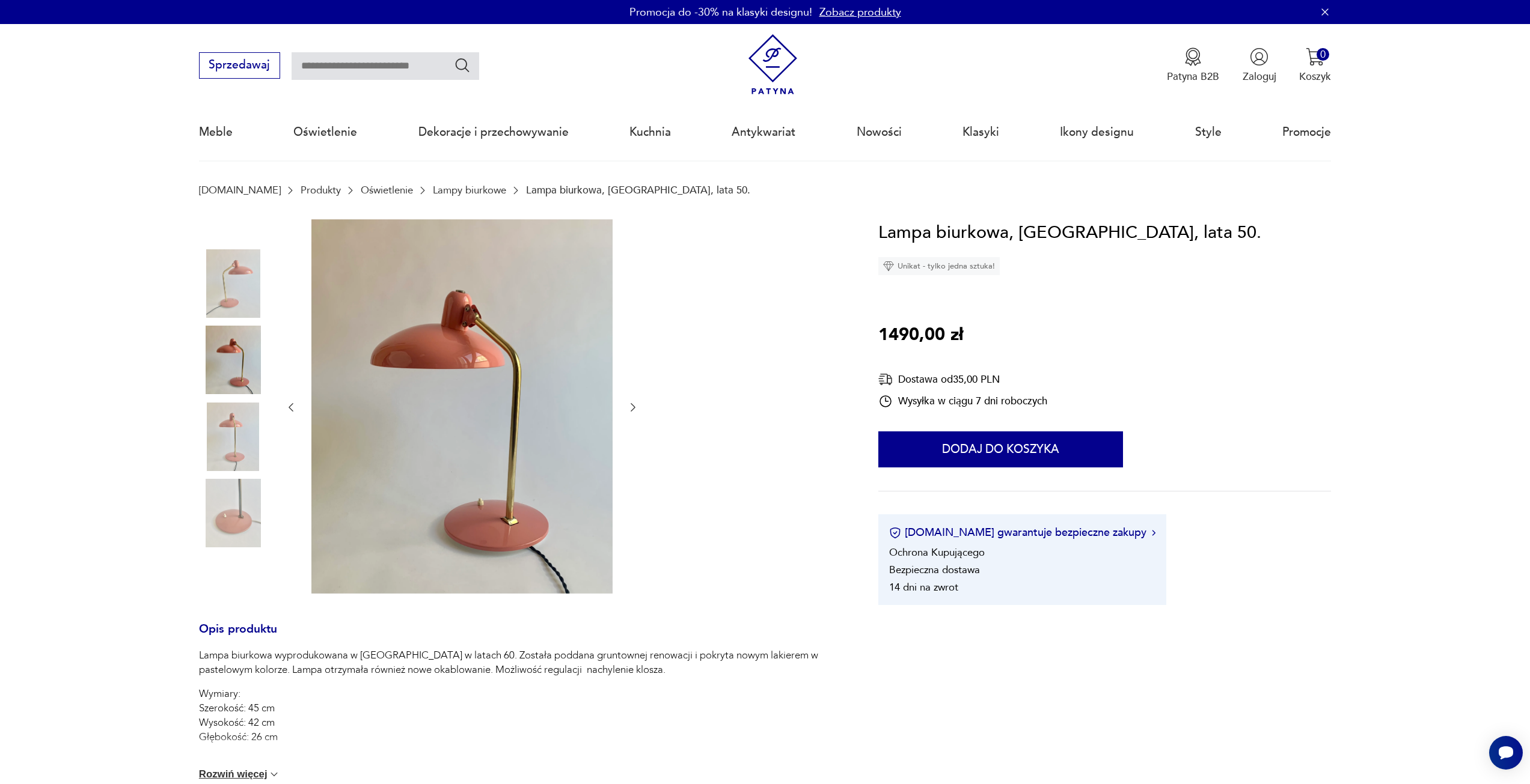
click at [634, 408] on icon "button" at bounding box center [633, 407] width 5 height 9
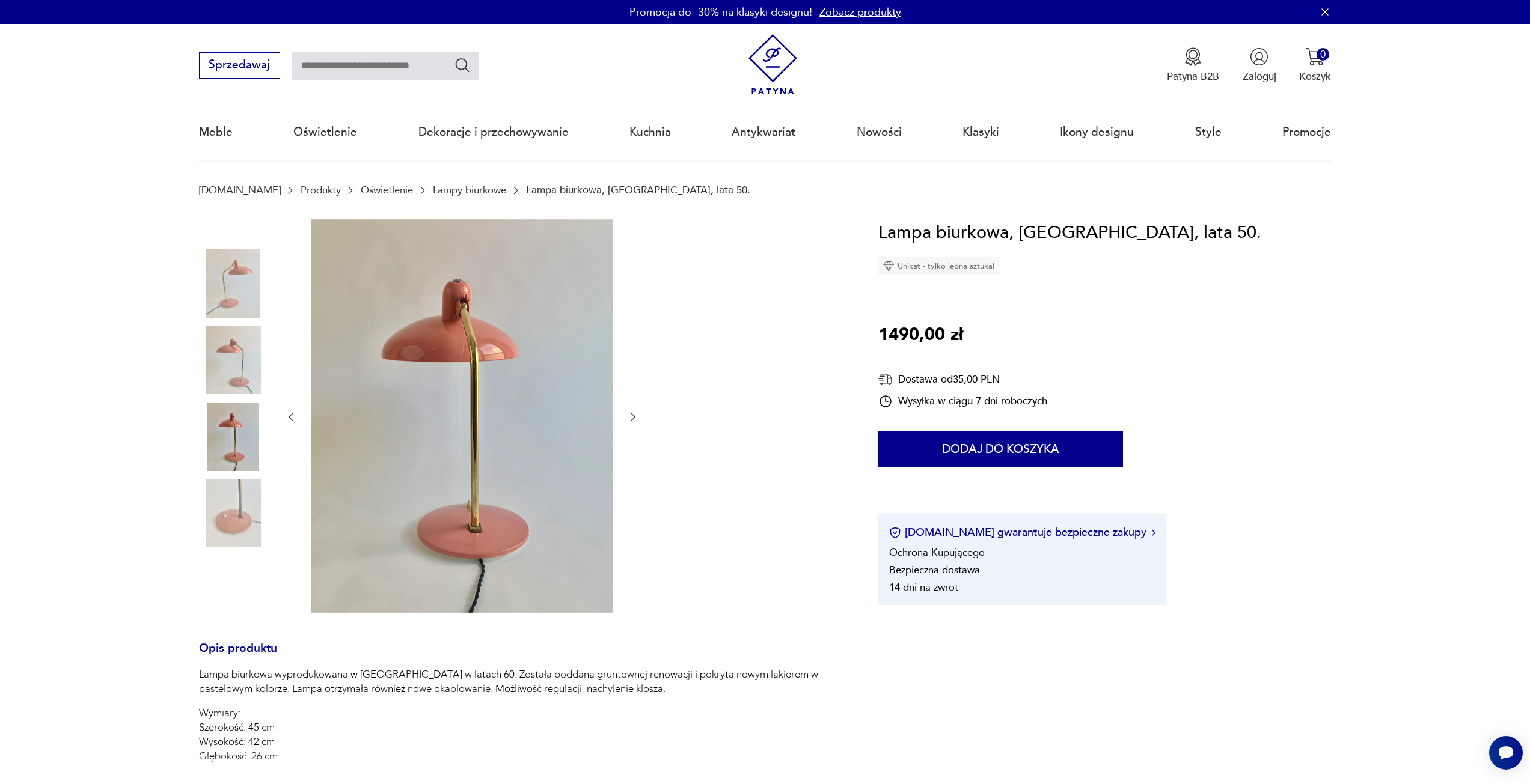
click at [634, 408] on div at bounding box center [461, 417] width 354 height 396
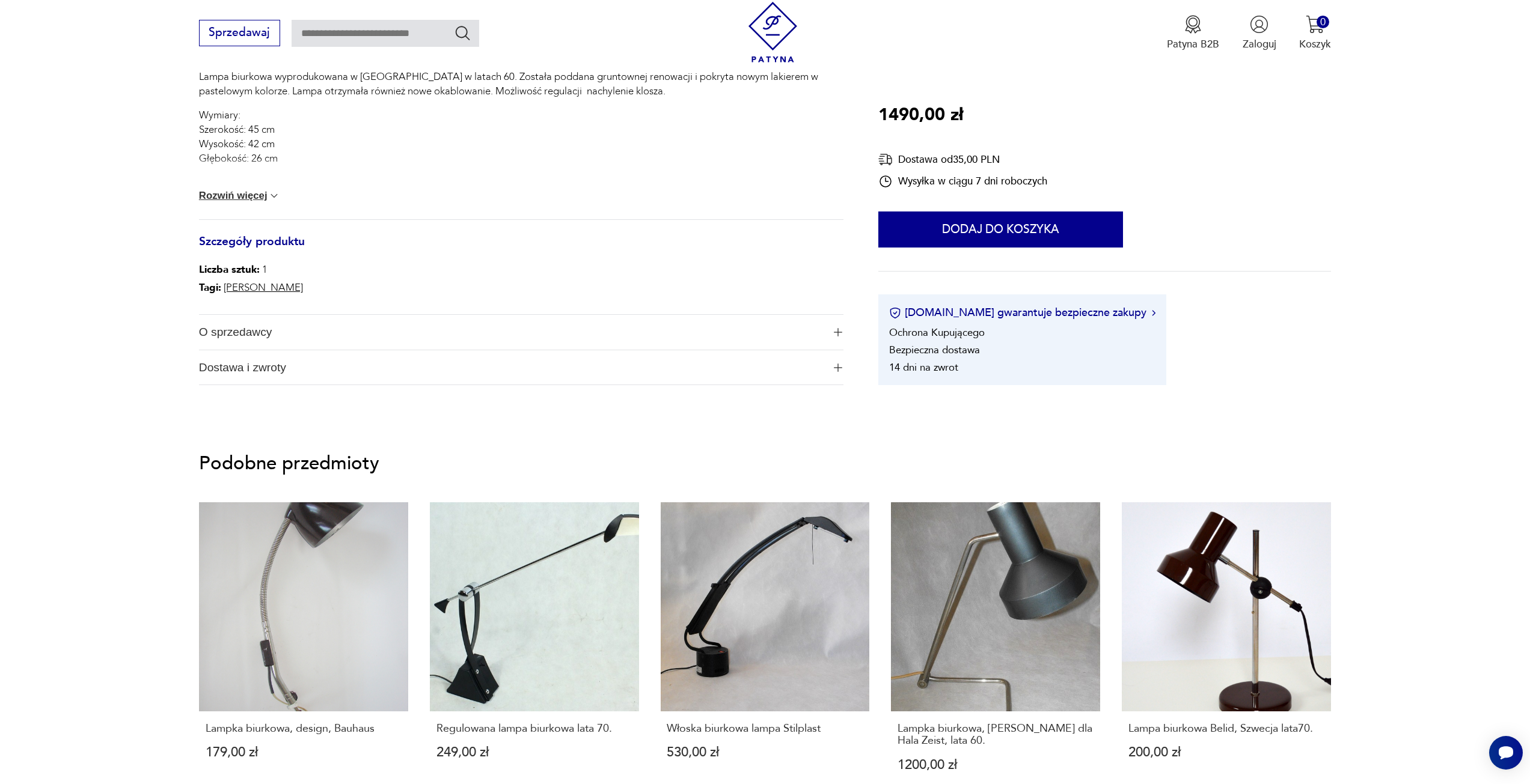
scroll to position [420, 0]
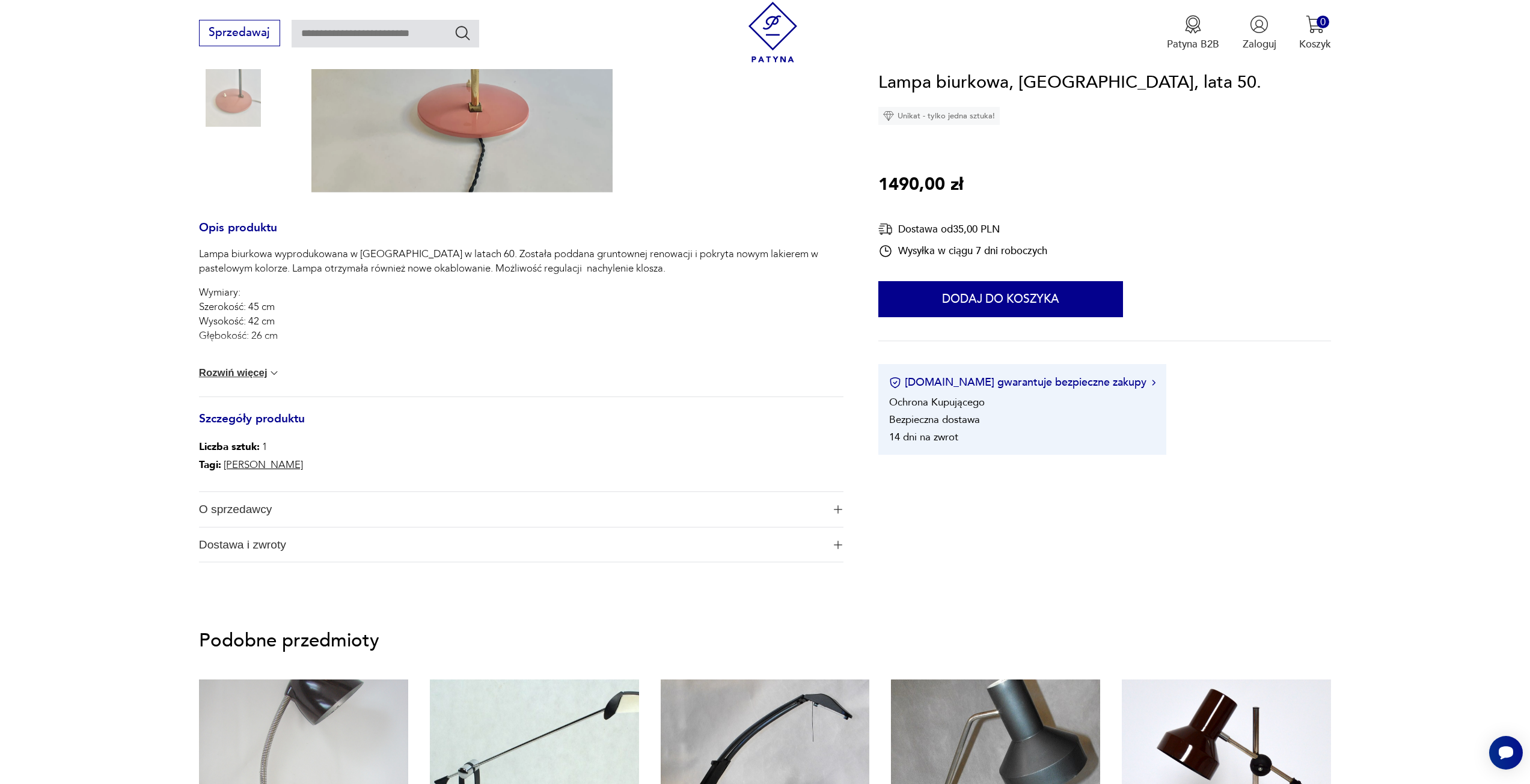
click at [336, 513] on span "O sprzedawcy" at bounding box center [511, 509] width 624 height 35
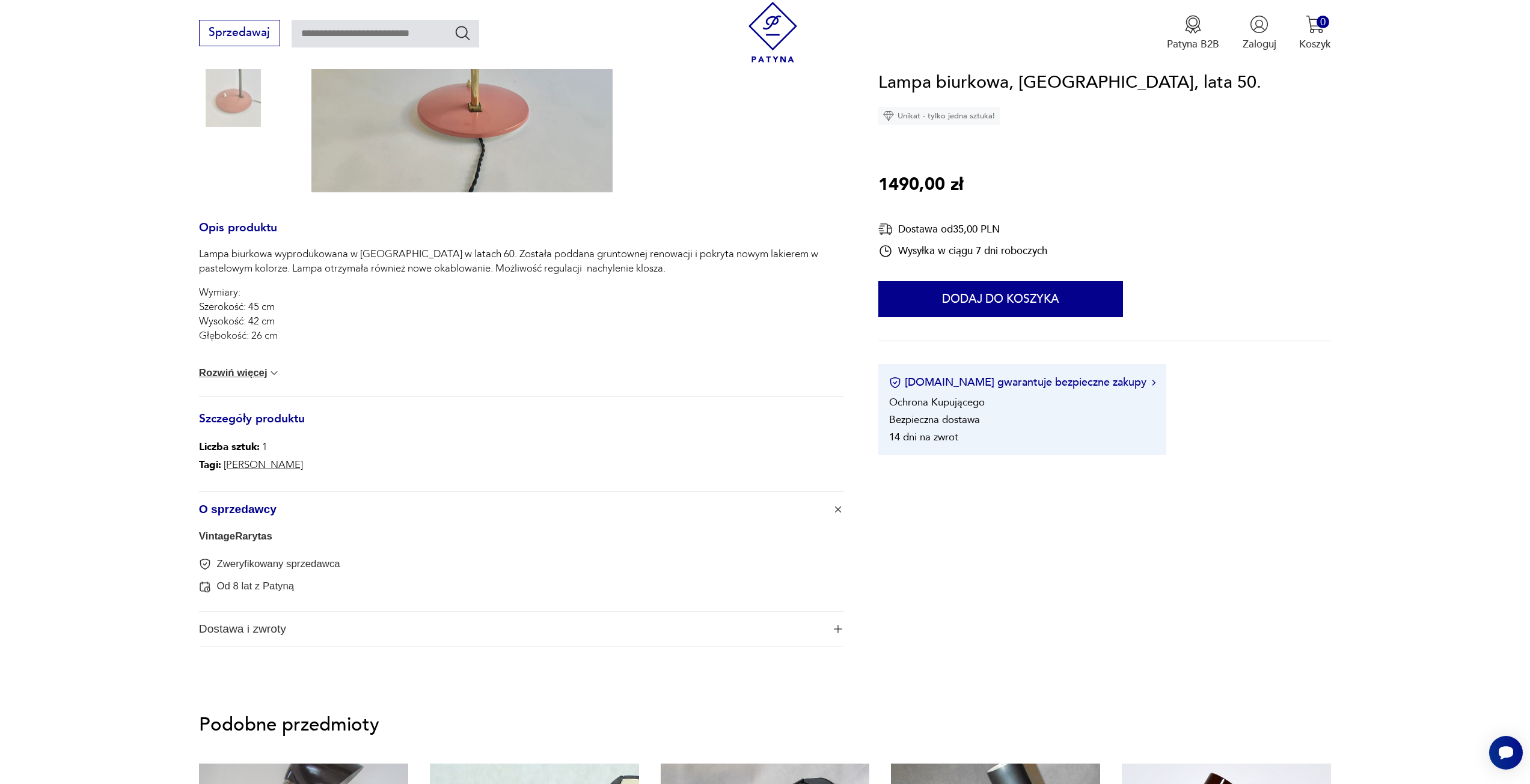
click at [249, 534] on link "VintageRarytas" at bounding box center [236, 537] width 74 height 12
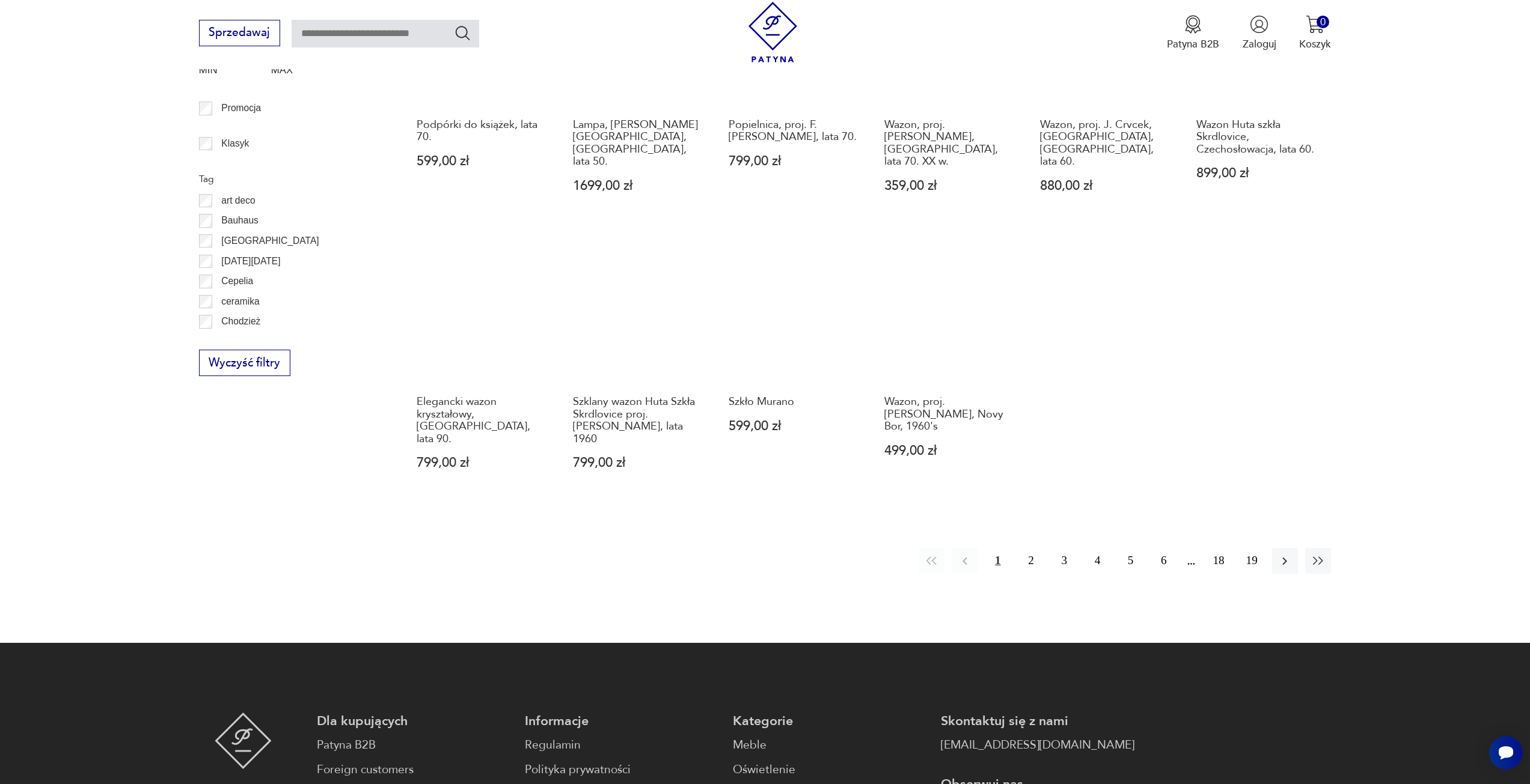
scroll to position [863, 0]
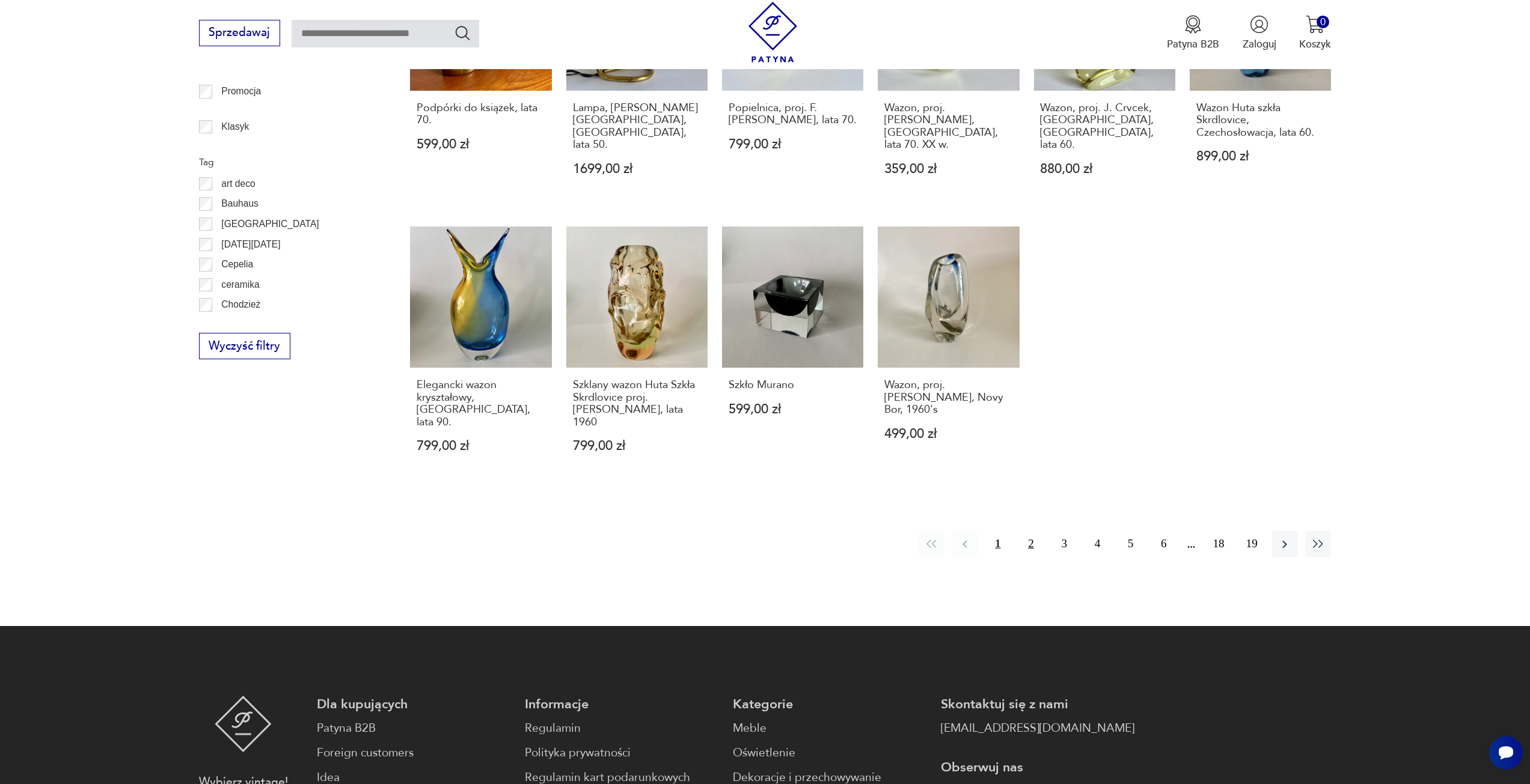
click at [1029, 531] on button "2" at bounding box center [1030, 543] width 26 height 26
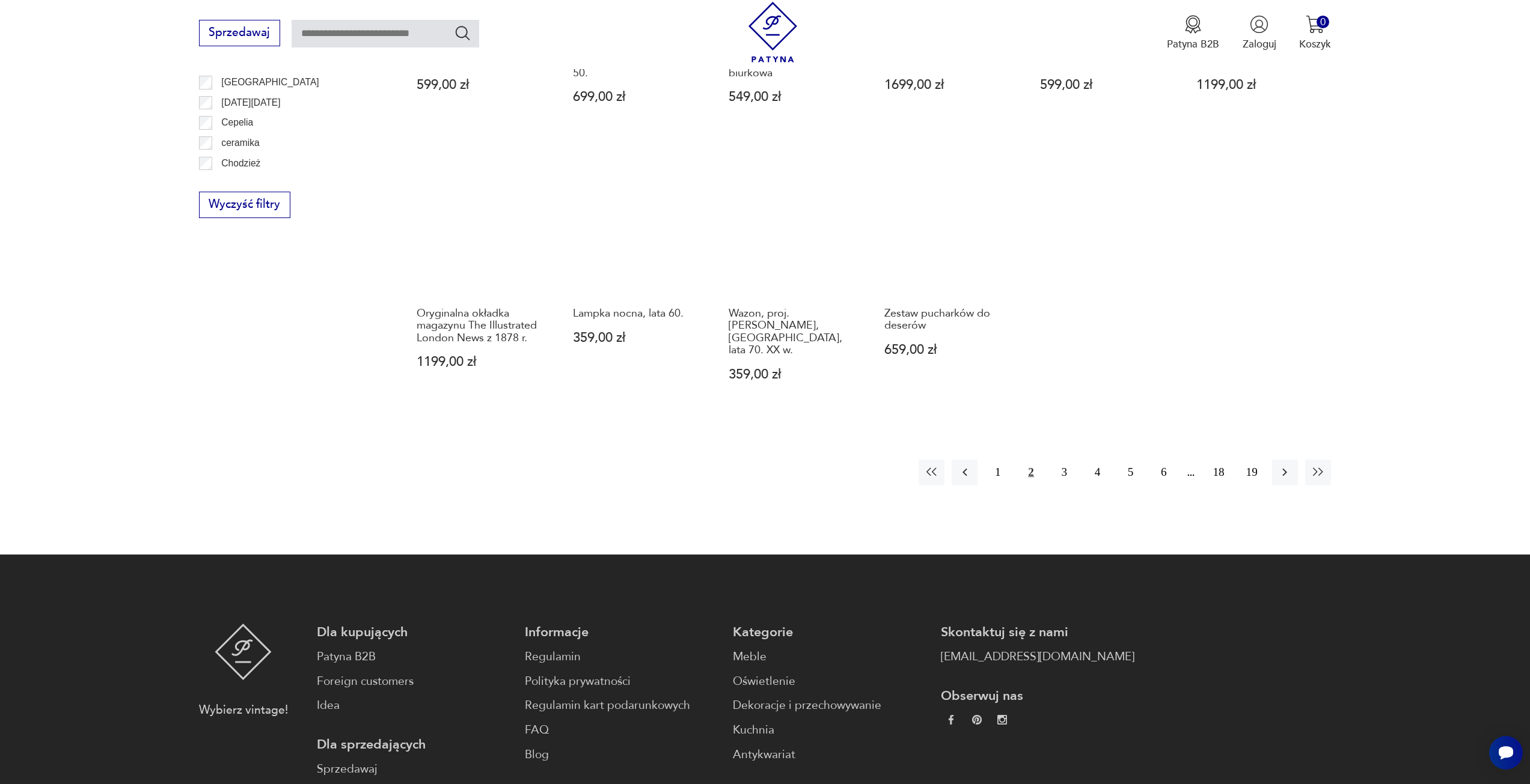
scroll to position [922, 0]
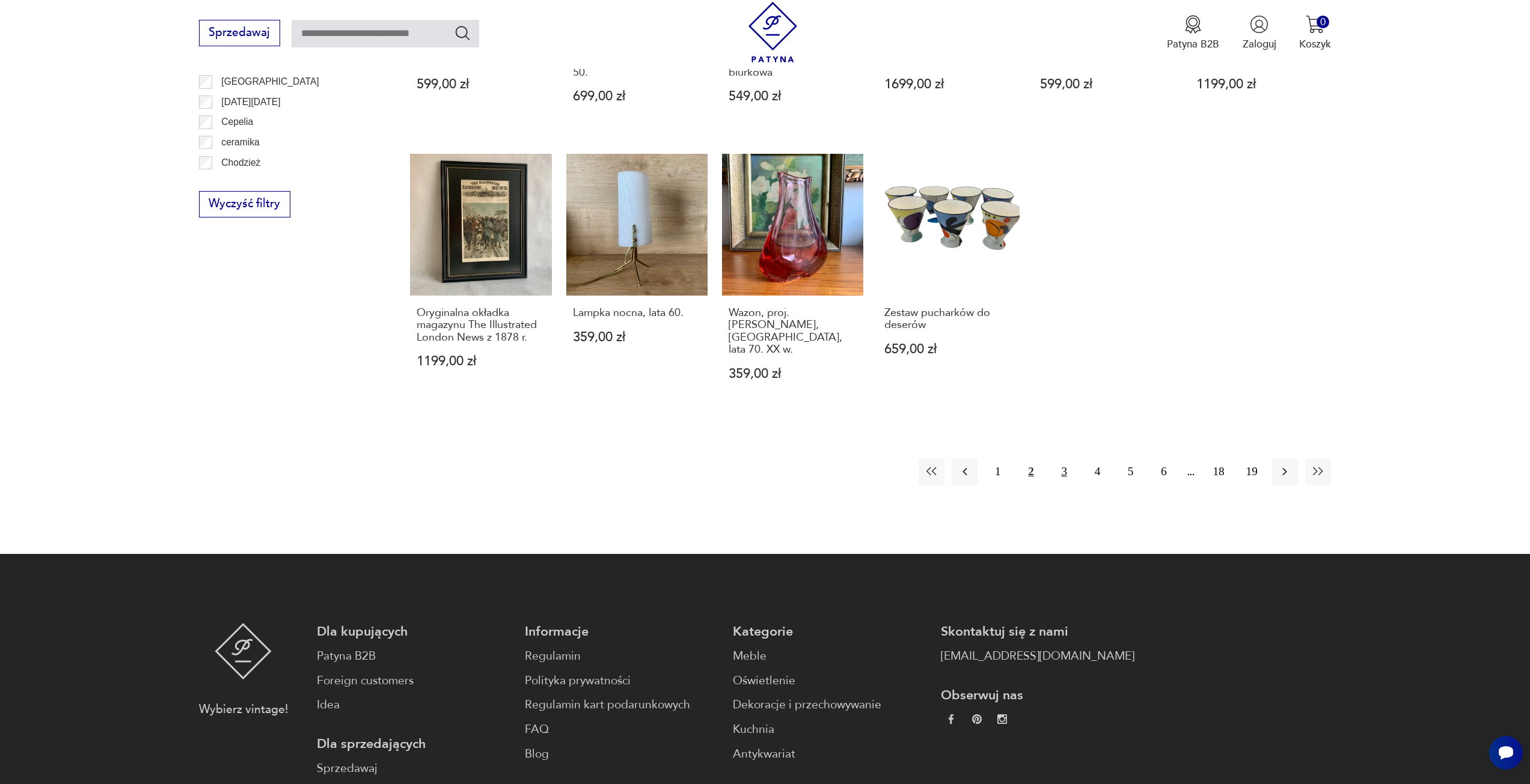
click at [1067, 459] on button "3" at bounding box center [1064, 472] width 26 height 26
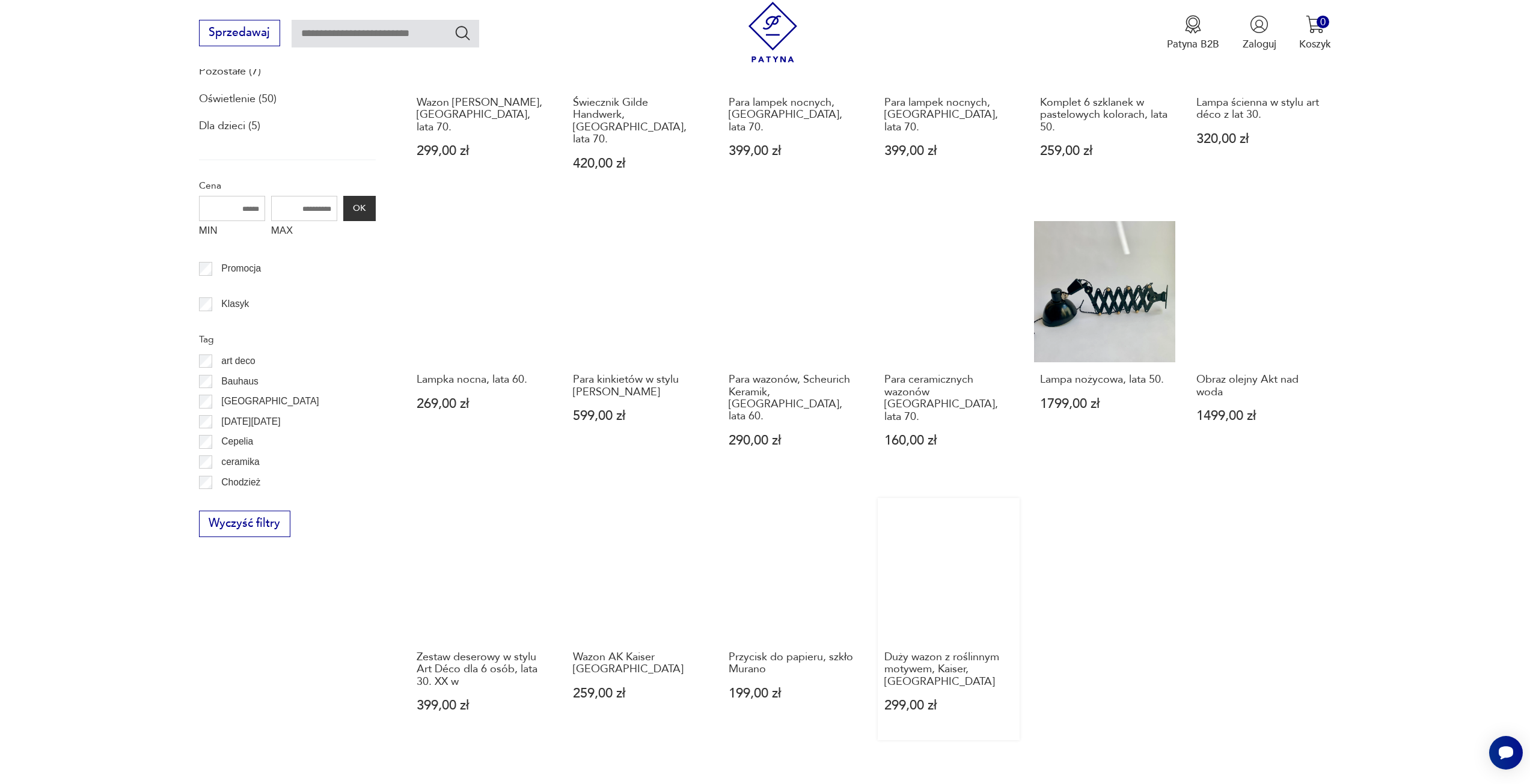
scroll to position [682, 0]
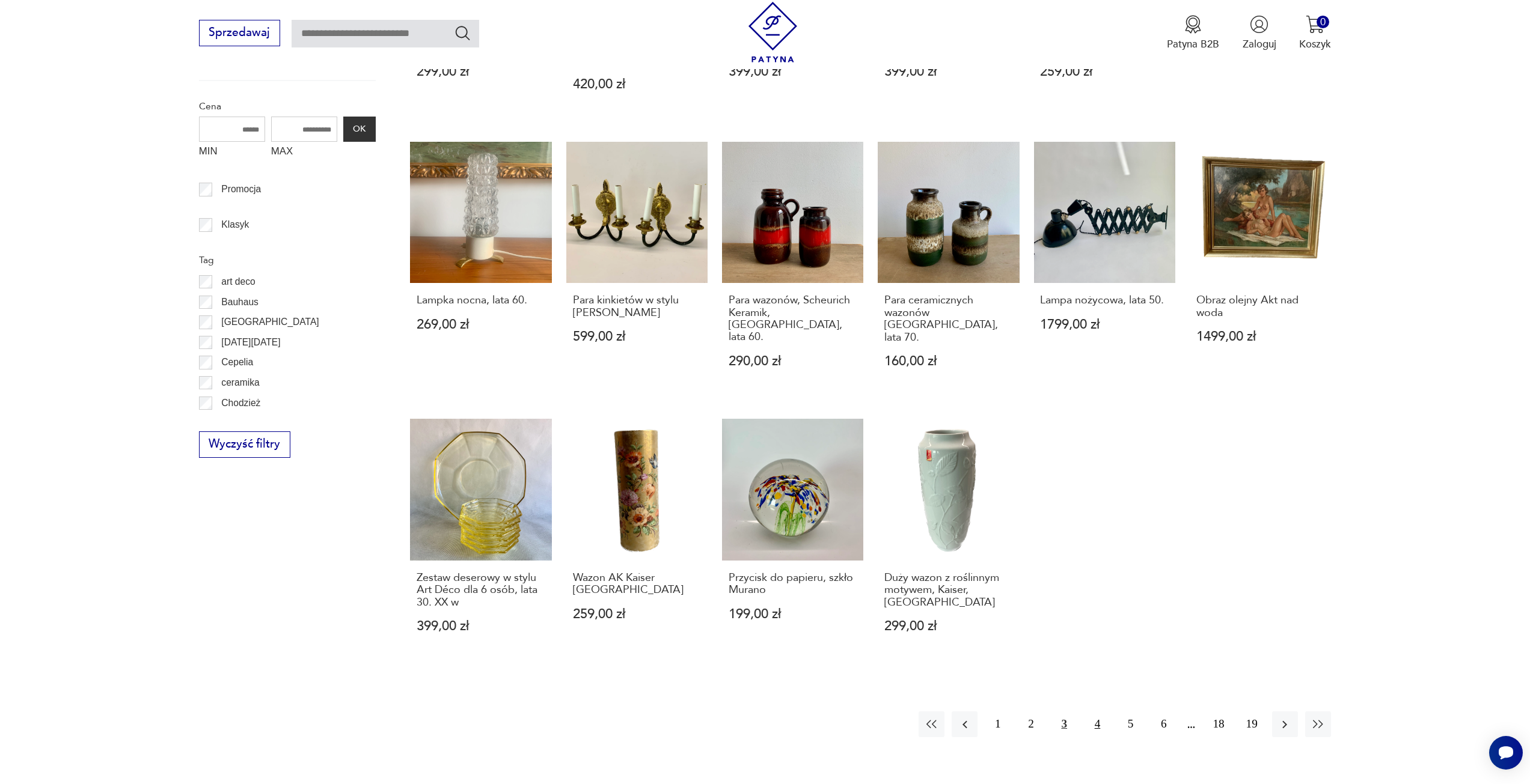
click at [1099, 711] on button "4" at bounding box center [1097, 724] width 26 height 26
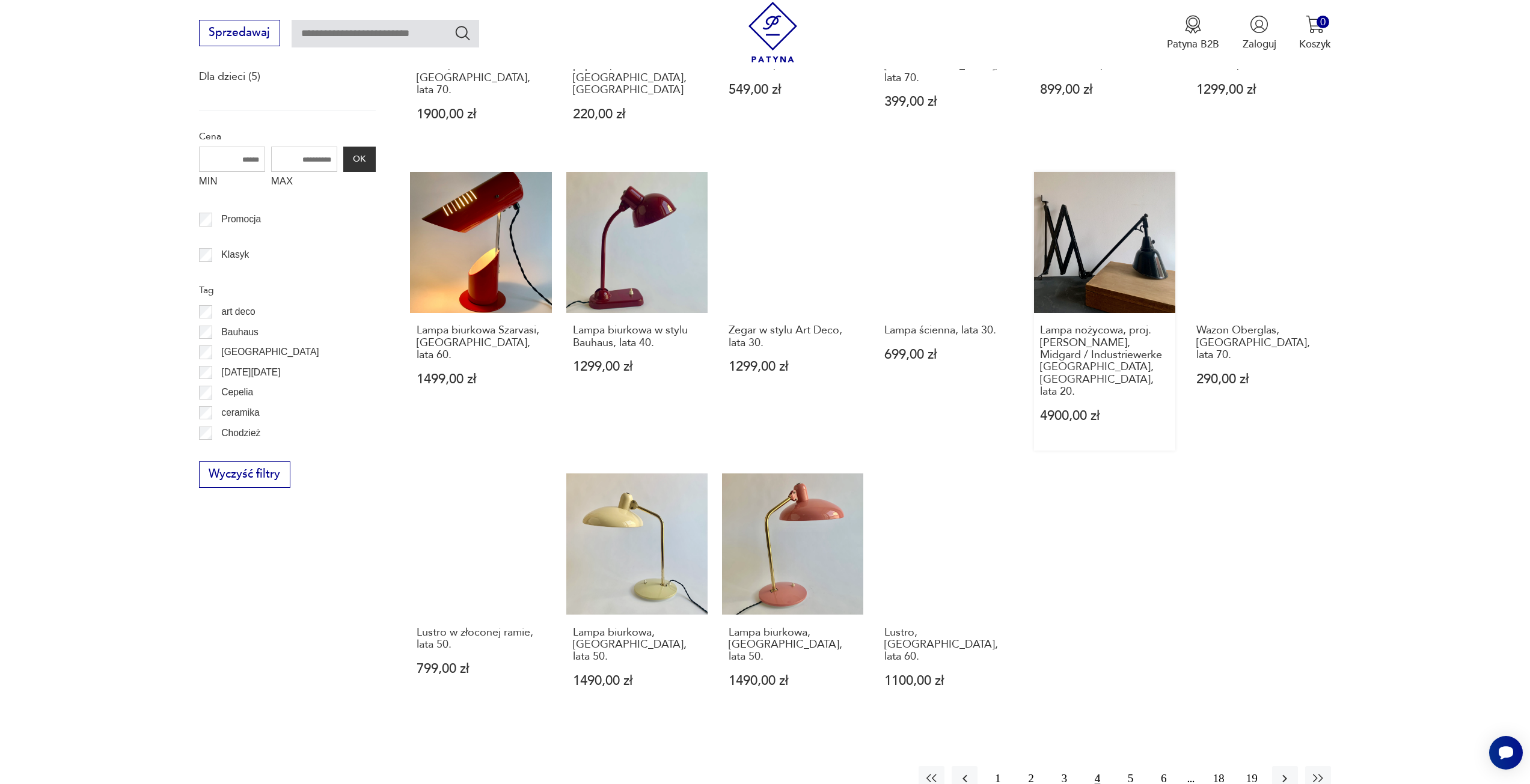
scroll to position [682, 0]
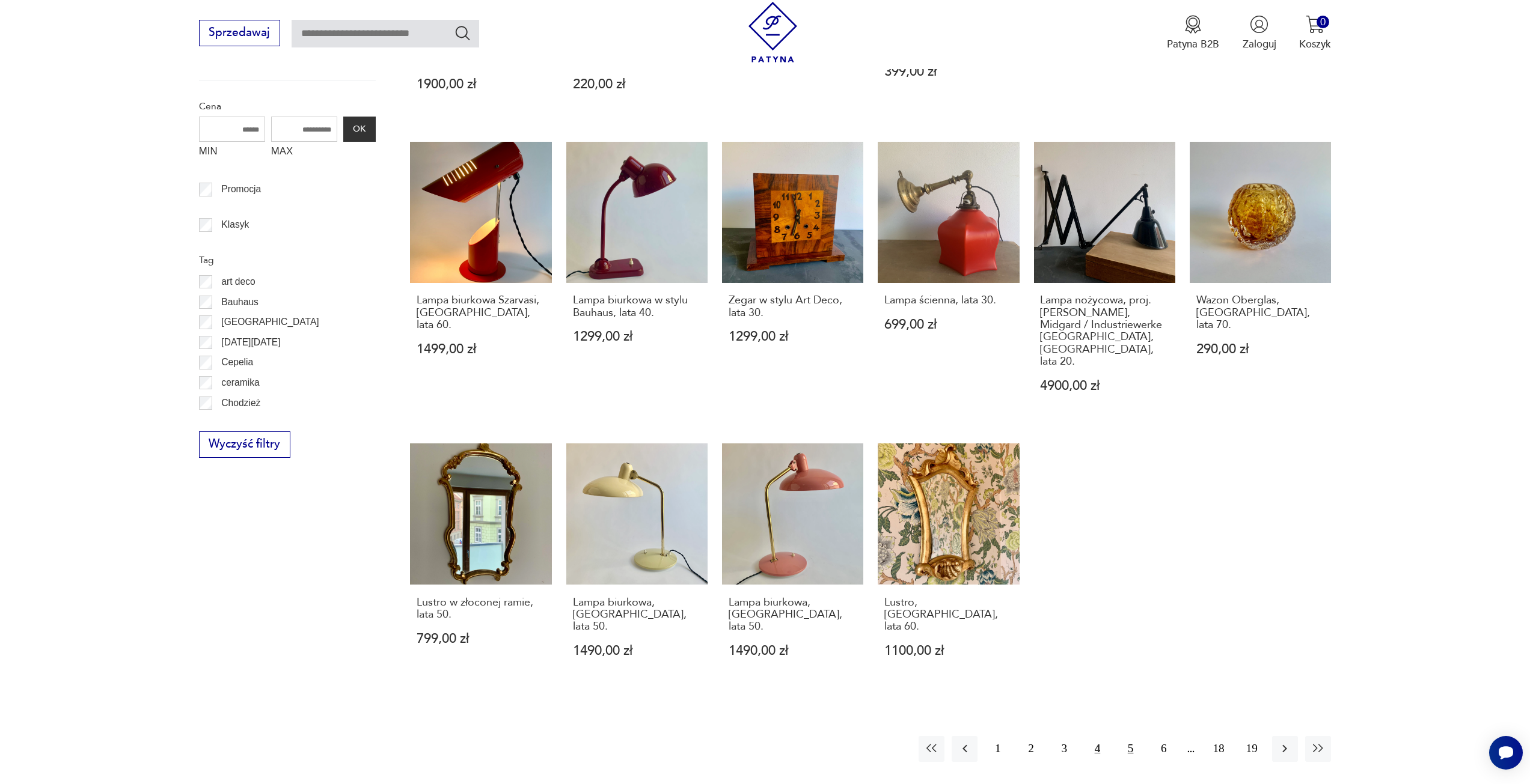
click at [1130, 736] on button "5" at bounding box center [1130, 749] width 26 height 26
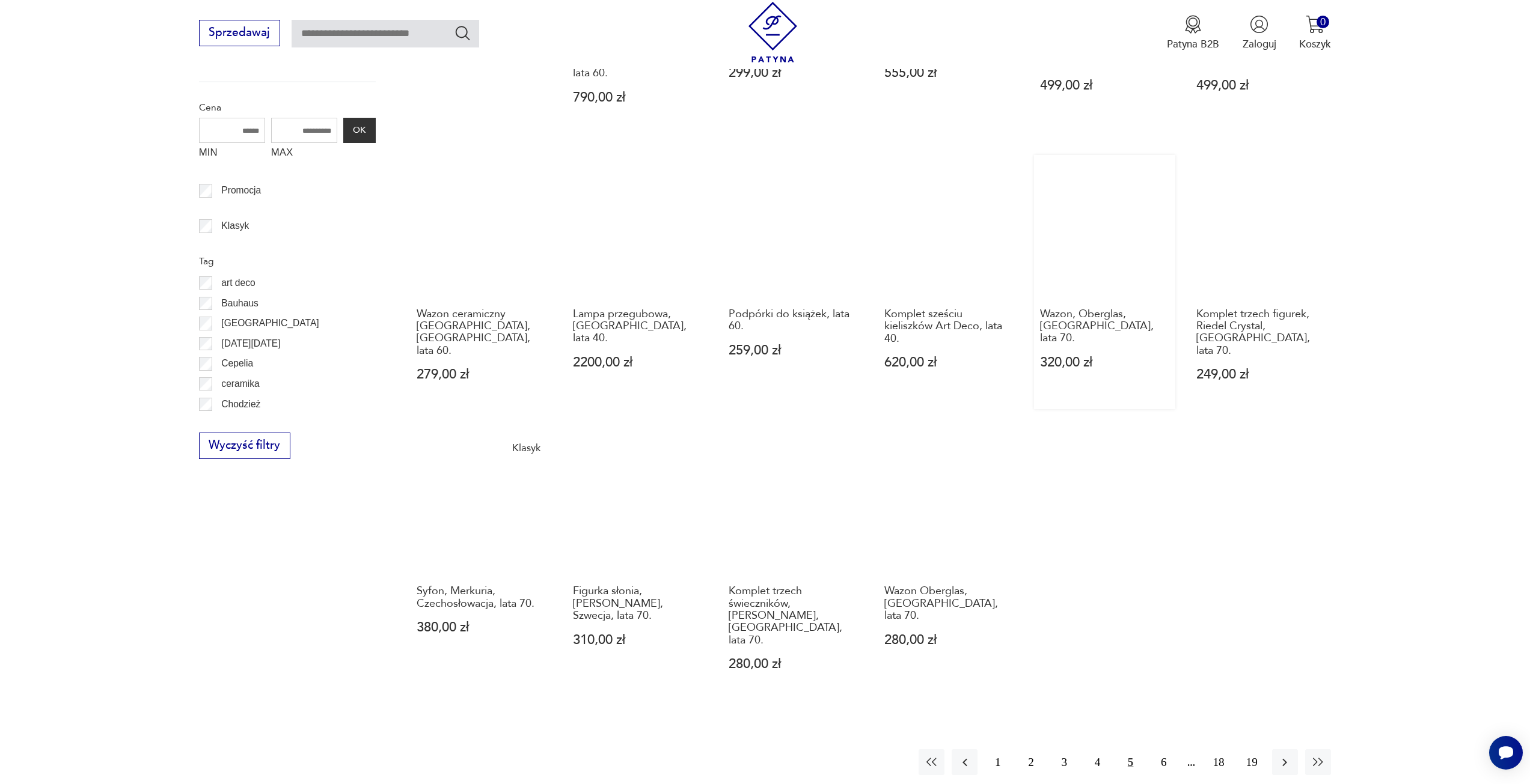
scroll to position [682, 0]
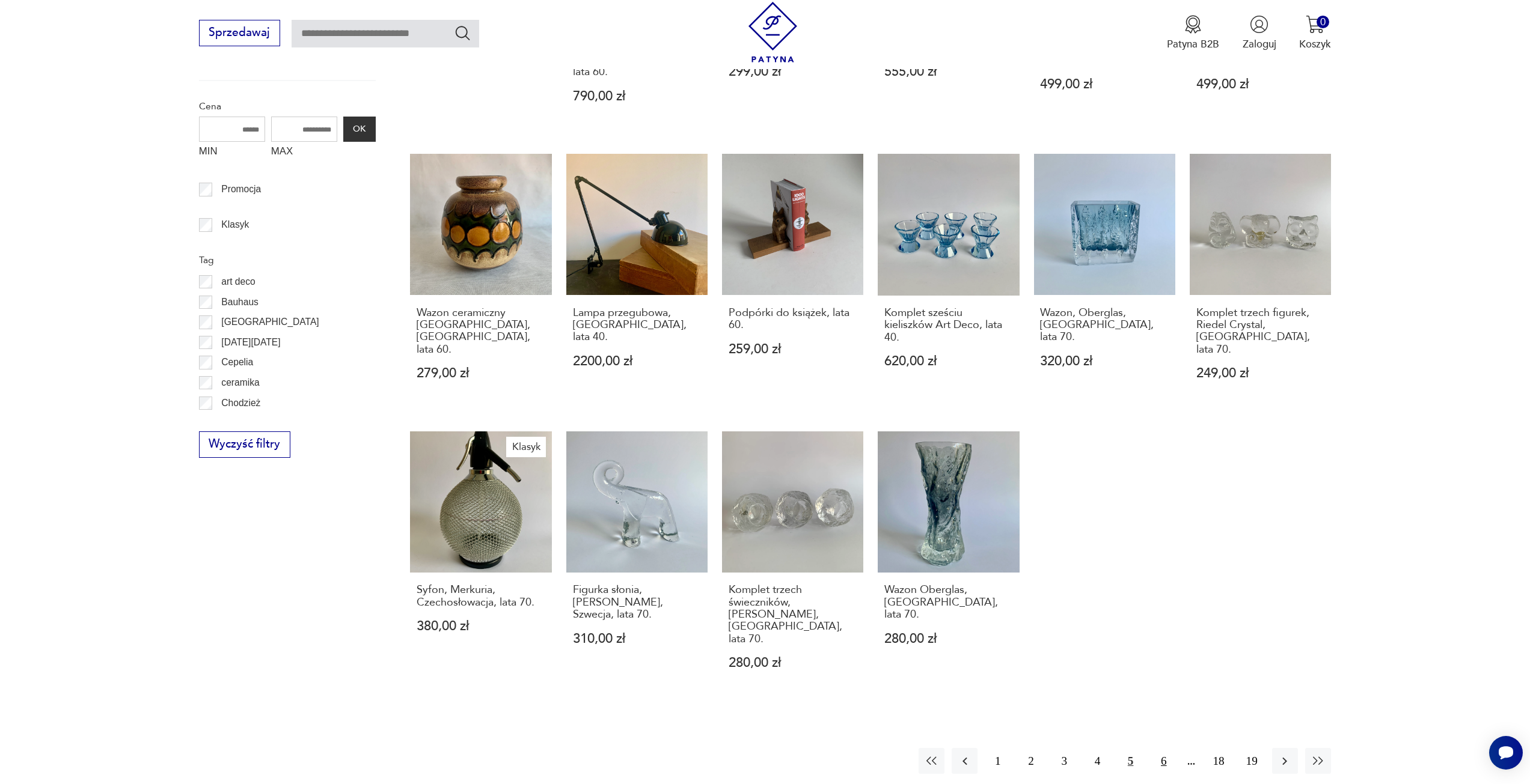
click at [1164, 748] on button "6" at bounding box center [1163, 761] width 26 height 26
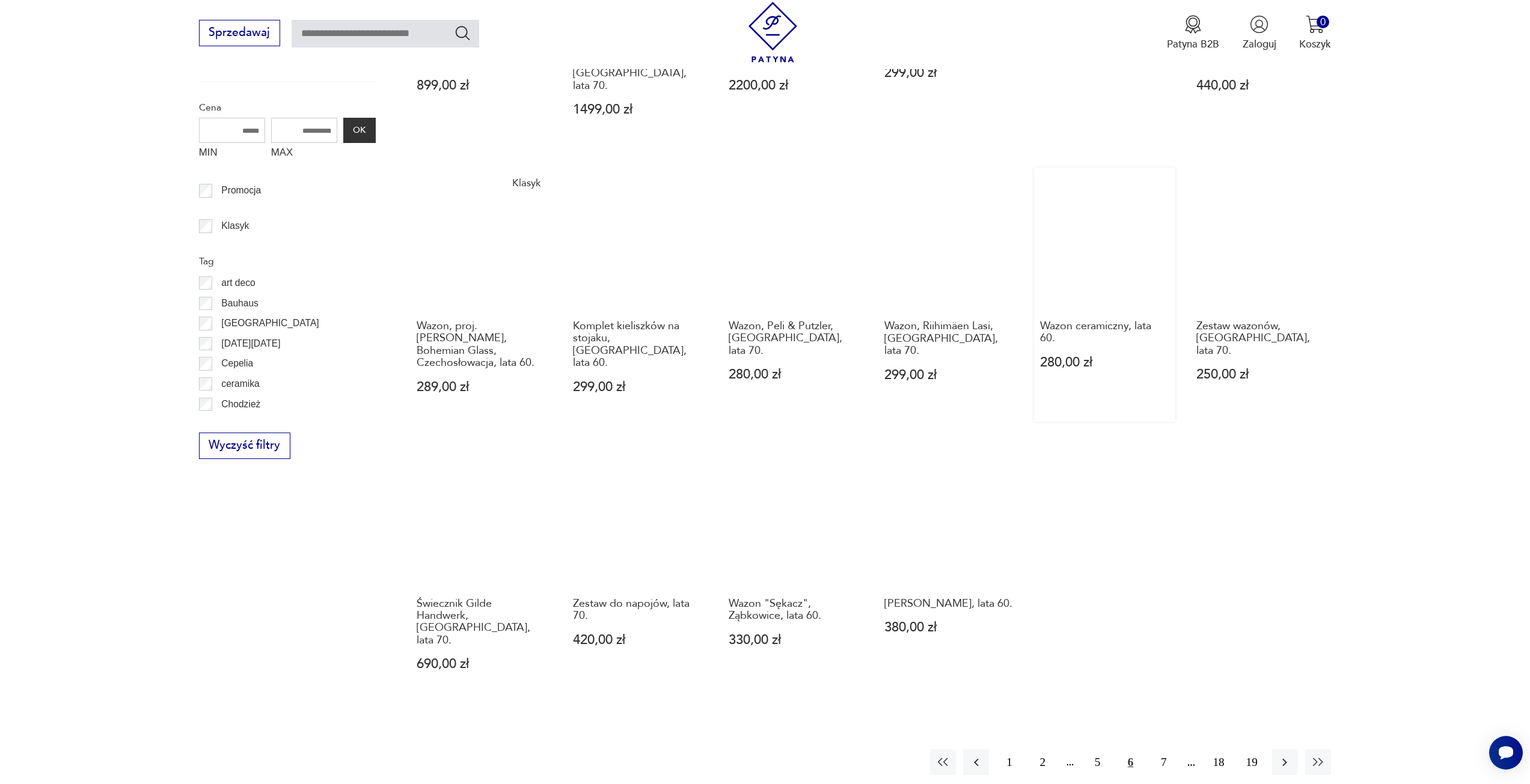
scroll to position [682, 0]
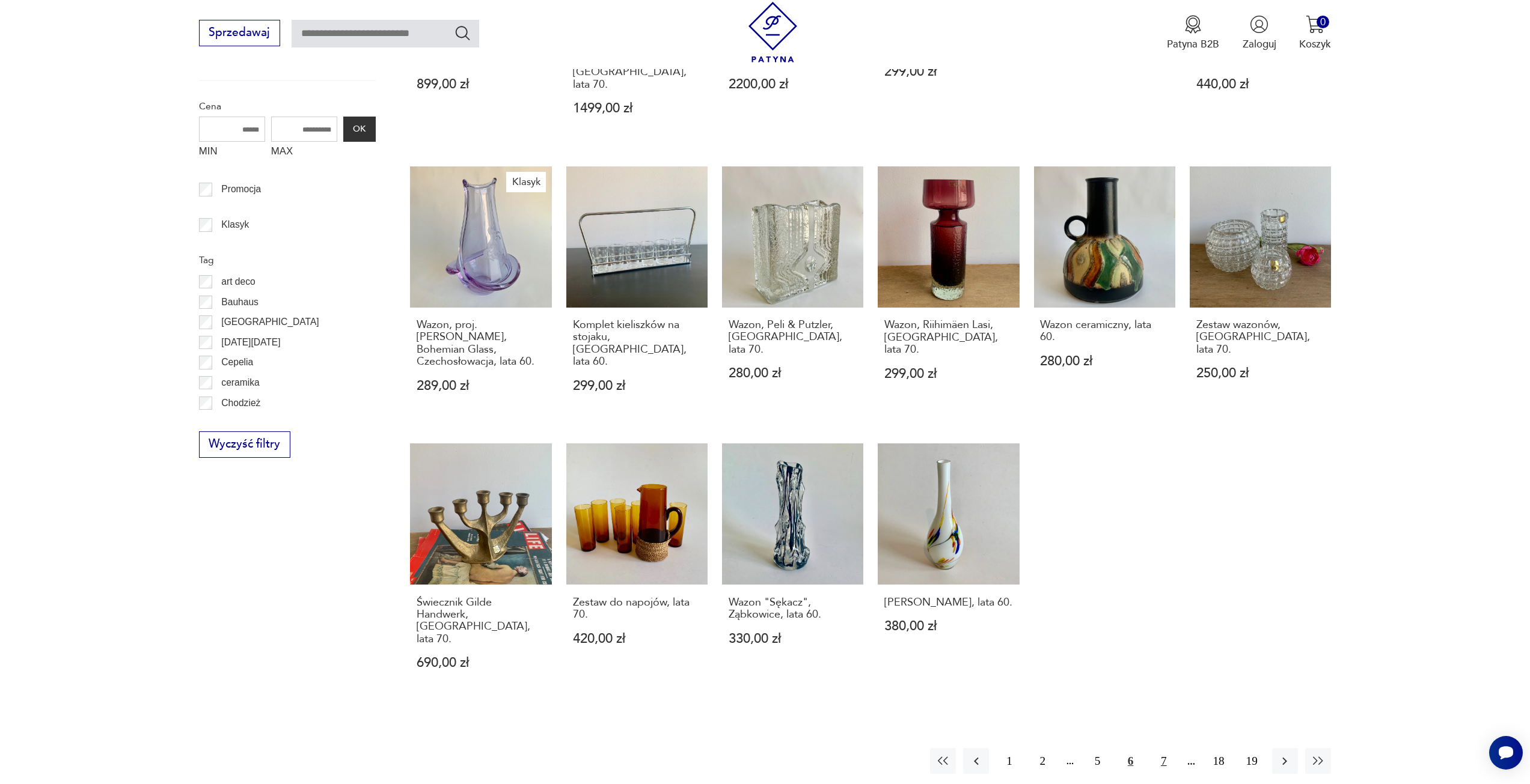
click at [1164, 748] on button "7" at bounding box center [1163, 761] width 26 height 26
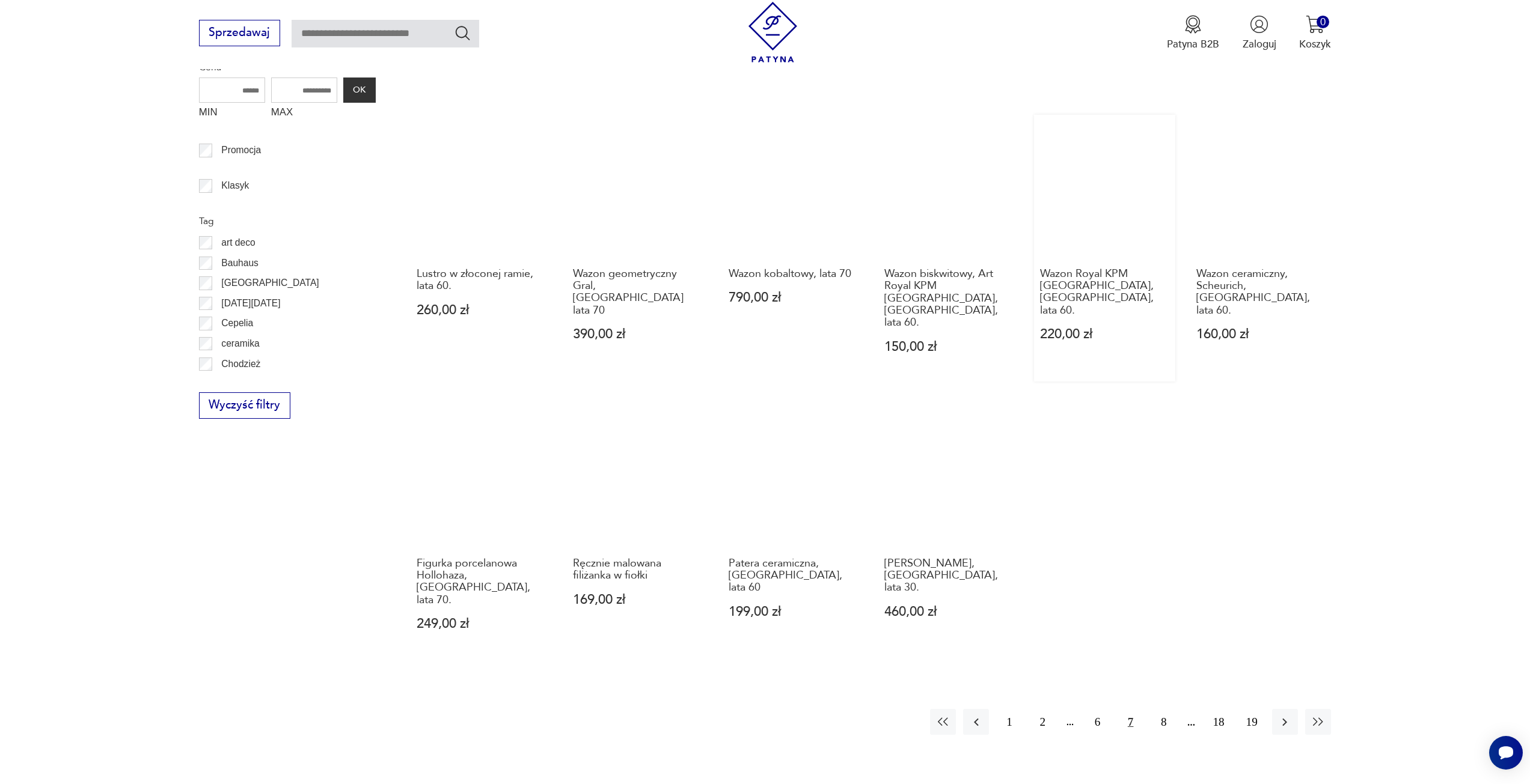
scroll to position [742, 0]
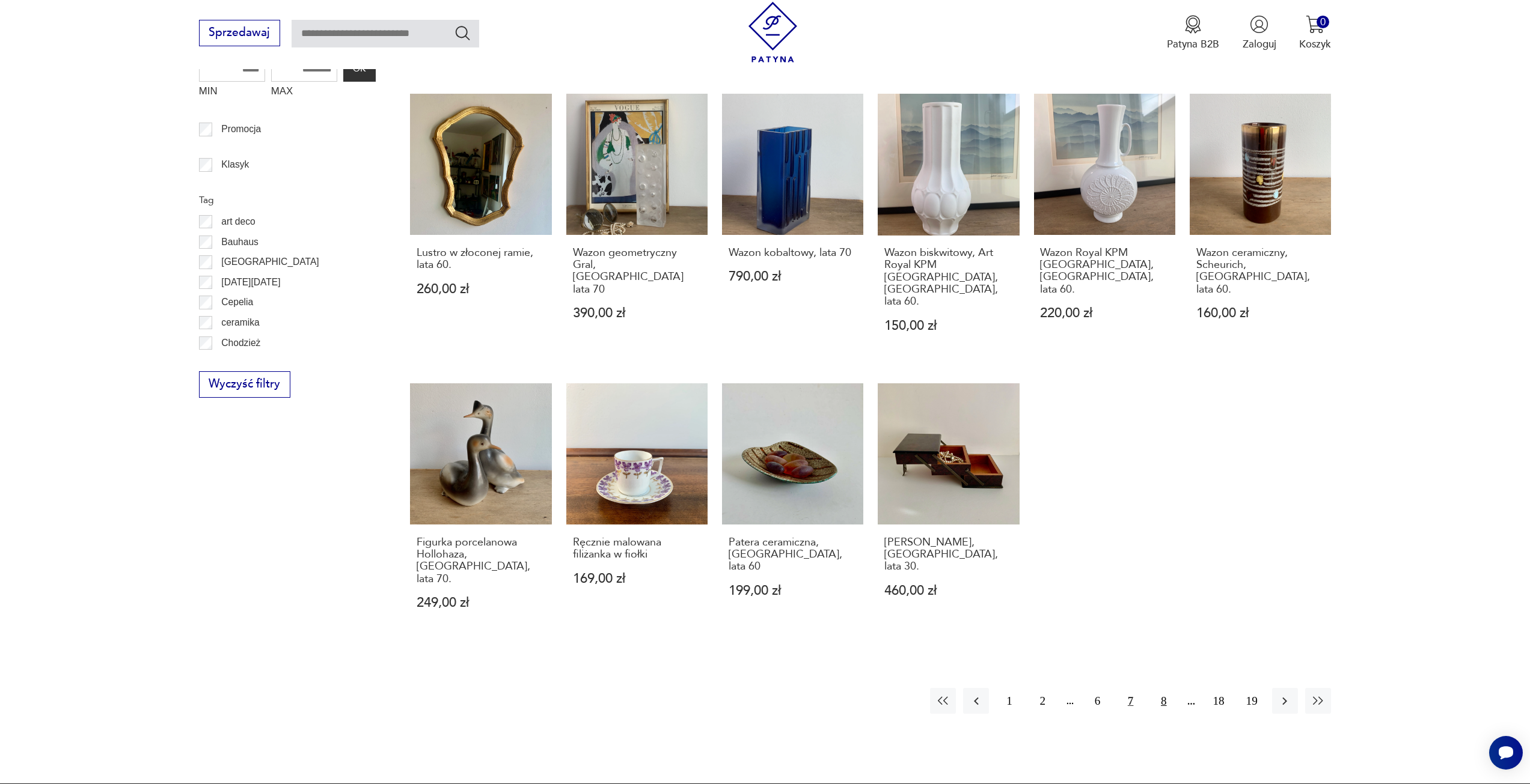
click at [1163, 688] on button "8" at bounding box center [1163, 701] width 26 height 26
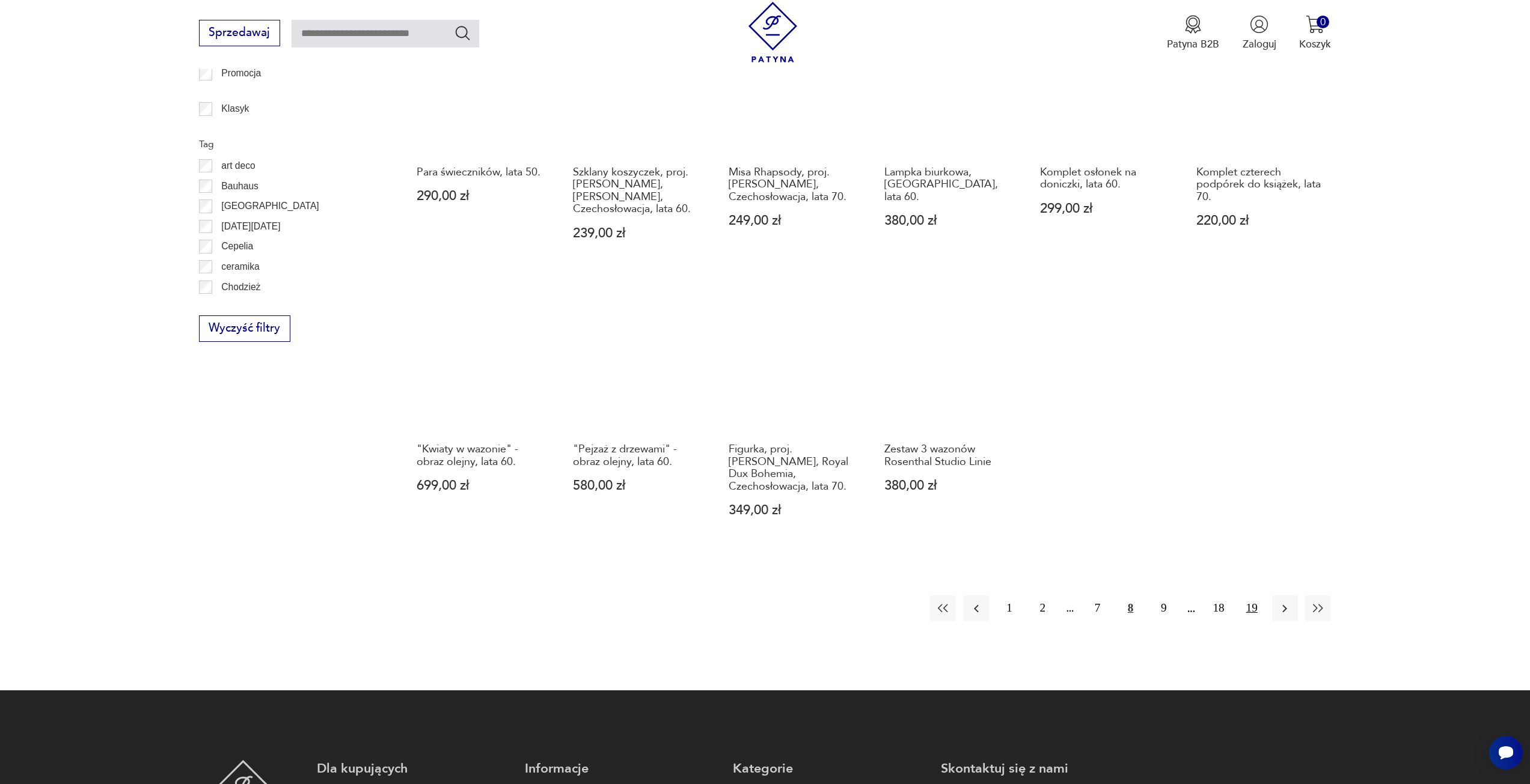
scroll to position [802, 0]
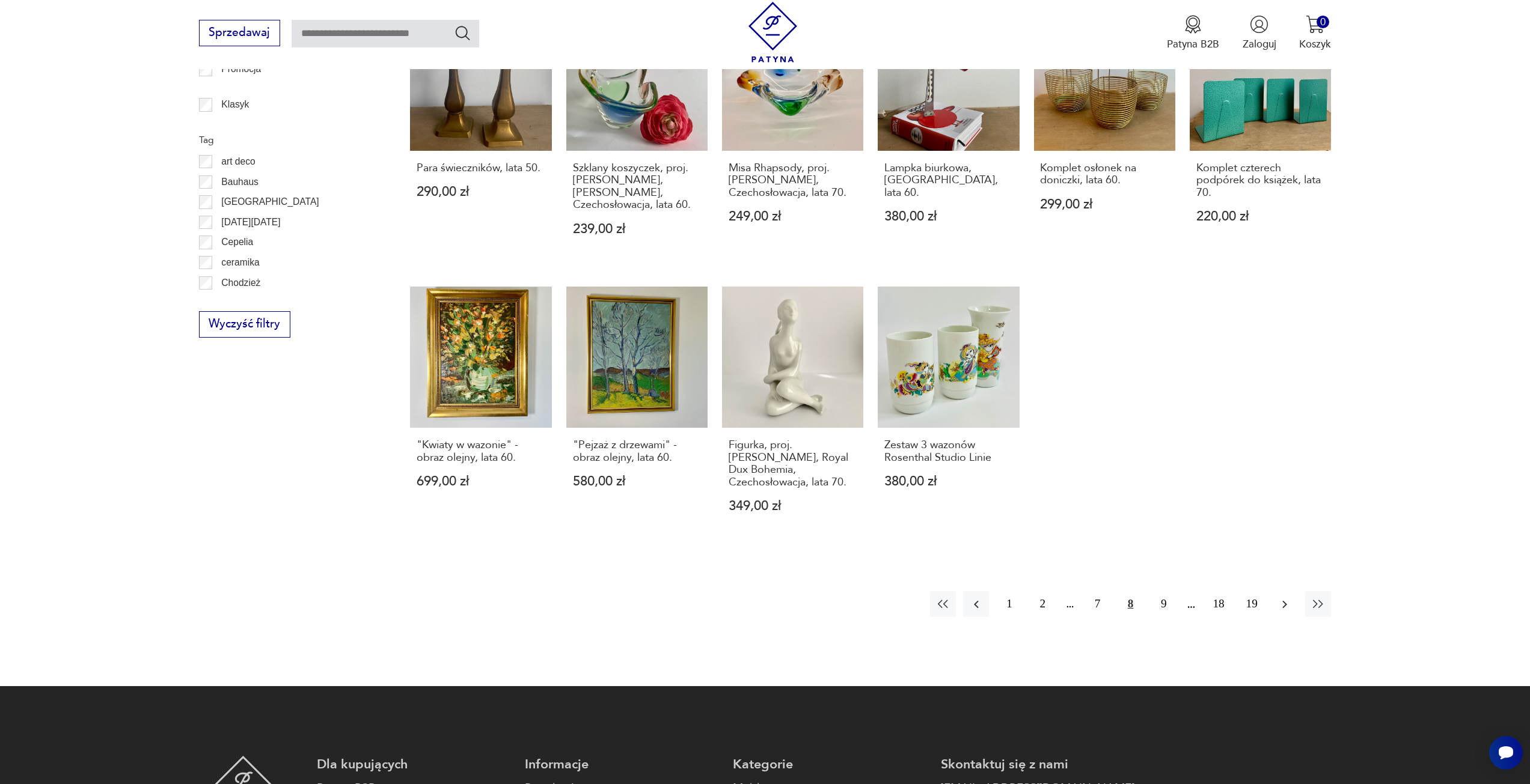
click at [1284, 597] on icon "button" at bounding box center [1284, 604] width 15 height 15
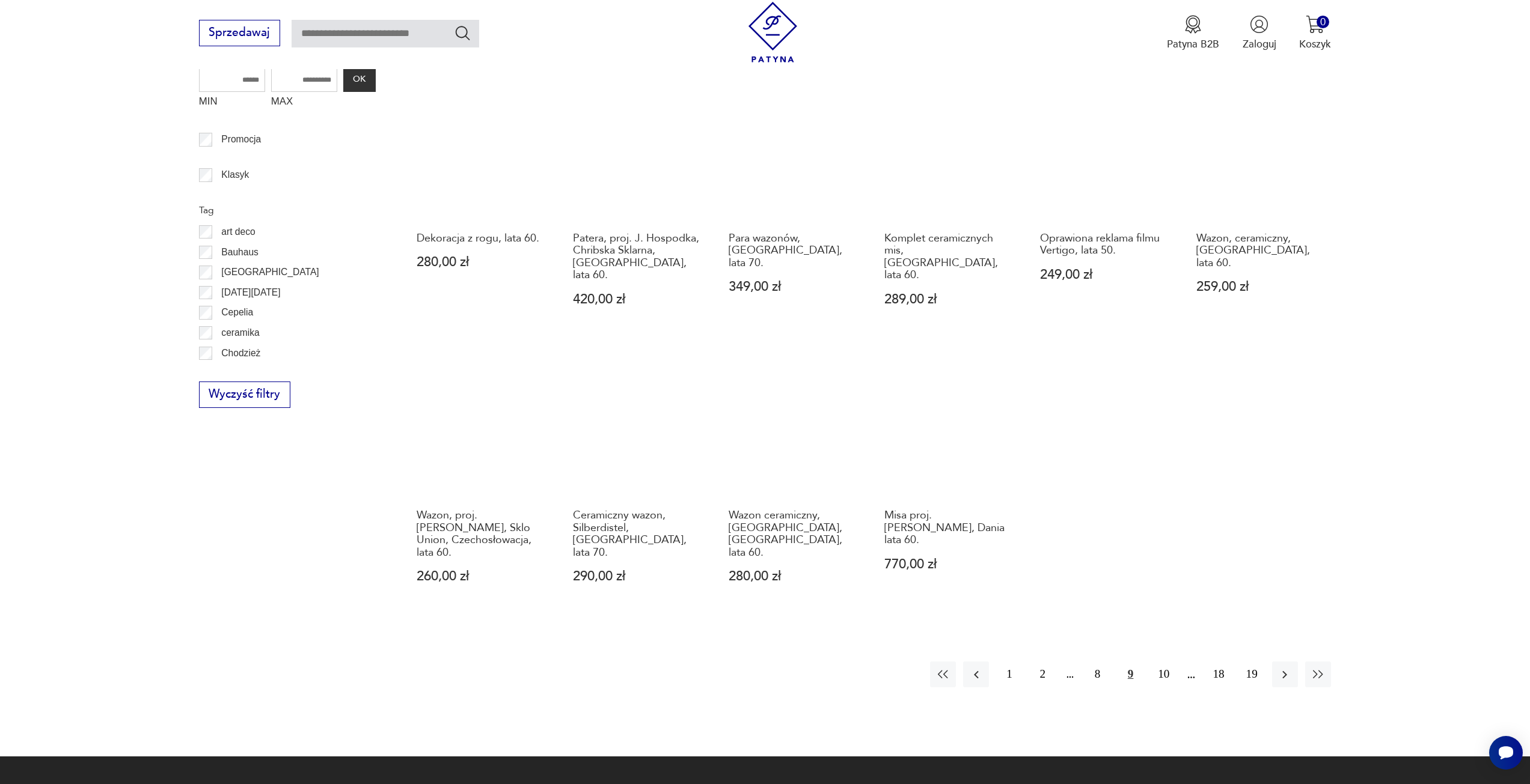
scroll to position [742, 0]
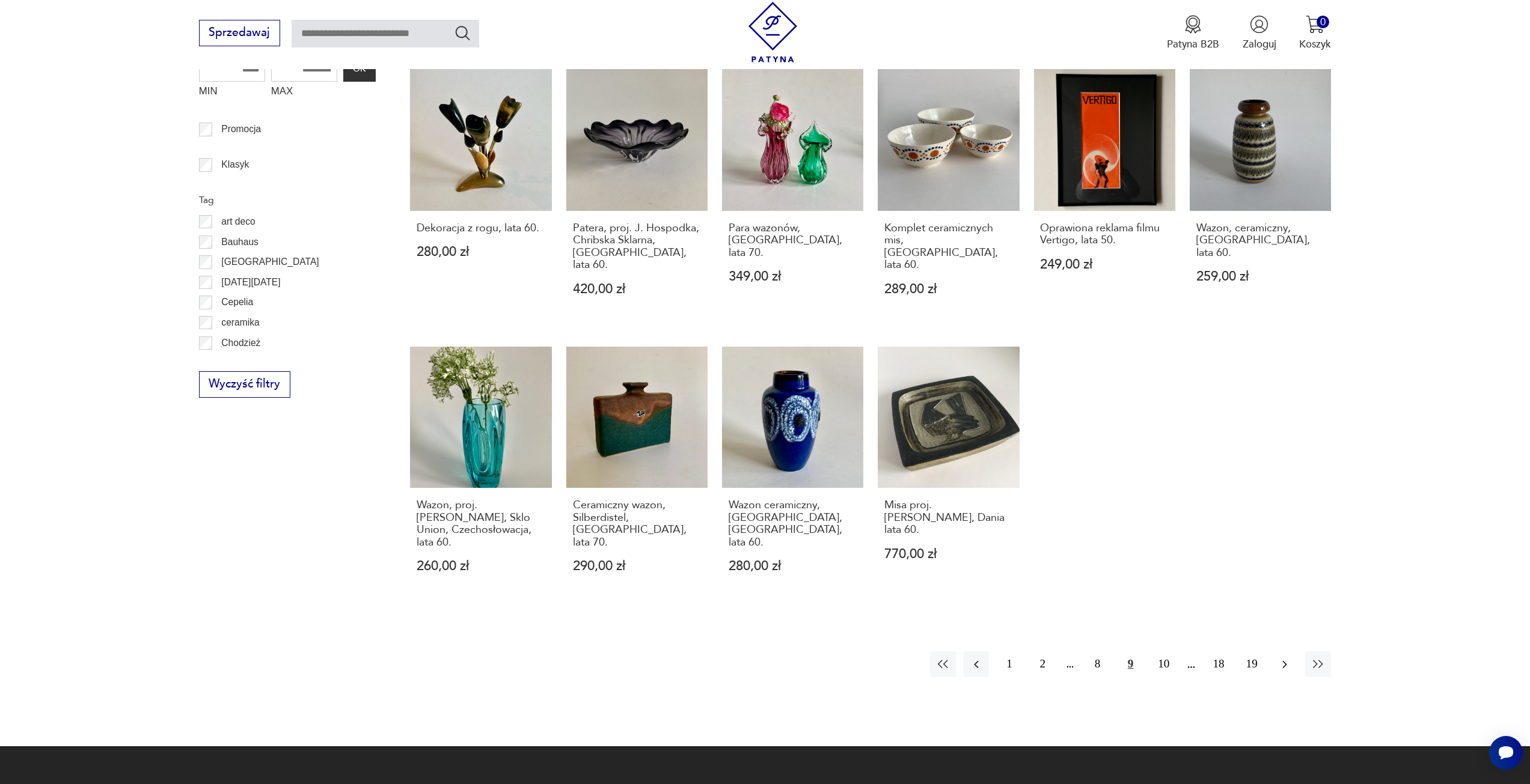
click at [1290, 657] on icon "button" at bounding box center [1284, 664] width 15 height 15
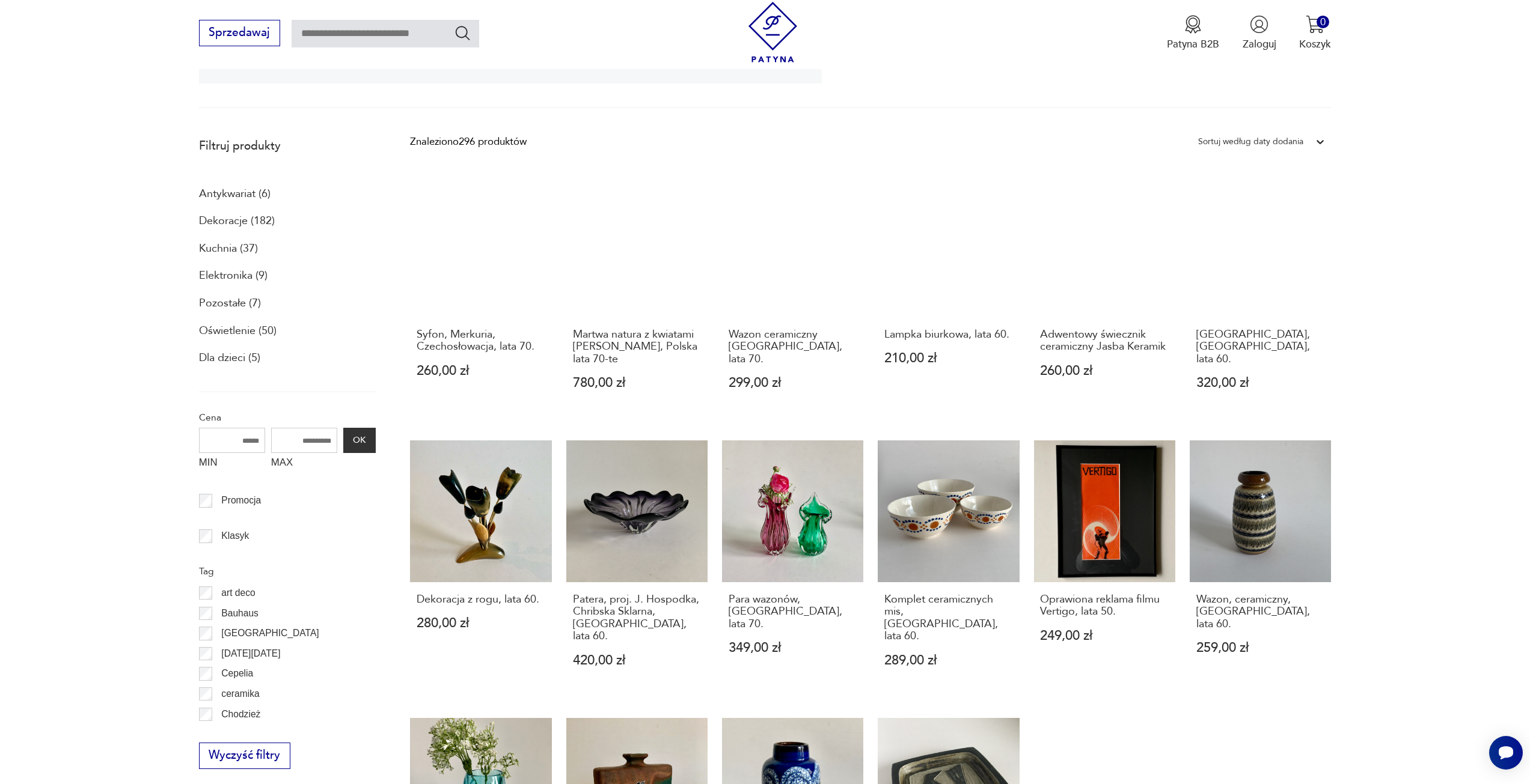
scroll to position [321, 0]
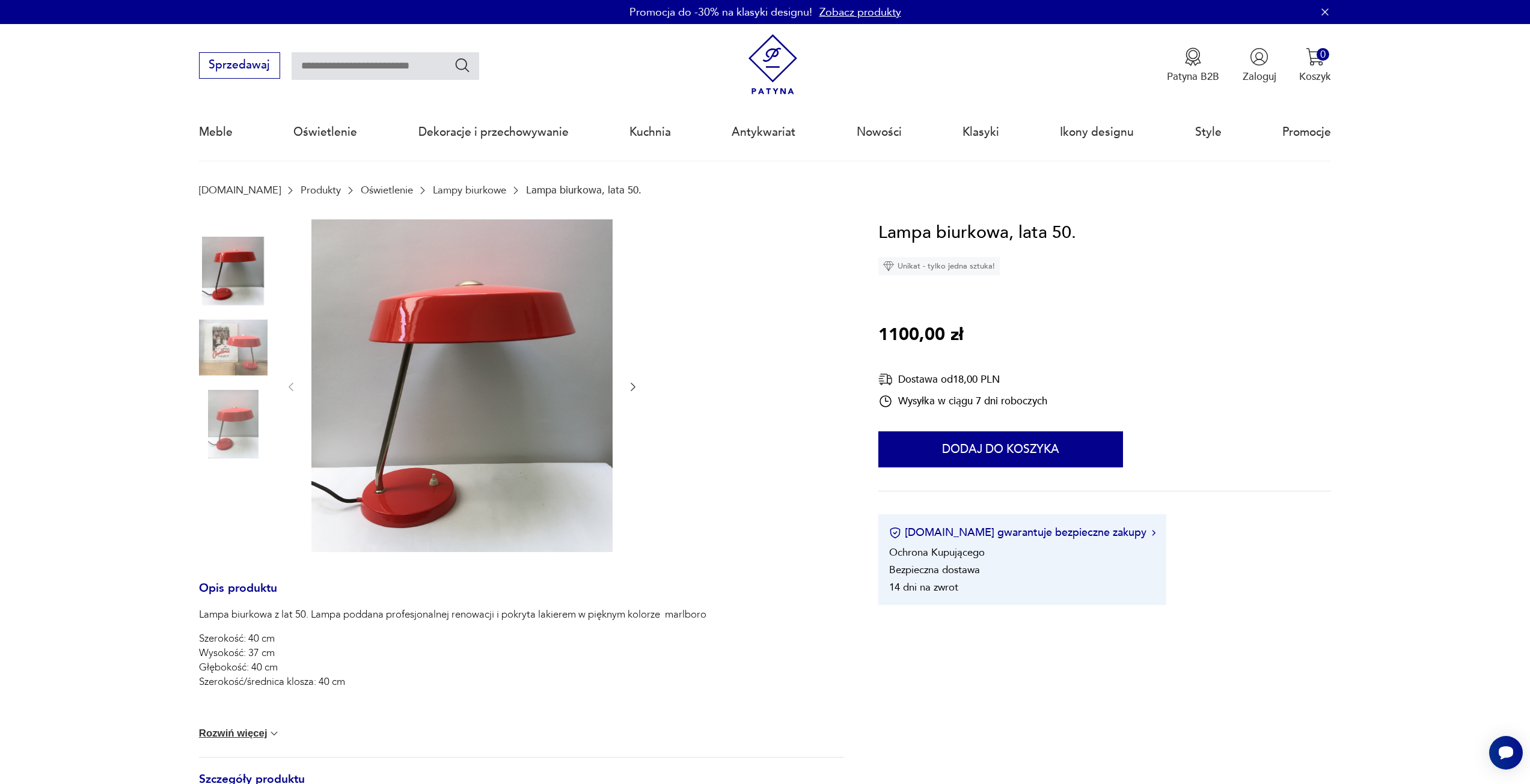
click at [244, 354] on img at bounding box center [233, 347] width 69 height 69
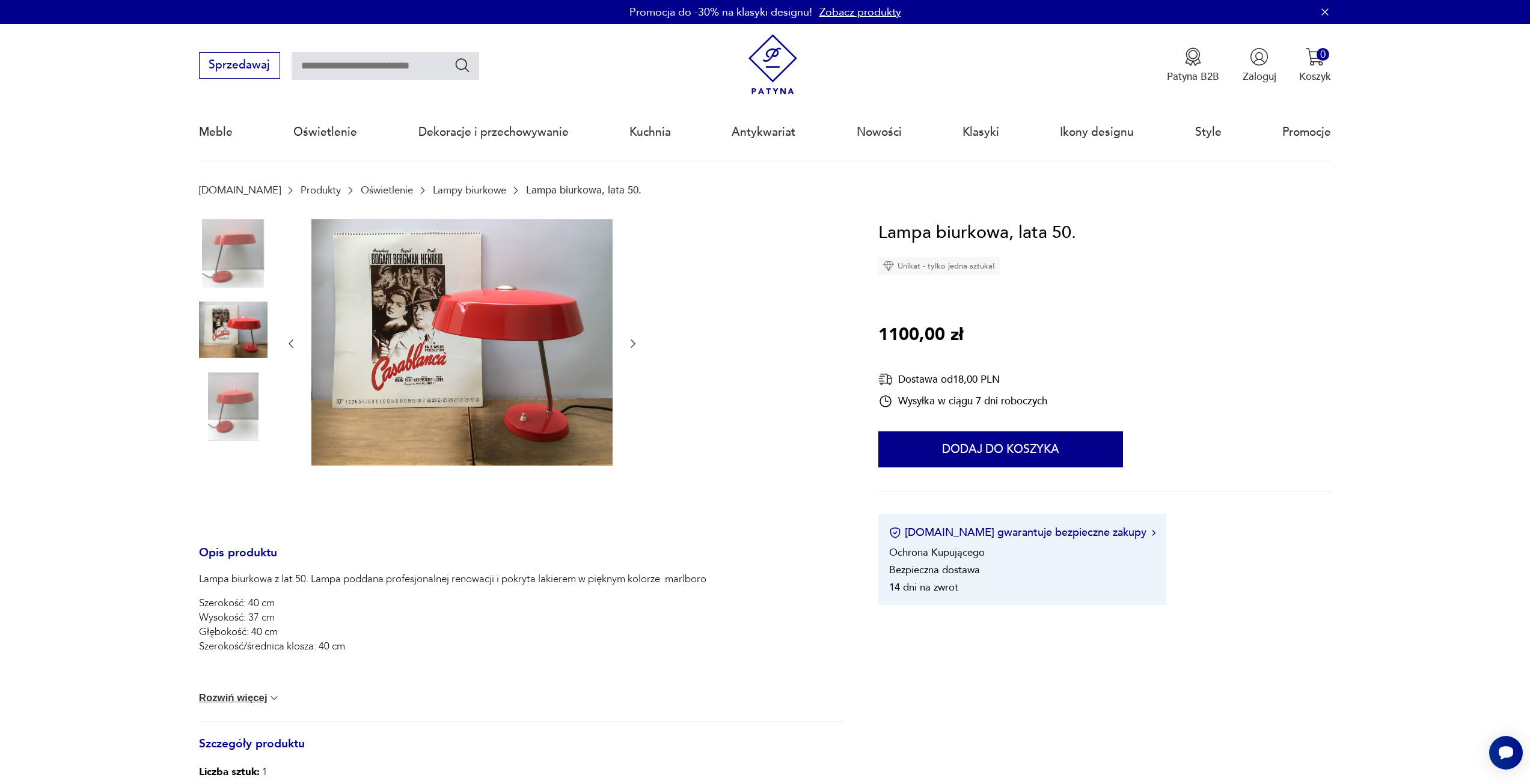
click at [241, 400] on img at bounding box center [233, 407] width 69 height 69
